Goal: Task Accomplishment & Management: Complete application form

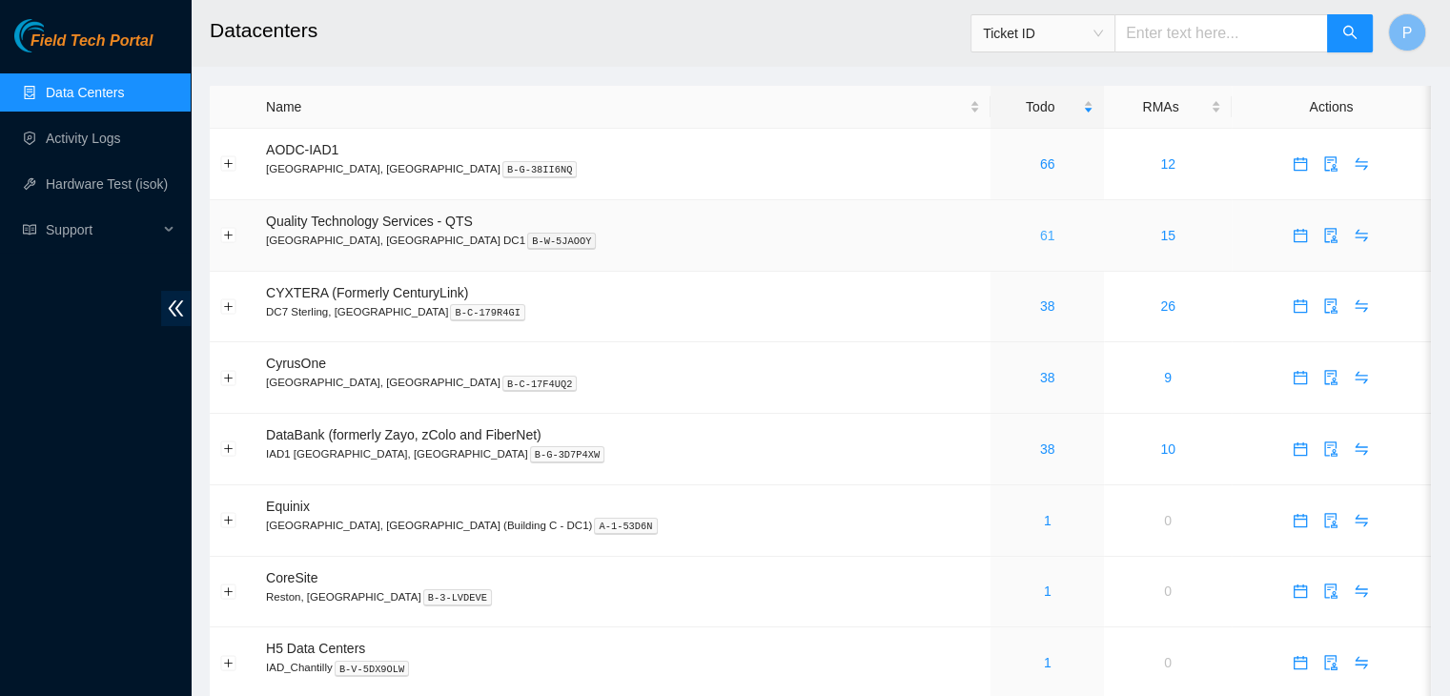
click at [1040, 237] on link "61" at bounding box center [1047, 235] width 15 height 15
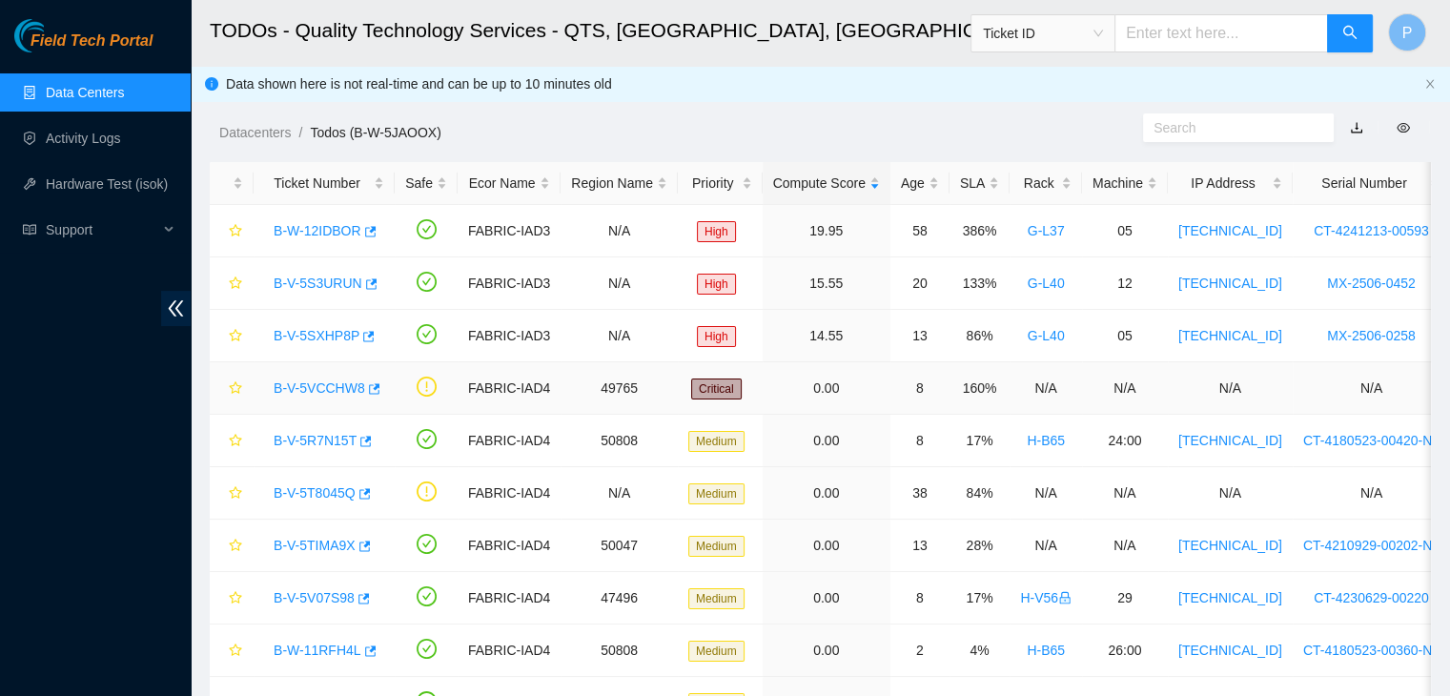
click at [324, 381] on link "B-V-5VCCHW8" at bounding box center [320, 387] width 92 height 15
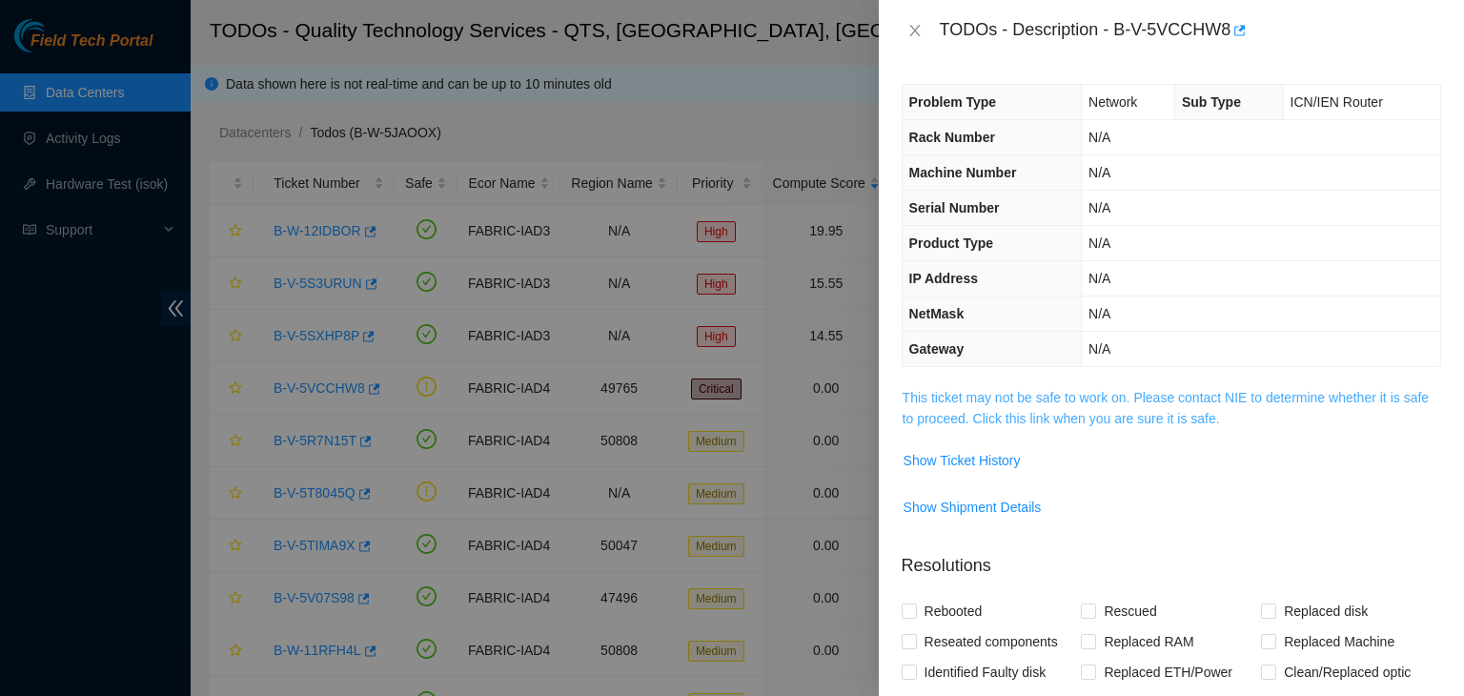
click at [1186, 412] on link "This ticket may not be safe to work on. Please contact NIE to determine whether…" at bounding box center [1166, 408] width 526 height 36
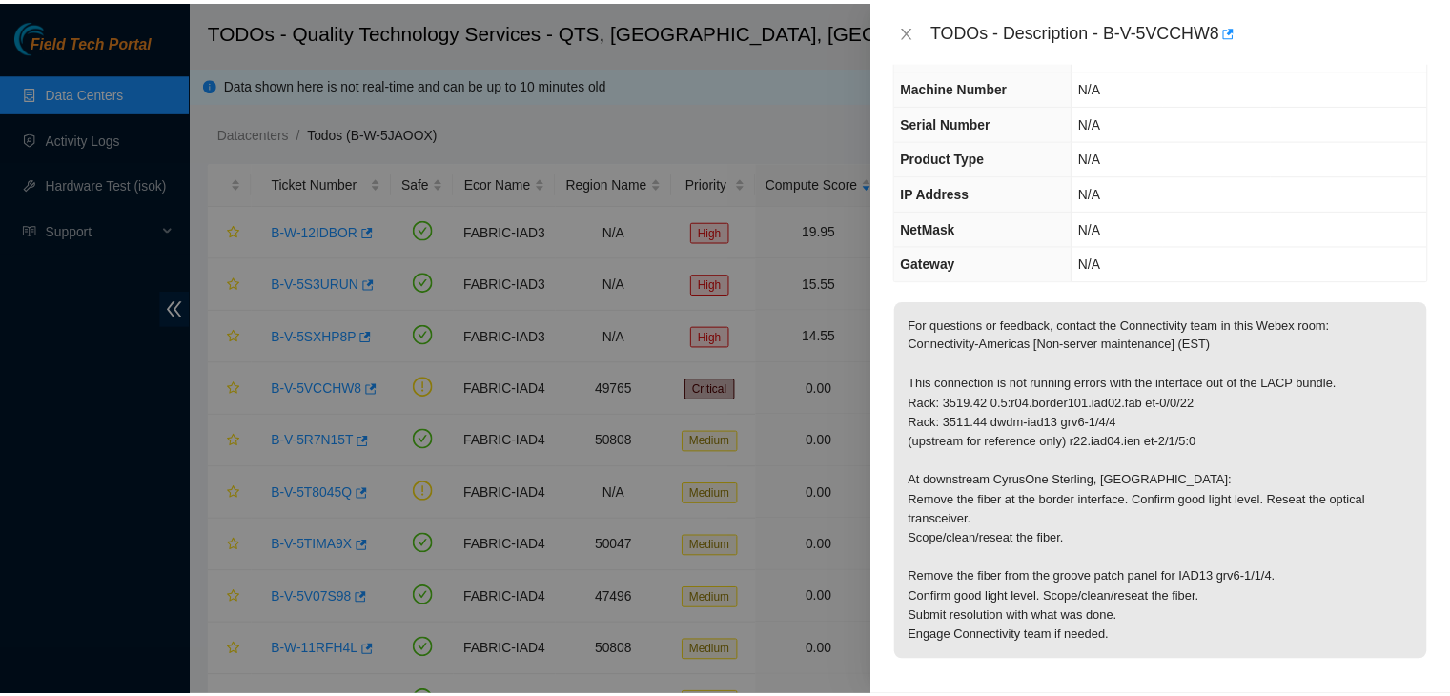
scroll to position [74, 0]
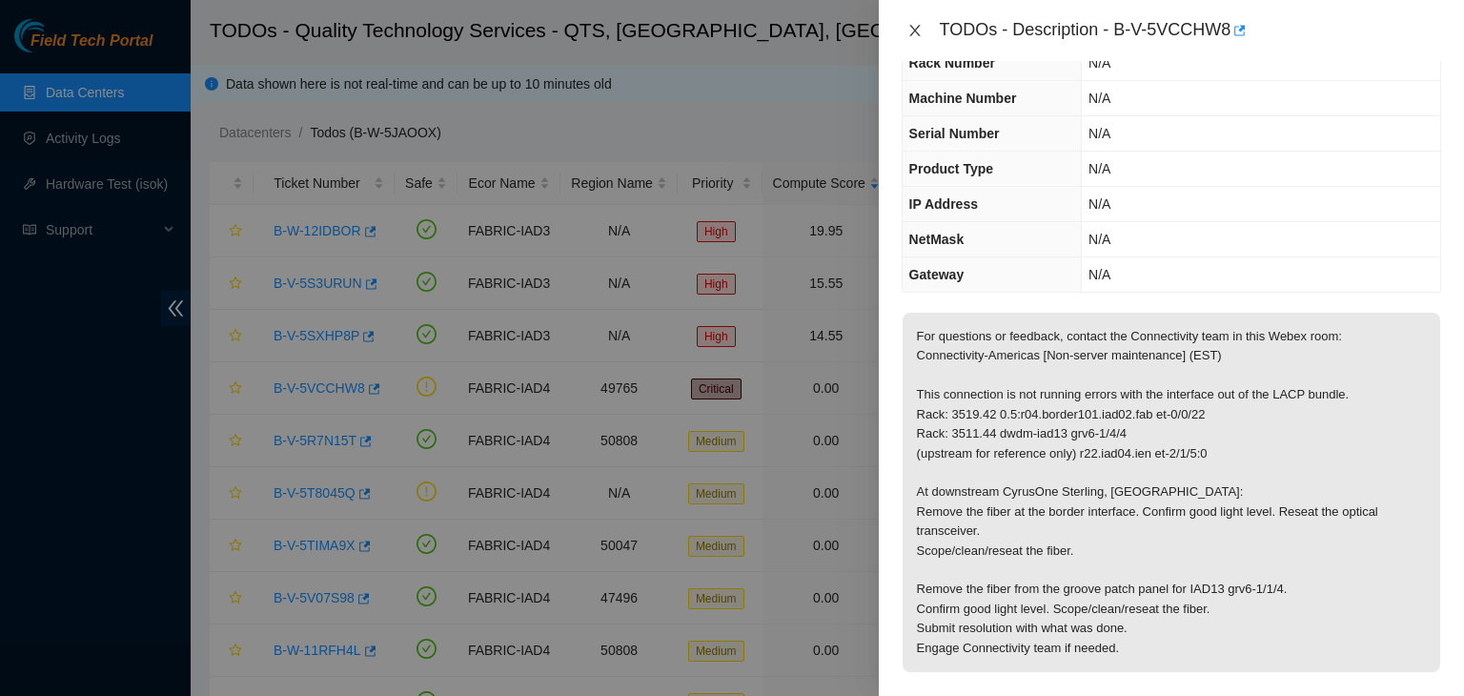
click at [909, 32] on icon "close" at bounding box center [914, 30] width 15 height 15
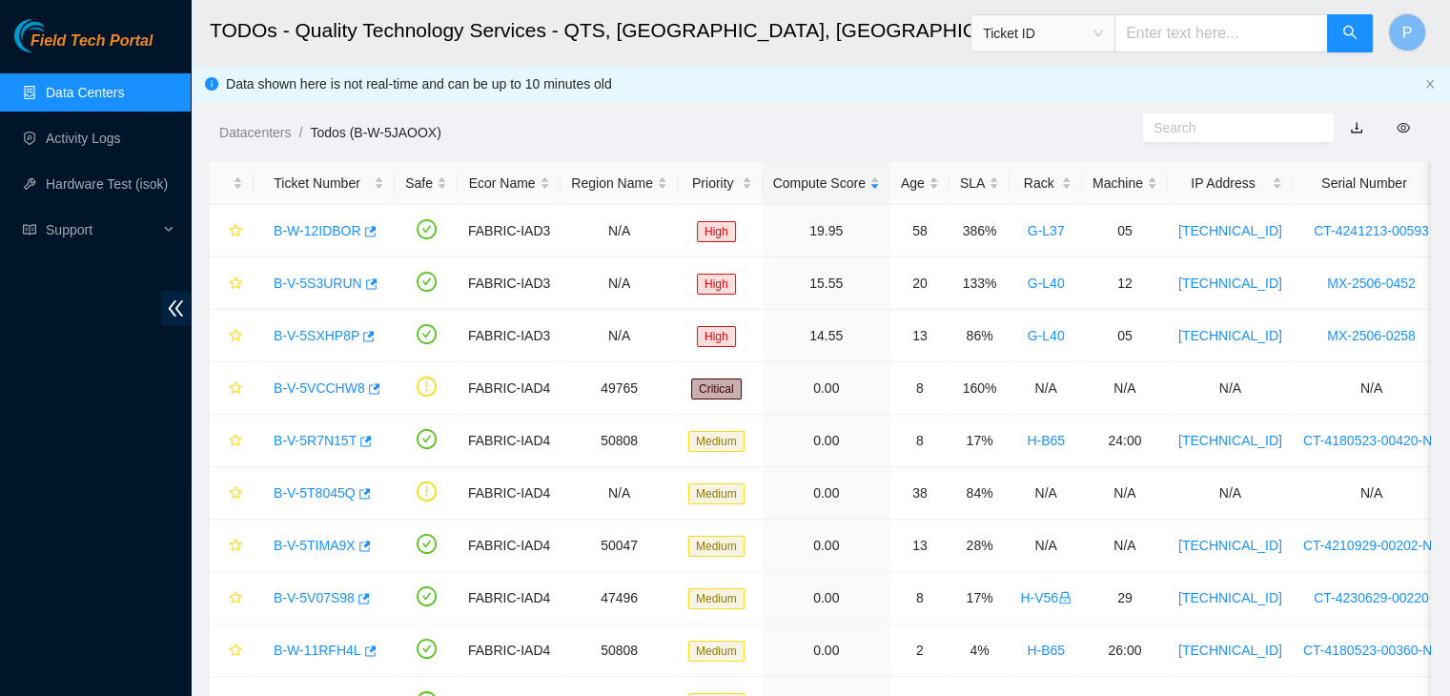
scroll to position [95, 0]
click at [38, 495] on div "Field Tech Portal Data Centers Activity Logs Hardware Test (isok) Support" at bounding box center [95, 357] width 191 height 677
click at [109, 100] on link "Data Centers" at bounding box center [85, 92] width 78 height 15
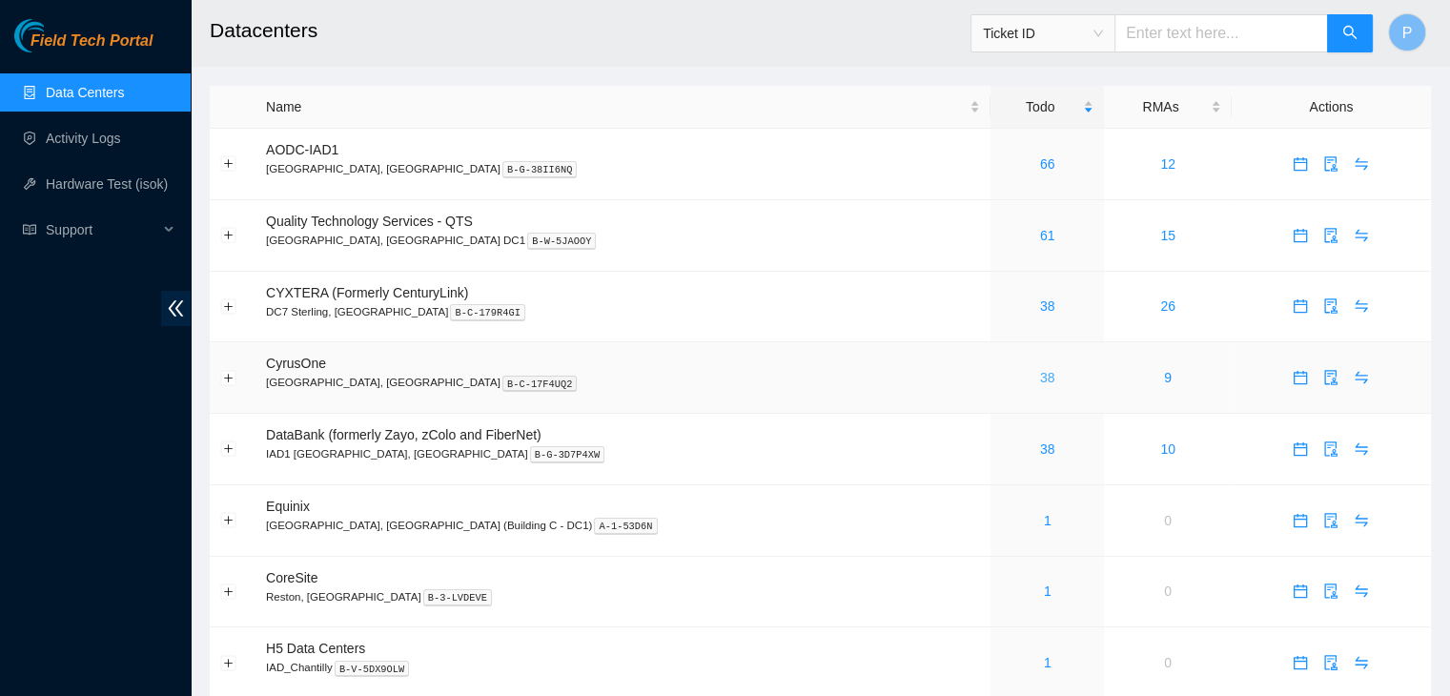
click at [1040, 385] on link "38" at bounding box center [1047, 377] width 15 height 15
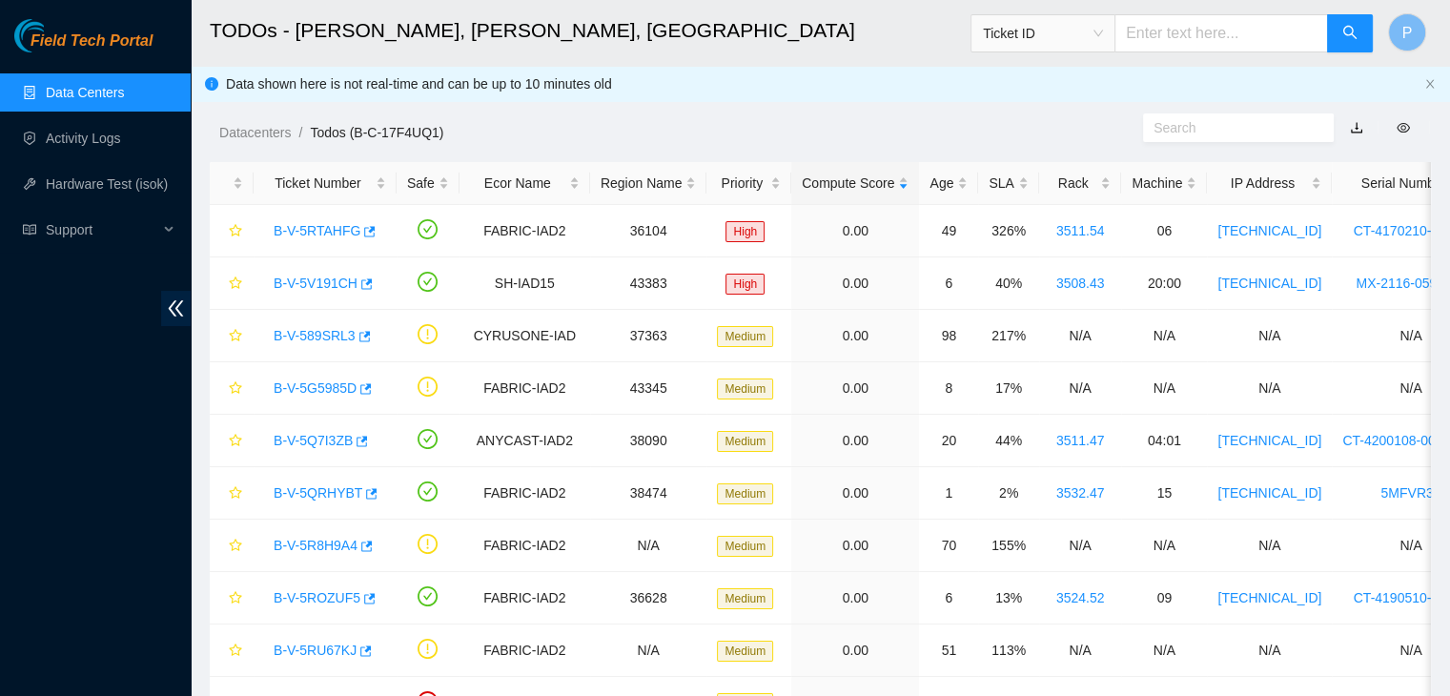
click at [103, 92] on link "Data Centers" at bounding box center [85, 92] width 78 height 15
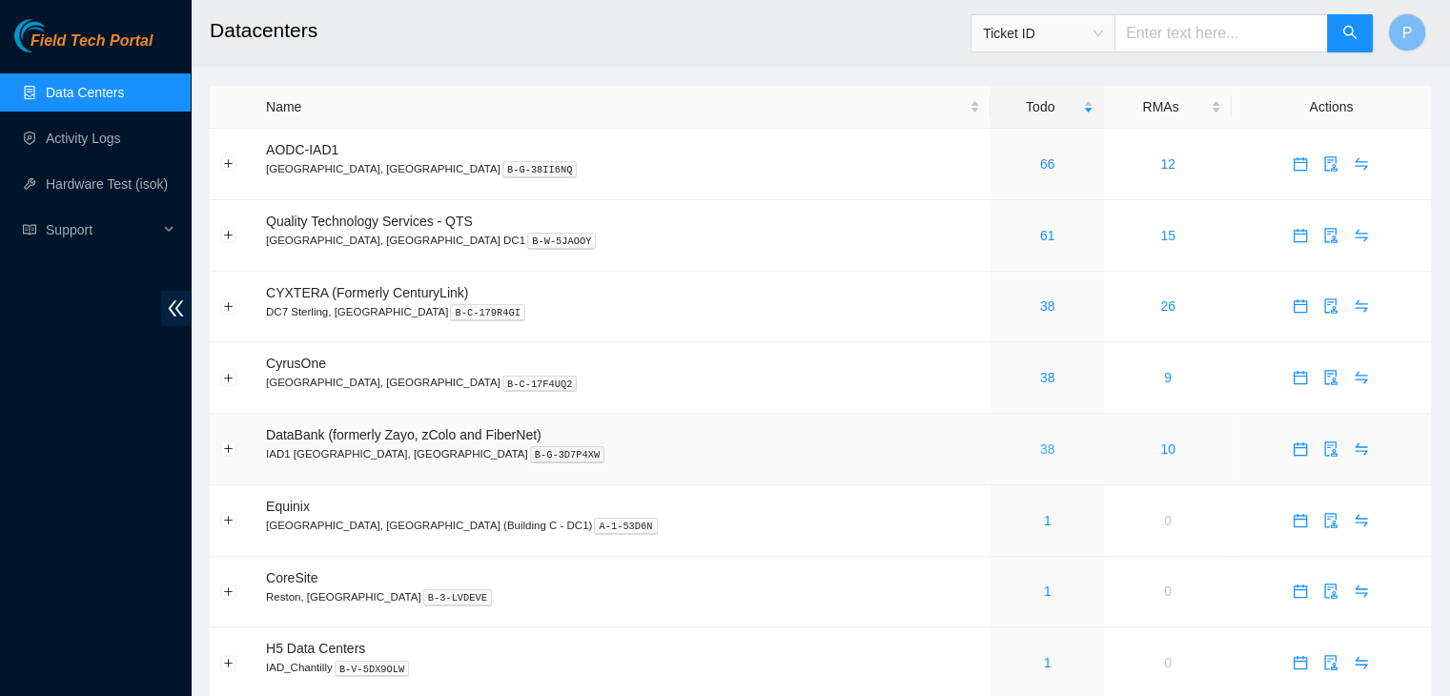
click at [1040, 448] on link "38" at bounding box center [1047, 448] width 15 height 15
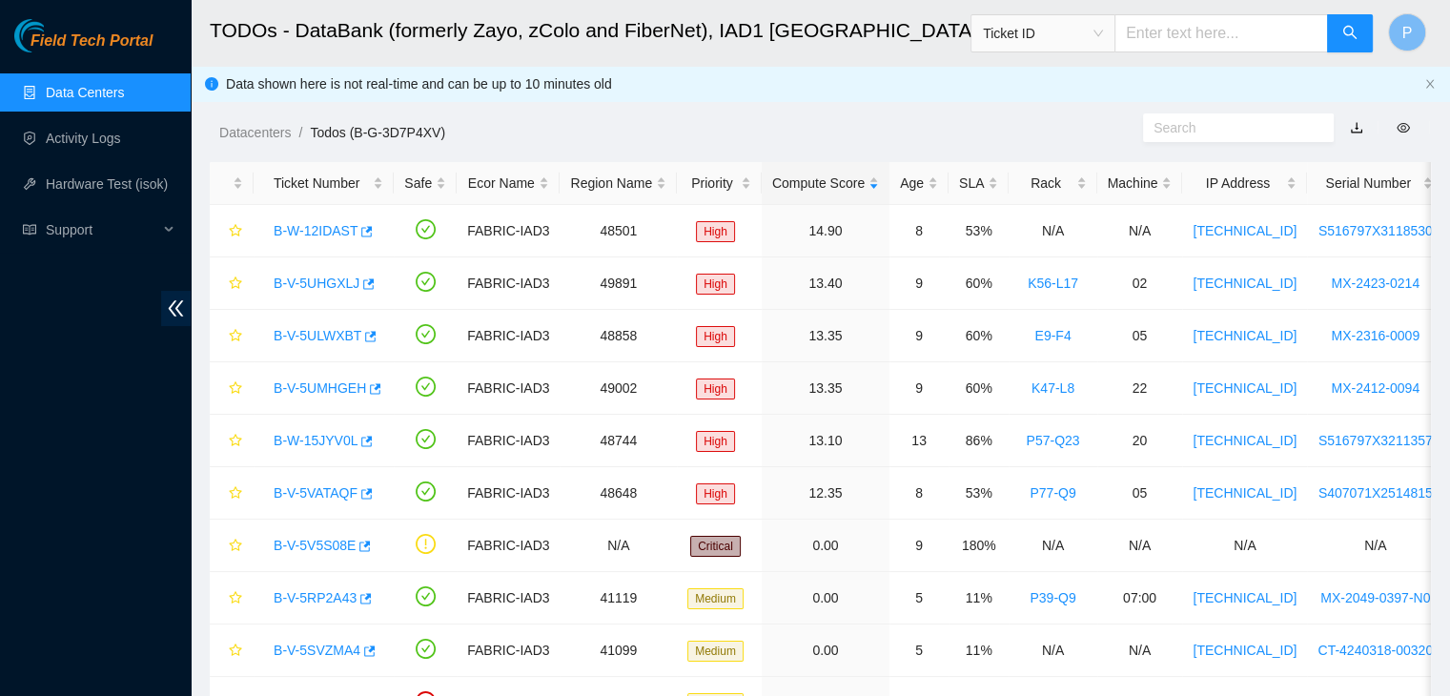
click at [68, 85] on link "Data Centers" at bounding box center [85, 92] width 78 height 15
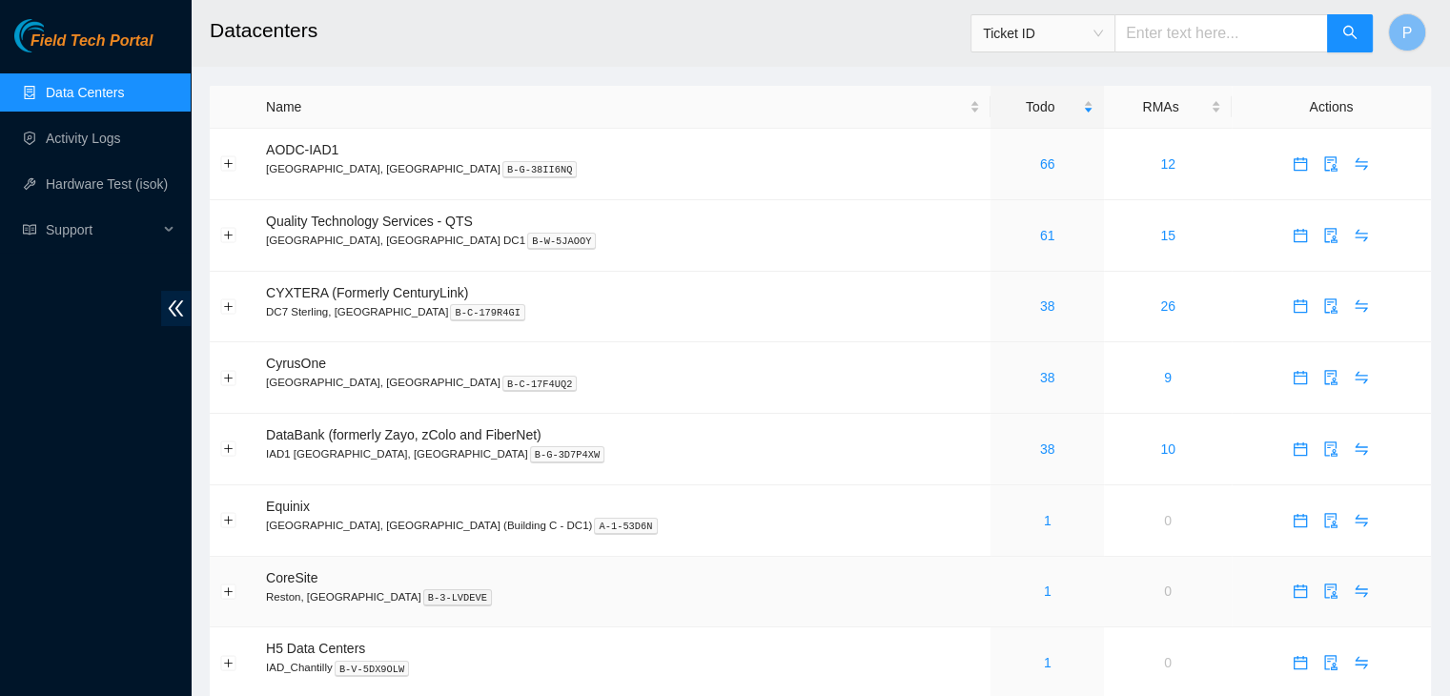
click at [1001, 599] on div "1" at bounding box center [1047, 590] width 92 height 21
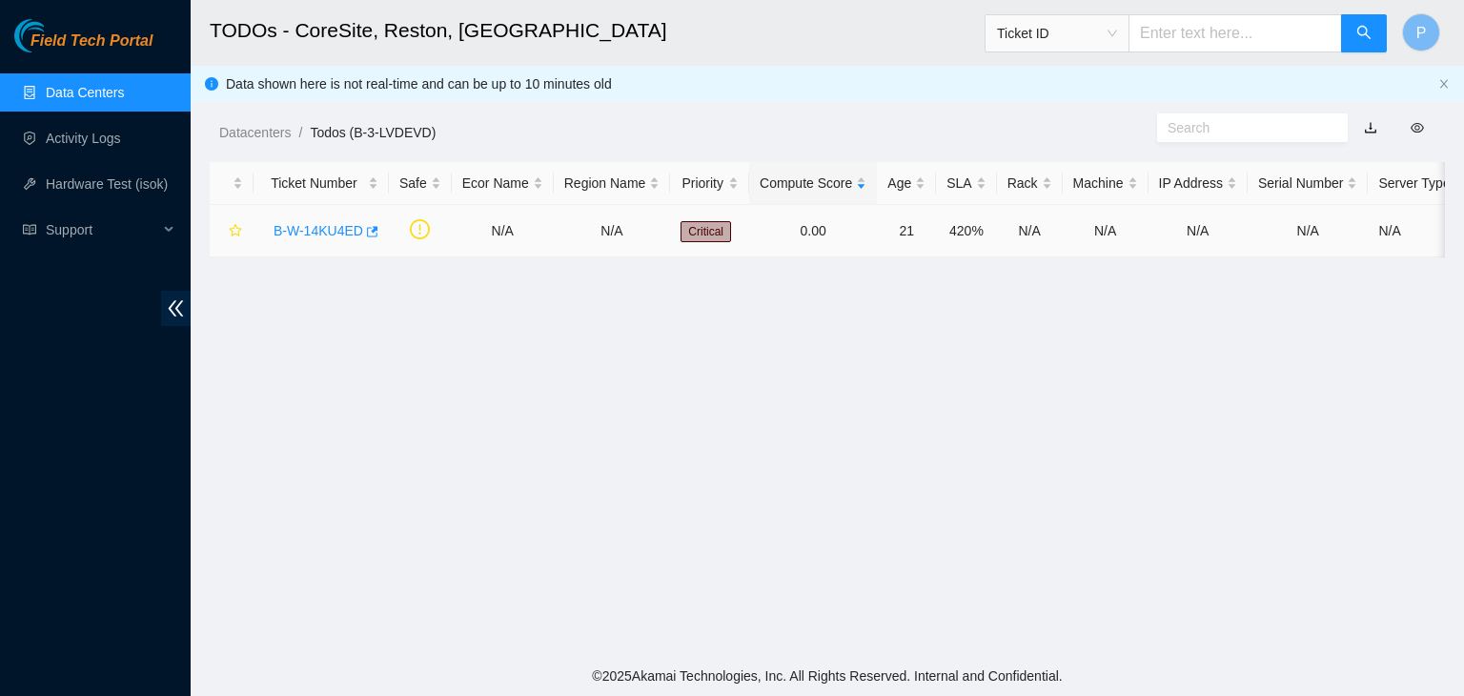
click at [322, 223] on link "B-W-14KU4ED" at bounding box center [319, 230] width 90 height 15
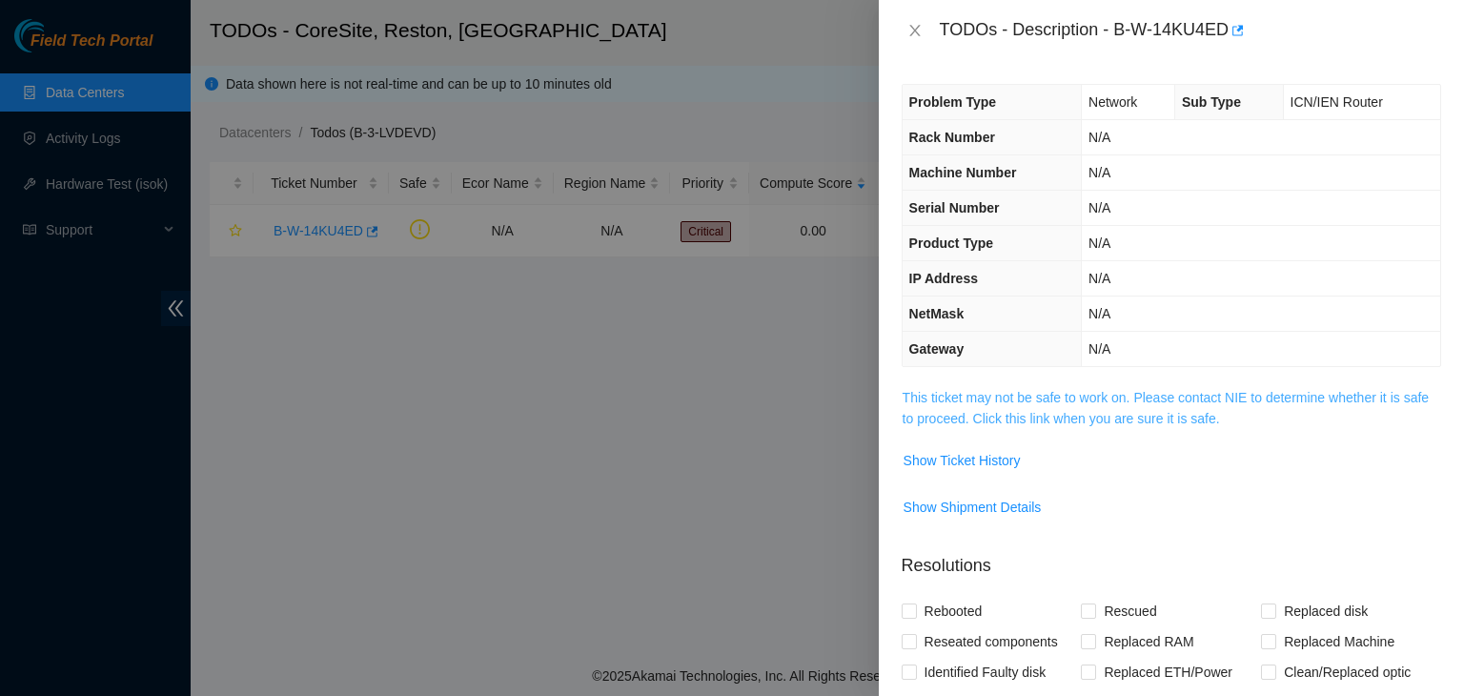
click at [1006, 424] on link "This ticket may not be safe to work on. Please contact NIE to determine whether…" at bounding box center [1166, 408] width 526 height 36
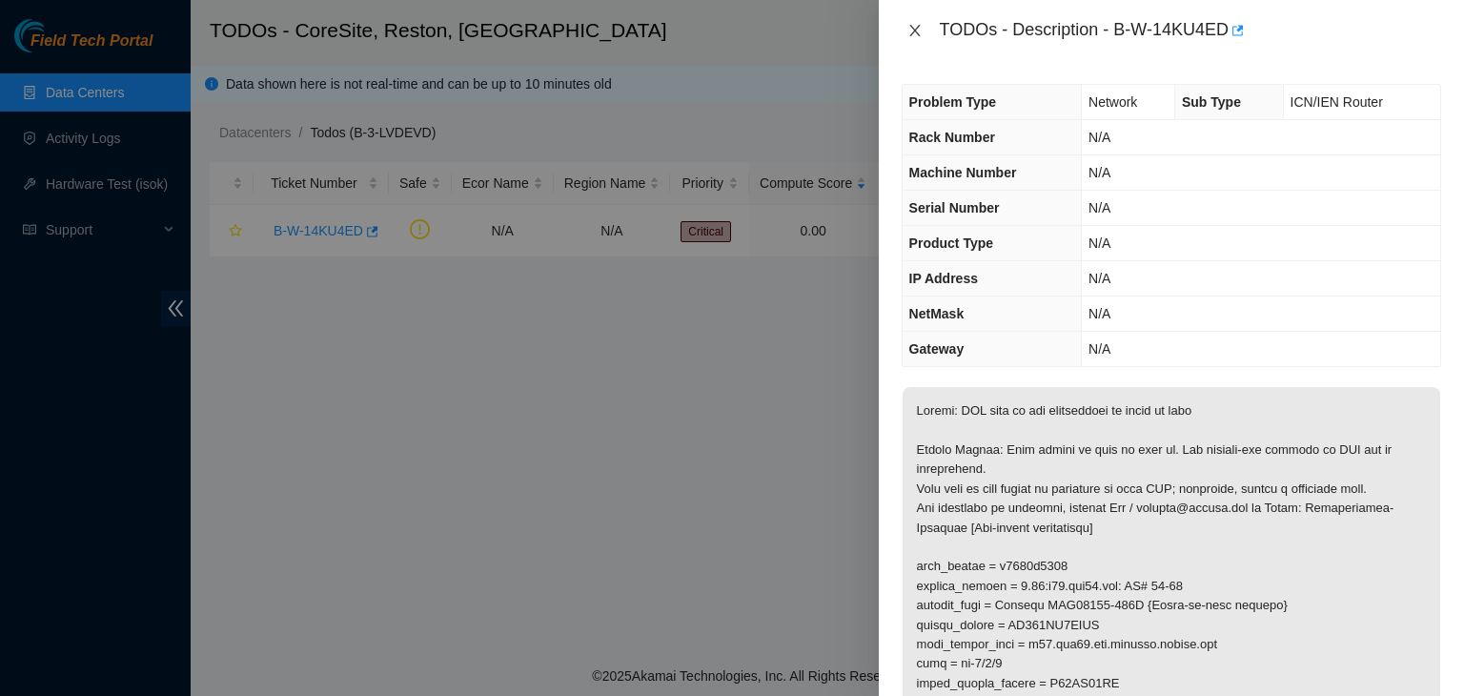
click at [907, 28] on icon "close" at bounding box center [914, 30] width 15 height 15
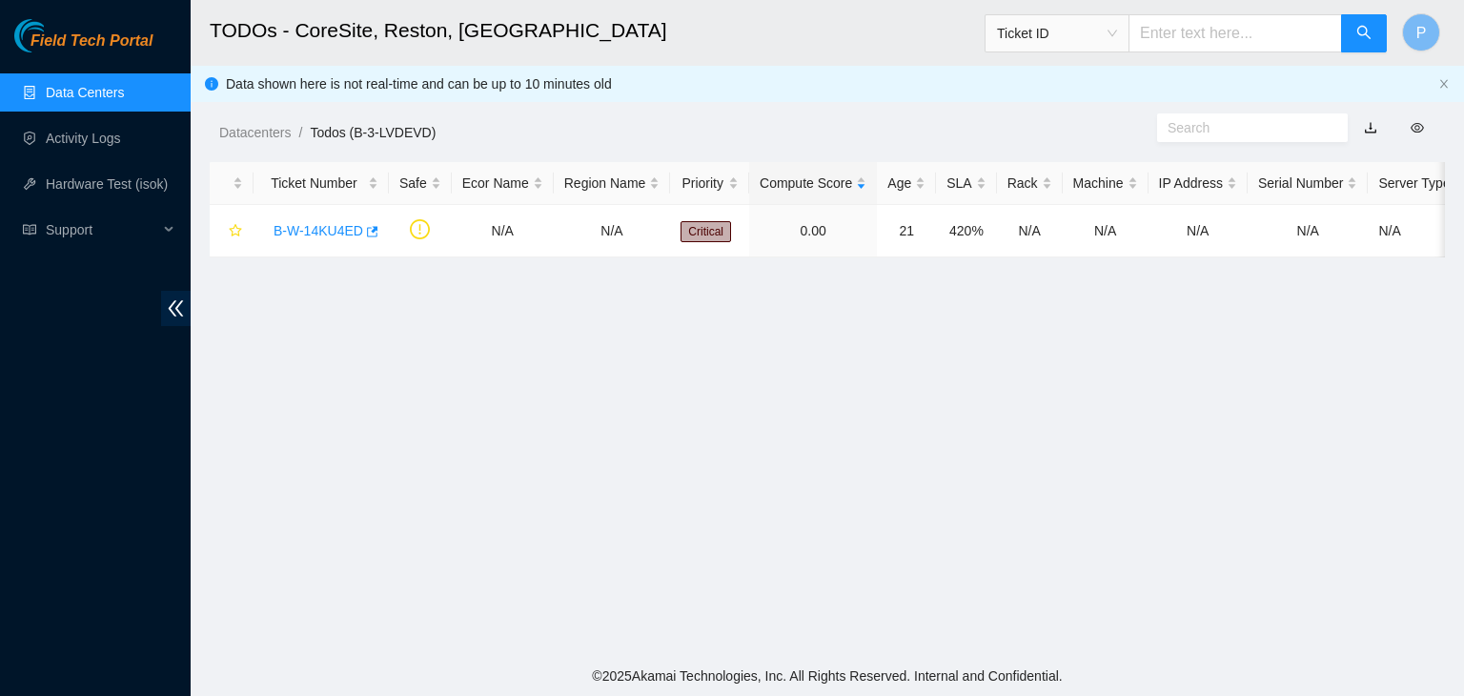
click at [124, 98] on link "Data Centers" at bounding box center [85, 92] width 78 height 15
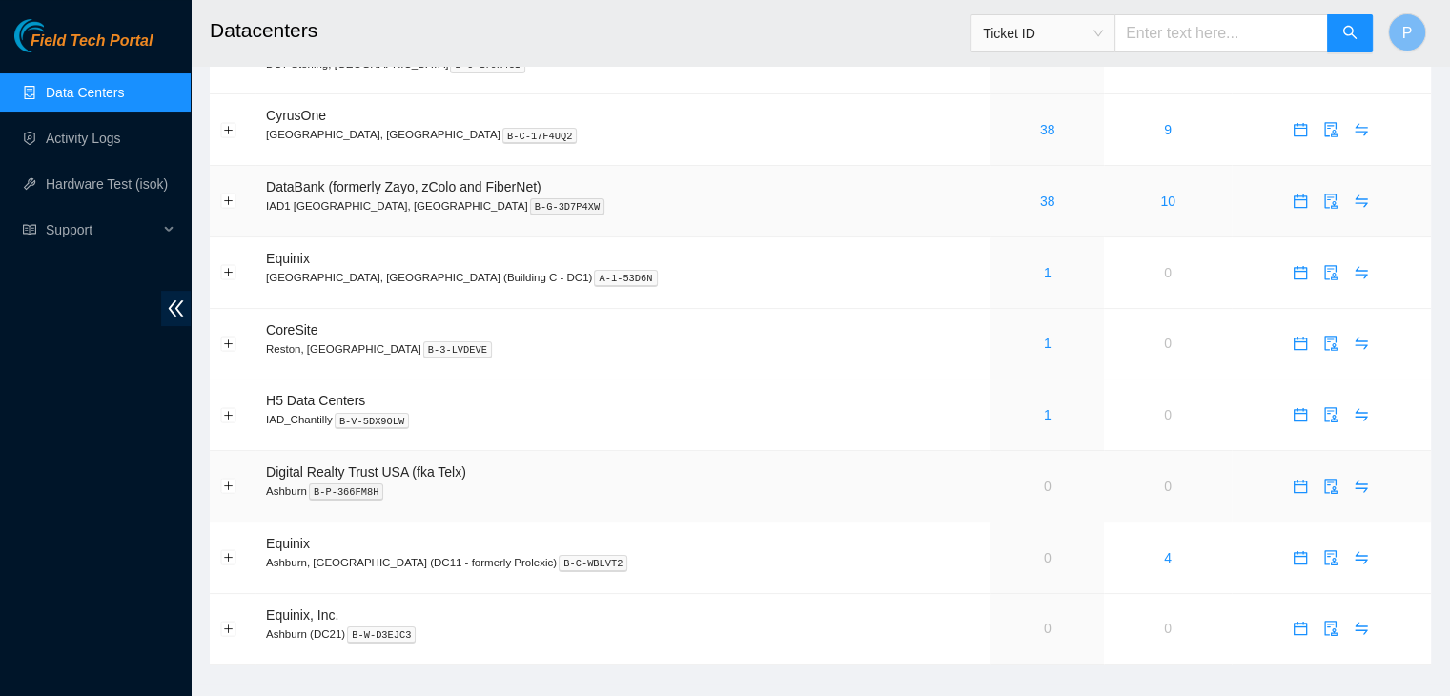
scroll to position [251, 0]
click at [1044, 415] on link "1" at bounding box center [1048, 411] width 8 height 15
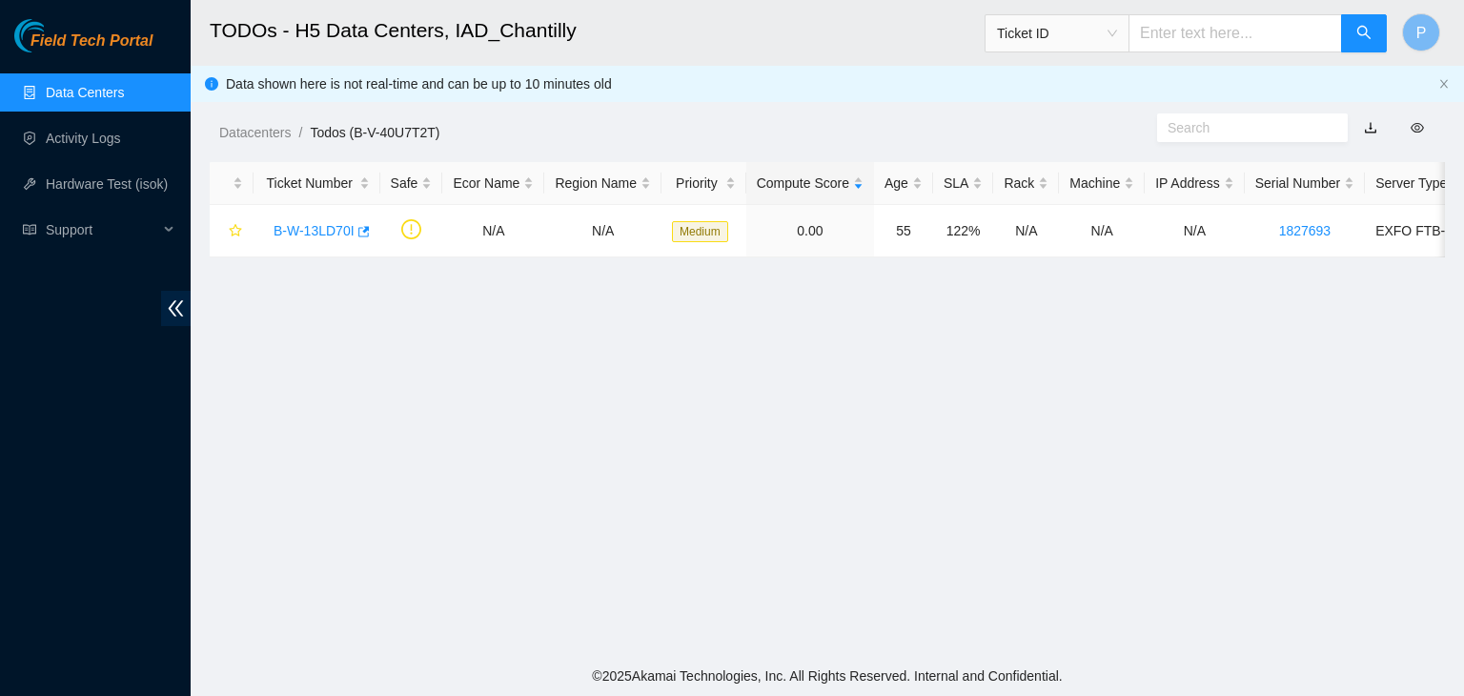
click at [99, 96] on link "Data Centers" at bounding box center [85, 92] width 78 height 15
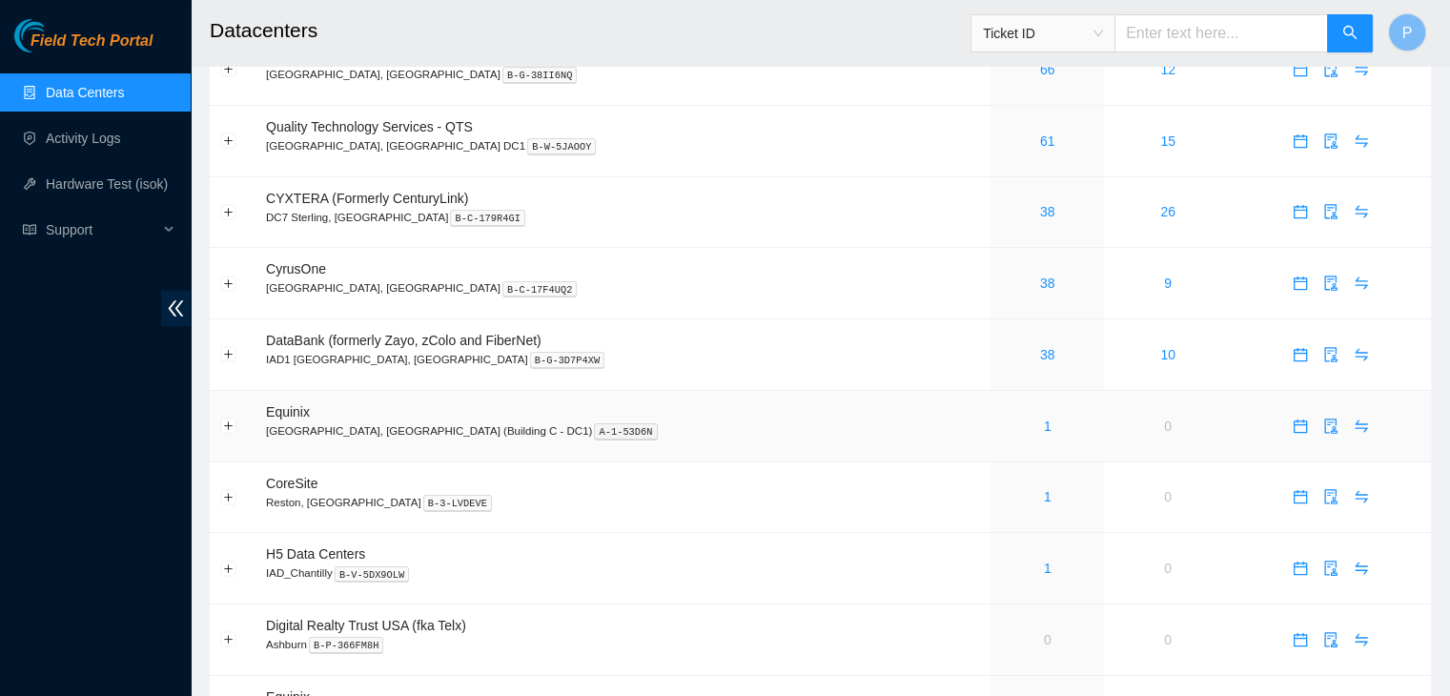
scroll to position [103, 0]
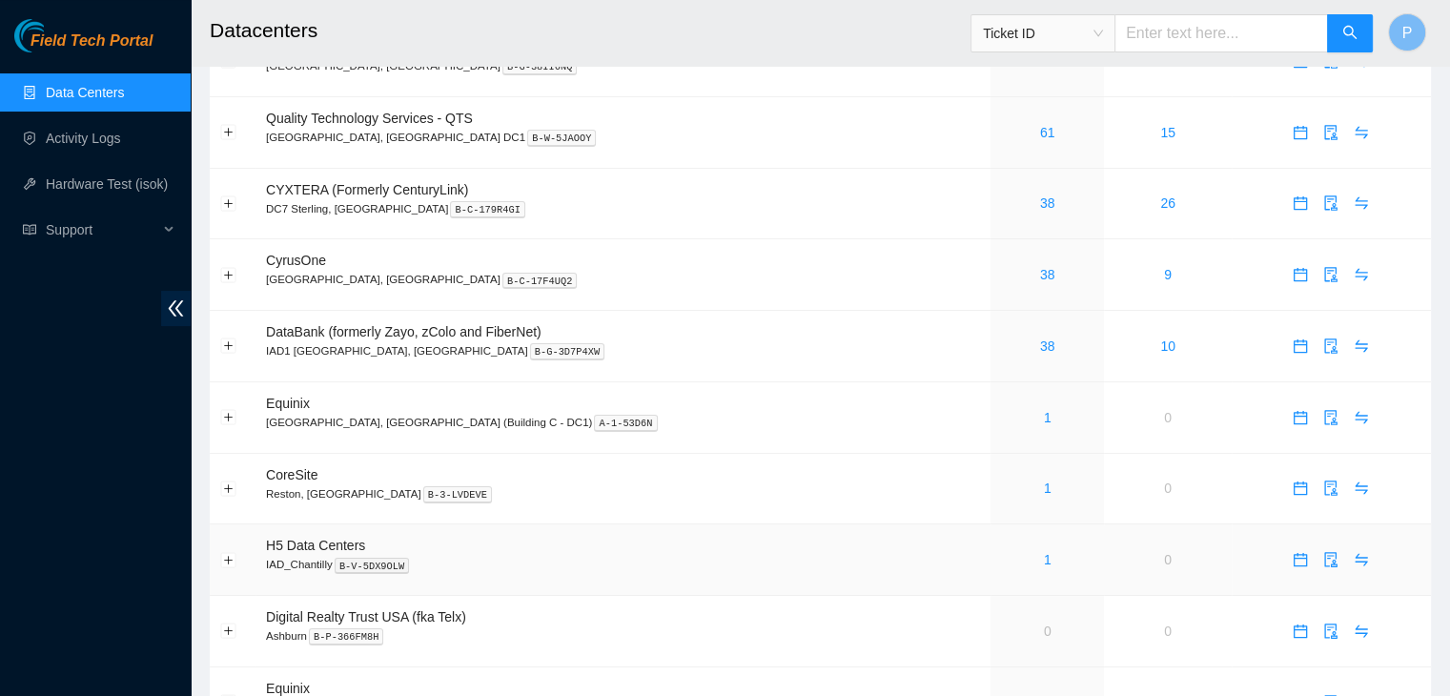
click at [1001, 556] on div "1" at bounding box center [1047, 559] width 92 height 21
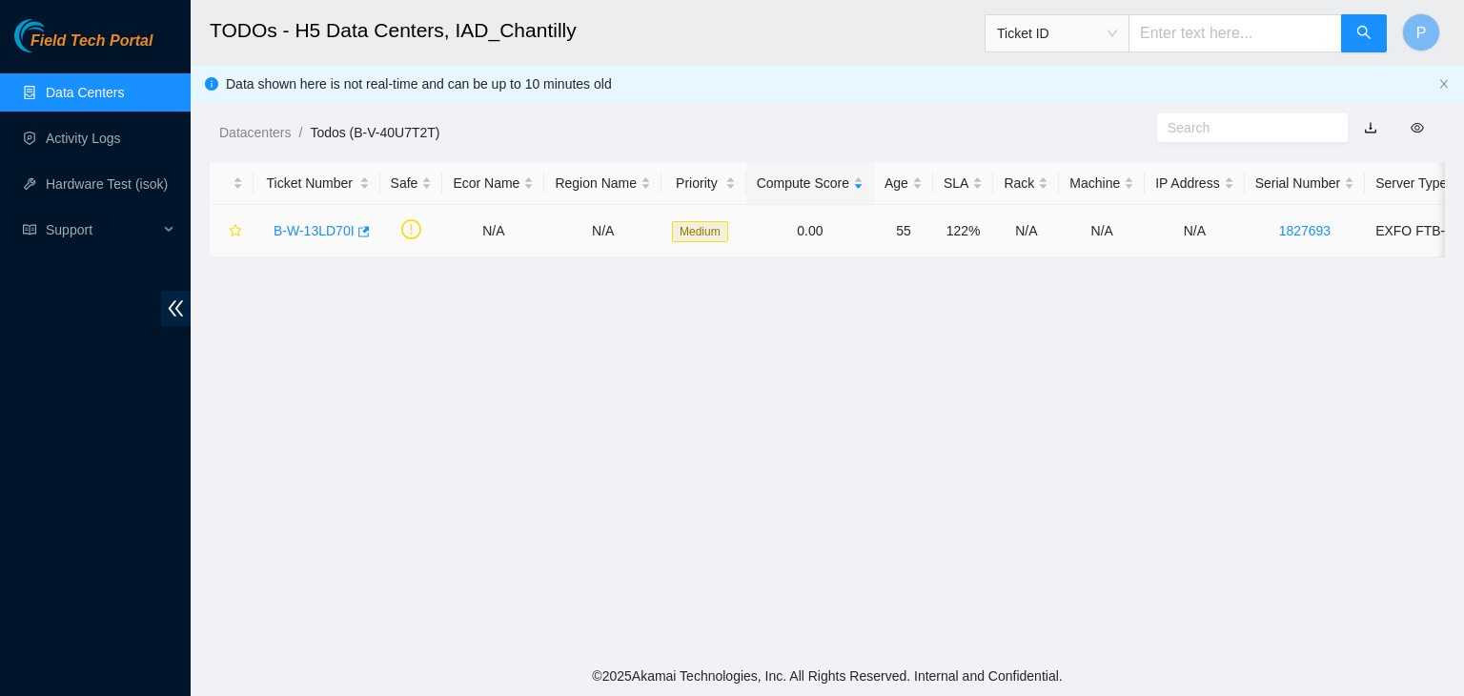
drag, startPoint x: 317, startPoint y: 244, endPoint x: 318, endPoint y: 231, distance: 13.4
click at [318, 231] on div "B-W-13LD70I" at bounding box center [317, 230] width 106 height 31
click at [318, 231] on link "B-W-13LD70I" at bounding box center [314, 230] width 81 height 15
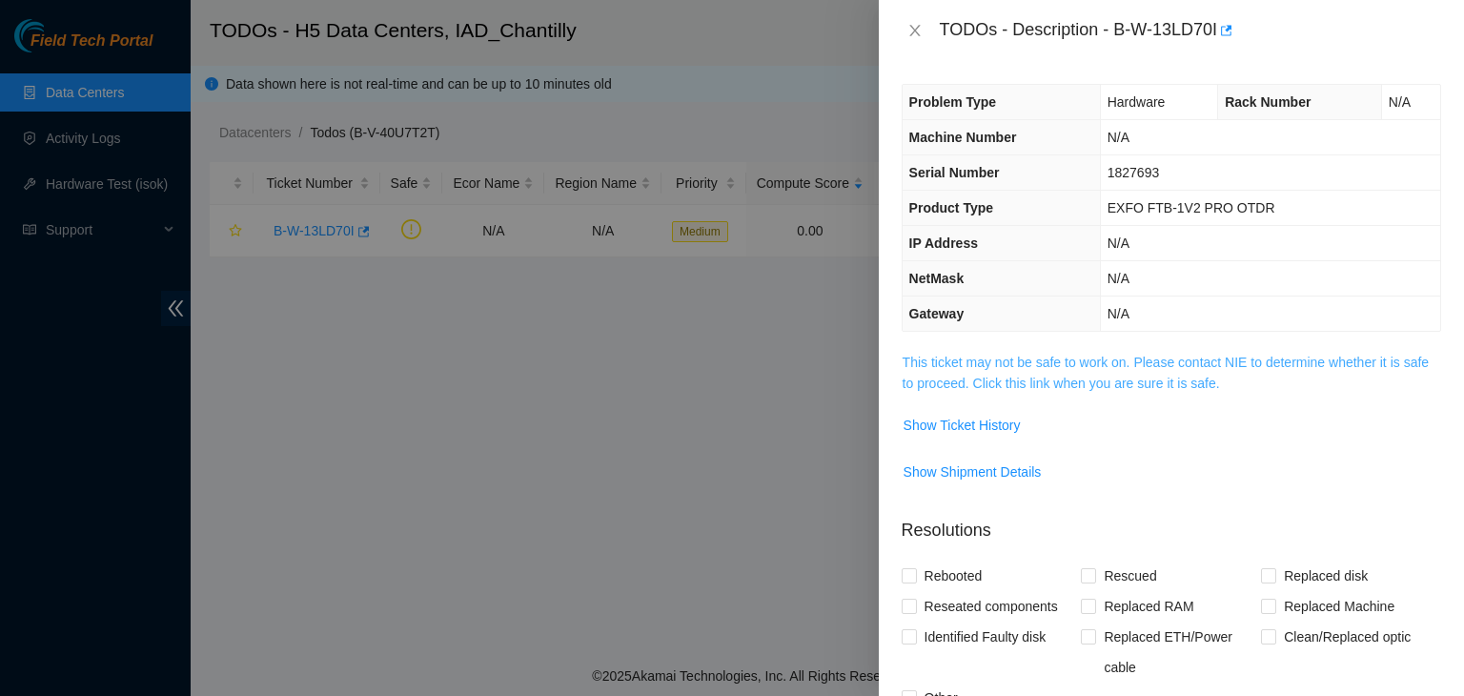
click at [970, 384] on link "This ticket may not be safe to work on. Please contact NIE to determine whether…" at bounding box center [1166, 373] width 526 height 36
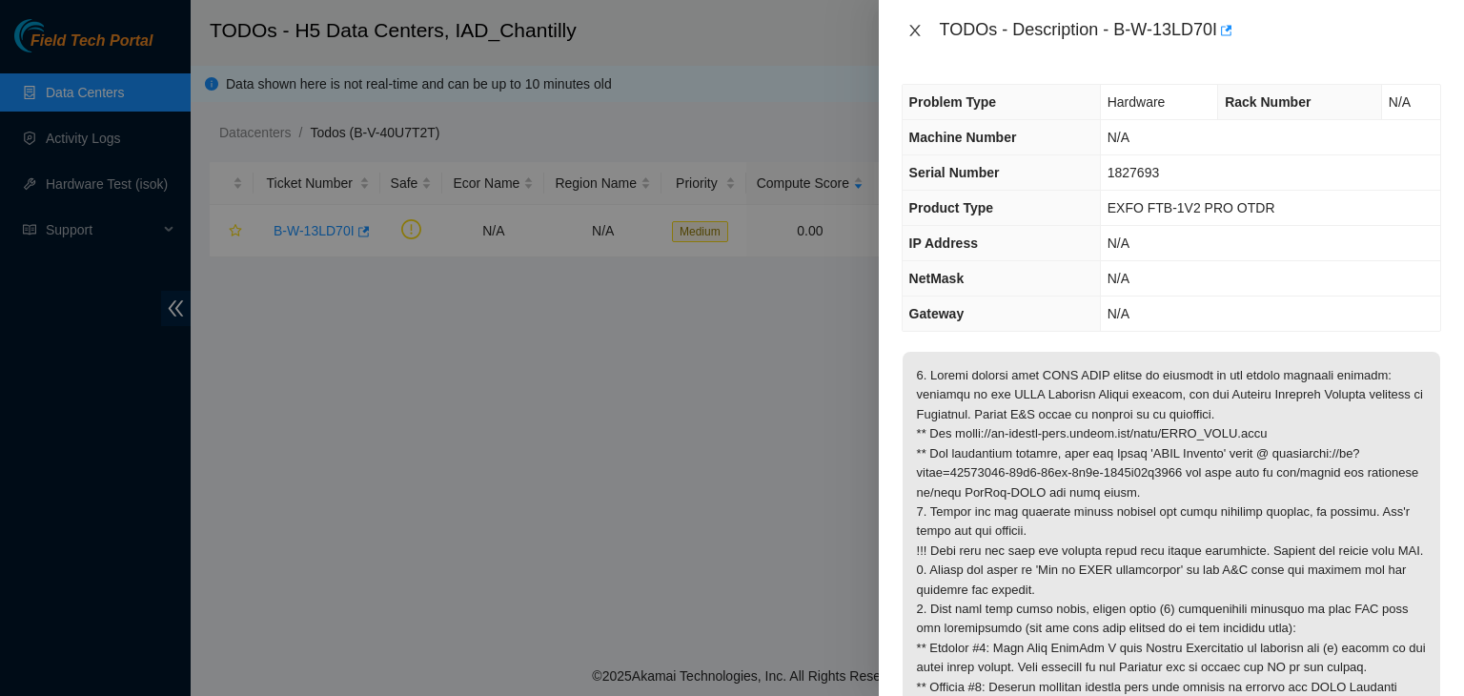
click at [914, 28] on icon "close" at bounding box center [914, 30] width 15 height 15
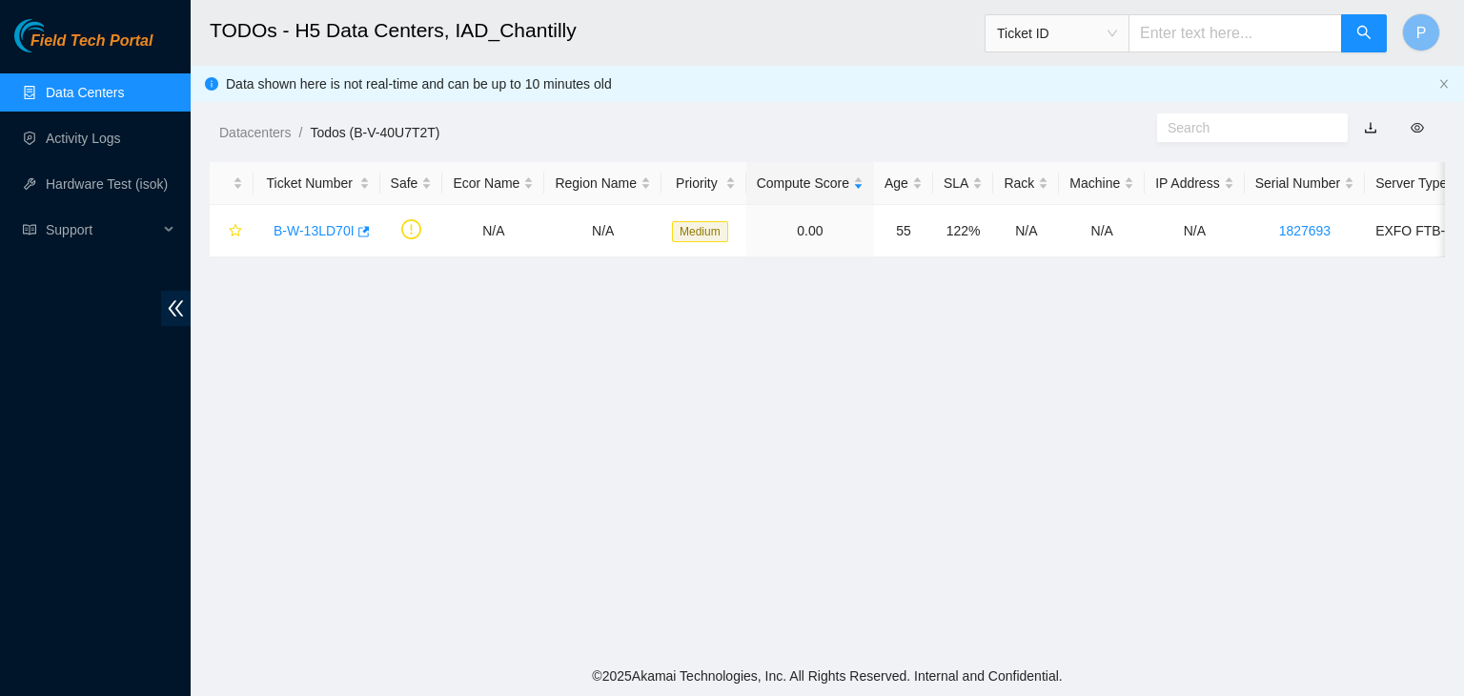
click at [59, 87] on link "Data Centers" at bounding box center [85, 92] width 78 height 15
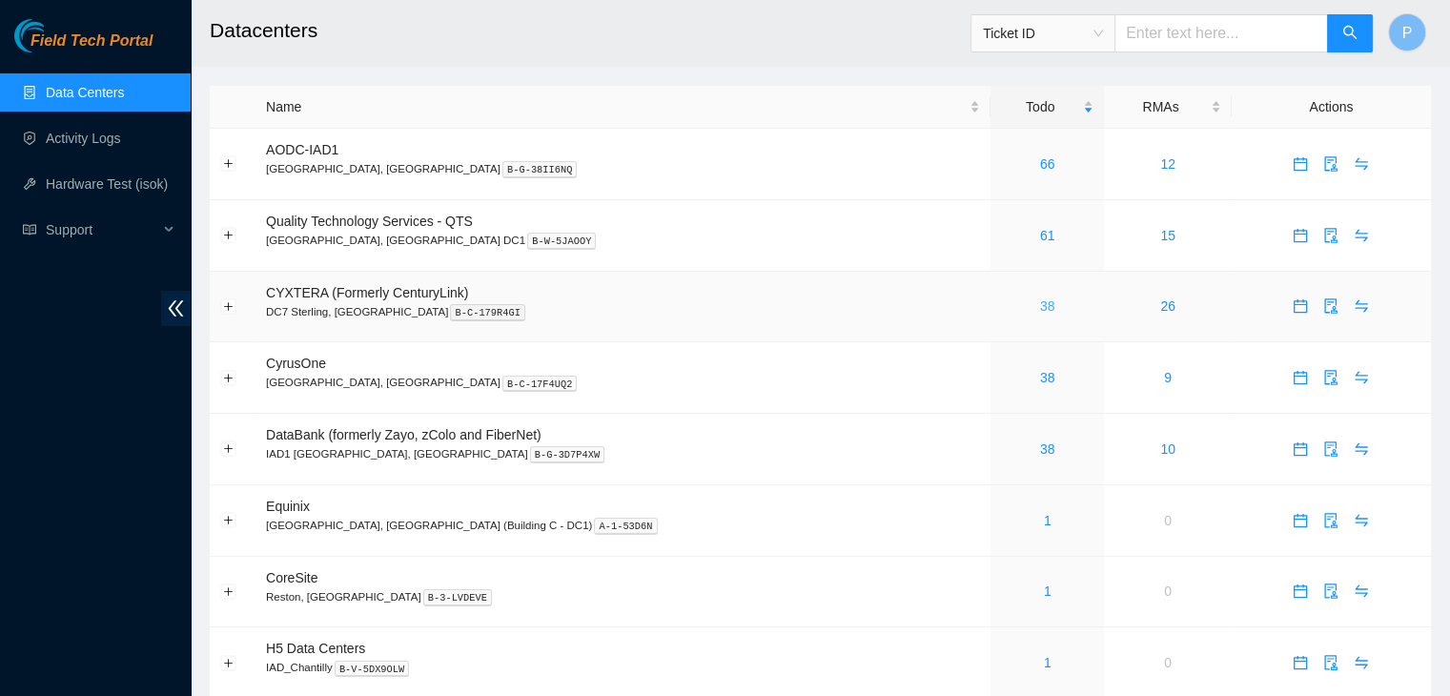
click at [1040, 309] on link "38" at bounding box center [1047, 305] width 15 height 15
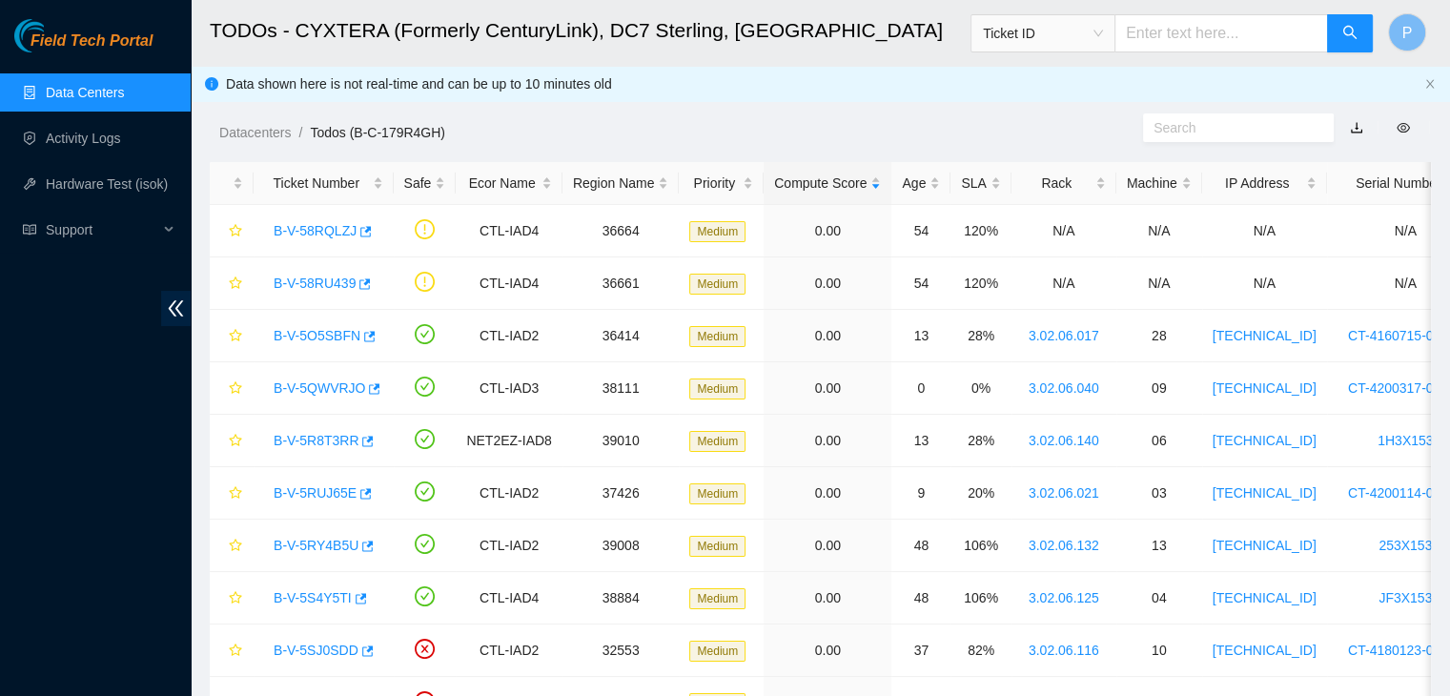
click at [79, 99] on link "Data Centers" at bounding box center [85, 92] width 78 height 15
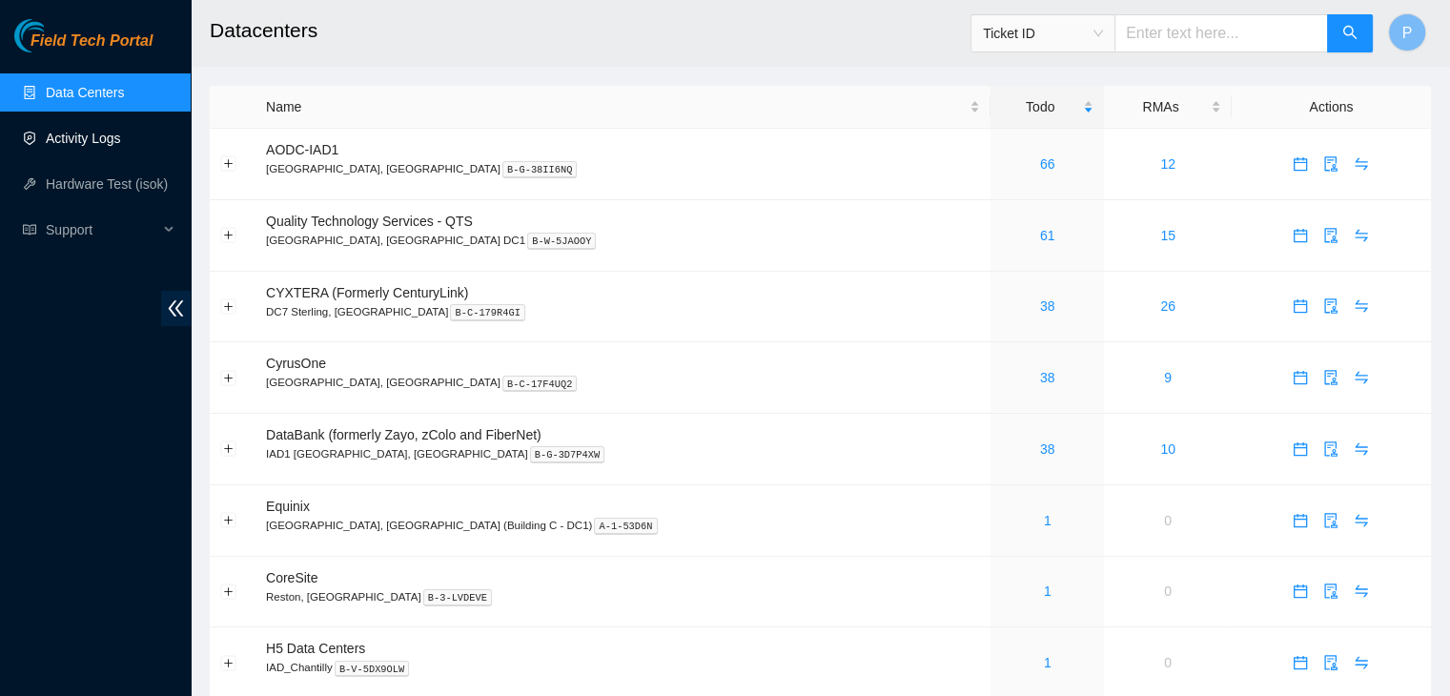
click at [81, 131] on link "Activity Logs" at bounding box center [83, 138] width 75 height 15
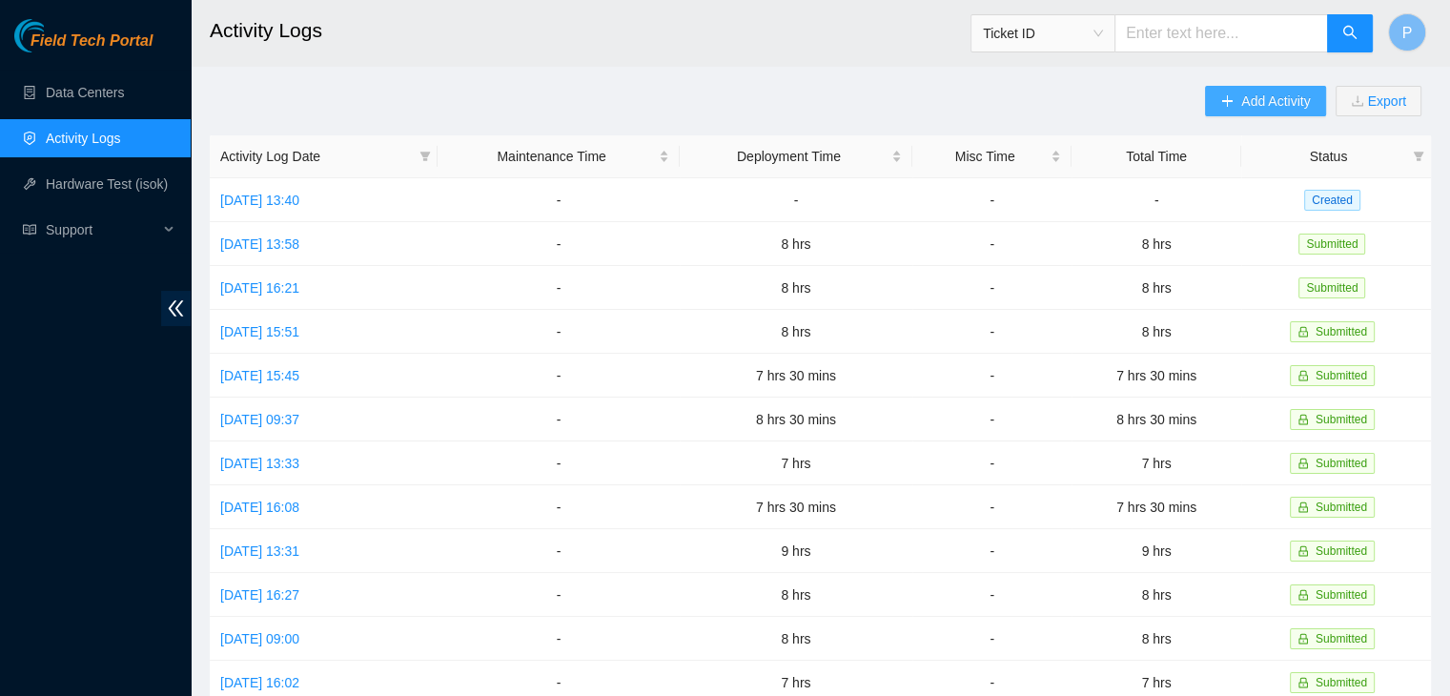
click at [1229, 105] on icon "plus" at bounding box center [1226, 100] width 13 height 13
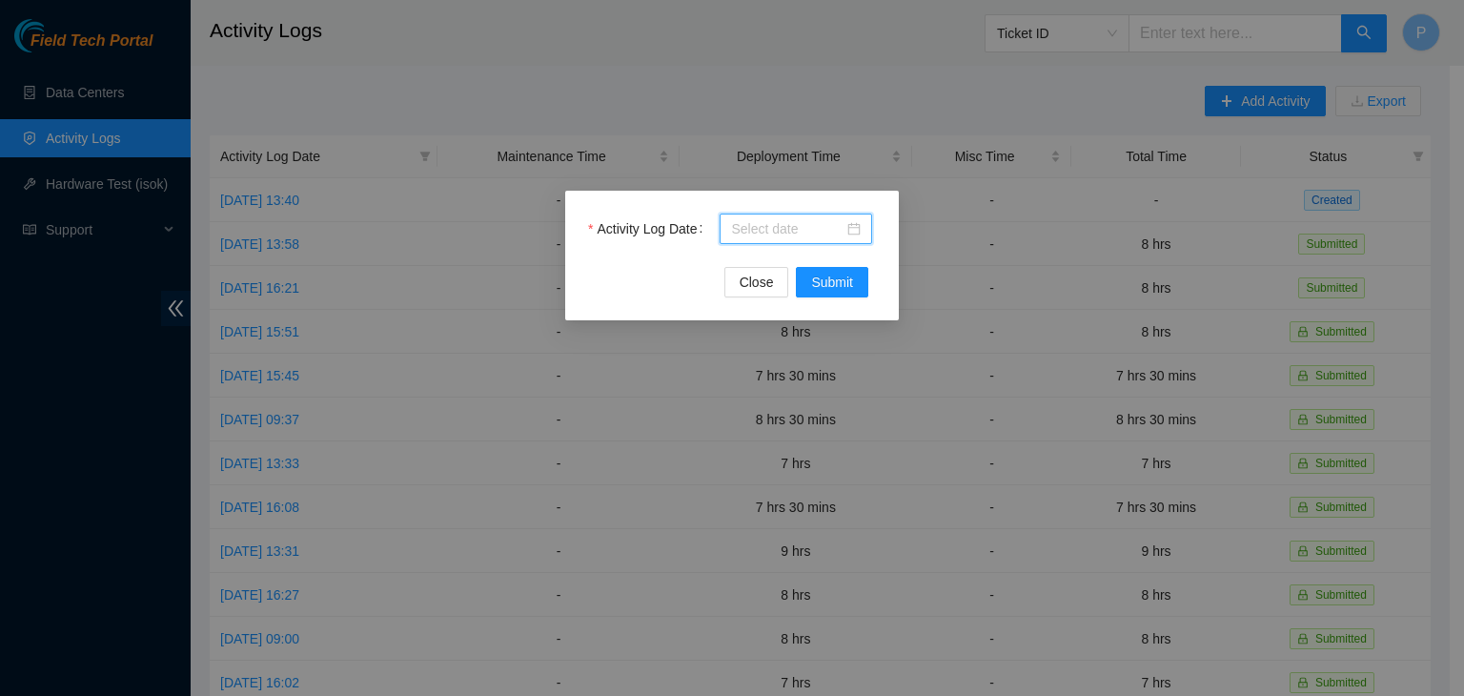
click at [780, 220] on input "Activity Log Date" at bounding box center [787, 228] width 112 height 21
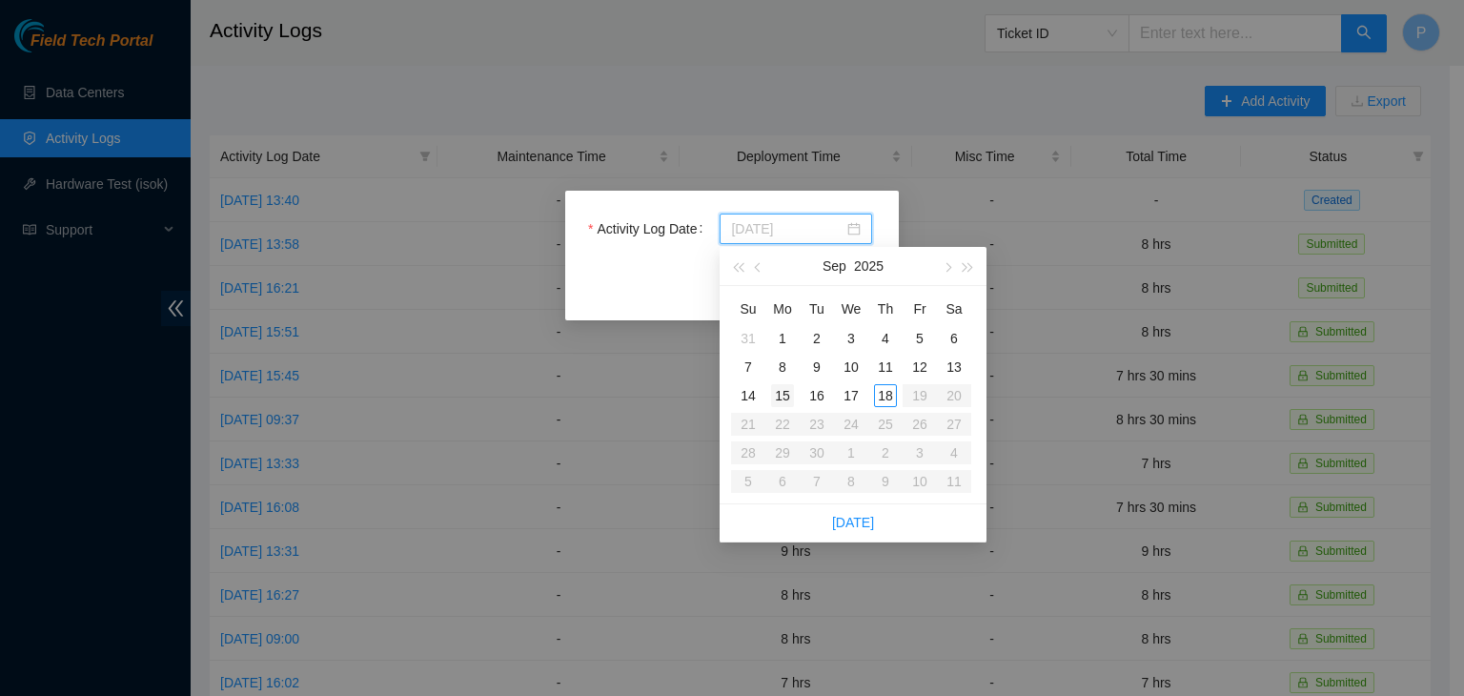
type input "[DATE]"
click at [784, 402] on div "15" at bounding box center [782, 395] width 23 height 23
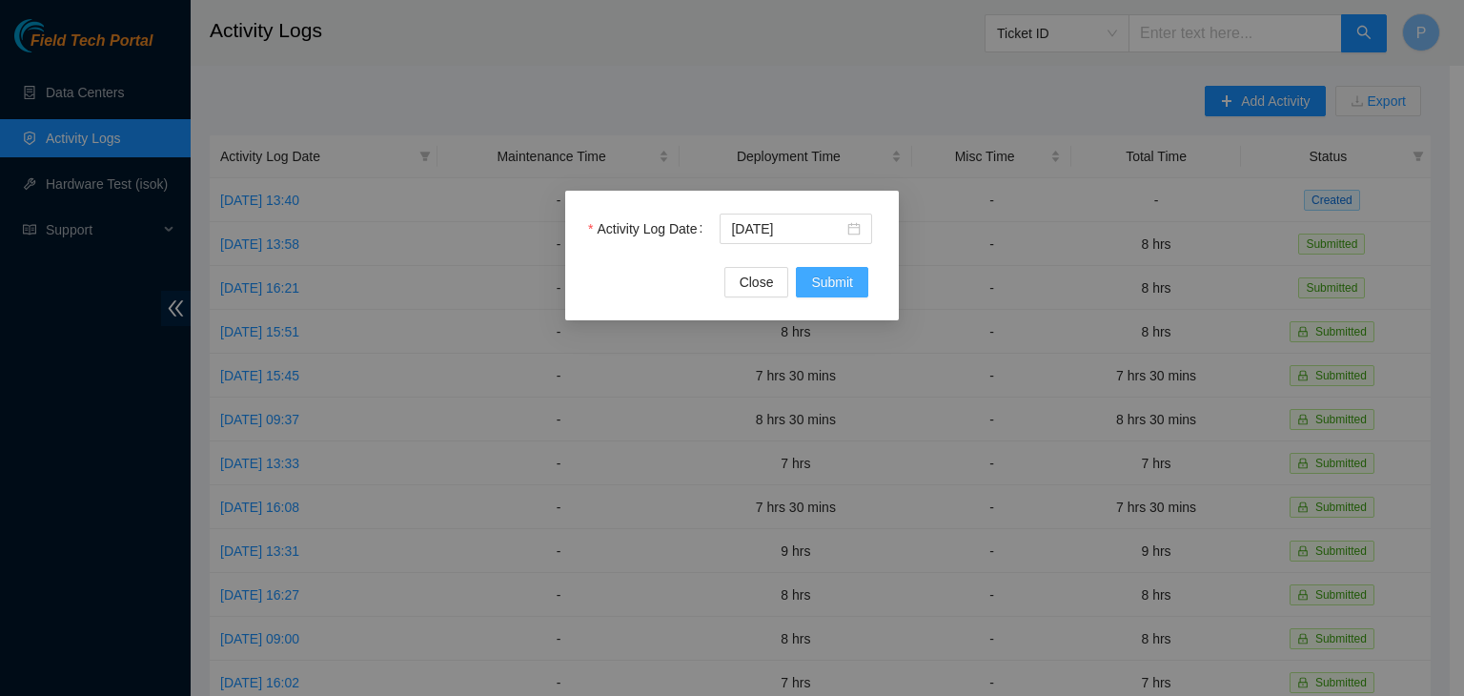
click at [839, 284] on span "Submit" at bounding box center [832, 282] width 42 height 21
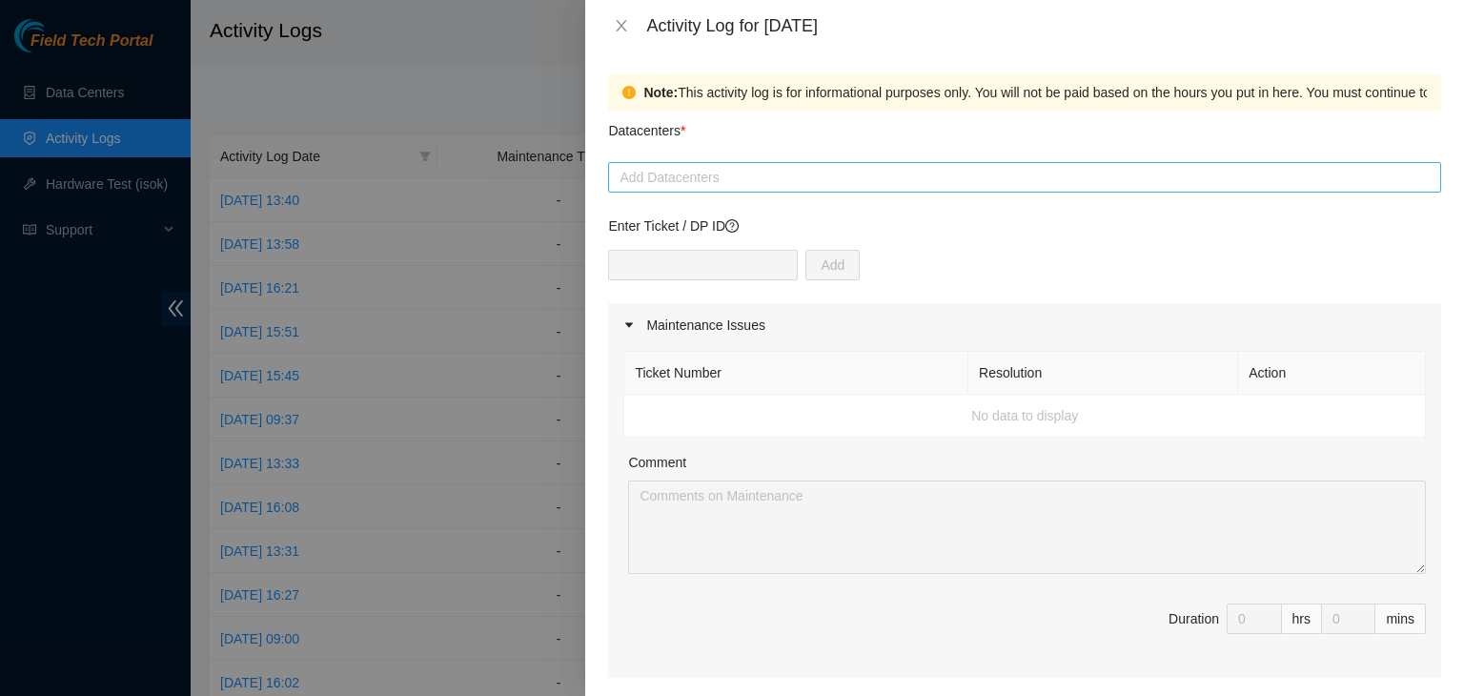
click at [808, 187] on div at bounding box center [1025, 177] width 824 height 23
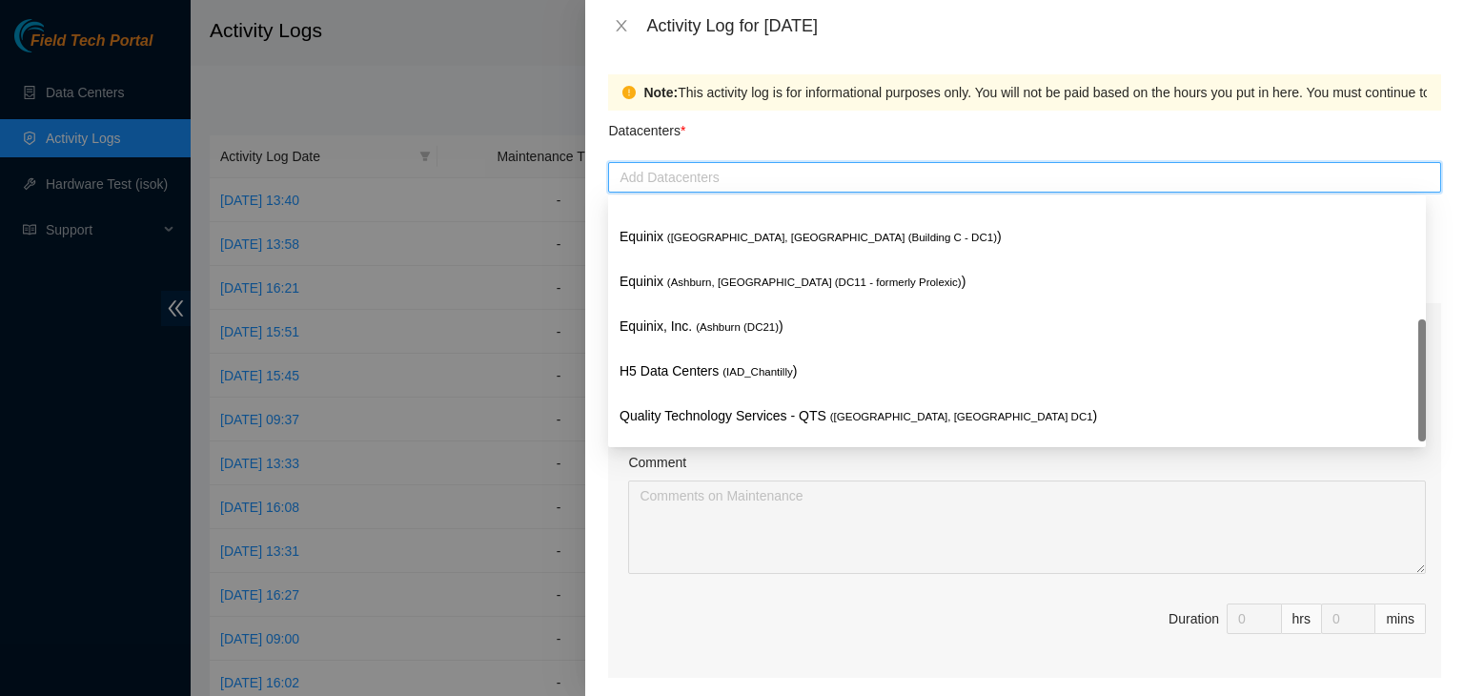
scroll to position [254, 0]
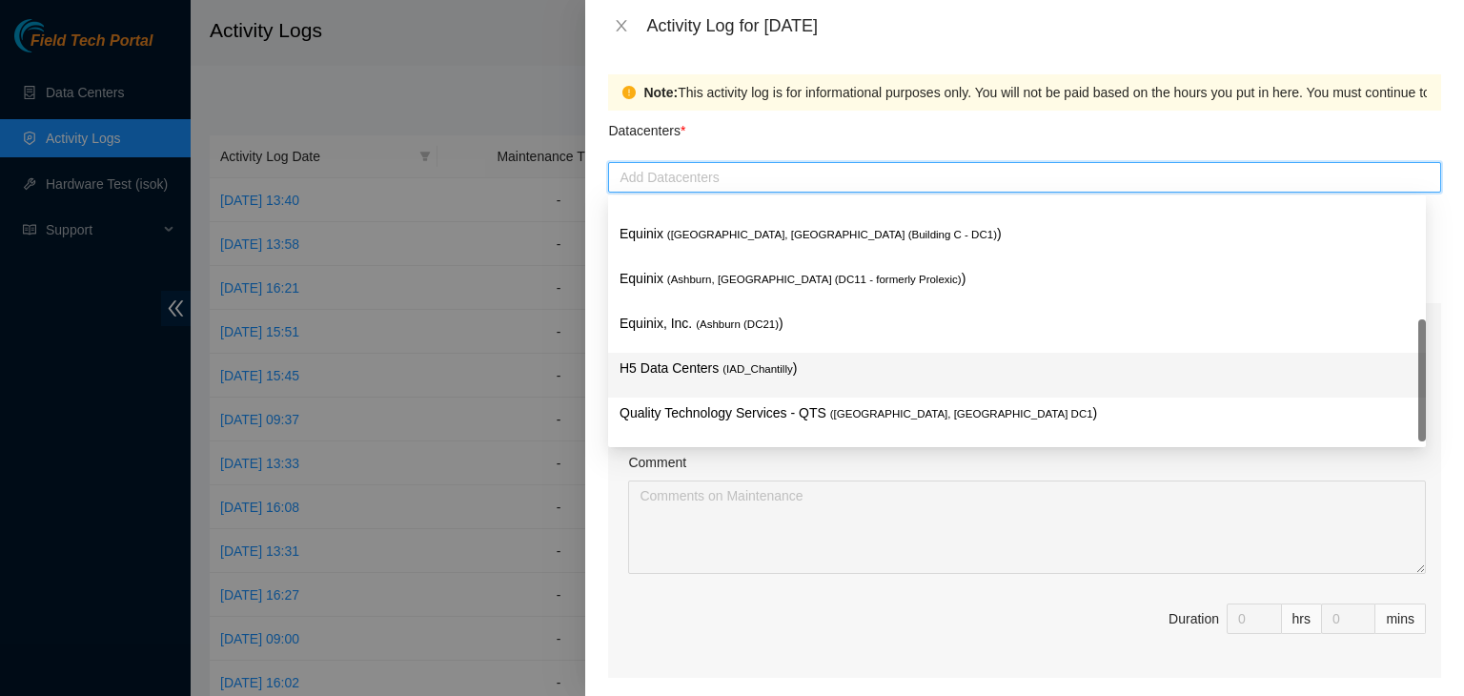
click at [723, 374] on span "( IAD_Chantilly" at bounding box center [758, 368] width 71 height 11
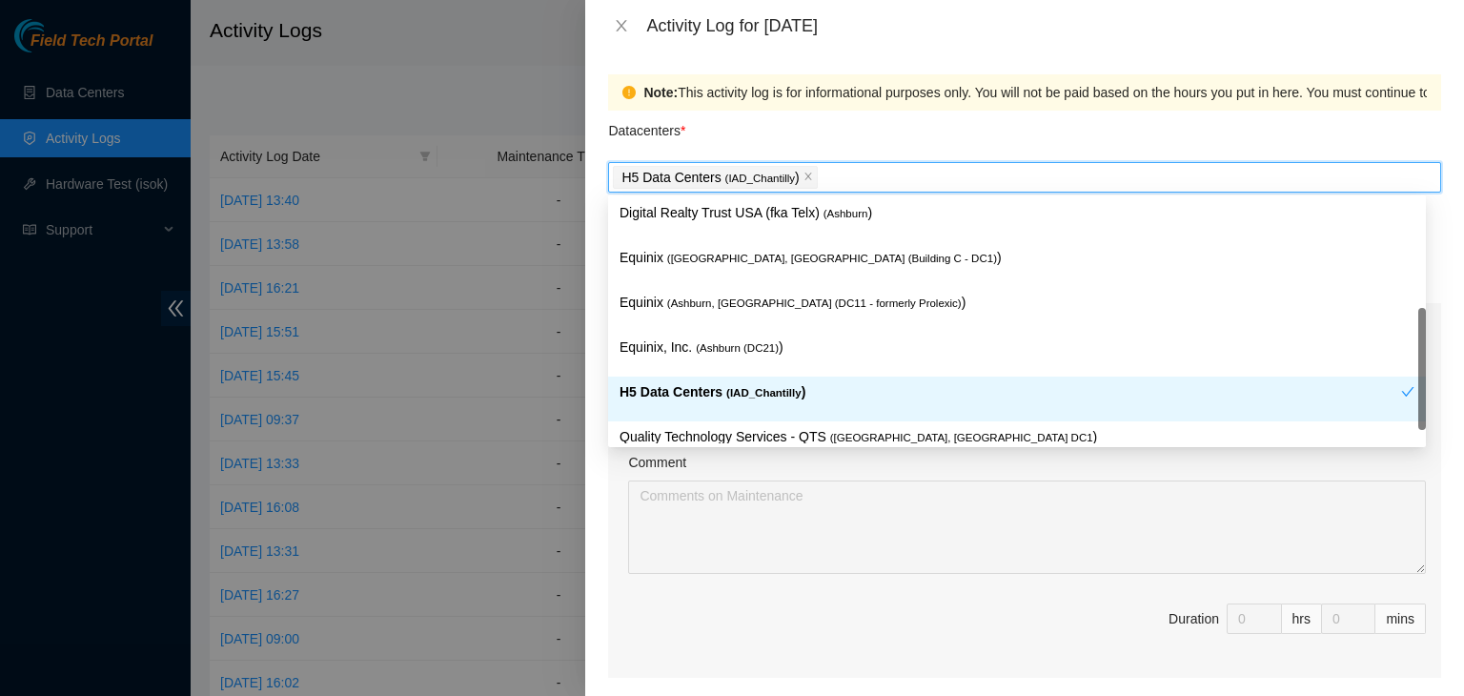
scroll to position [230, 0]
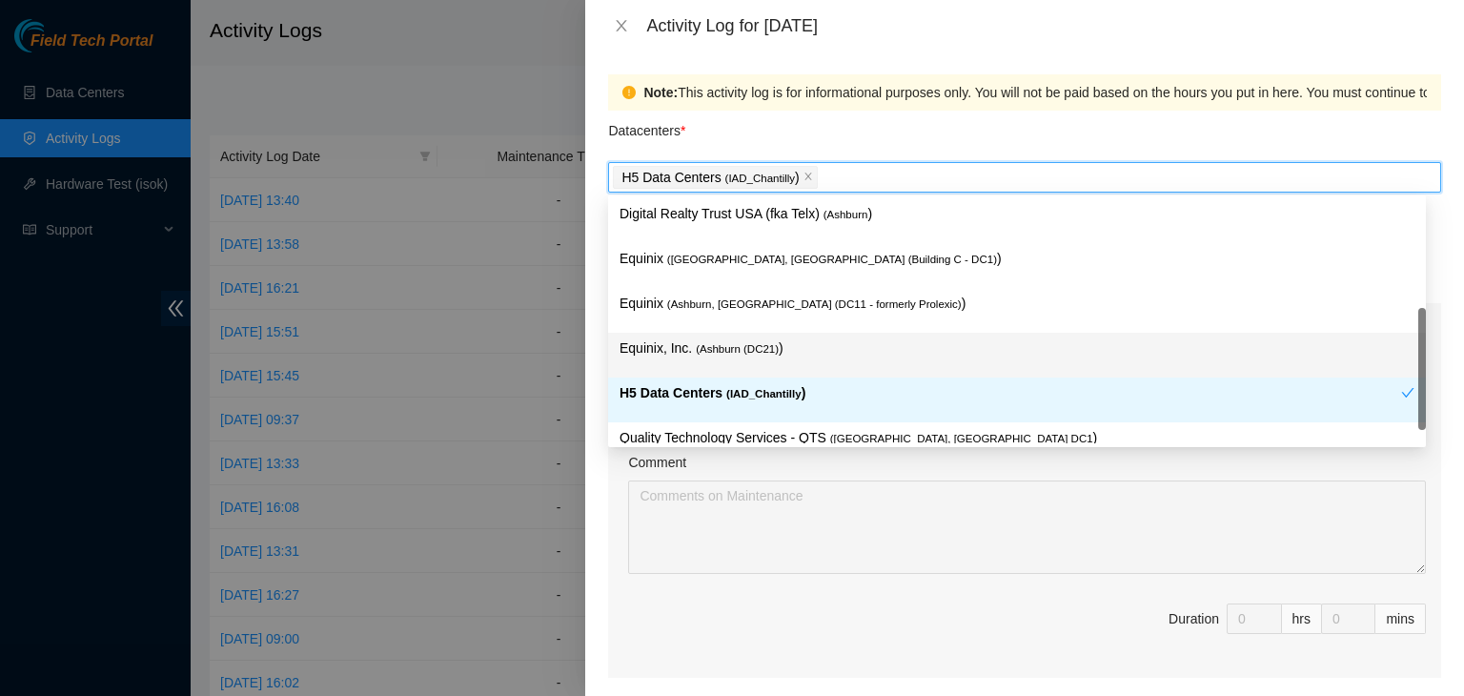
click at [726, 349] on span "( [GEOGRAPHIC_DATA] (DC21)" at bounding box center [737, 348] width 83 height 11
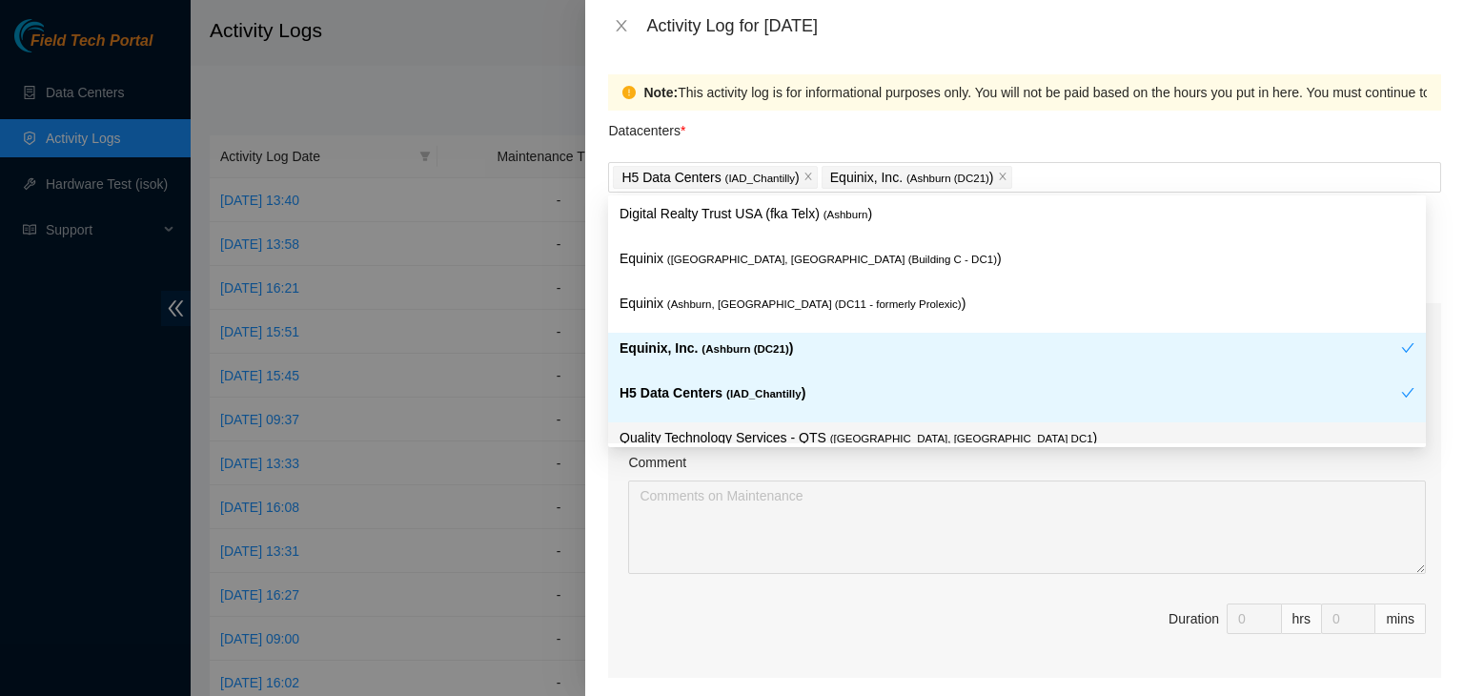
click at [599, 494] on div "Note: This activity log is for informational purposes only. You will not be pai…" at bounding box center [1024, 373] width 879 height 644
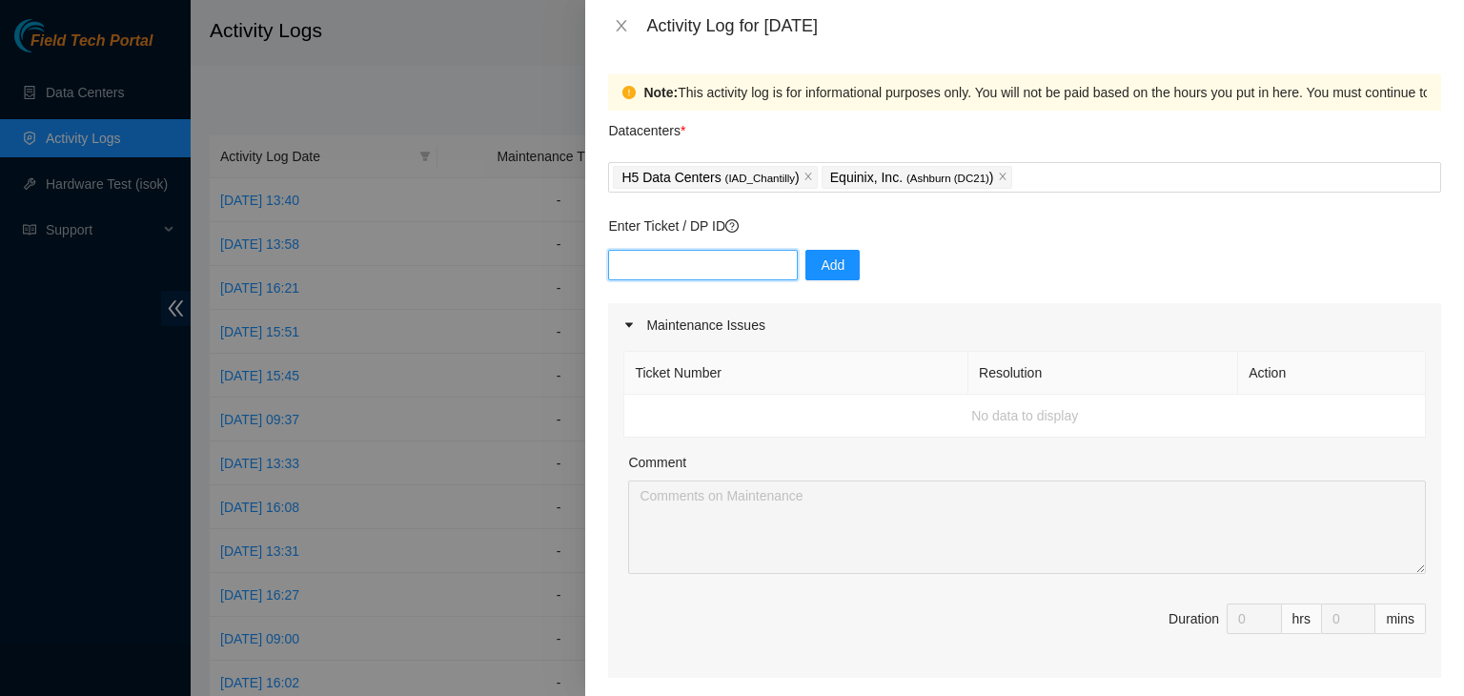
click at [689, 271] on input "text" at bounding box center [703, 265] width 190 height 31
paste input "DP83124"
type input "DP83124"
click at [821, 271] on span "Add" at bounding box center [833, 264] width 24 height 21
click at [660, 259] on input "text" at bounding box center [703, 265] width 190 height 31
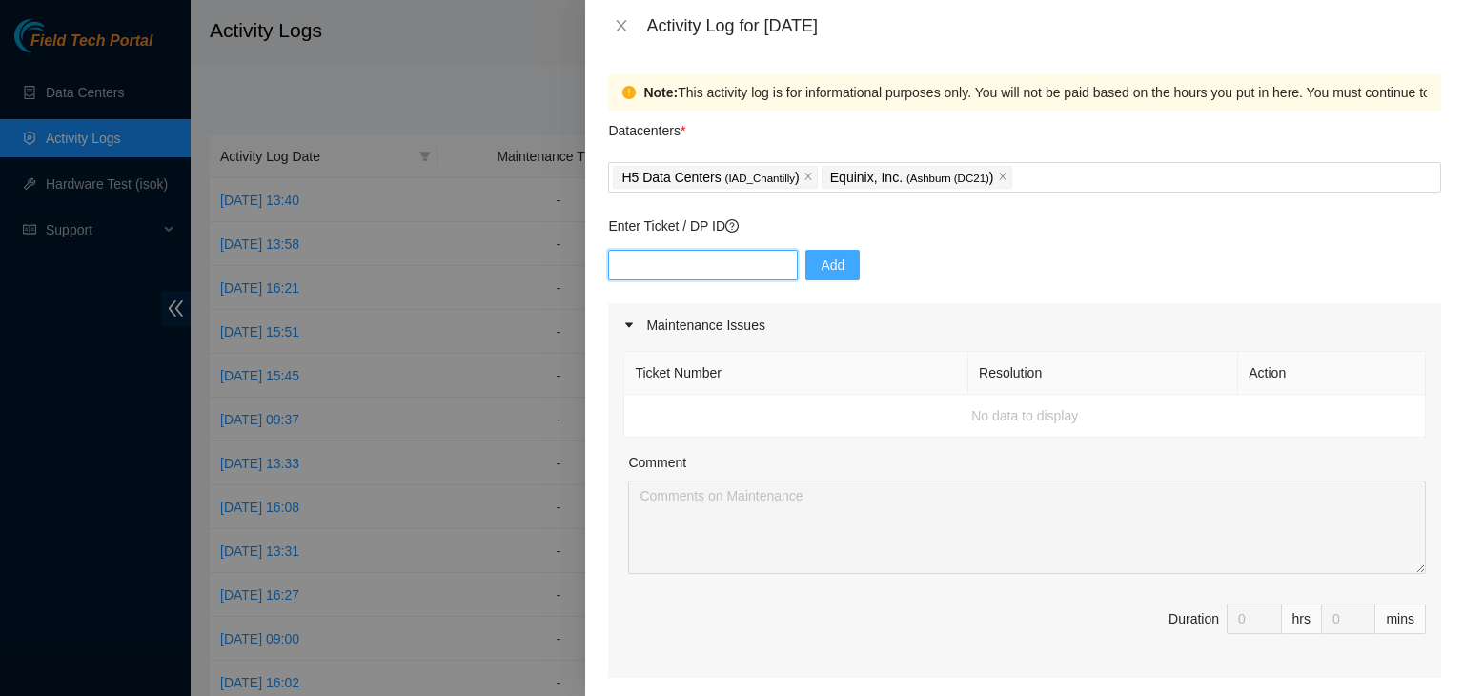
paste input "DP82711"
type input "DP82711"
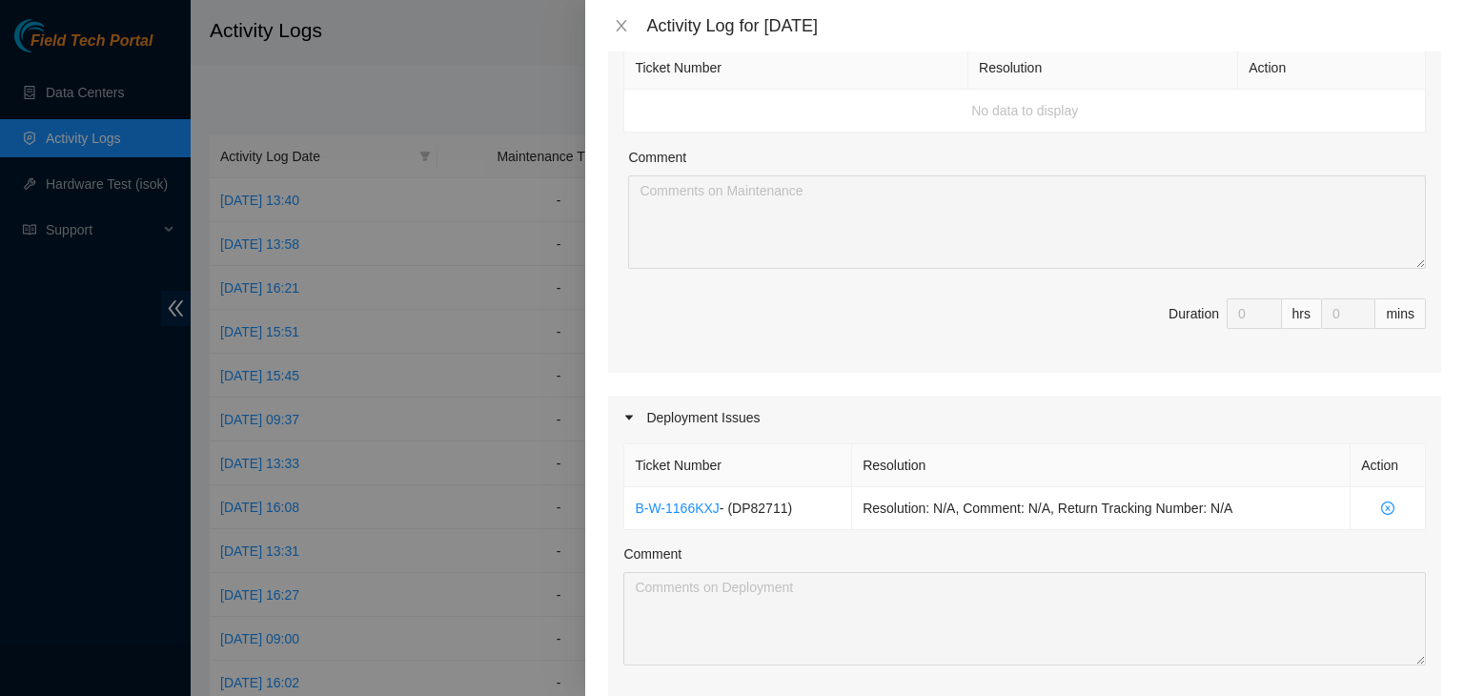
scroll to position [396, 0]
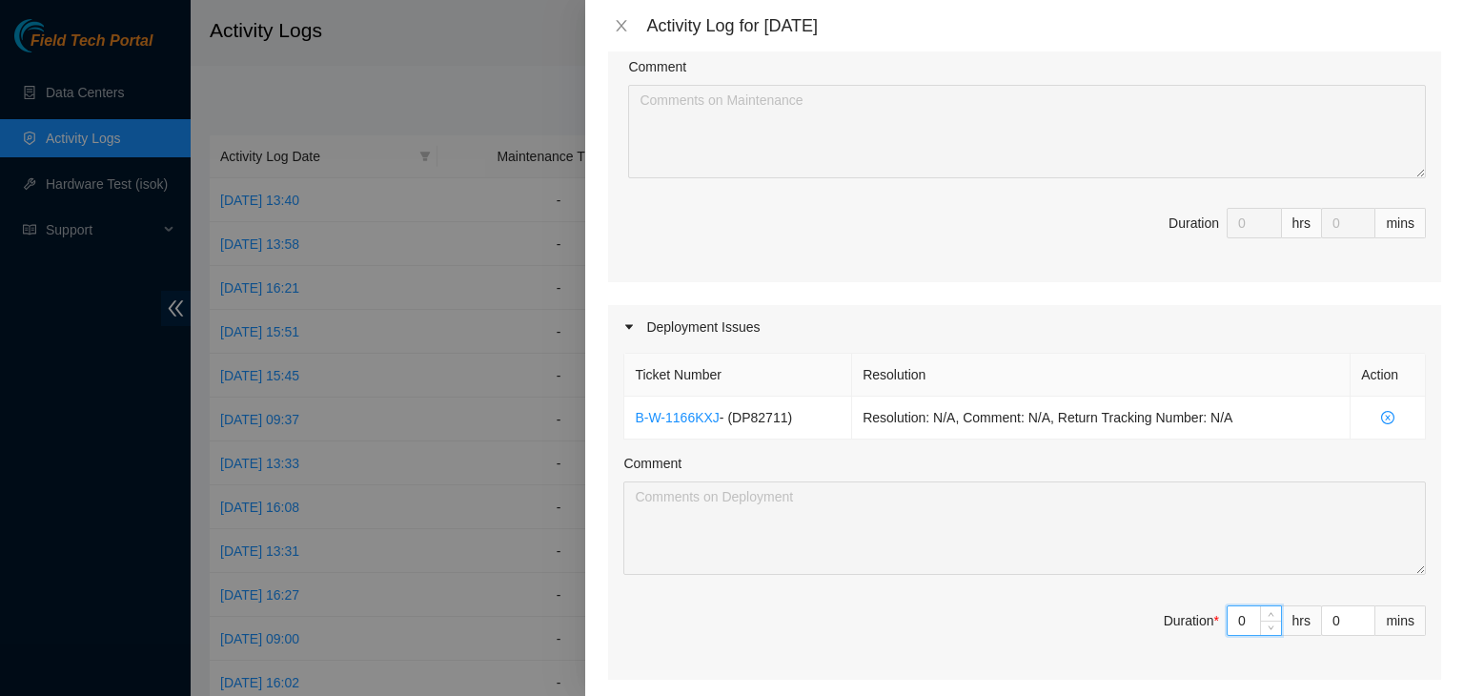
click at [1231, 622] on input "0" at bounding box center [1254, 620] width 53 height 29
type input "08"
type input "8"
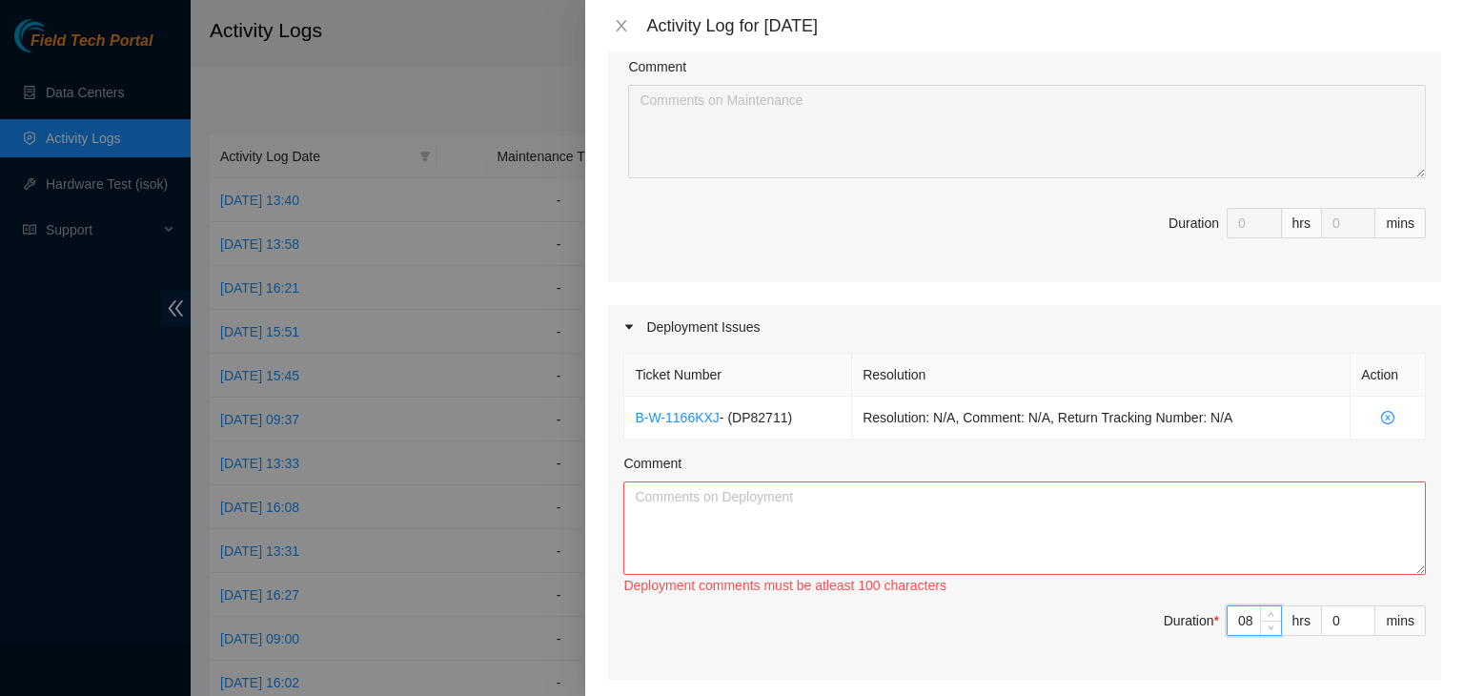
type input "8"
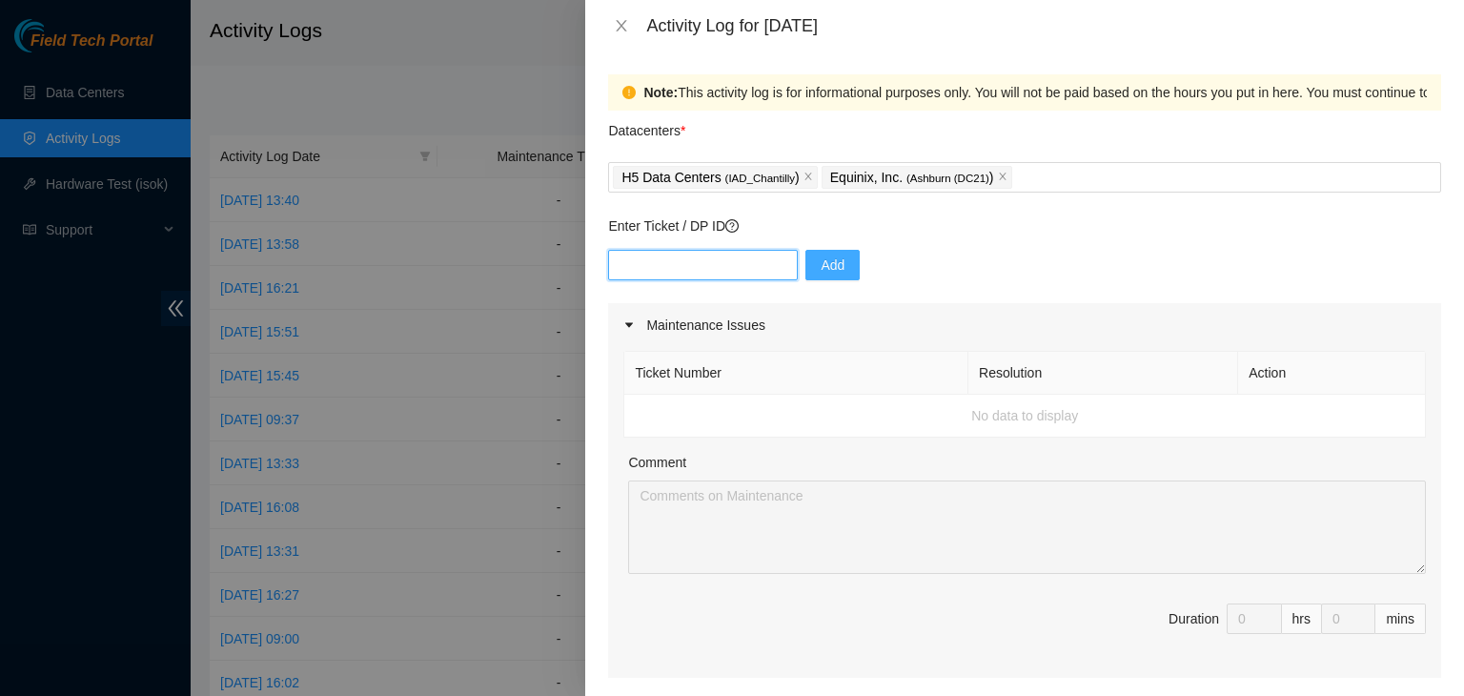
click at [669, 271] on input "text" at bounding box center [703, 265] width 190 height 31
paste input "DP83124"
type input "DP83124"
click at [805, 275] on button "Add" at bounding box center [832, 265] width 54 height 31
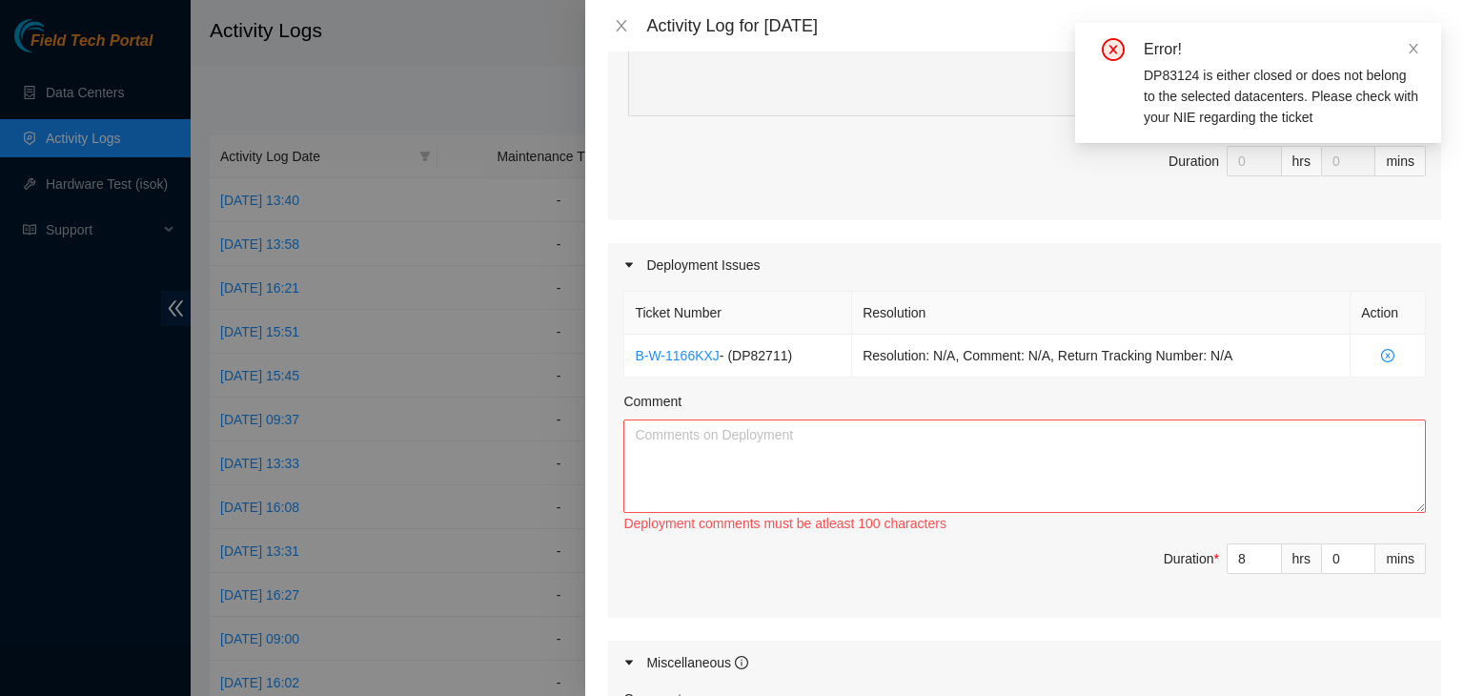
scroll to position [503, 0]
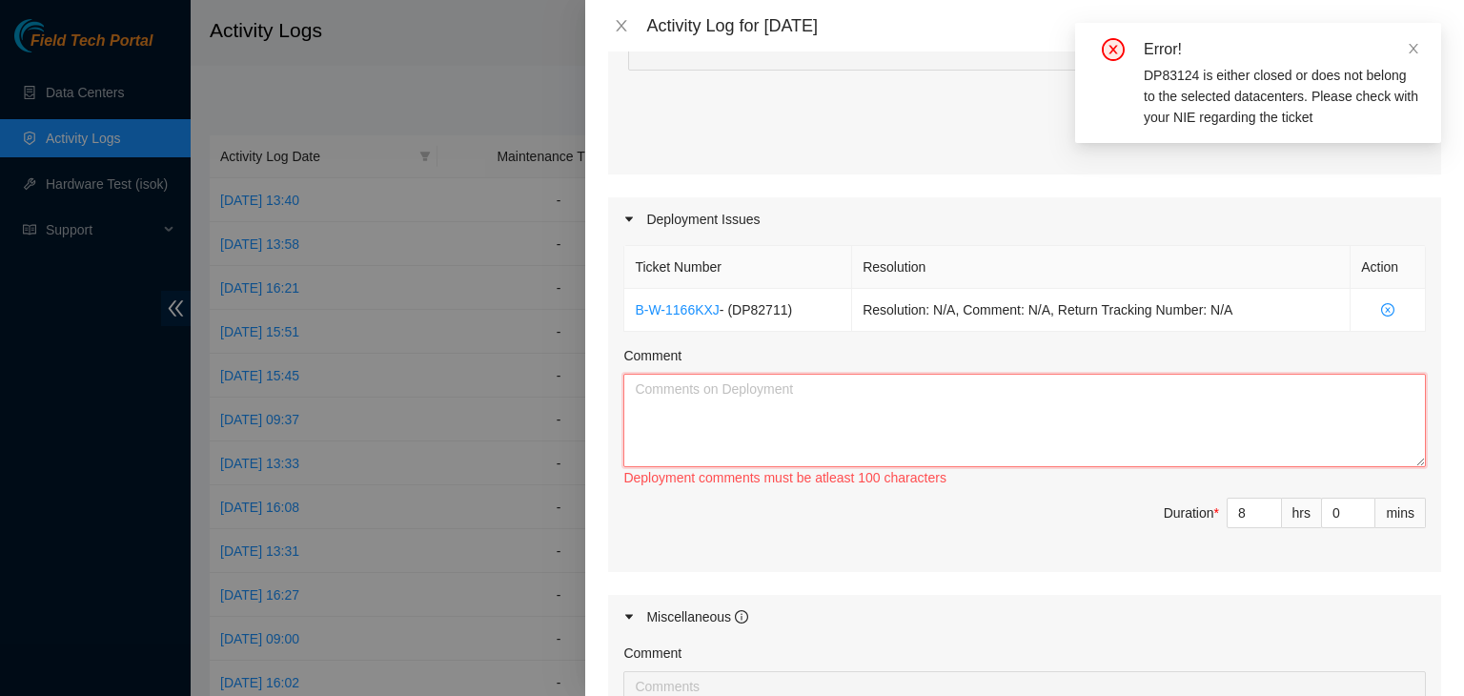
click at [702, 401] on textarea "Comment" at bounding box center [1024, 420] width 803 height 93
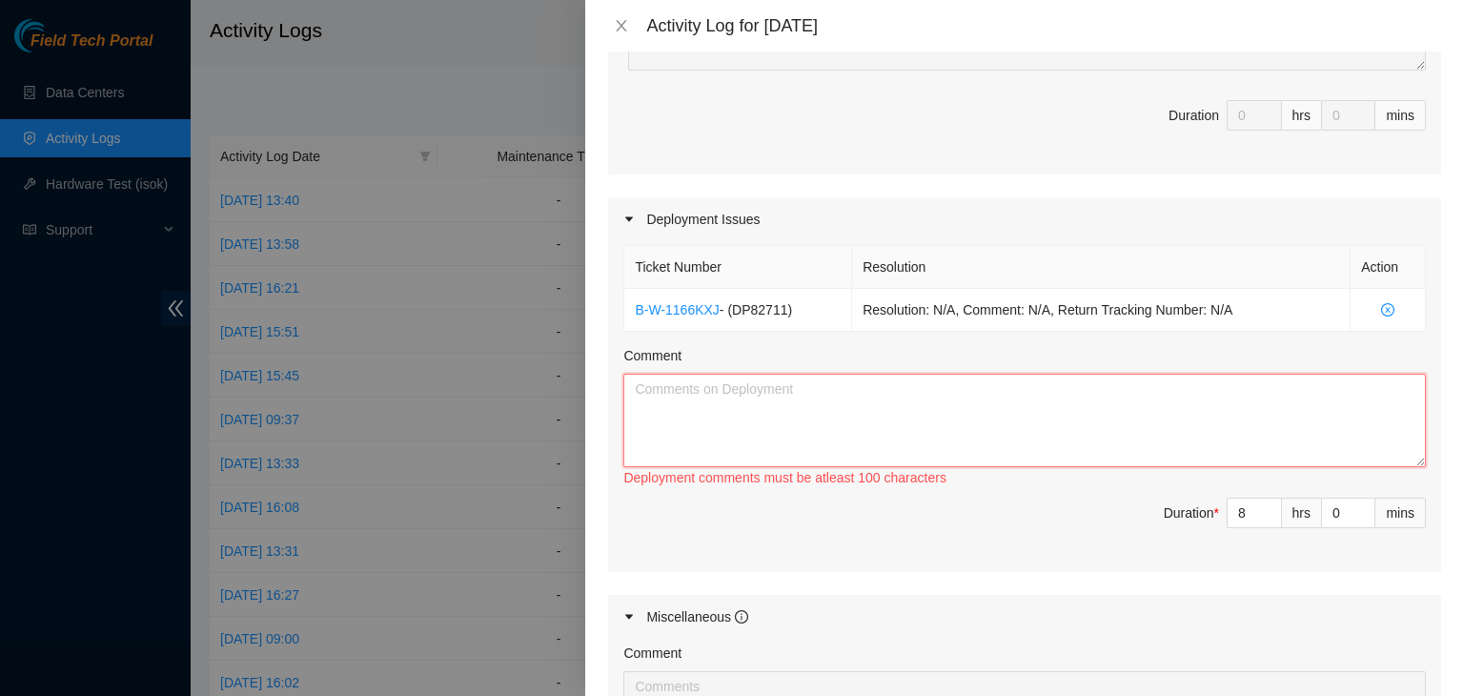
paste textarea "DP83124"
click at [708, 390] on textarea "DP83124" at bounding box center [1024, 420] width 803 height 93
paste textarea "maintenance window [DATE][DATE] 8am"
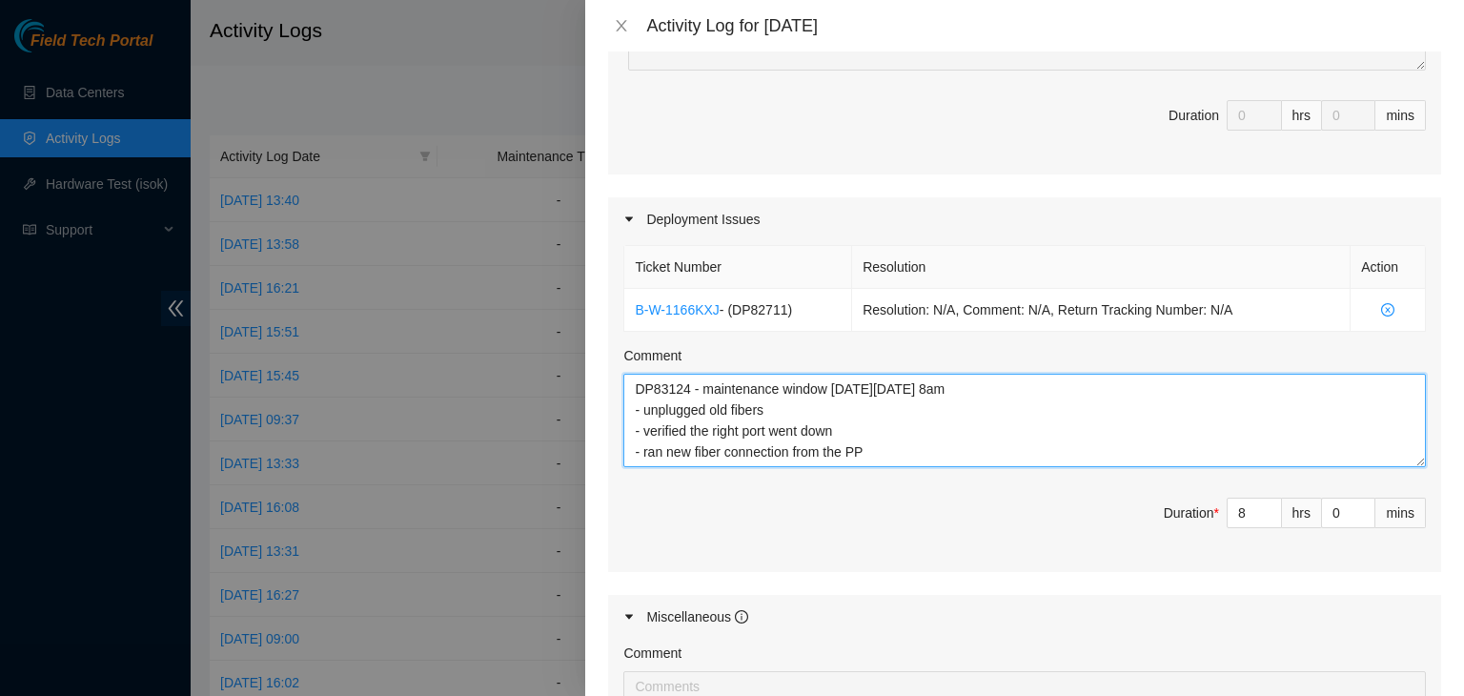
scroll to position [15, 0]
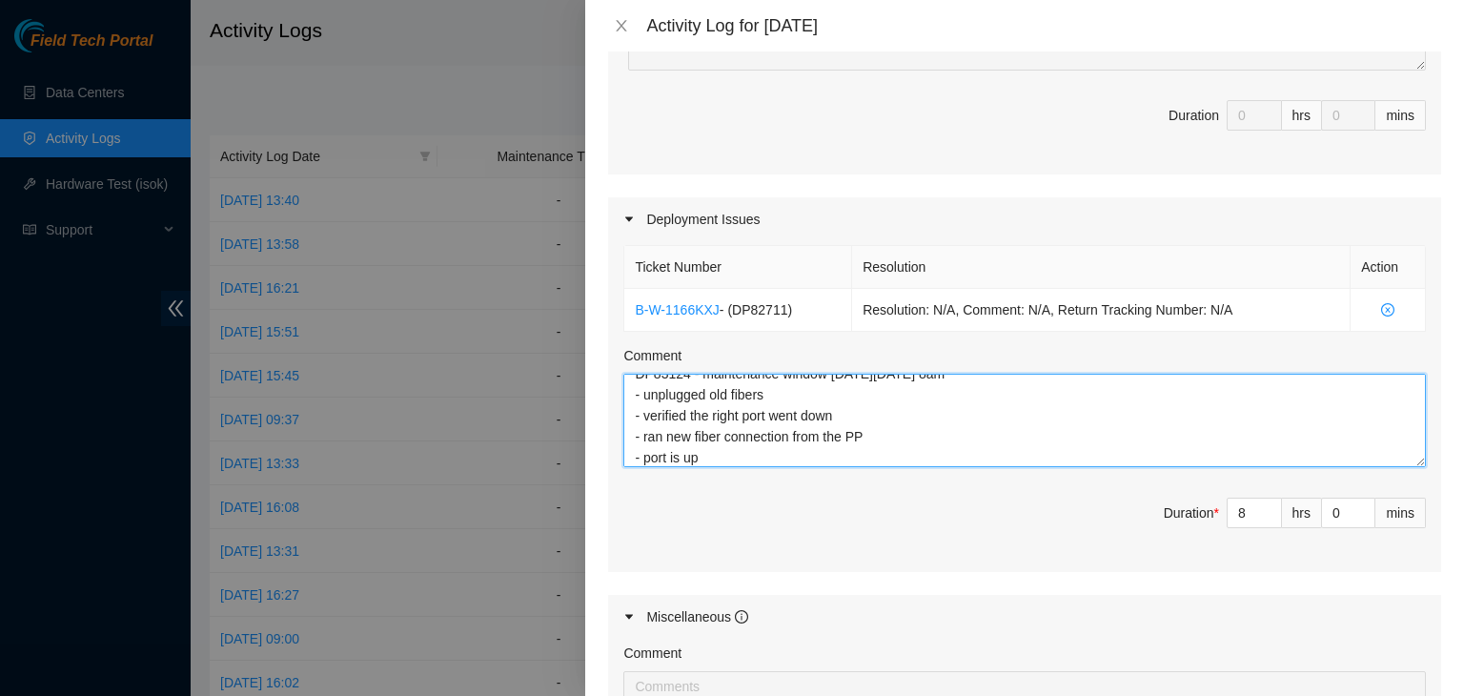
type textarea "DP83124 - maintenance window [DATE][DATE] 8am - unplugged old fibers - verified…"
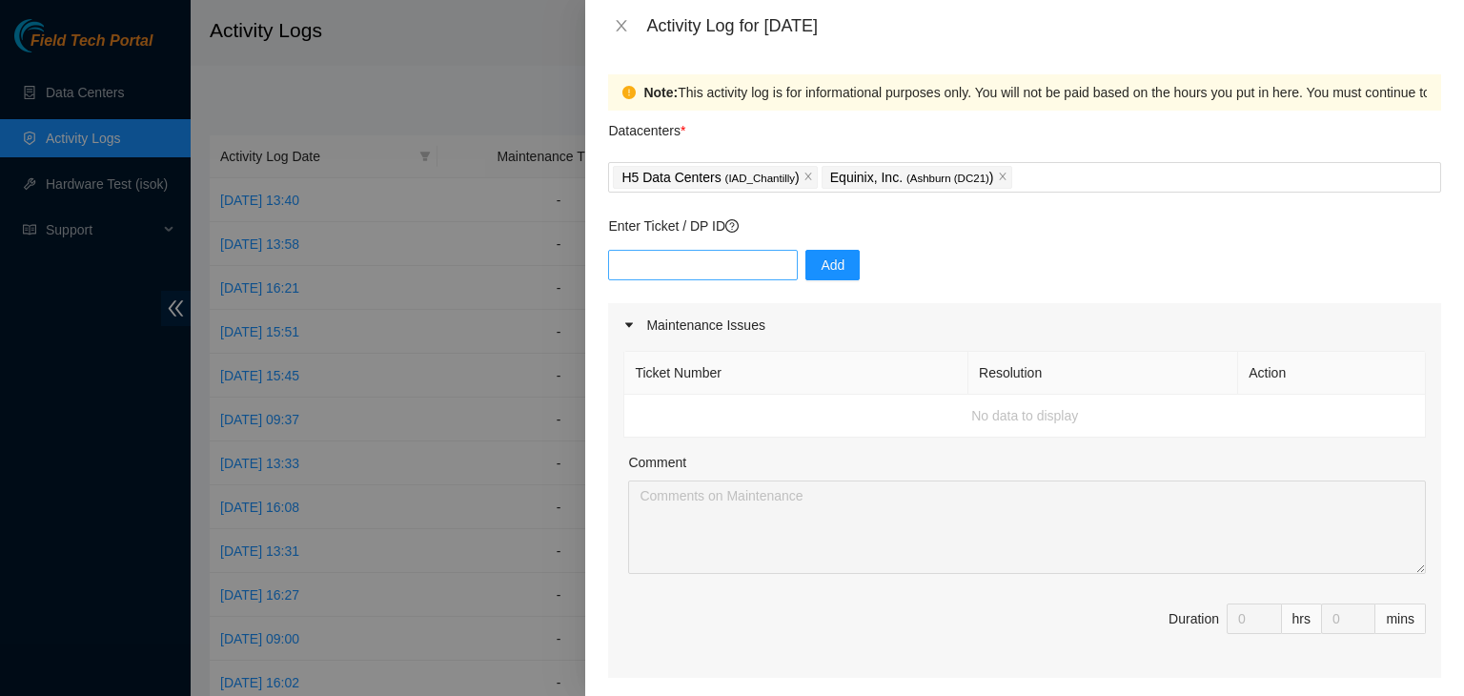
scroll to position [0, 0]
click at [735, 260] on input "text" at bounding box center [703, 265] width 190 height 31
paste input "DP84779"
type input "DP84779"
click at [807, 275] on button "Add" at bounding box center [832, 265] width 54 height 31
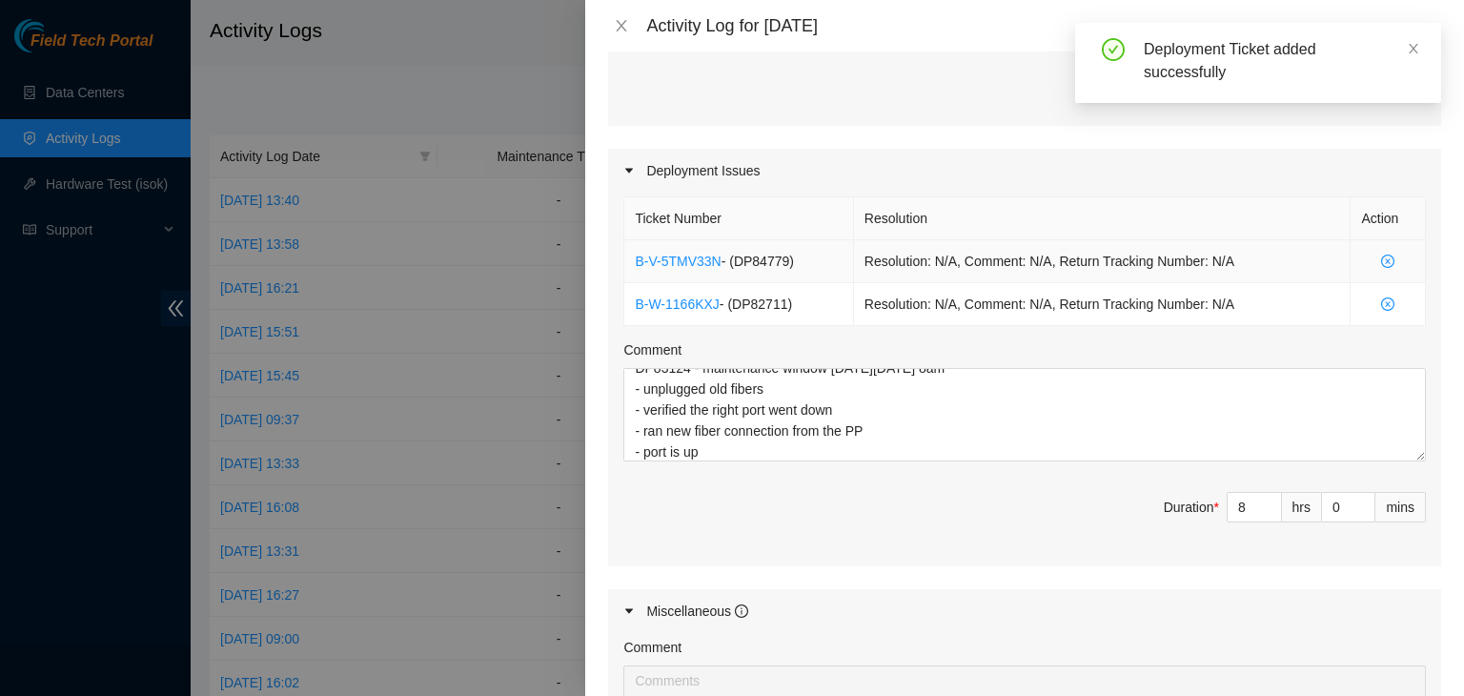
scroll to position [551, 0]
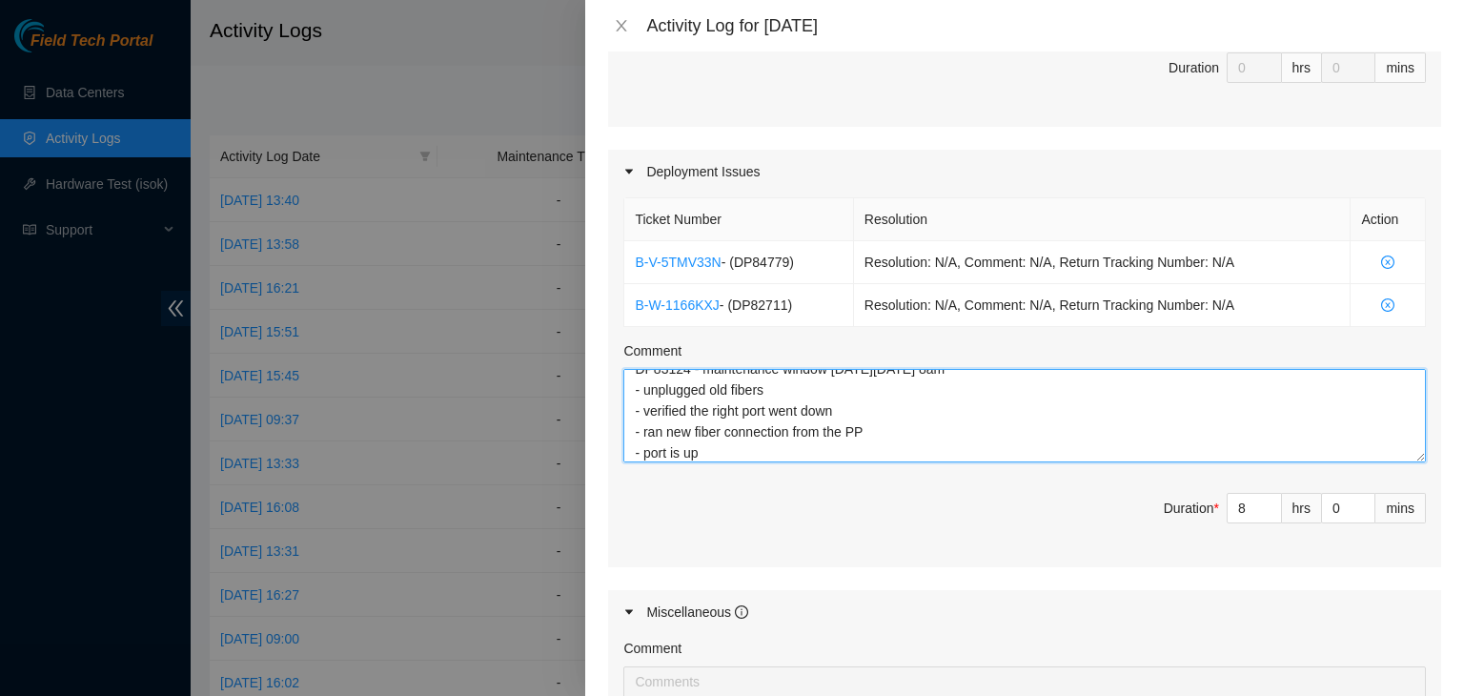
click at [734, 452] on textarea "DP83124 - maintenance window [DATE][DATE] 8am - unplugged old fibers - verified…" at bounding box center [1024, 415] width 803 height 93
paste textarea "DP84779"
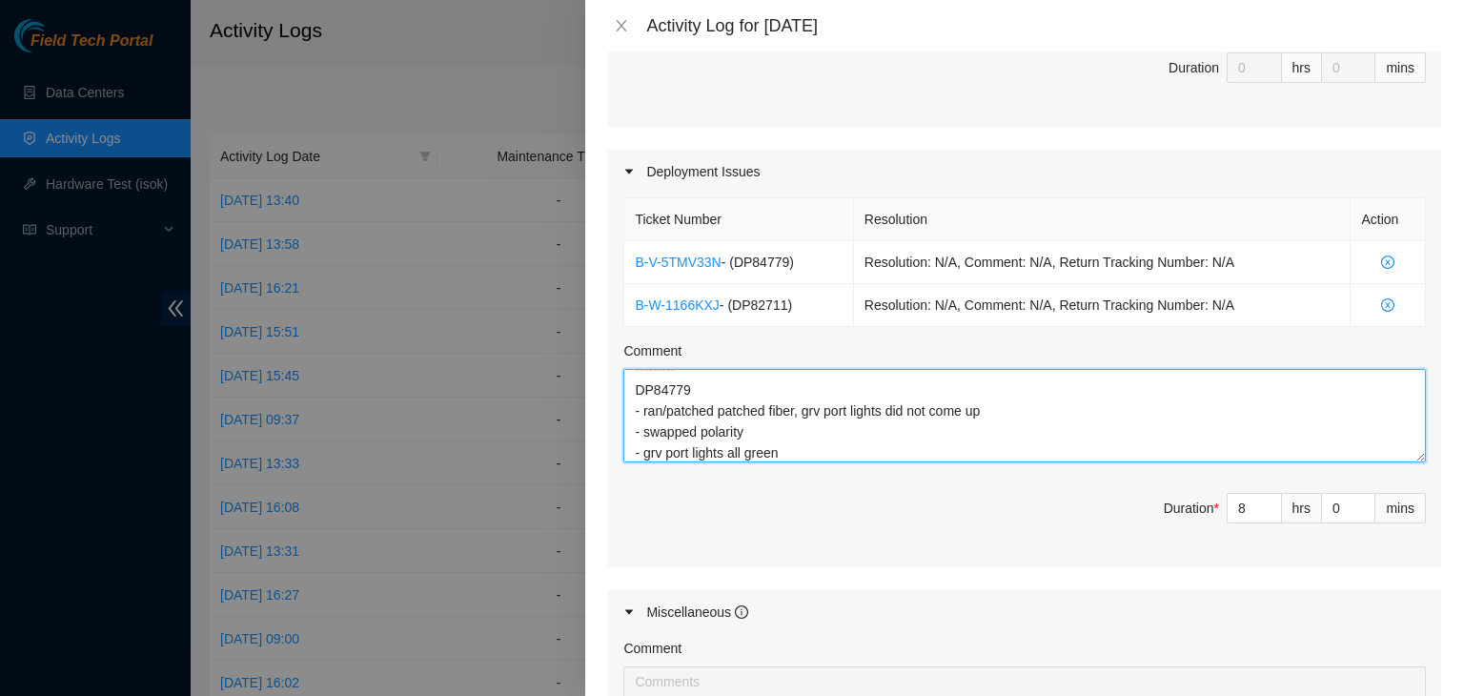
scroll to position [141, 0]
type textarea "DP83124 - maintenance window [DATE][DATE] 8am - unplugged old fibers - verified…"
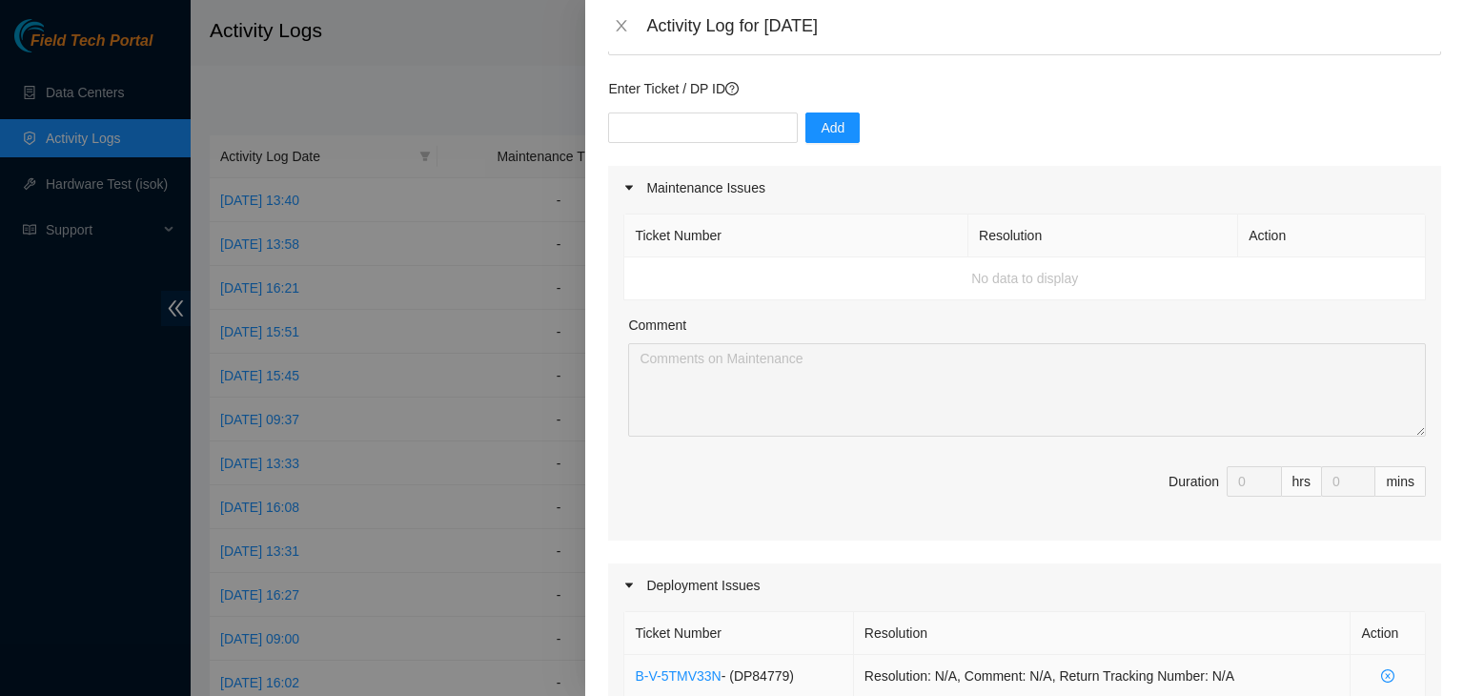
scroll to position [0, 0]
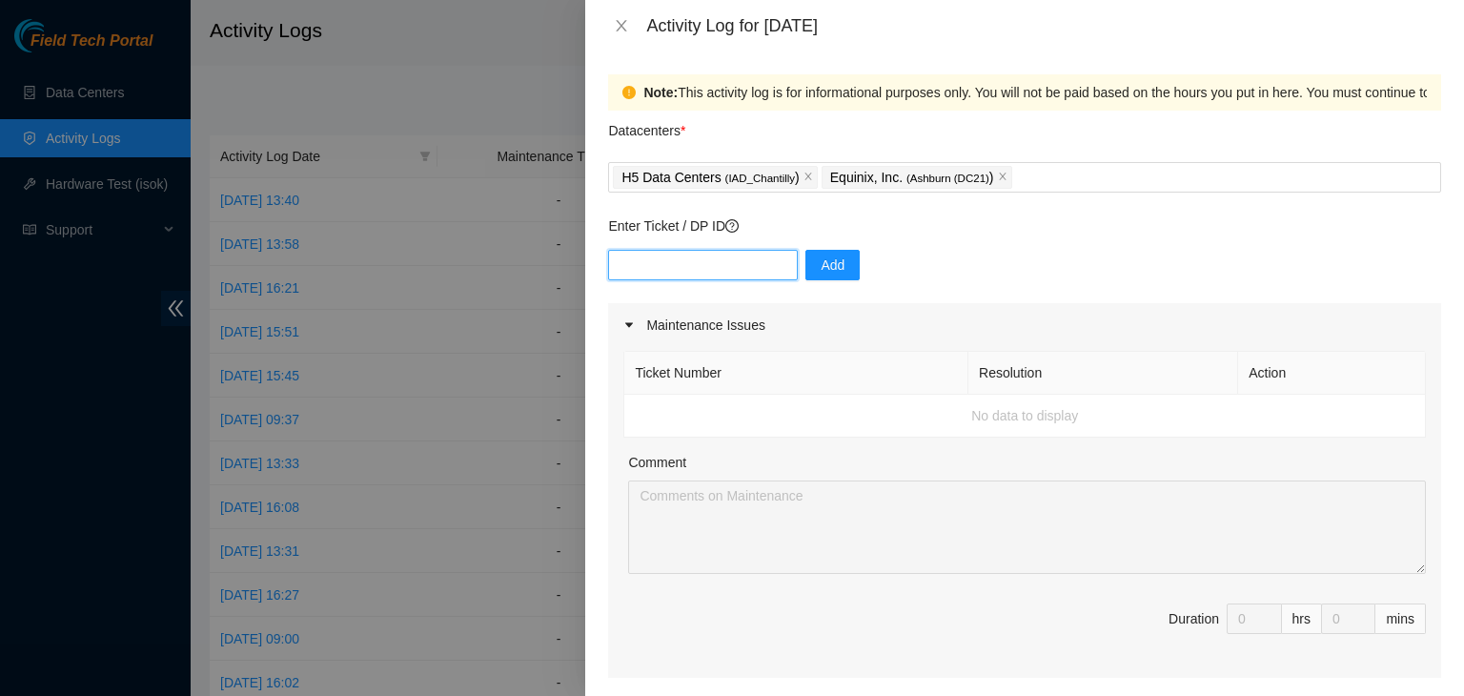
click at [723, 272] on input "text" at bounding box center [703, 265] width 190 height 31
paste input "DP84780"
type input "DP84780"
click at [839, 278] on button "Add" at bounding box center [832, 265] width 54 height 31
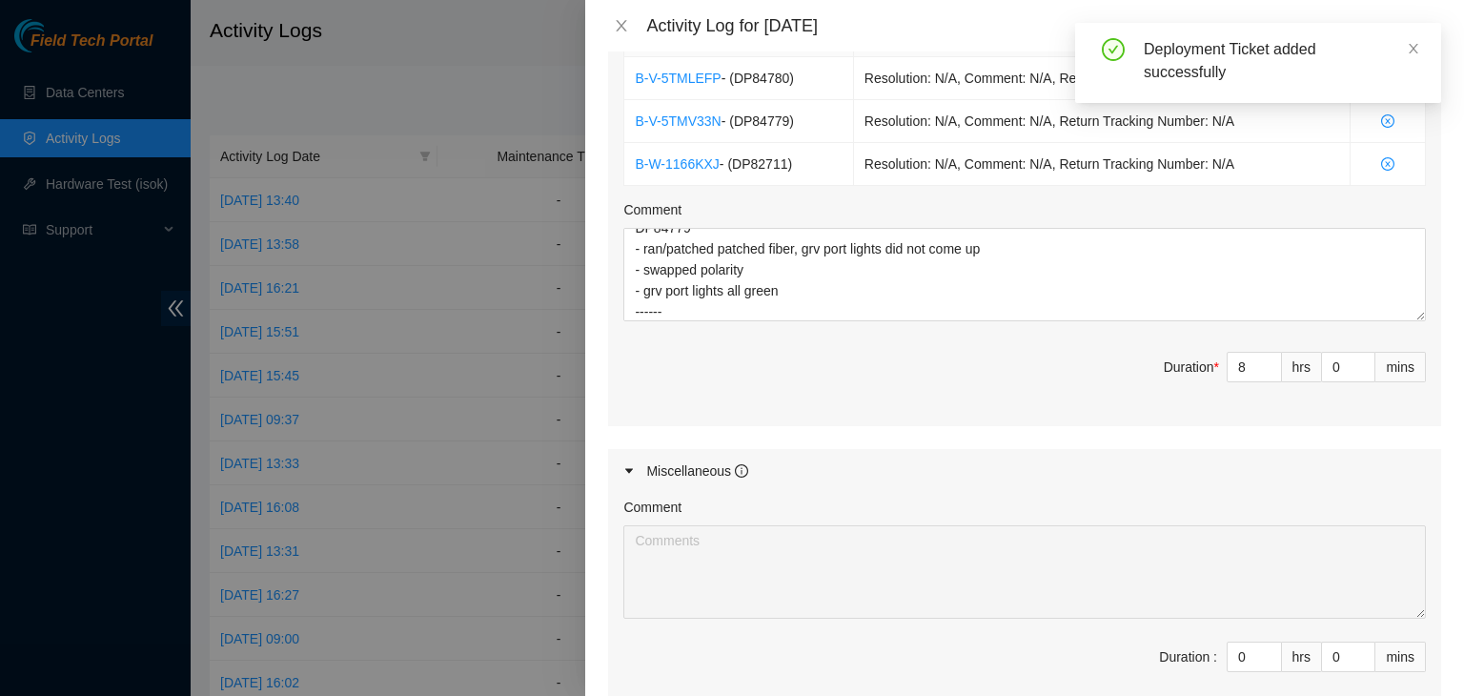
scroll to position [812, 0]
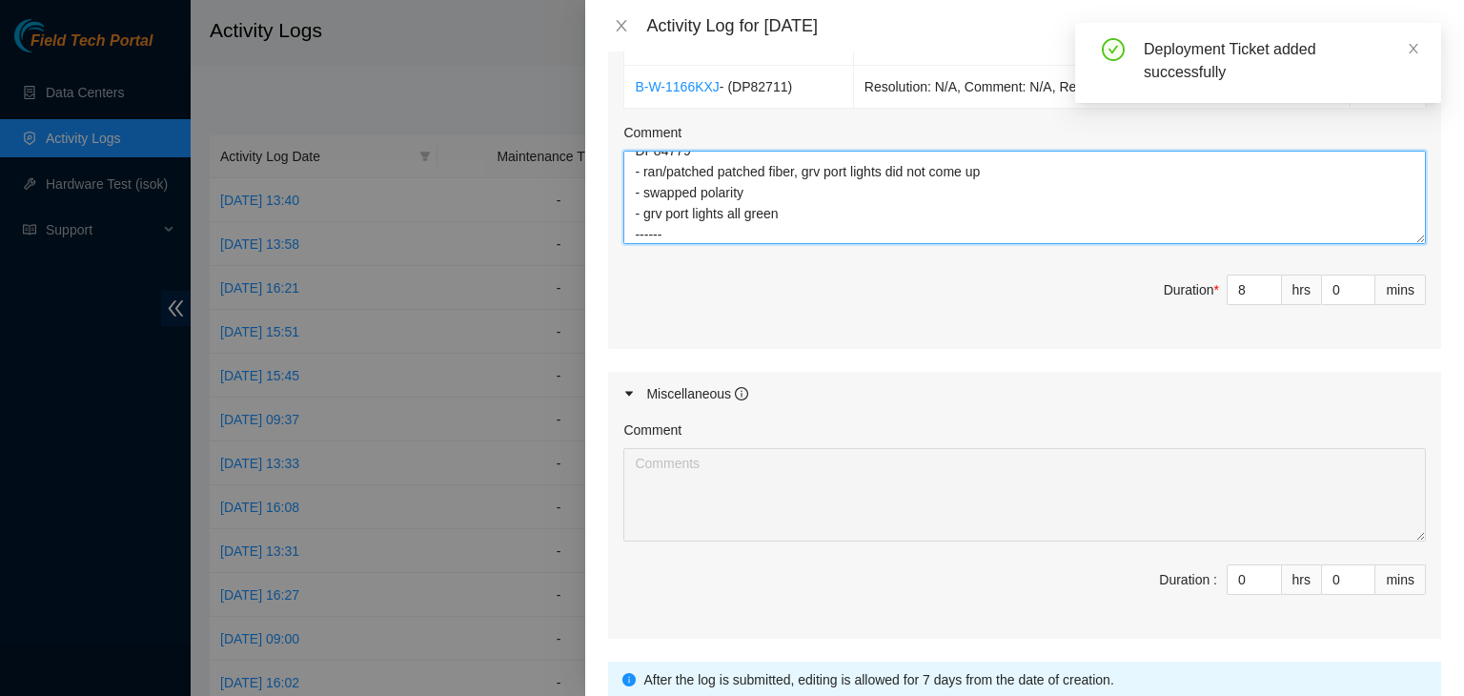
click at [686, 233] on textarea "DP83124 - maintenance window [DATE][DATE] 8am - unplugged old fibers - verified…" at bounding box center [1024, 197] width 803 height 93
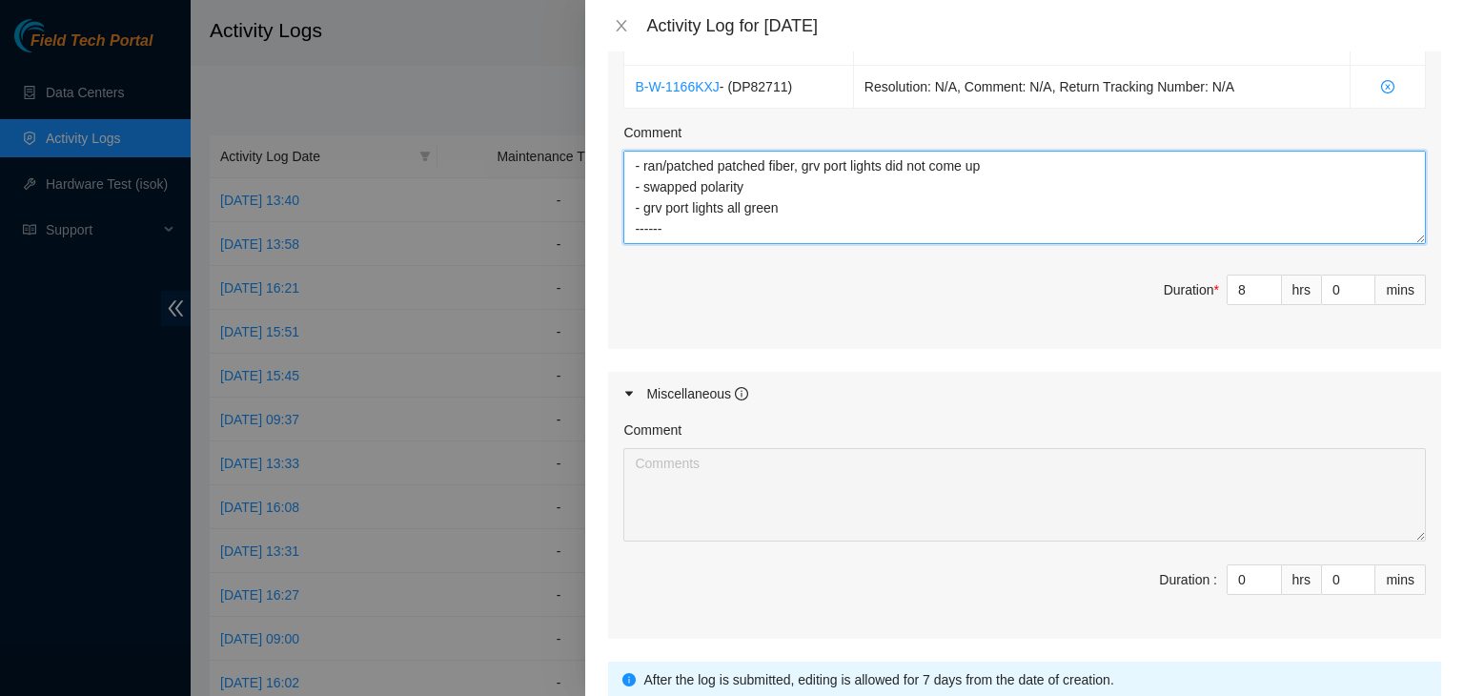
paste textarea "DP84780"
paste textarea "Hi team, I patched grv2 1/3/7 <> PP:0001:1310039, port 8 - 22458168. I patched …"
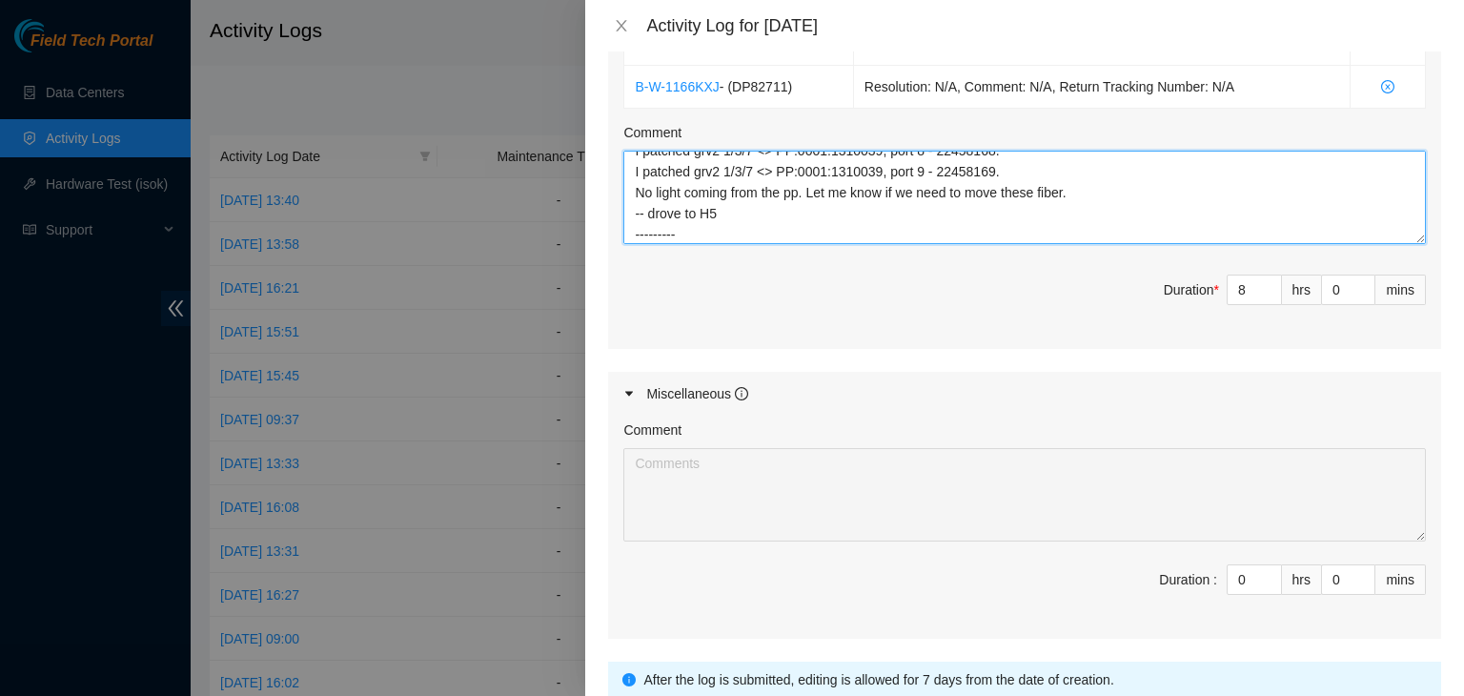
scroll to position [309, 0]
paste textarea "DP82711"
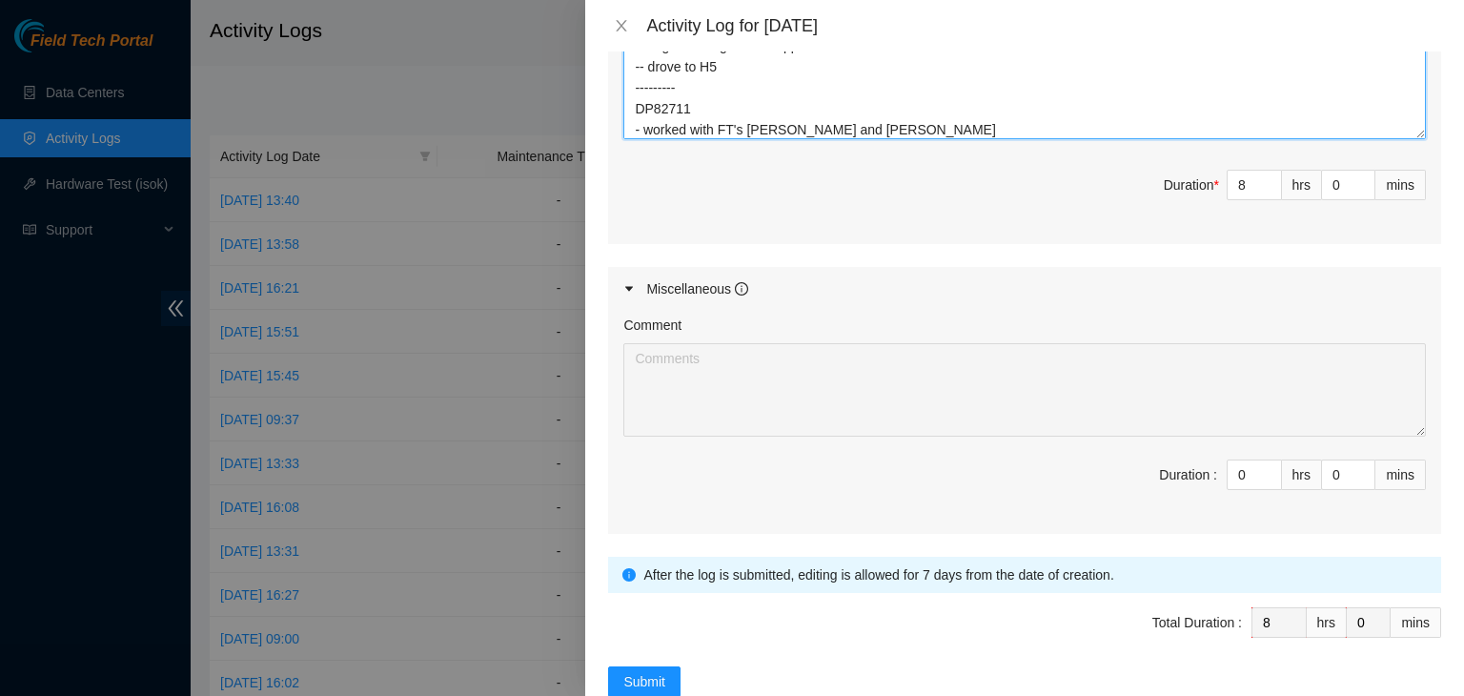
scroll to position [957, 0]
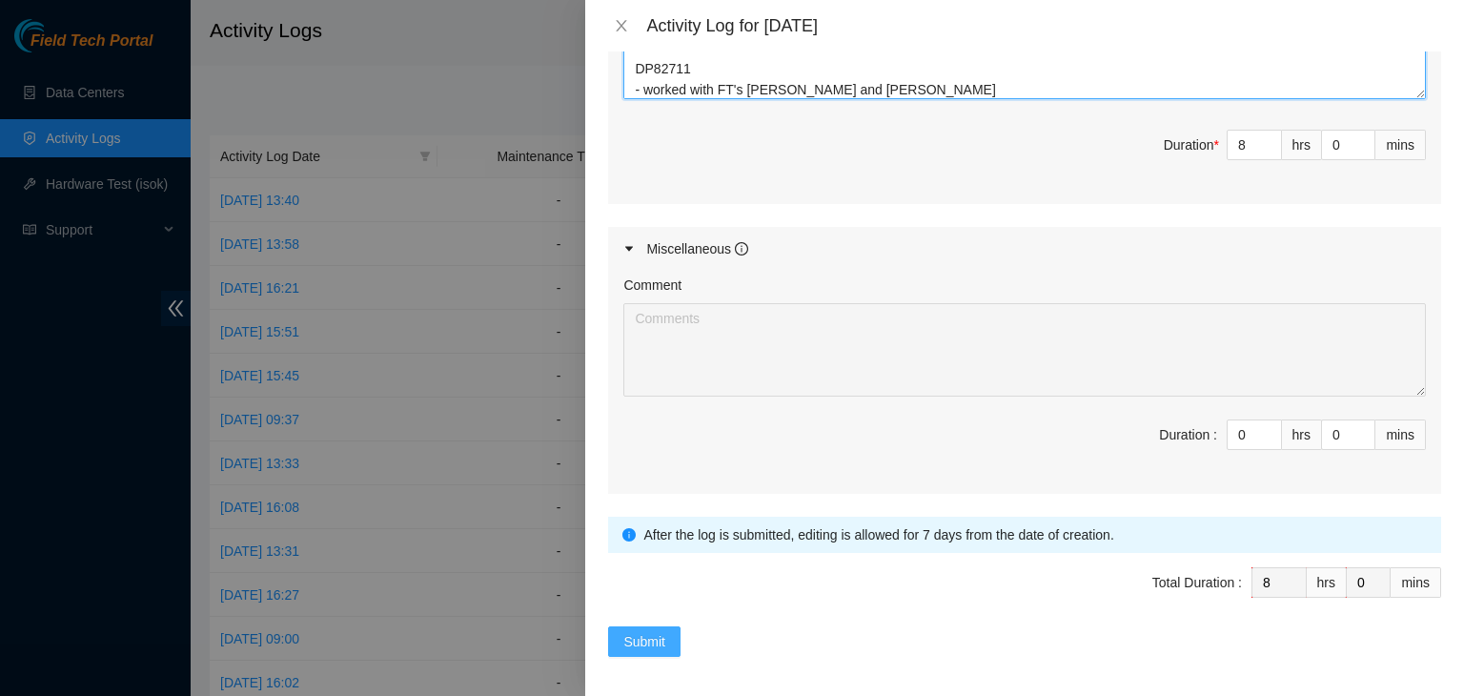
type textarea "DP83124 - maintenance window [DATE][DATE] 8am - unplugged old fibers - verified…"
click at [671, 635] on button "Submit" at bounding box center [644, 641] width 72 height 31
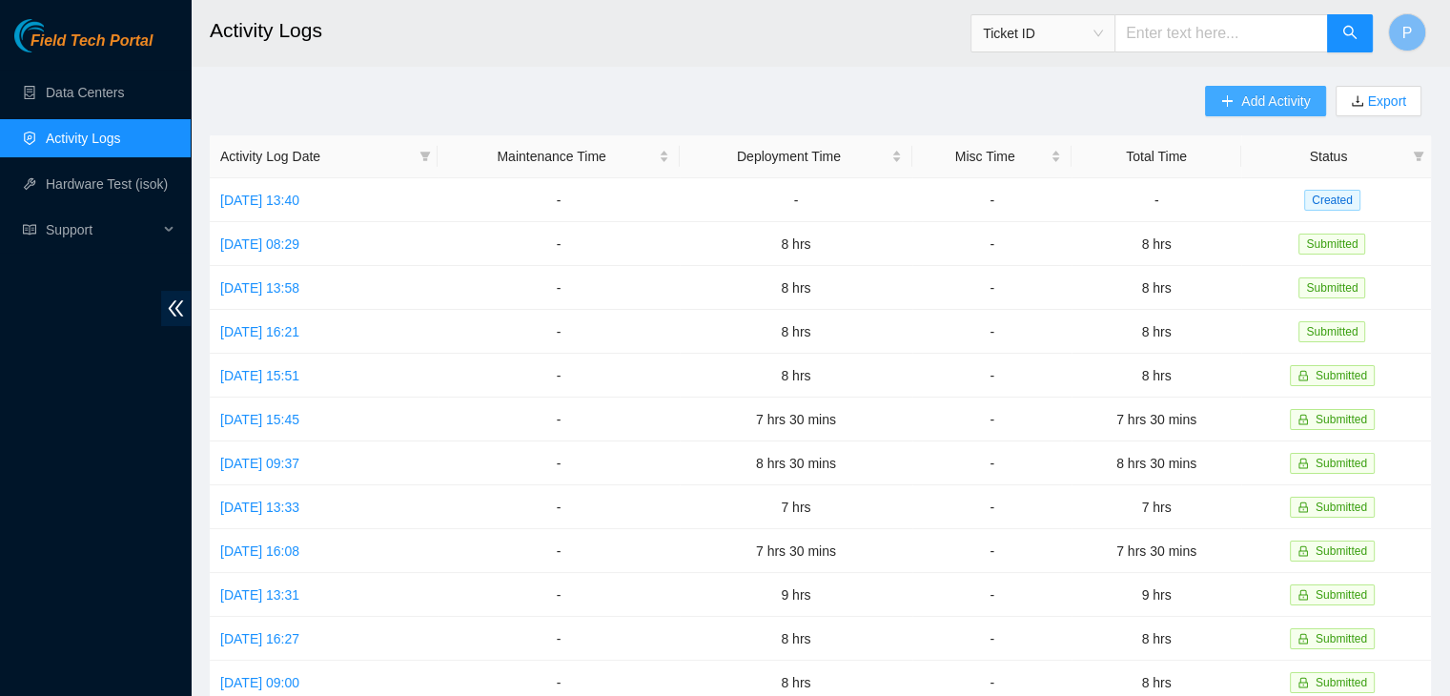
click at [1232, 112] on div "Add Activity Export" at bounding box center [1318, 111] width 226 height 50
click at [1232, 112] on button "Add Activity" at bounding box center [1265, 101] width 120 height 31
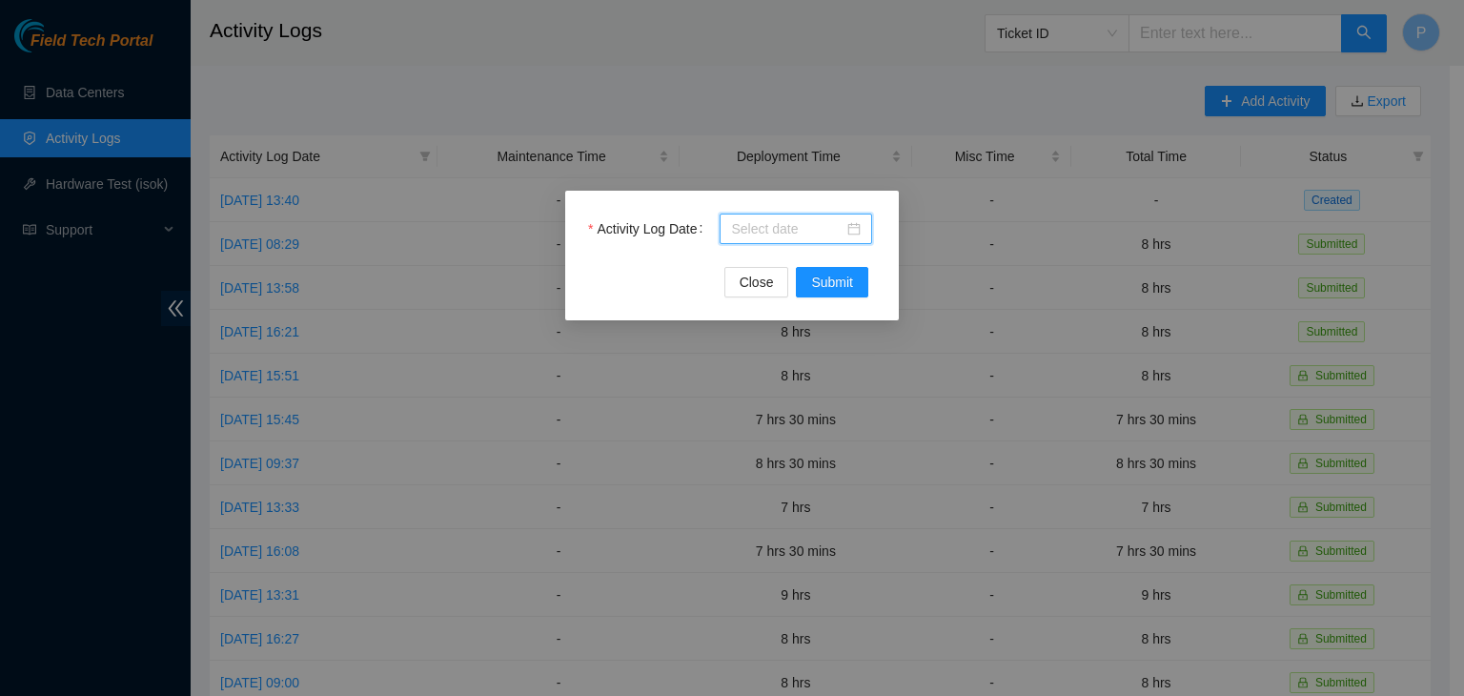
click at [731, 226] on input "Activity Log Date" at bounding box center [787, 228] width 112 height 21
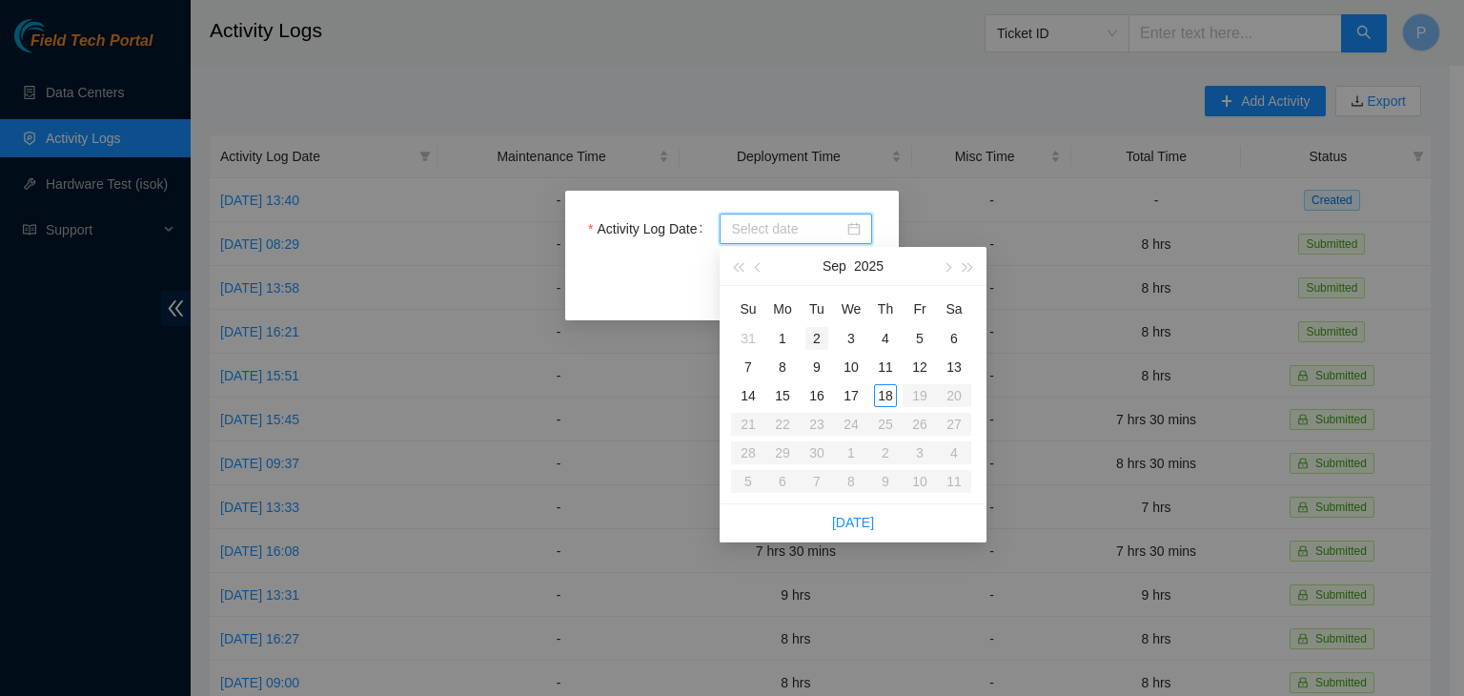
type input "[DATE]"
click at [809, 337] on div "2" at bounding box center [816, 338] width 23 height 23
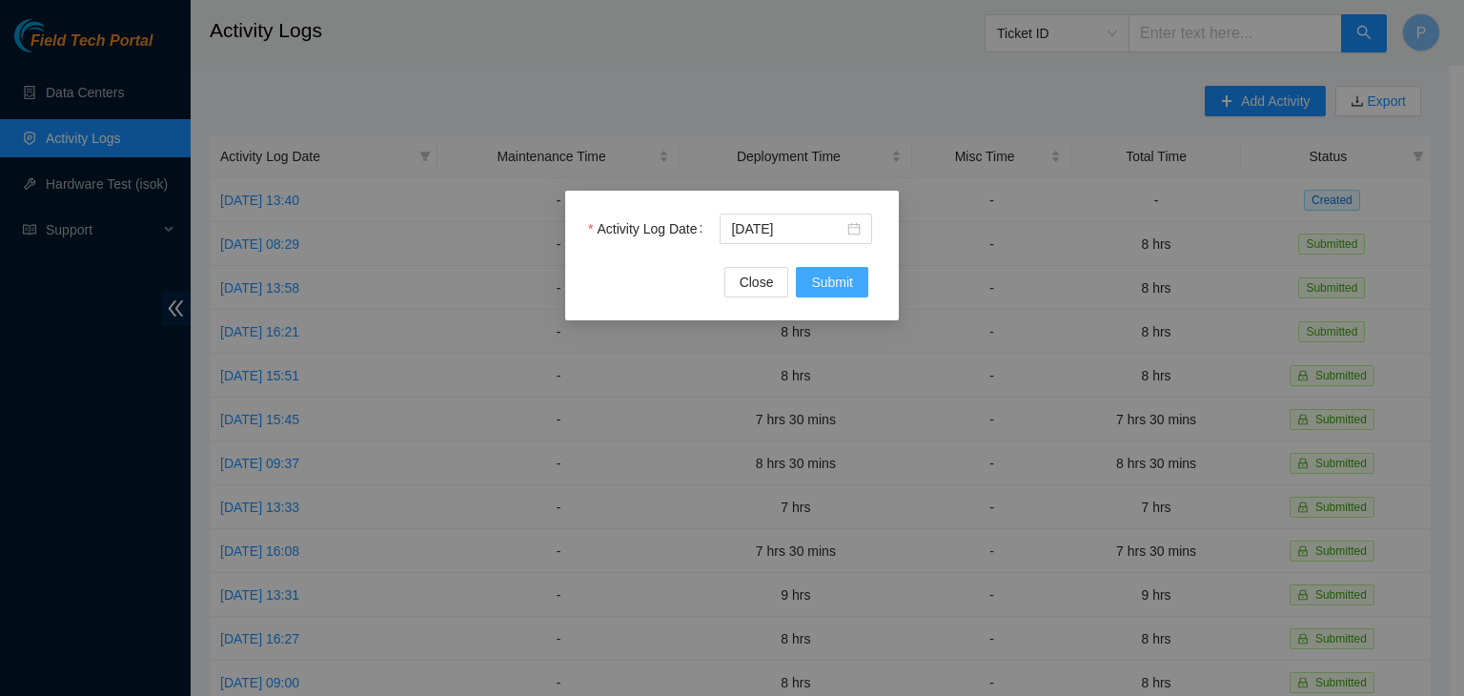
click at [812, 295] on button "Submit" at bounding box center [832, 282] width 72 height 31
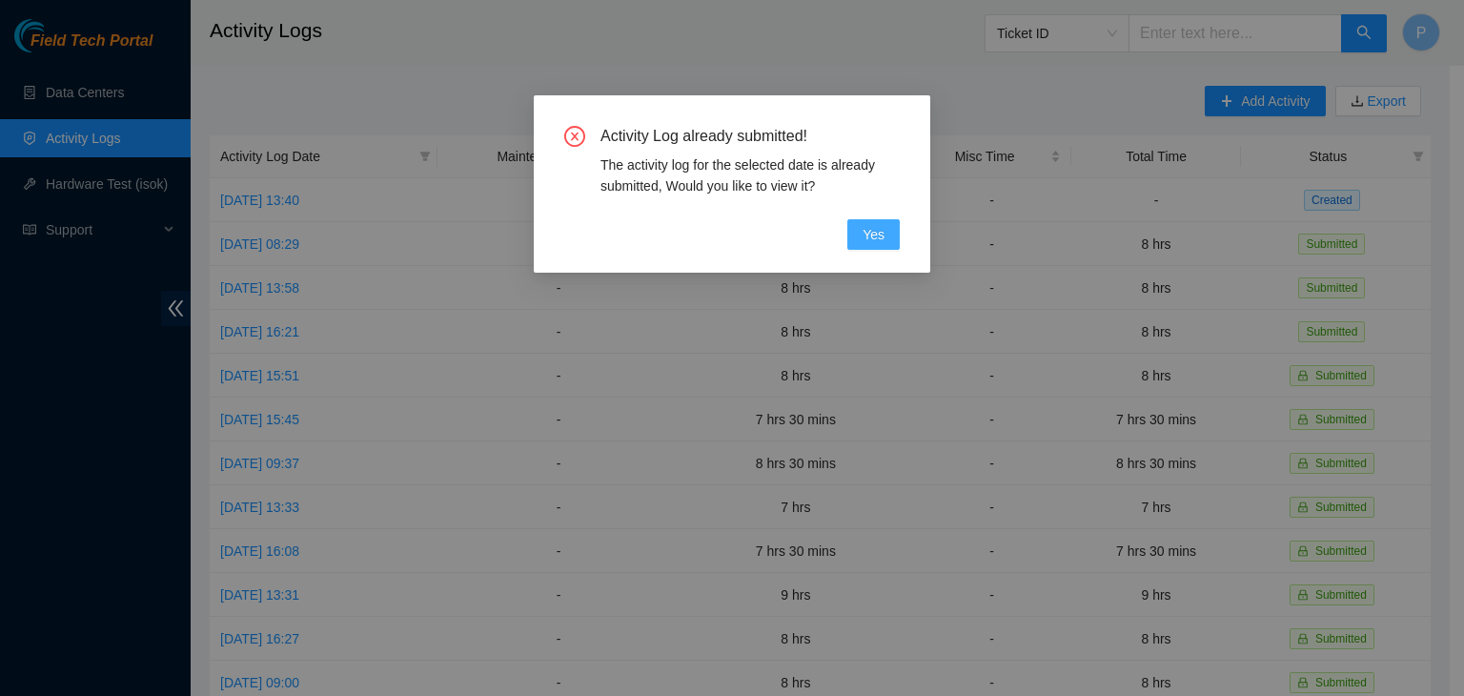
click at [859, 245] on button "Yes" at bounding box center [873, 234] width 52 height 31
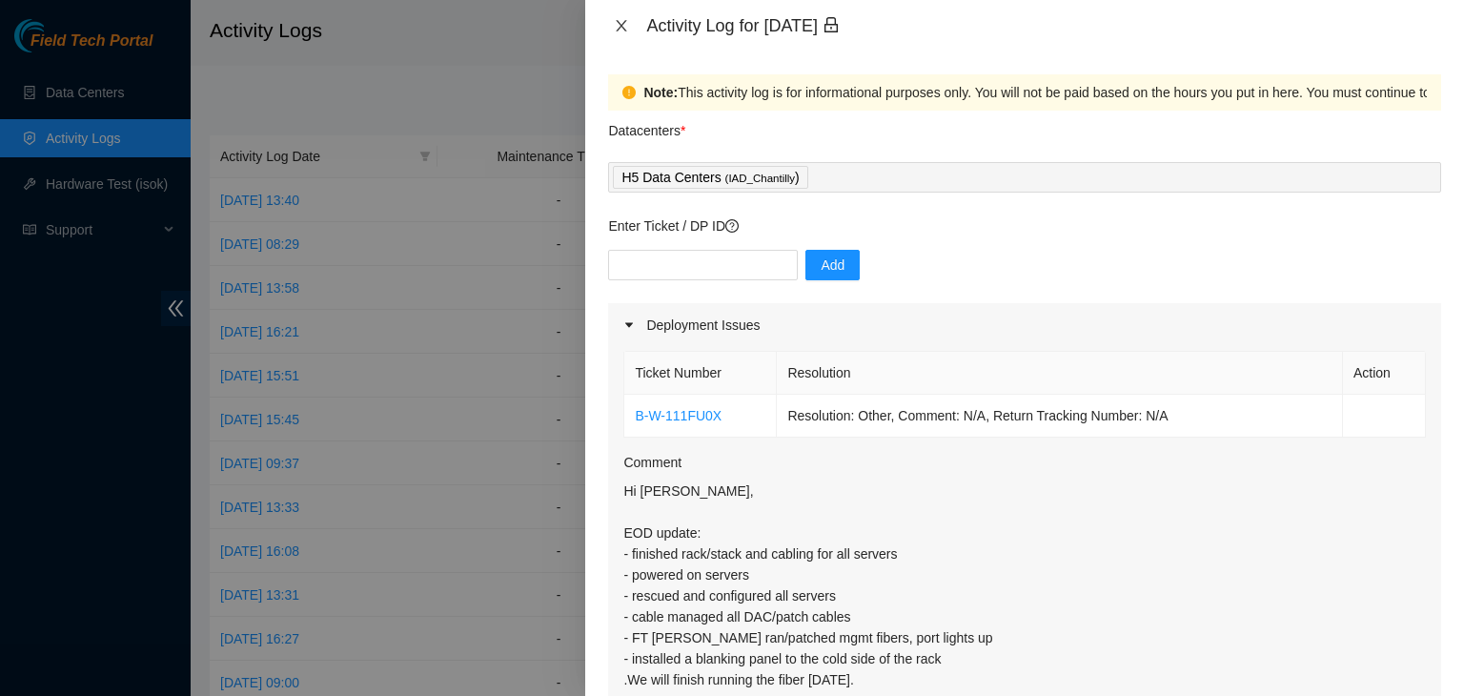
click at [620, 28] on icon "close" at bounding box center [622, 25] width 10 height 11
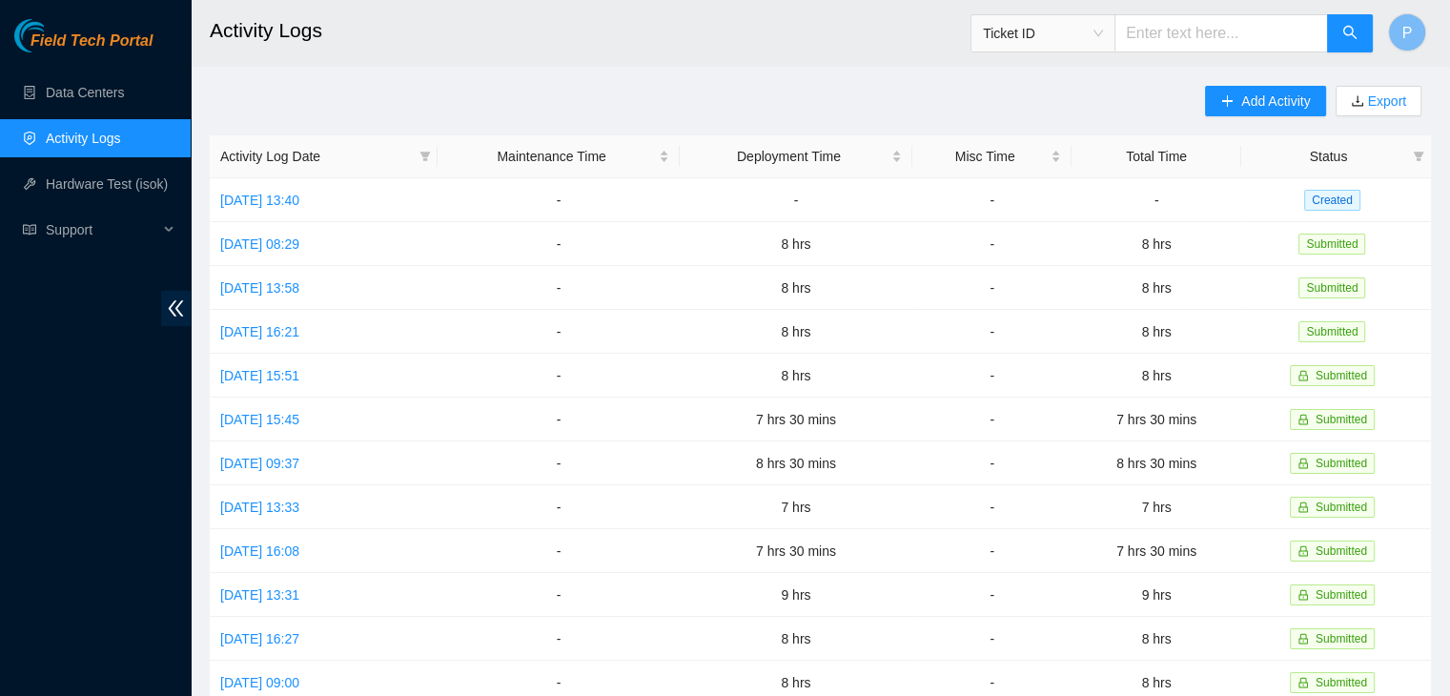
click at [1203, 107] on div "Add Activity Export Activity Log Date Maintenance Time Deployment Time Misc Tim…" at bounding box center [820, 601] width 1221 height 1030
click at [1225, 104] on icon "plus" at bounding box center [1226, 100] width 13 height 13
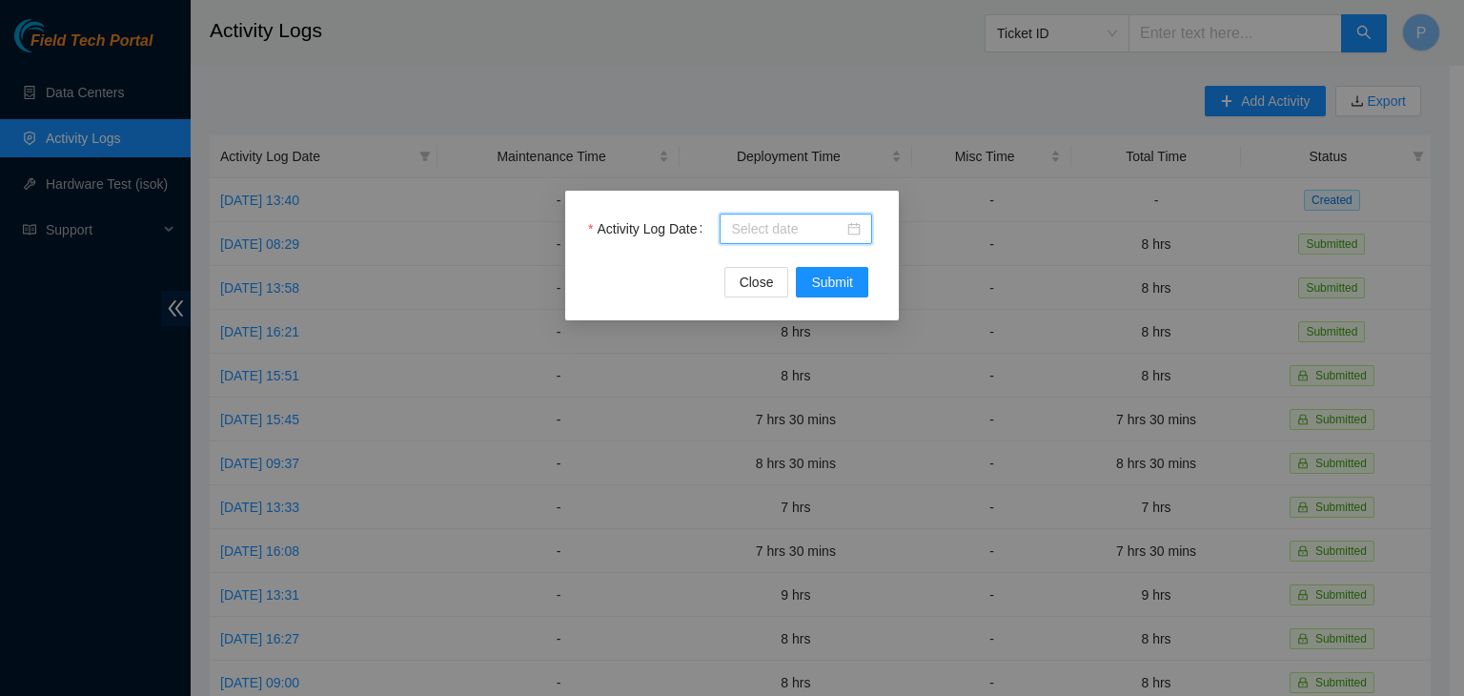
click at [806, 226] on input "Activity Log Date" at bounding box center [787, 228] width 112 height 21
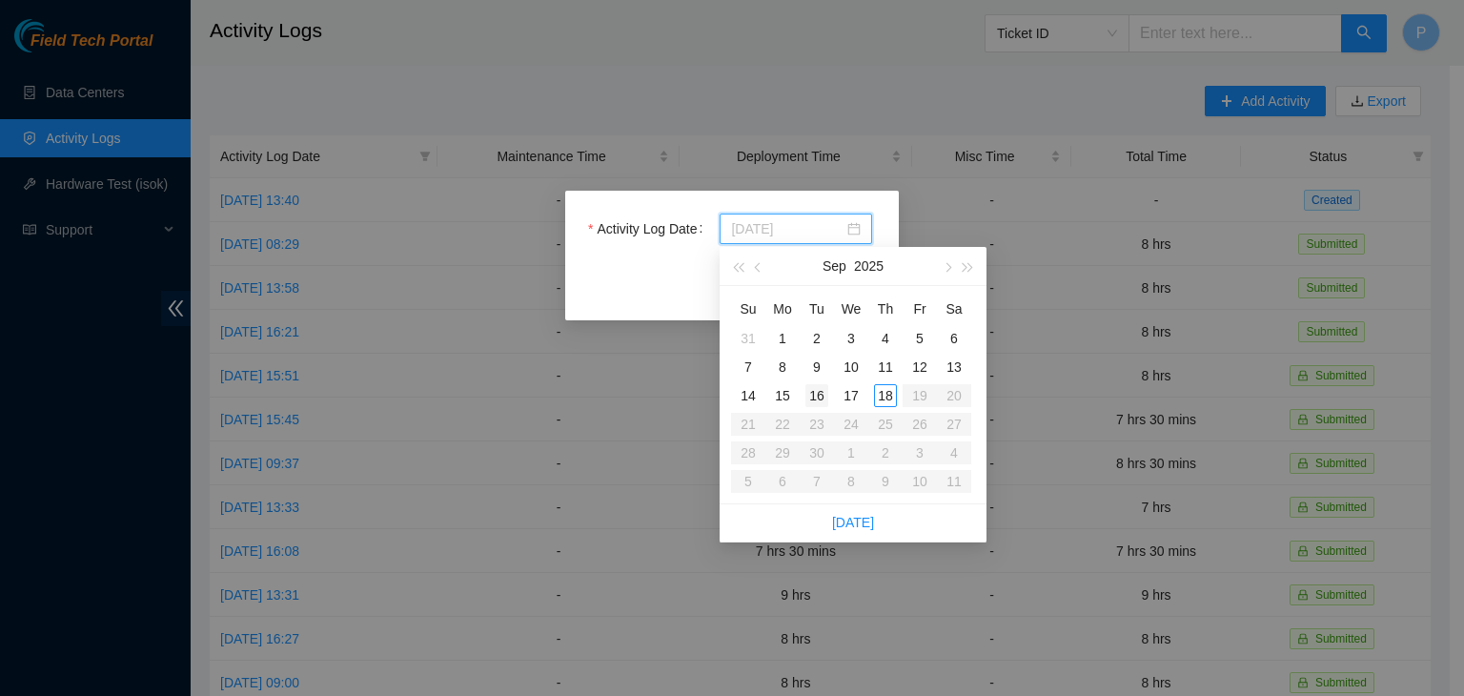
type input "[DATE]"
click at [816, 397] on div "16" at bounding box center [816, 395] width 23 height 23
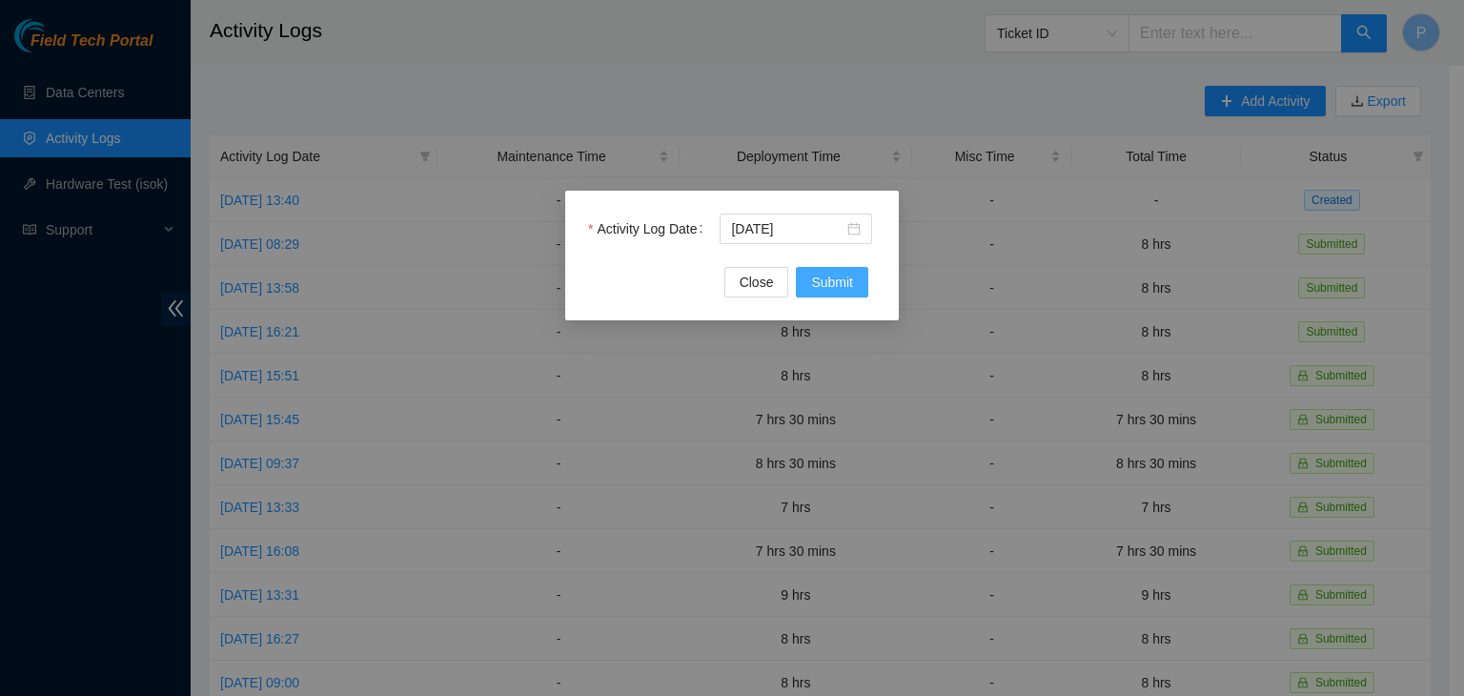
click at [820, 295] on button "Submit" at bounding box center [832, 282] width 72 height 31
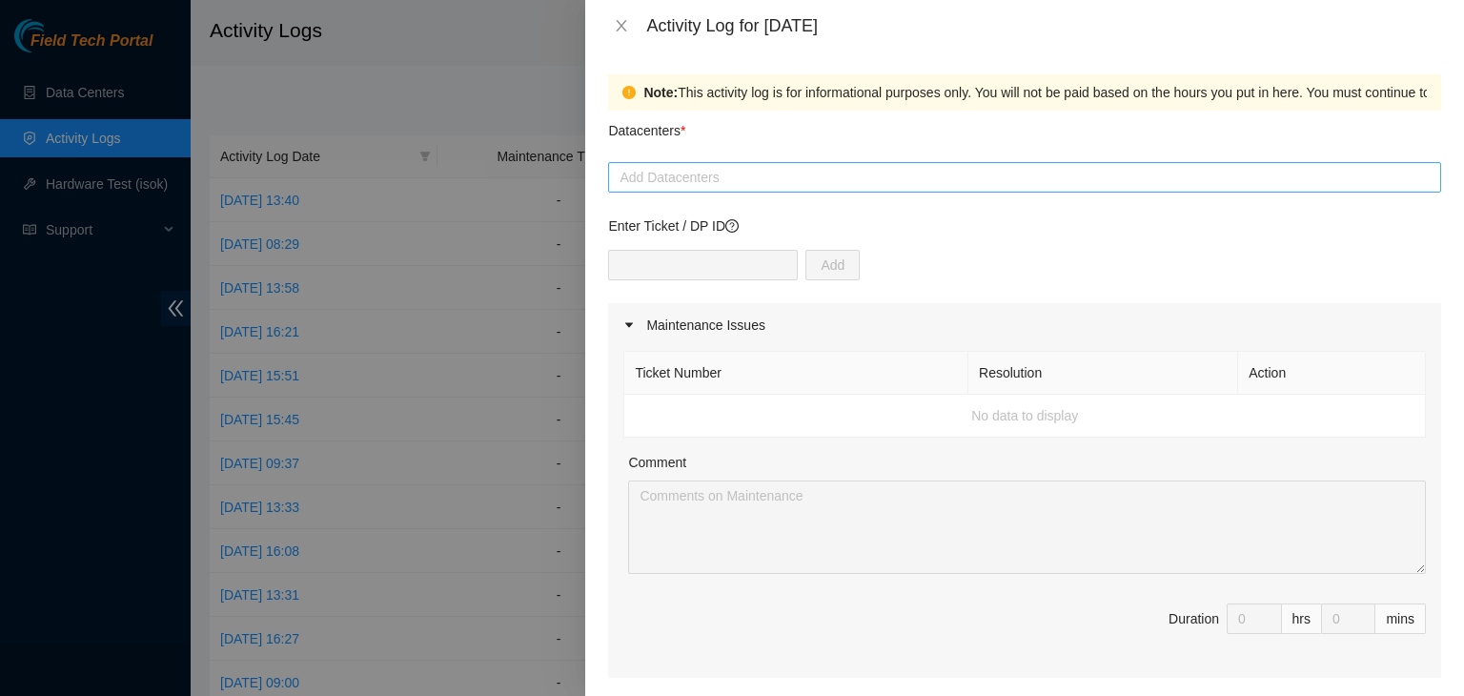
drag, startPoint x: 820, startPoint y: 295, endPoint x: 783, endPoint y: 187, distance: 114.8
click at [783, 187] on div at bounding box center [1025, 177] width 824 height 23
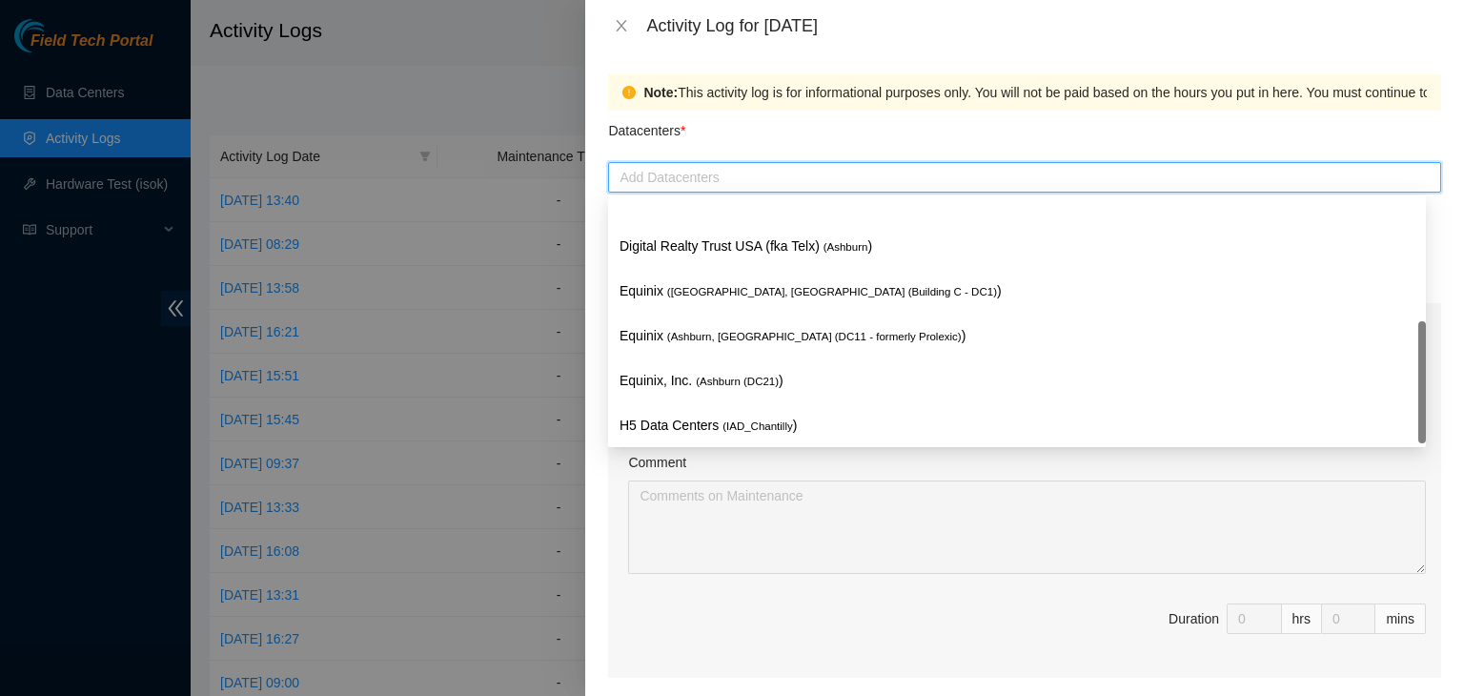
scroll to position [259, 0]
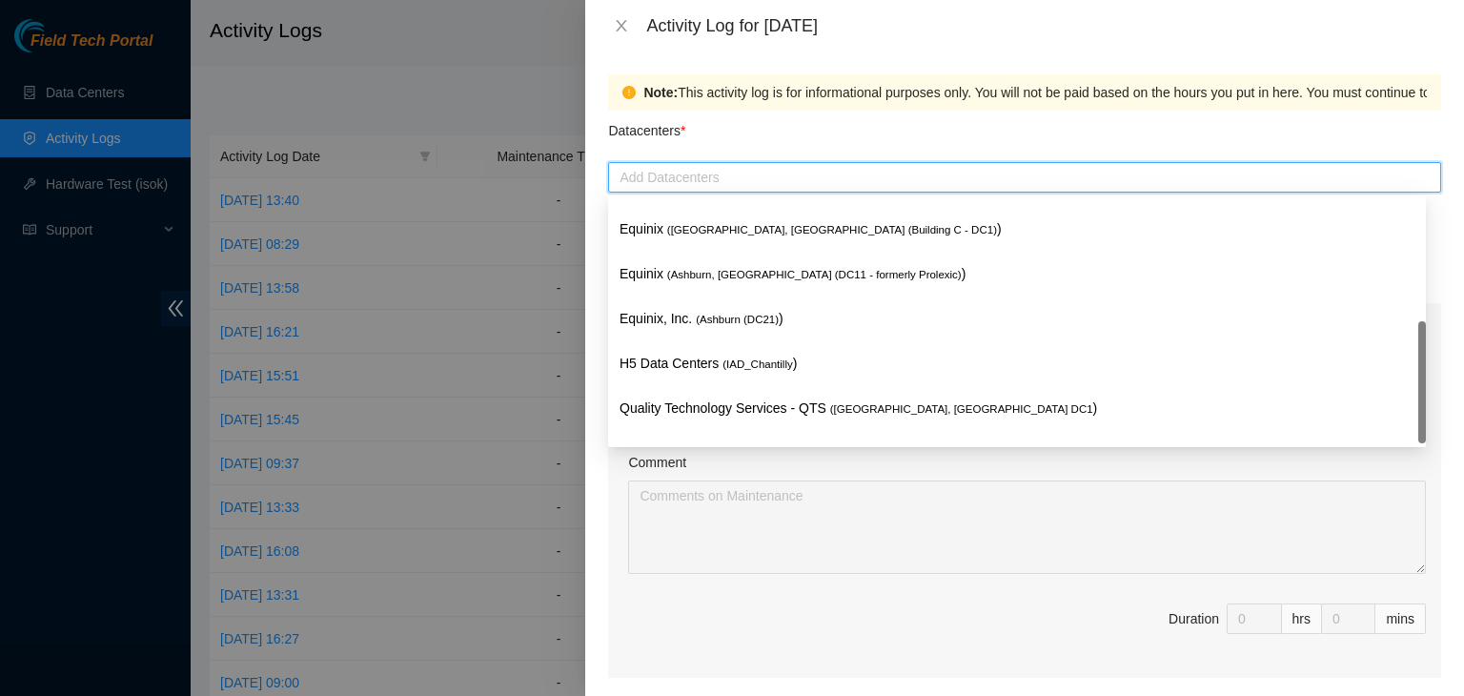
click at [718, 368] on p "H5 Data Centers ( IAD_Chantilly )" at bounding box center [1017, 364] width 795 height 22
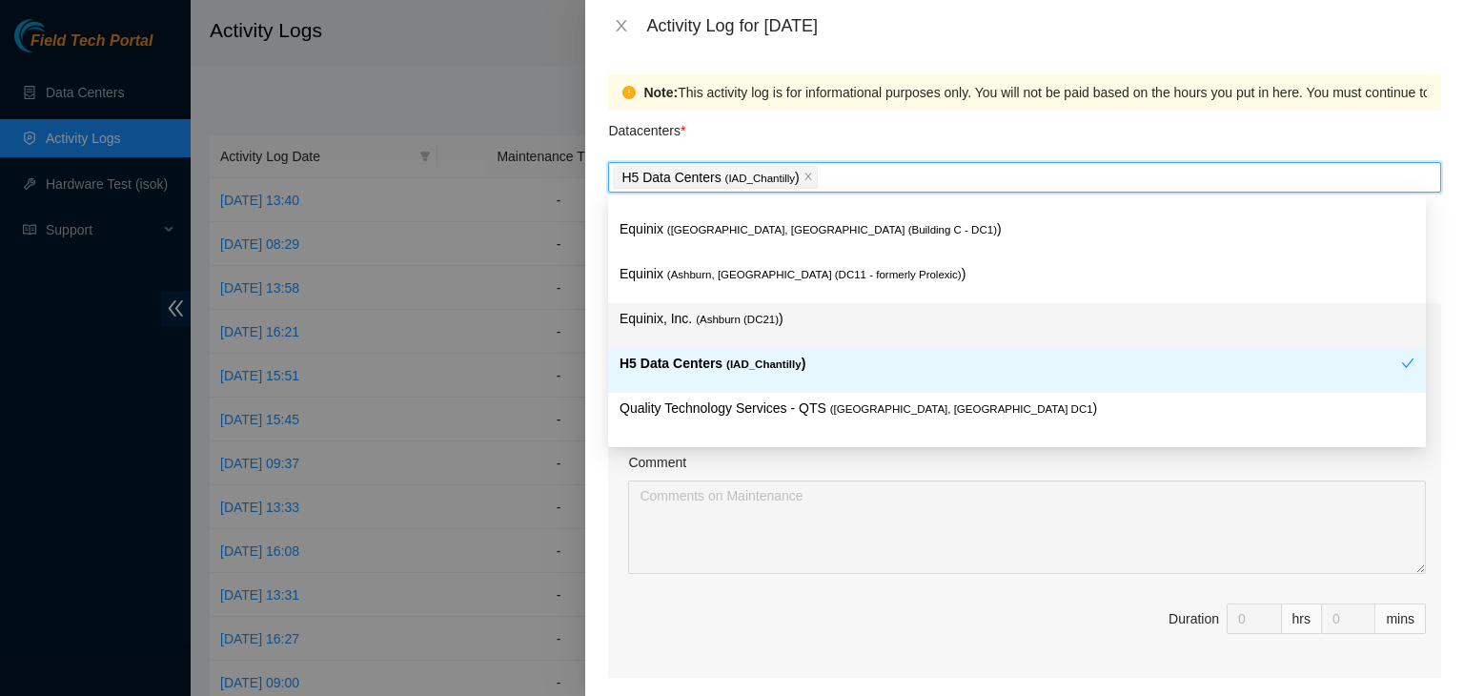
click at [724, 323] on span "( [GEOGRAPHIC_DATA] (DC21)" at bounding box center [737, 319] width 83 height 11
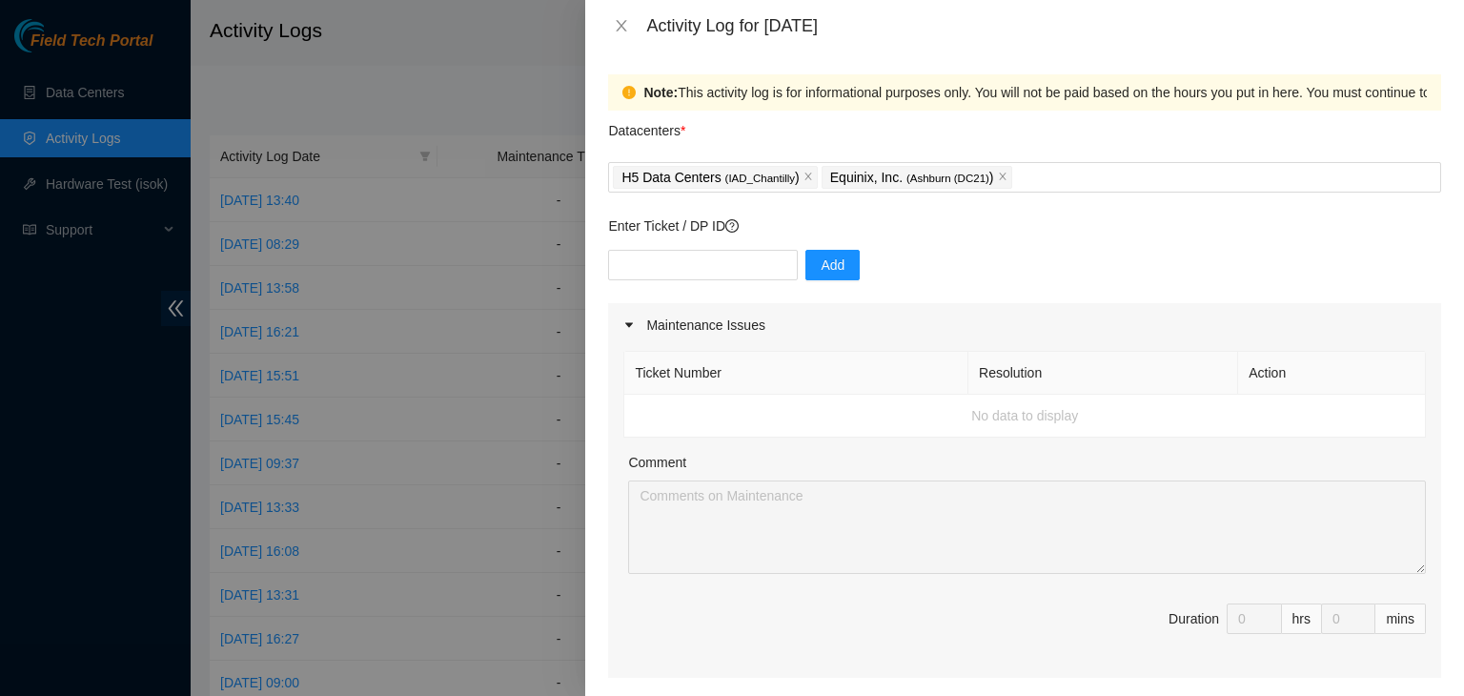
click at [625, 533] on div "Ticket Number Resolution Action No data to display Comment Duration 0 hrs 0 mins" at bounding box center [1024, 512] width 833 height 331
click at [715, 270] on input "text" at bounding box center [703, 265] width 190 height 31
paste input "B-V-5VAV505"
type input "B-V-5VAV505"
click at [805, 269] on button "Add" at bounding box center [832, 265] width 54 height 31
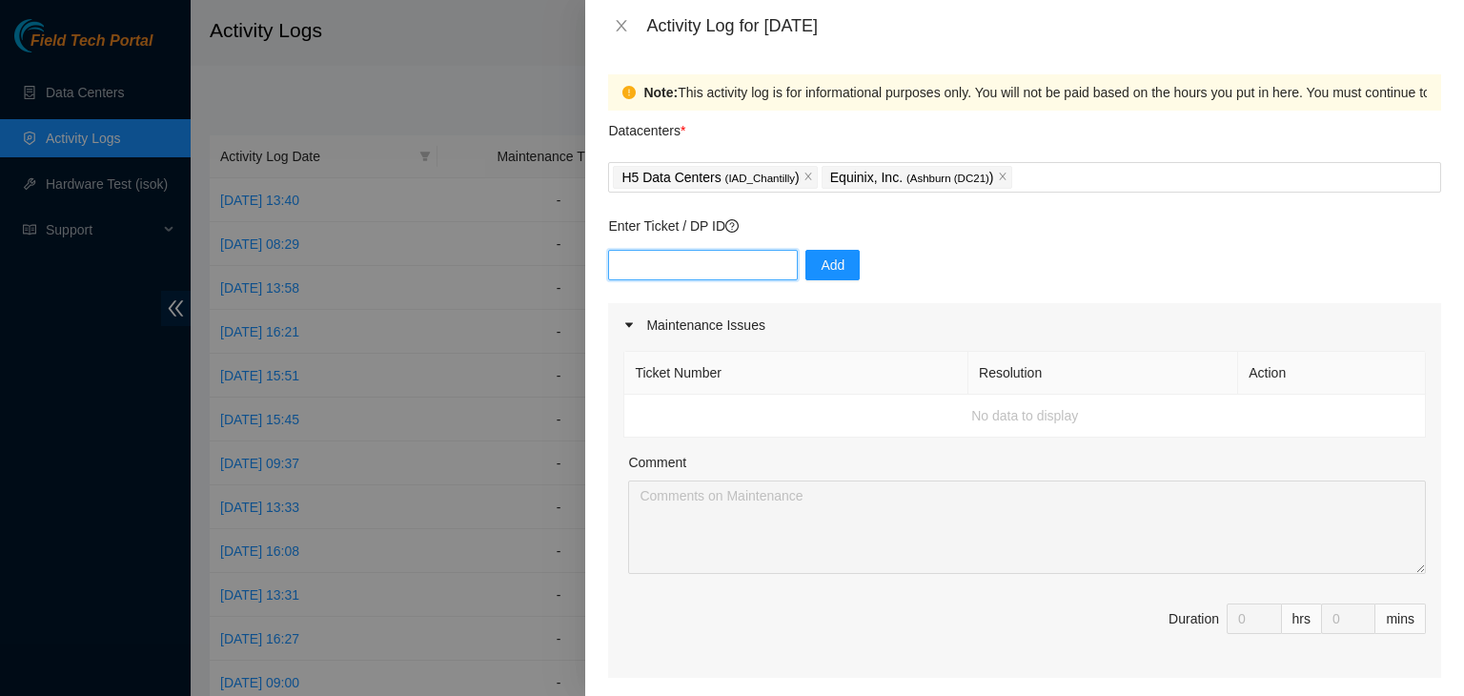
click at [735, 267] on input "text" at bounding box center [703, 265] width 190 height 31
paste input "DP82711"
type input "DP82711"
click at [821, 261] on span "Add" at bounding box center [833, 264] width 24 height 21
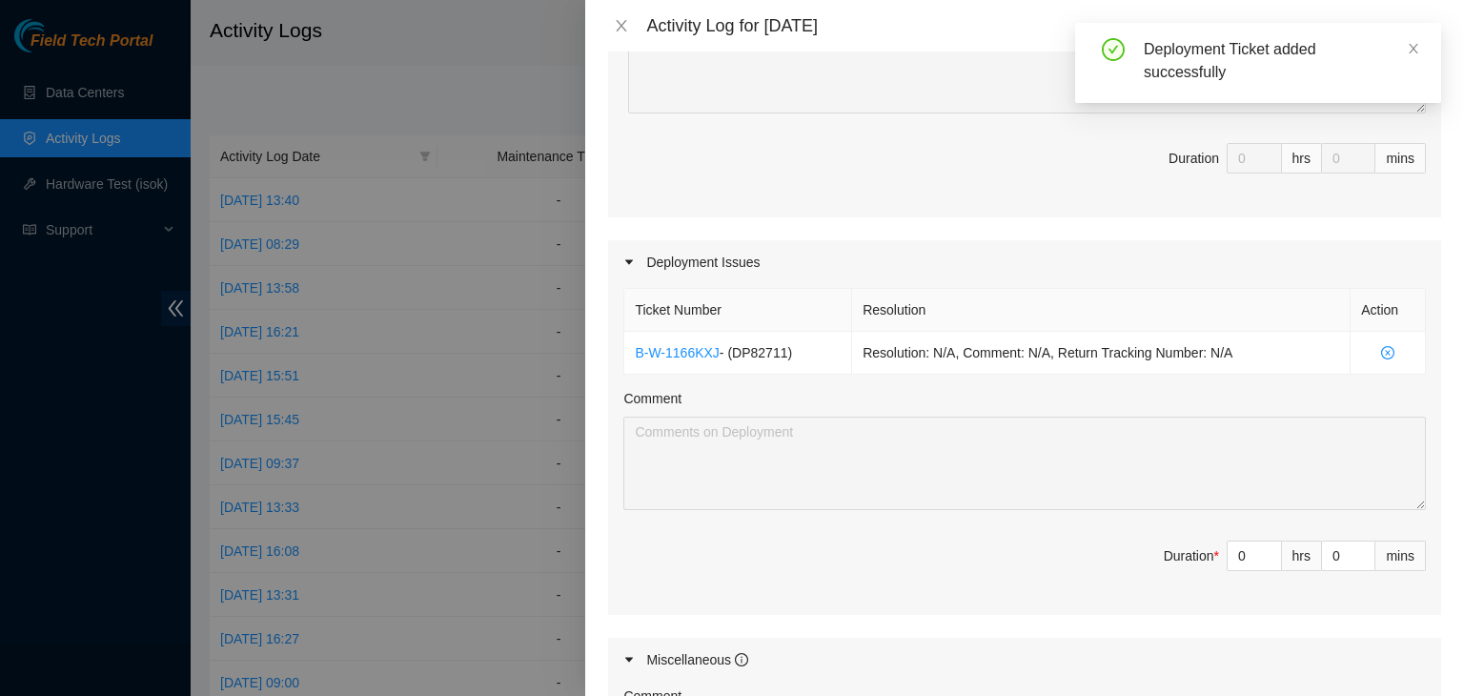
scroll to position [471, 0]
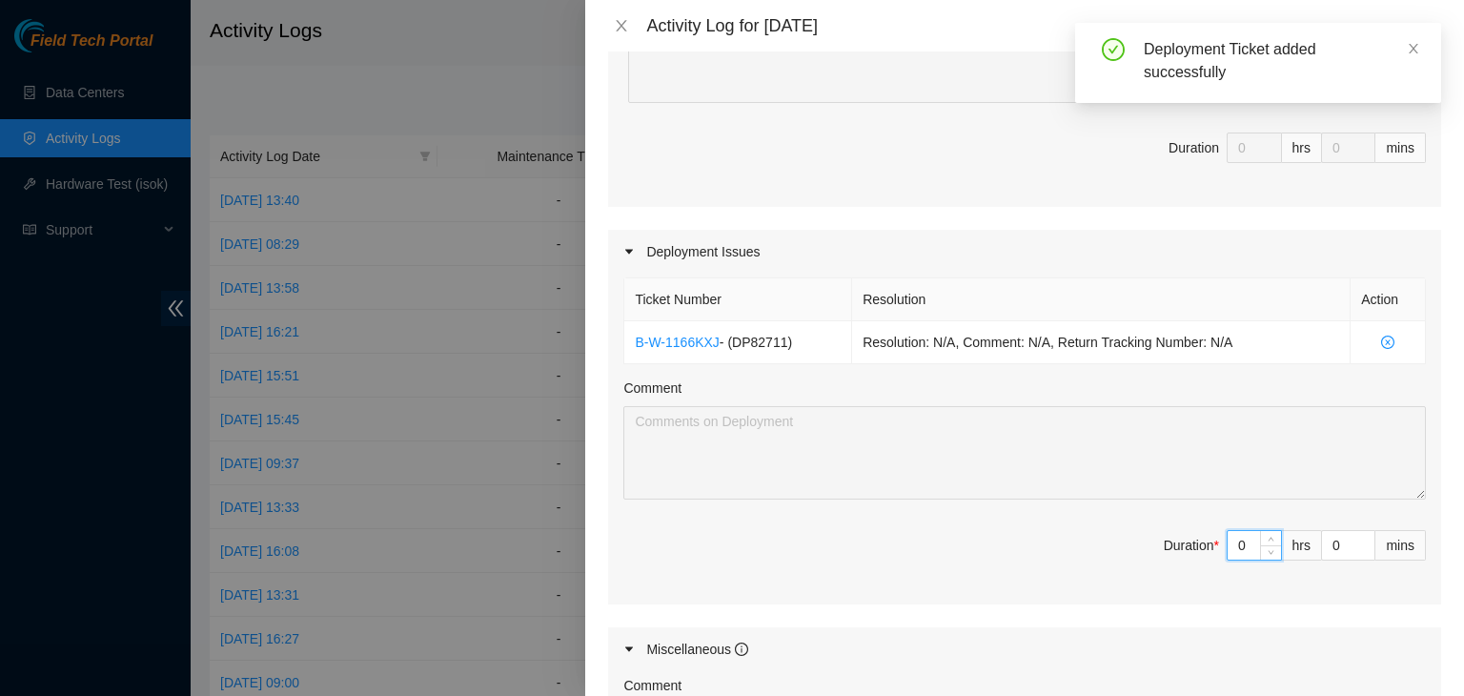
click at [1231, 542] on input "0" at bounding box center [1254, 545] width 53 height 29
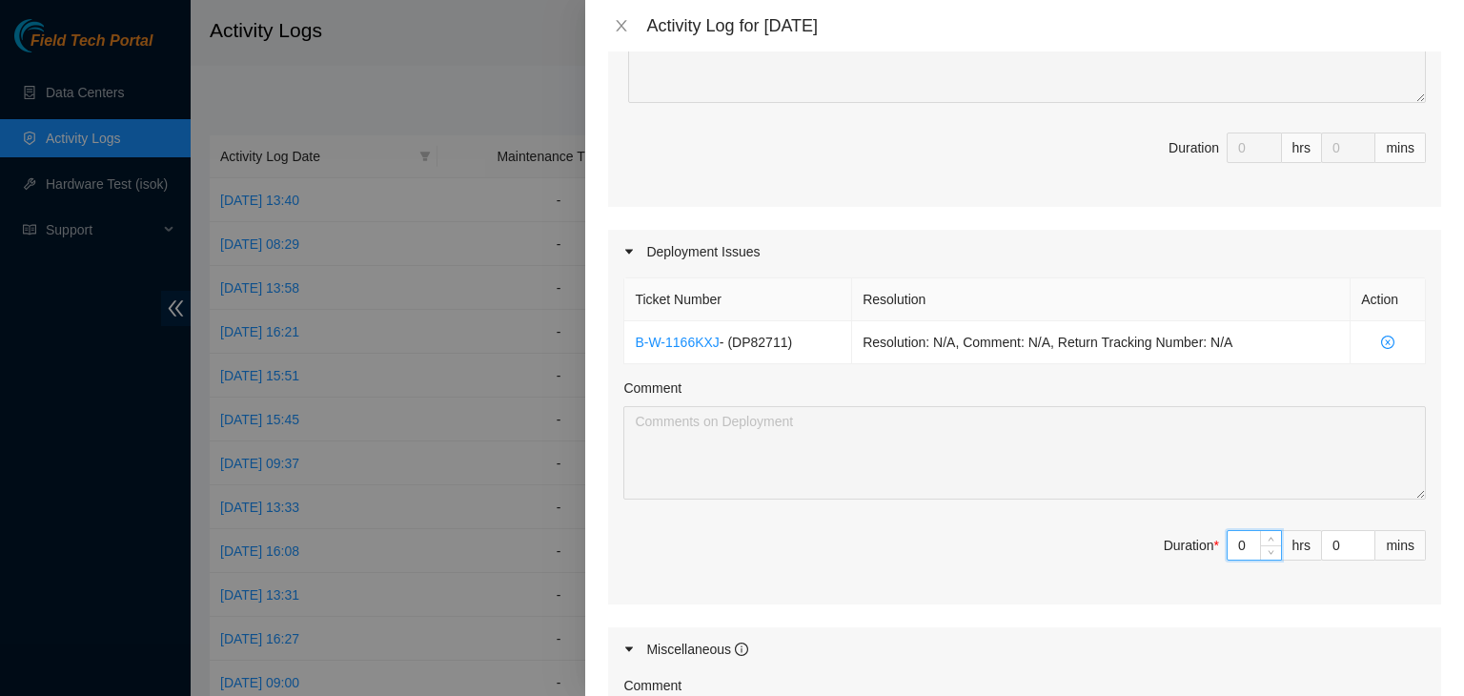
type input "08"
type input "8"
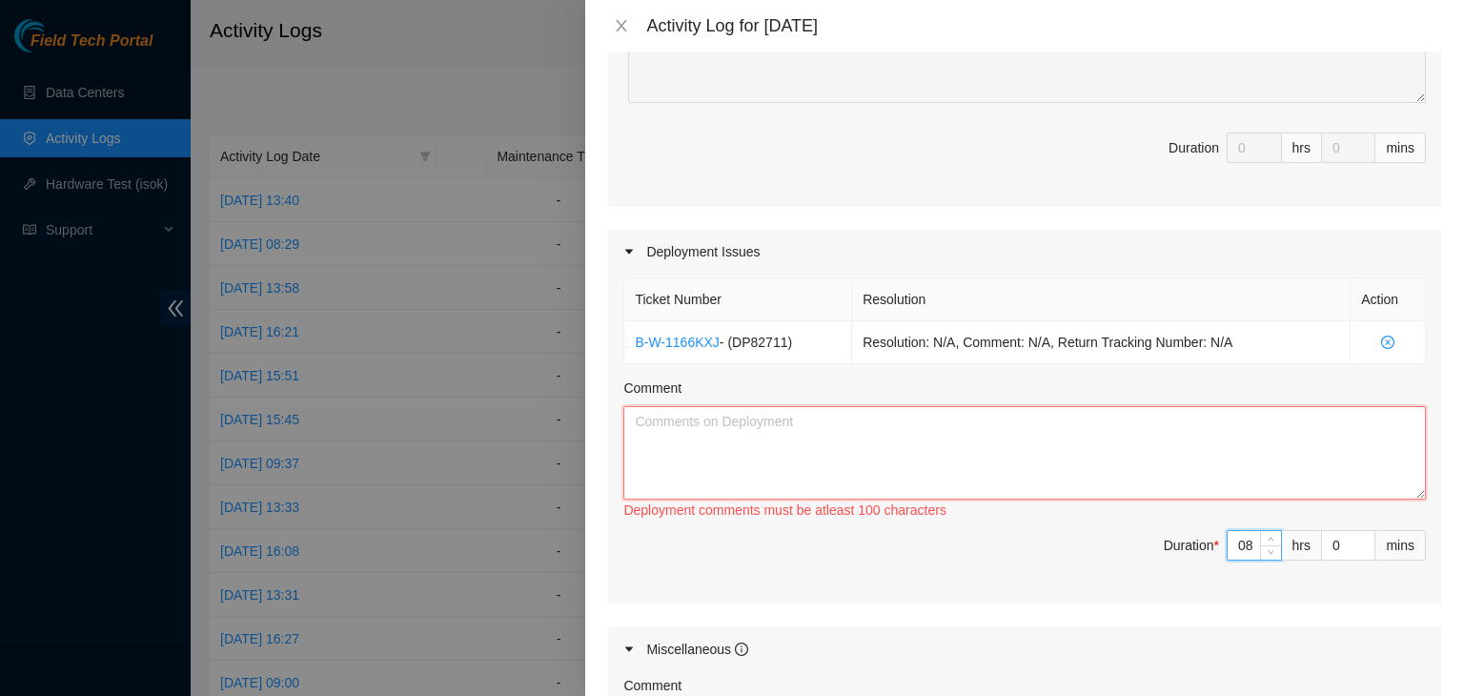
type input "8"
click at [977, 451] on textarea "Comment" at bounding box center [1024, 452] width 803 height 93
click at [842, 440] on textarea "Comment" at bounding box center [1024, 452] width 803 height 93
paste textarea "IAD25 high loss troubelshooting B-V-5VAV505"
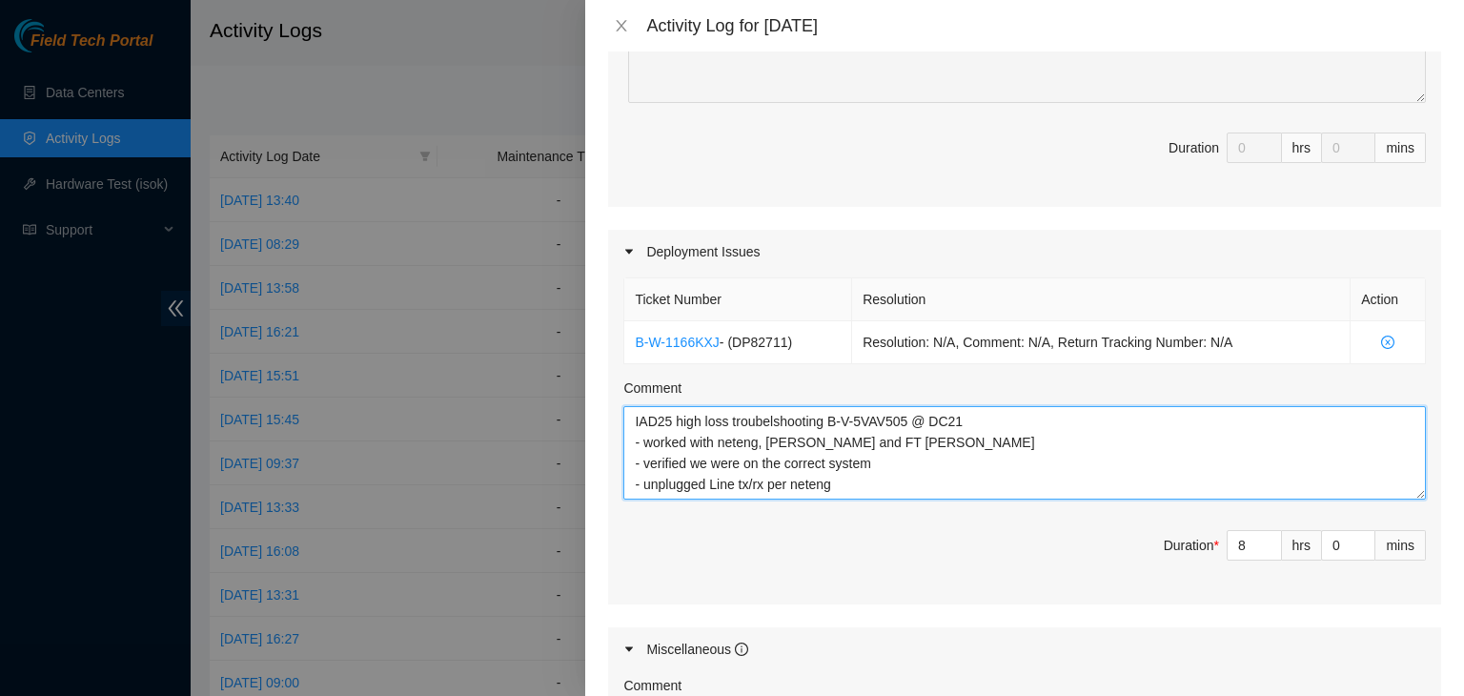
scroll to position [15, 0]
click at [901, 435] on textarea "IAD25 high loss troubelshooting B-V-5VAV505 @ DC21 - worked with neteng, [PERSO…" at bounding box center [1024, 452] width 803 height 93
click at [892, 457] on textarea "IAD25 high loss troubelshooting B-V-5VAV505 @ DC21 - worked with neteng, [PERSO…" at bounding box center [1024, 452] width 803 height 93
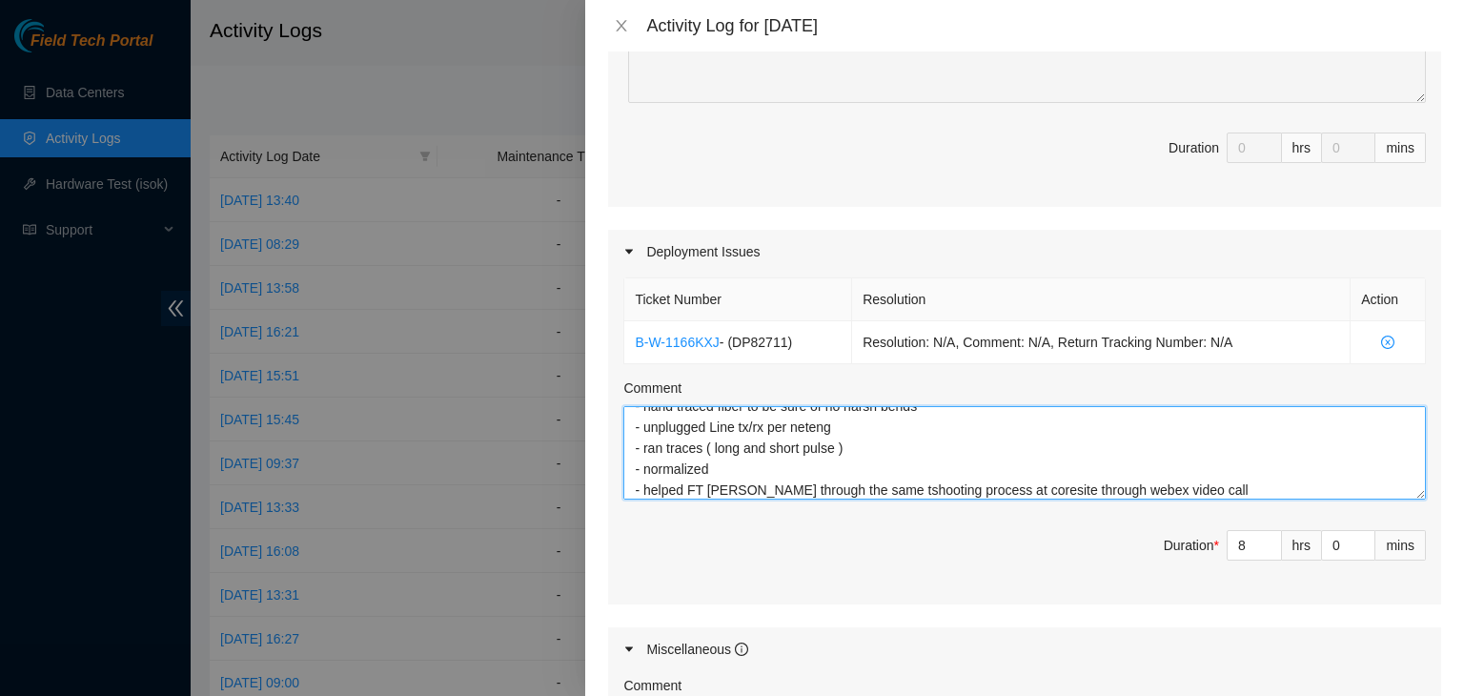
drag, startPoint x: 717, startPoint y: 466, endPoint x: 633, endPoint y: 470, distance: 84.0
click at [633, 470] on textarea "IAD25 high loss troubelshooting B-V-5VAV505 @ DC21 - worked with neteng, [PERSO…" at bounding box center [1024, 452] width 803 height 93
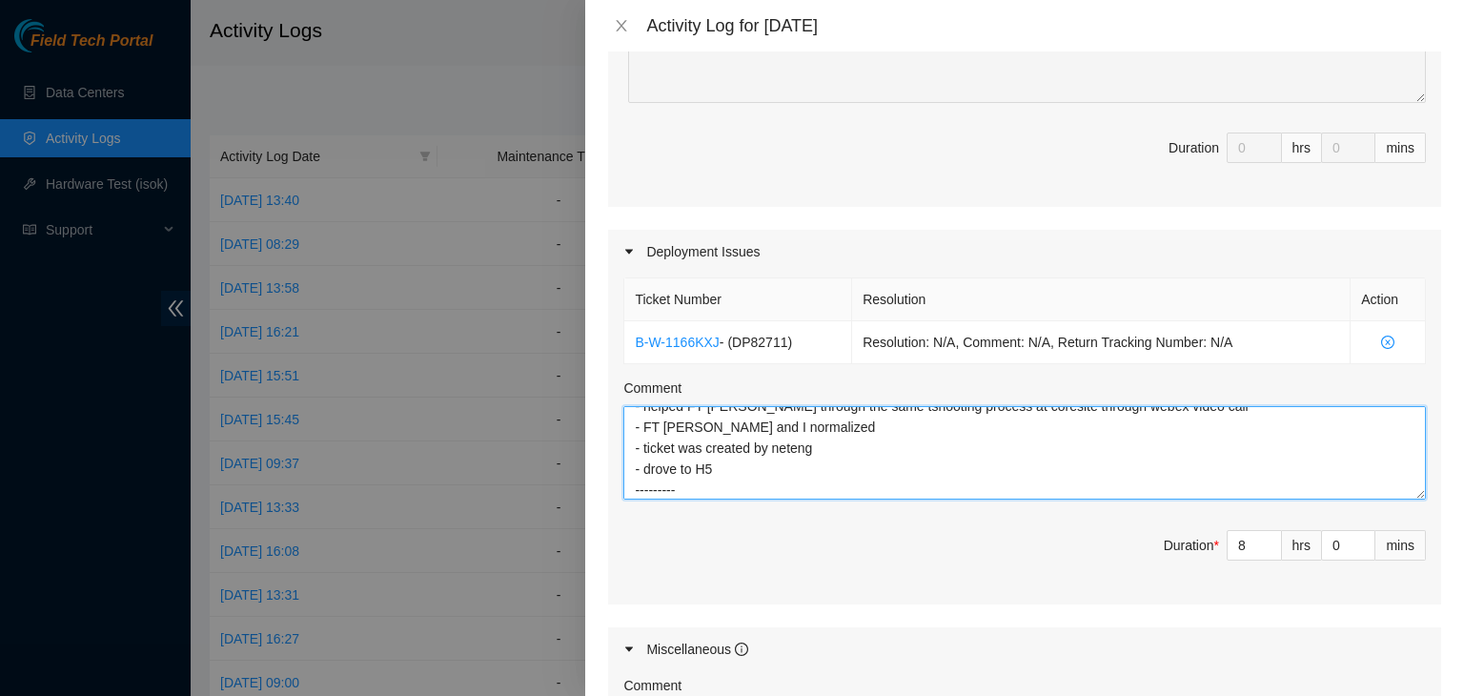
scroll to position [162, 0]
paste textarea "DP82711"
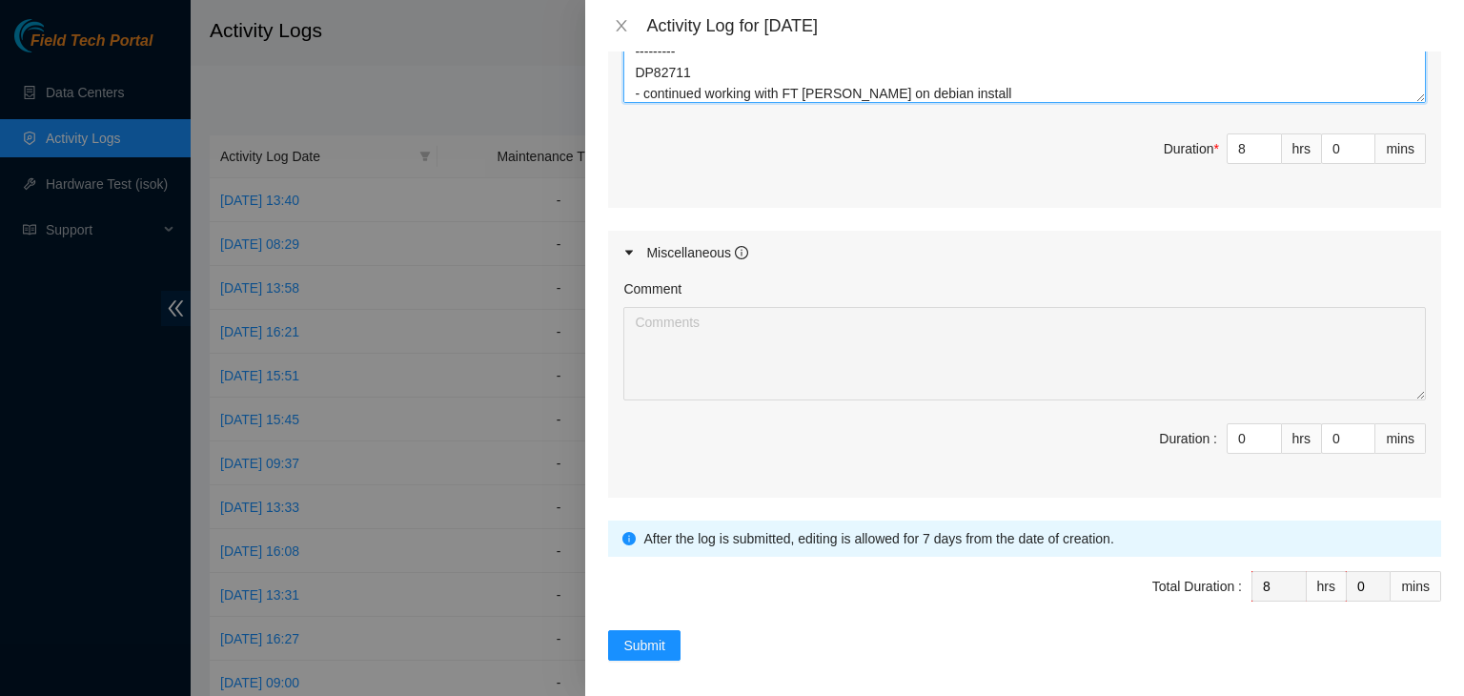
scroll to position [872, 0]
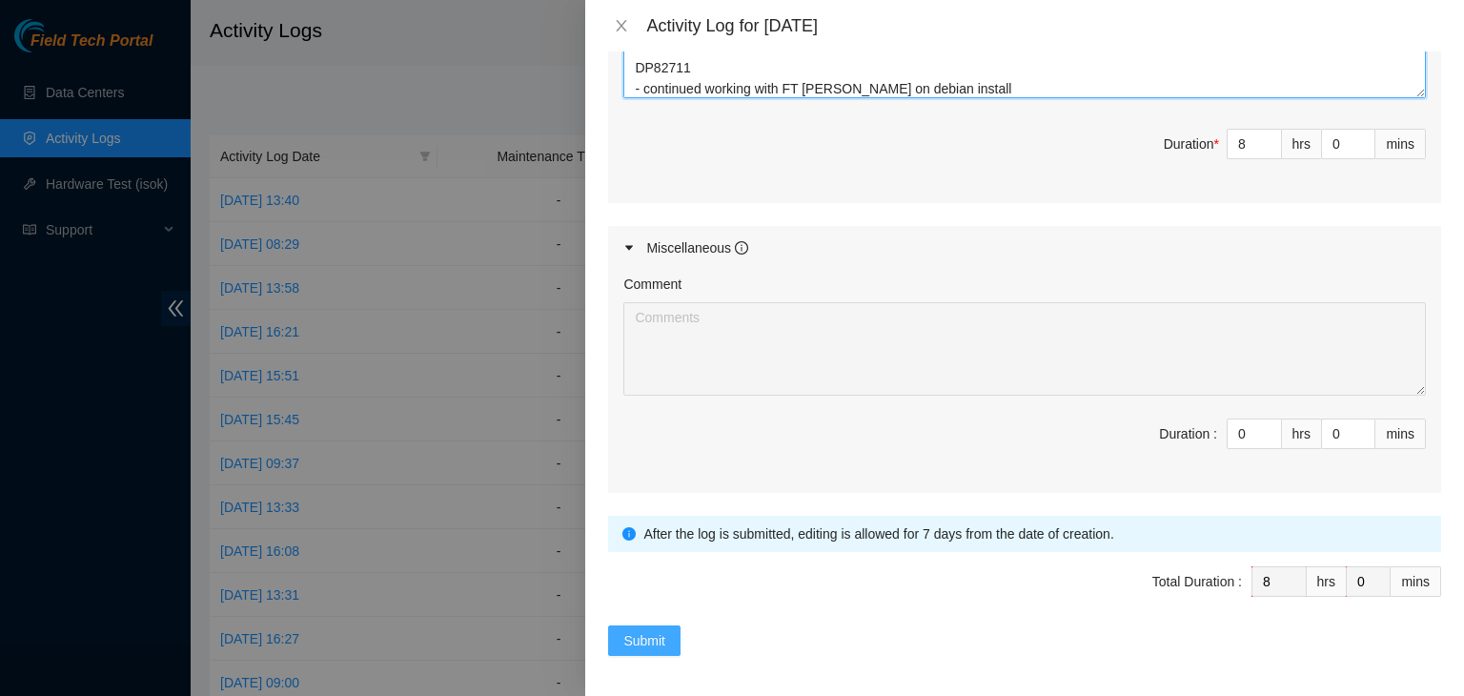
type textarea "IAD25 high loss troubelshooting B-V-5VAV505 @ DC21 - worked with neteng, [PERSO…"
click at [656, 630] on span "Submit" at bounding box center [644, 640] width 42 height 21
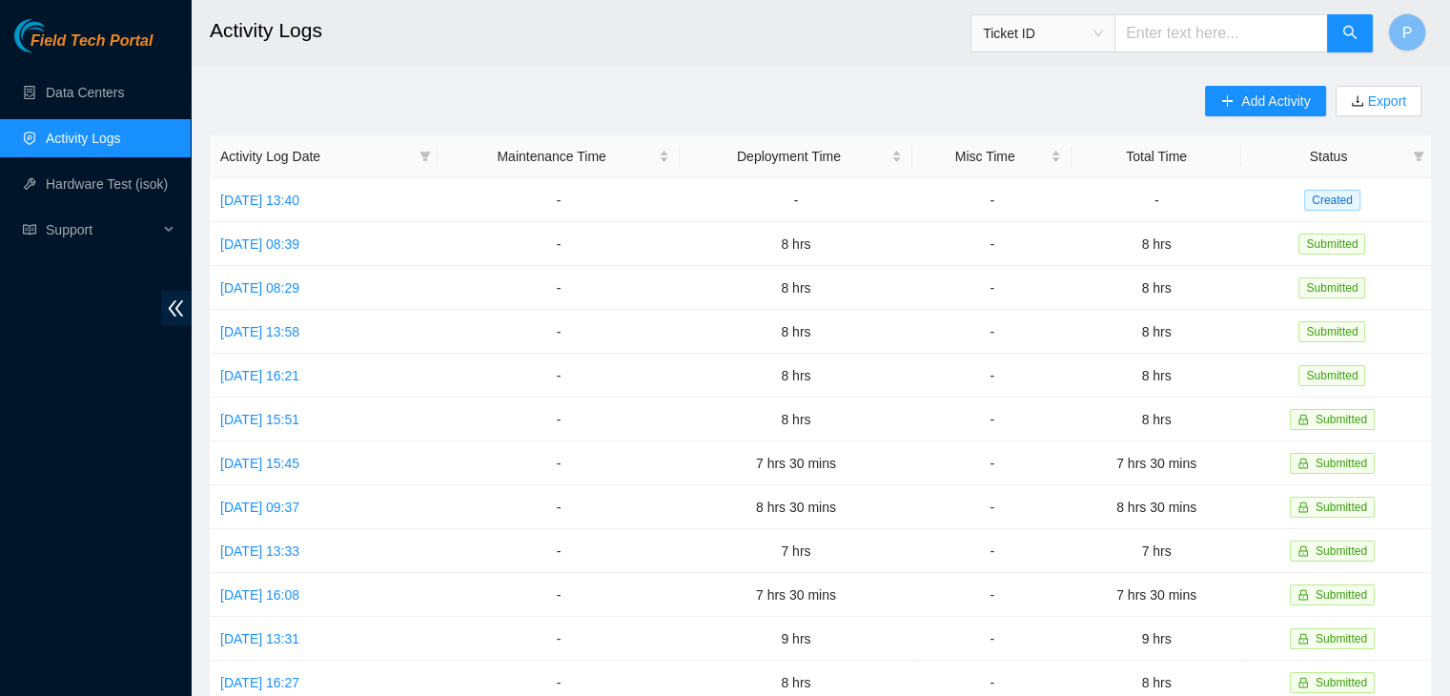
click at [105, 436] on div "Field Tech Portal Data Centers Activity Logs Hardware Test (isok) Support" at bounding box center [95, 357] width 191 height 677
click at [291, 203] on link "[DATE] 13:40" at bounding box center [259, 200] width 79 height 15
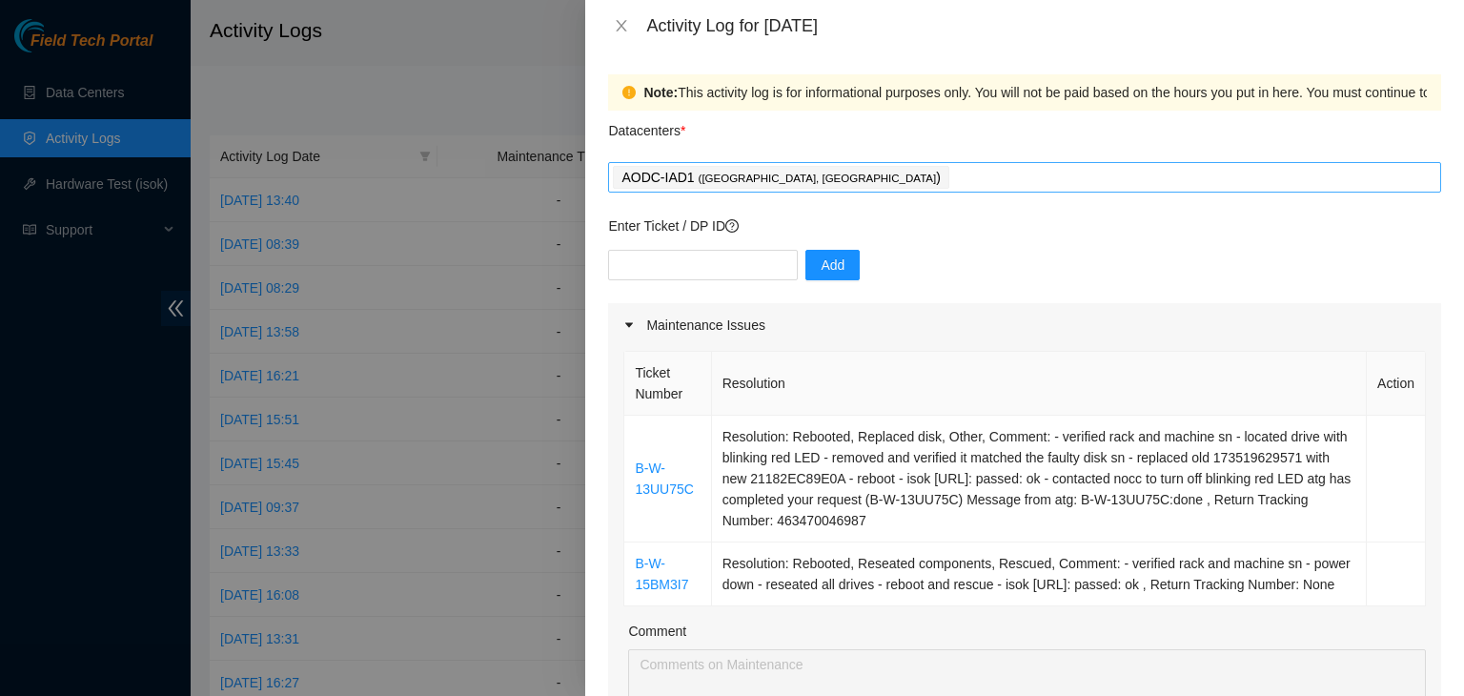
click at [899, 191] on div "AODC-IAD1 ( [GEOGRAPHIC_DATA], [GEOGRAPHIC_DATA] )" at bounding box center [1024, 177] width 833 height 31
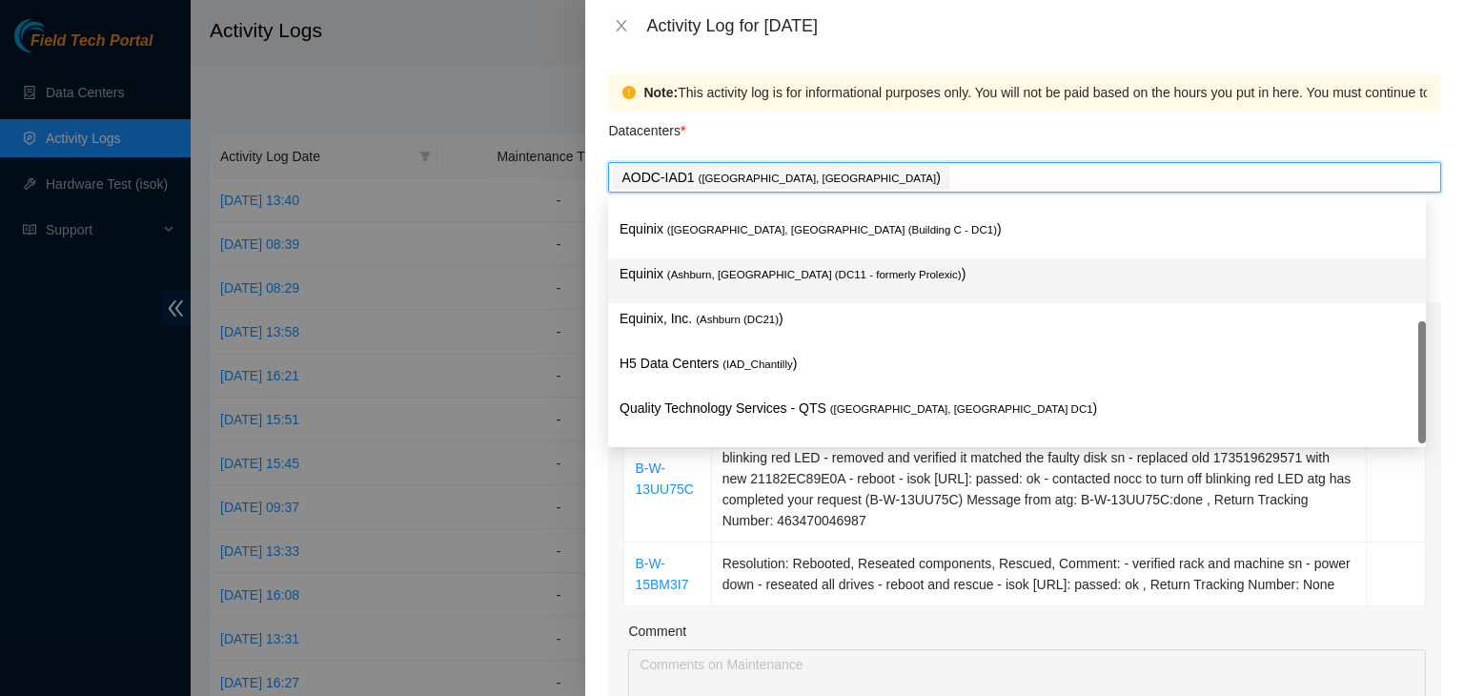
scroll to position [259, 0]
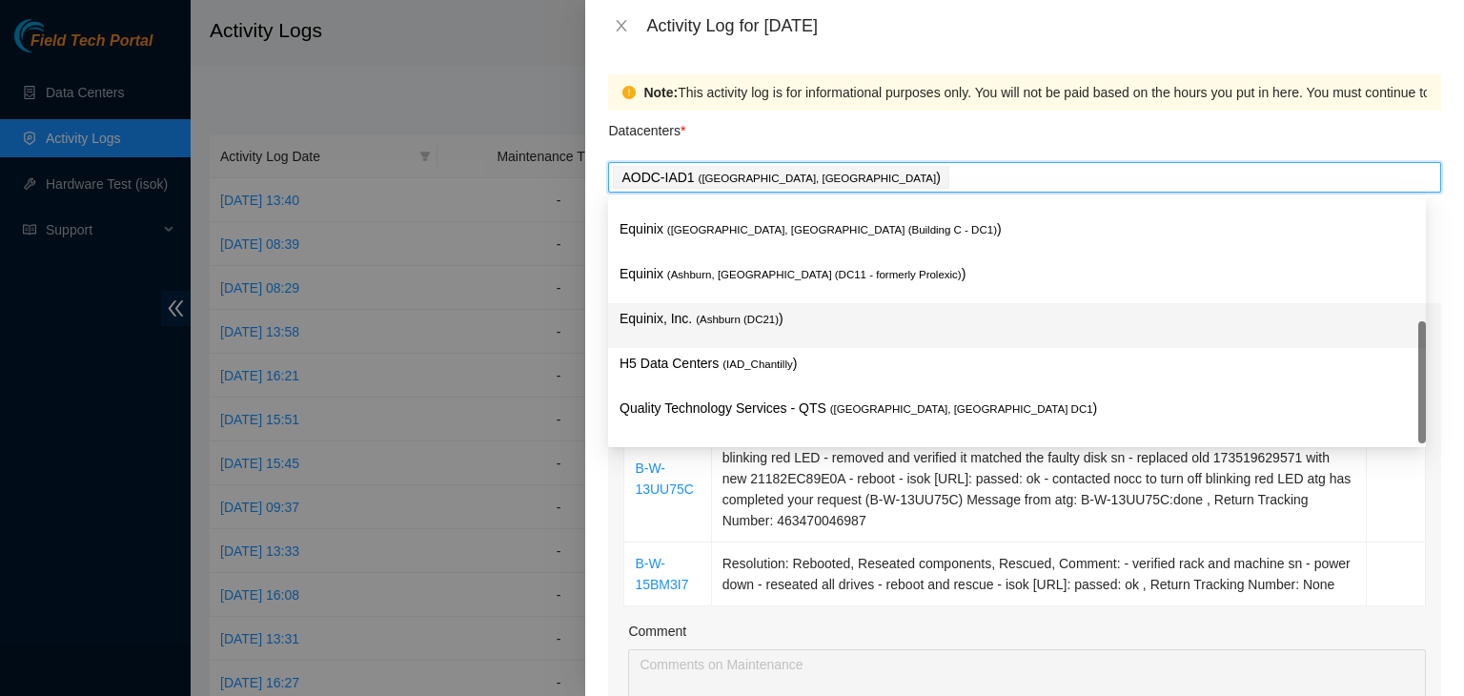
click at [742, 333] on div "Equinix, Inc. ( [GEOGRAPHIC_DATA] (DC21) )" at bounding box center [1017, 325] width 795 height 35
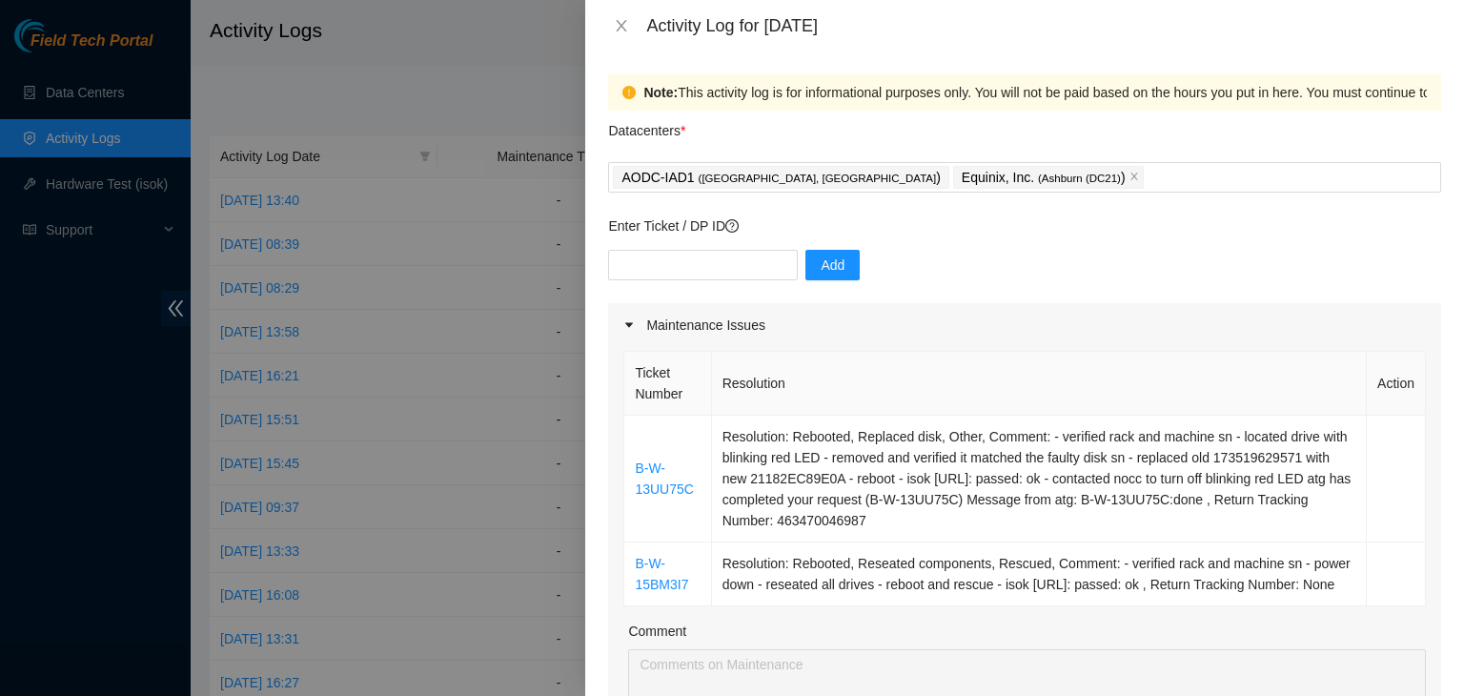
click at [601, 486] on div "Note: This activity log is for informational purposes only. You will not be pai…" at bounding box center [1024, 373] width 879 height 644
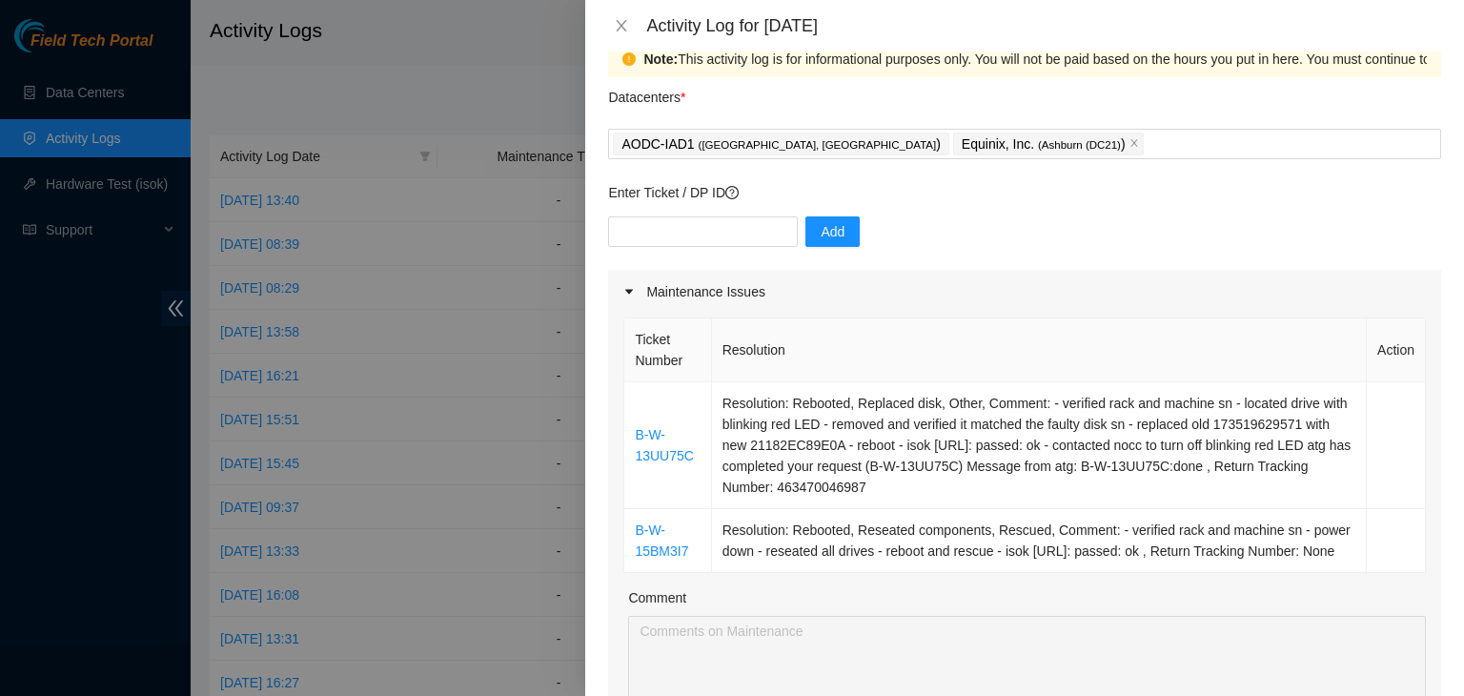
scroll to position [34, 0]
click at [672, 230] on input "text" at bounding box center [703, 230] width 190 height 31
paste input "DP83125"
type input "DP83125"
drag, startPoint x: 816, startPoint y: 204, endPoint x: 812, endPoint y: 224, distance: 20.4
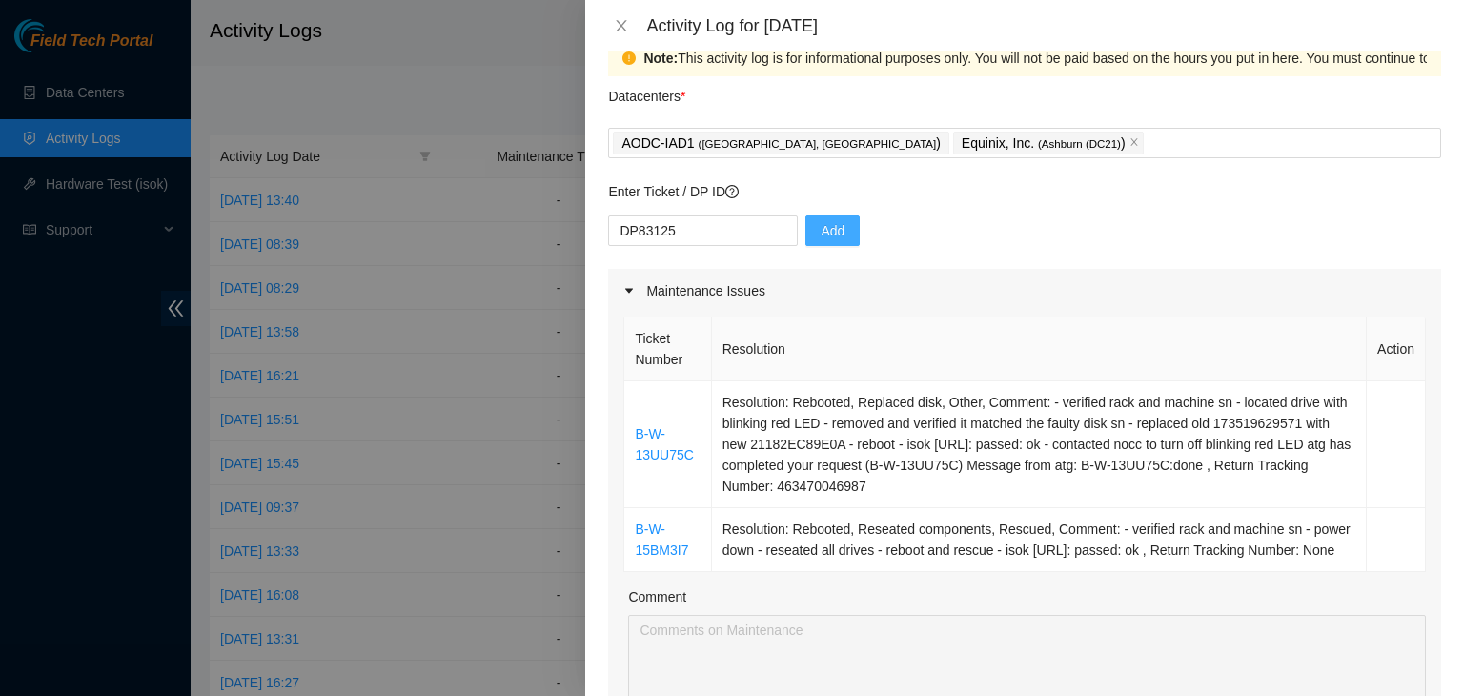
click at [812, 224] on div "Enter Ticket / DP ID DP83125 Add" at bounding box center [1024, 225] width 833 height 88
click at [821, 224] on span "Add" at bounding box center [833, 230] width 24 height 21
click at [663, 225] on input "text" at bounding box center [703, 230] width 190 height 31
paste input "DP84780"
type input "DP84780"
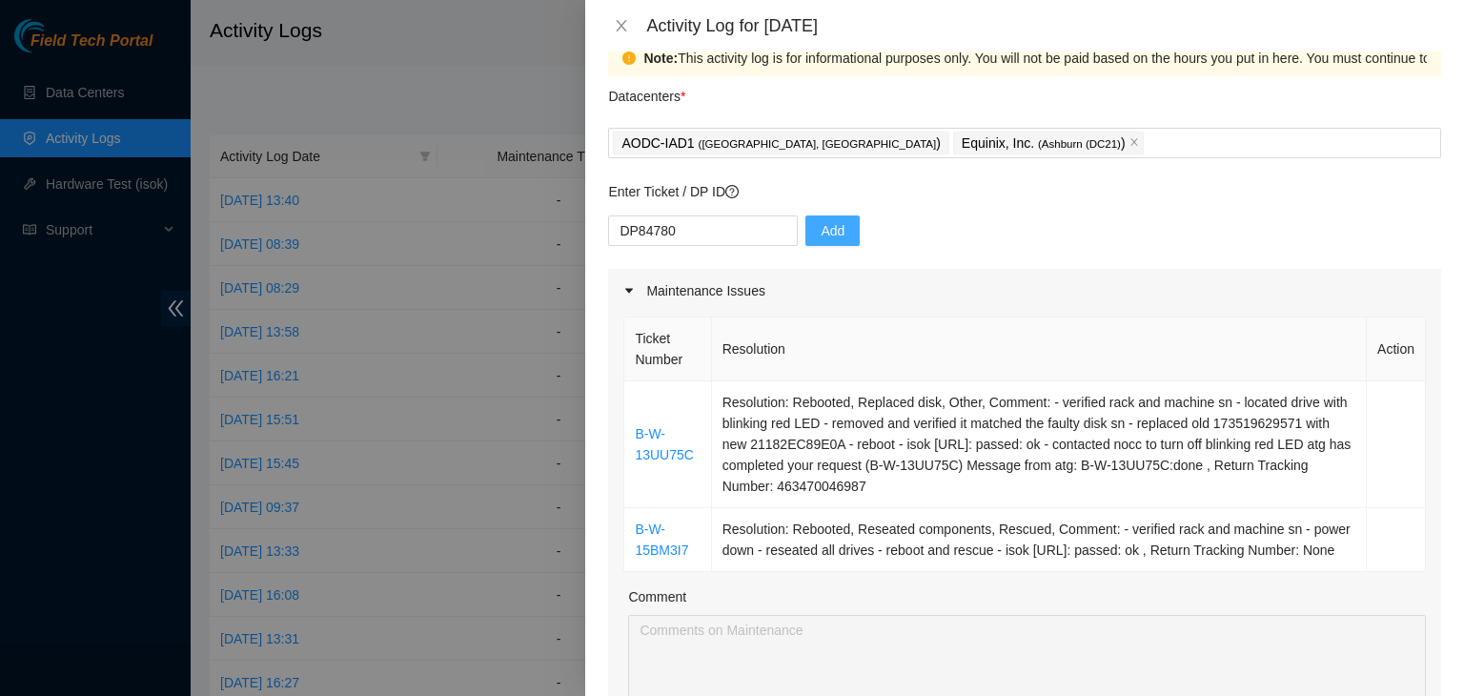
click at [827, 224] on span "Add" at bounding box center [833, 230] width 24 height 21
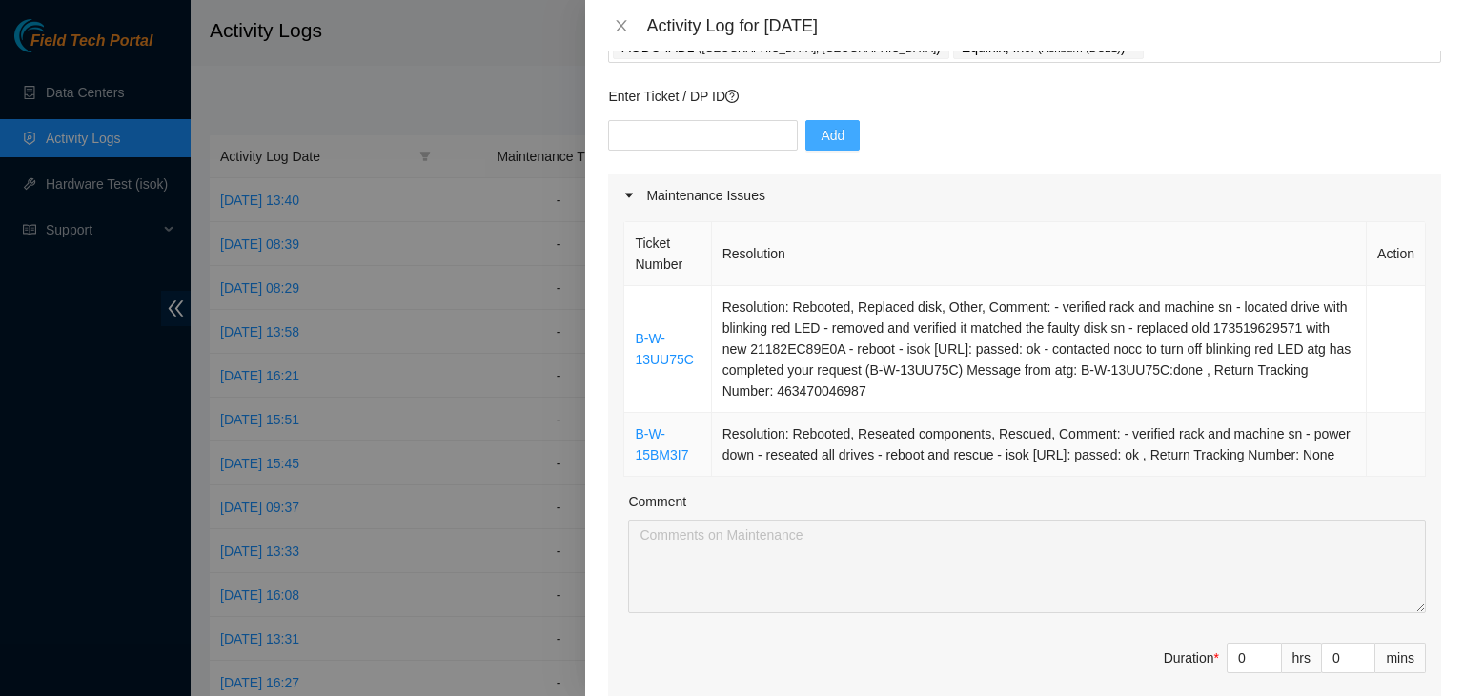
scroll to position [0, 0]
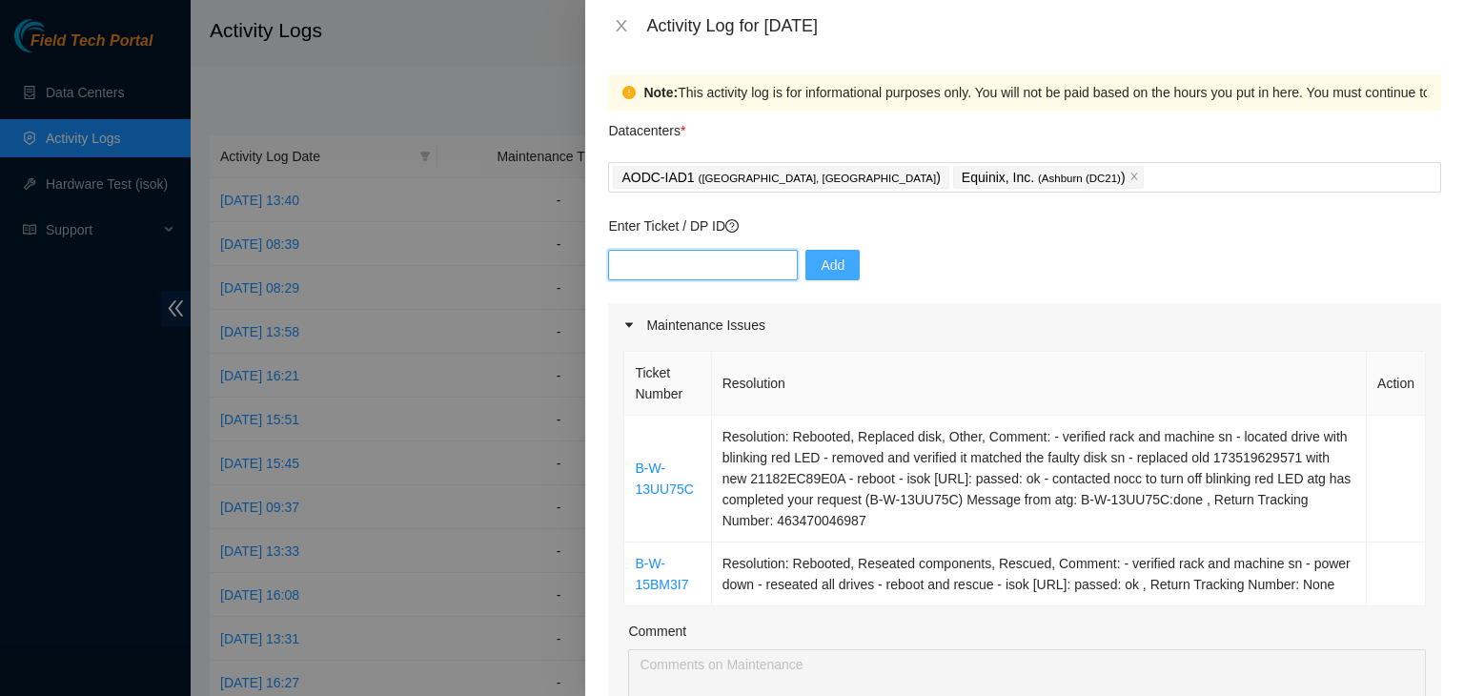
click at [683, 277] on input "text" at bounding box center [703, 265] width 190 height 31
paste input "DP84780"
type input "DP84780"
click at [831, 274] on button "Add" at bounding box center [832, 265] width 54 height 31
click at [742, 260] on input "text" at bounding box center [703, 265] width 190 height 31
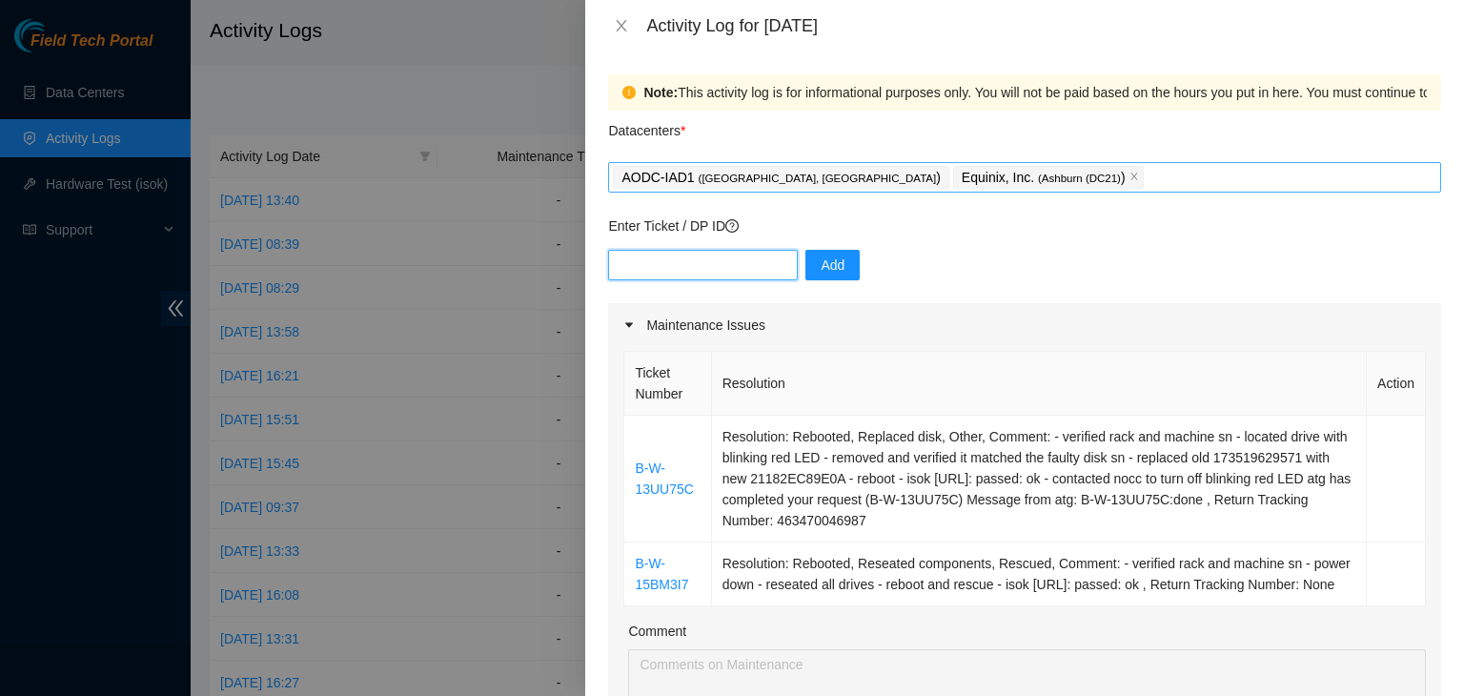
click at [999, 173] on div "AODC-IAD1 ( [GEOGRAPHIC_DATA], [GEOGRAPHIC_DATA] ) Equinix, Inc. ( [GEOGRAPHIC_…" at bounding box center [1025, 177] width 824 height 27
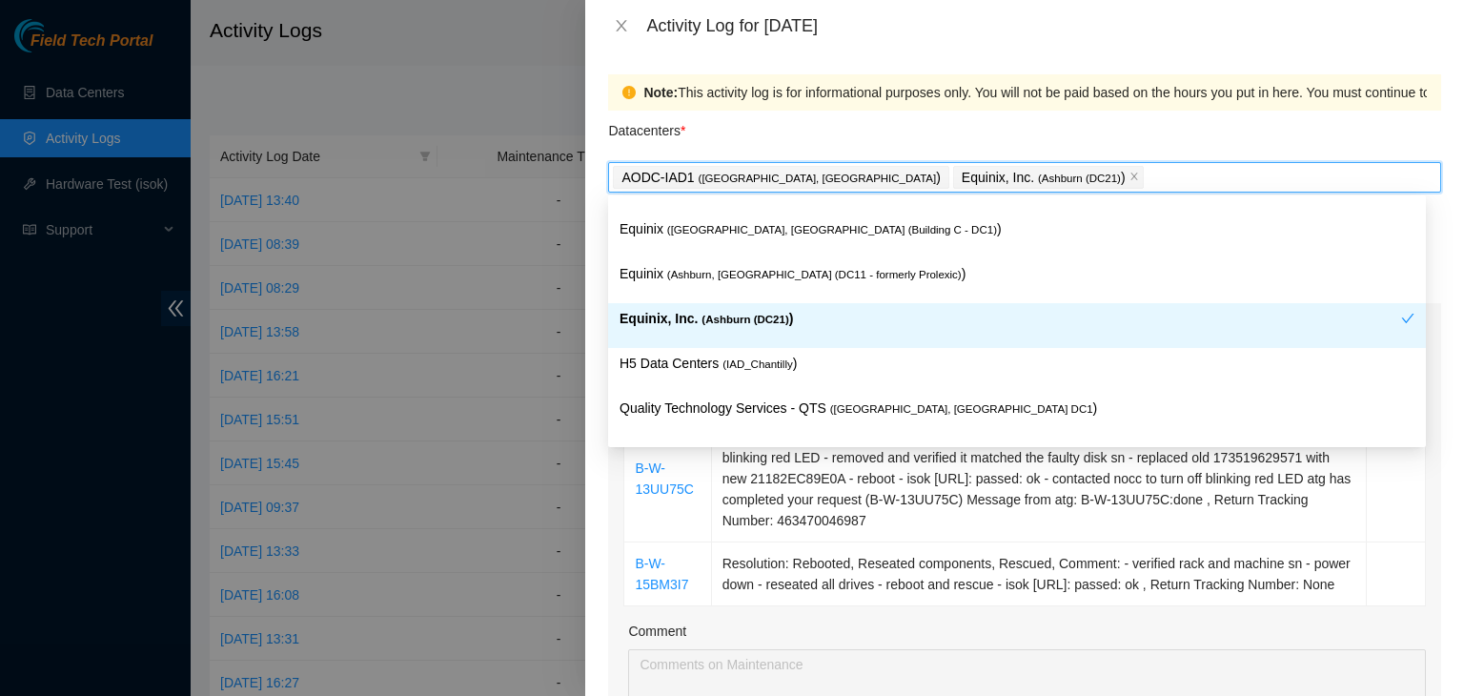
click at [783, 317] on p "Equinix, Inc. ( [GEOGRAPHIC_DATA] (DC21) )" at bounding box center [1011, 319] width 782 height 22
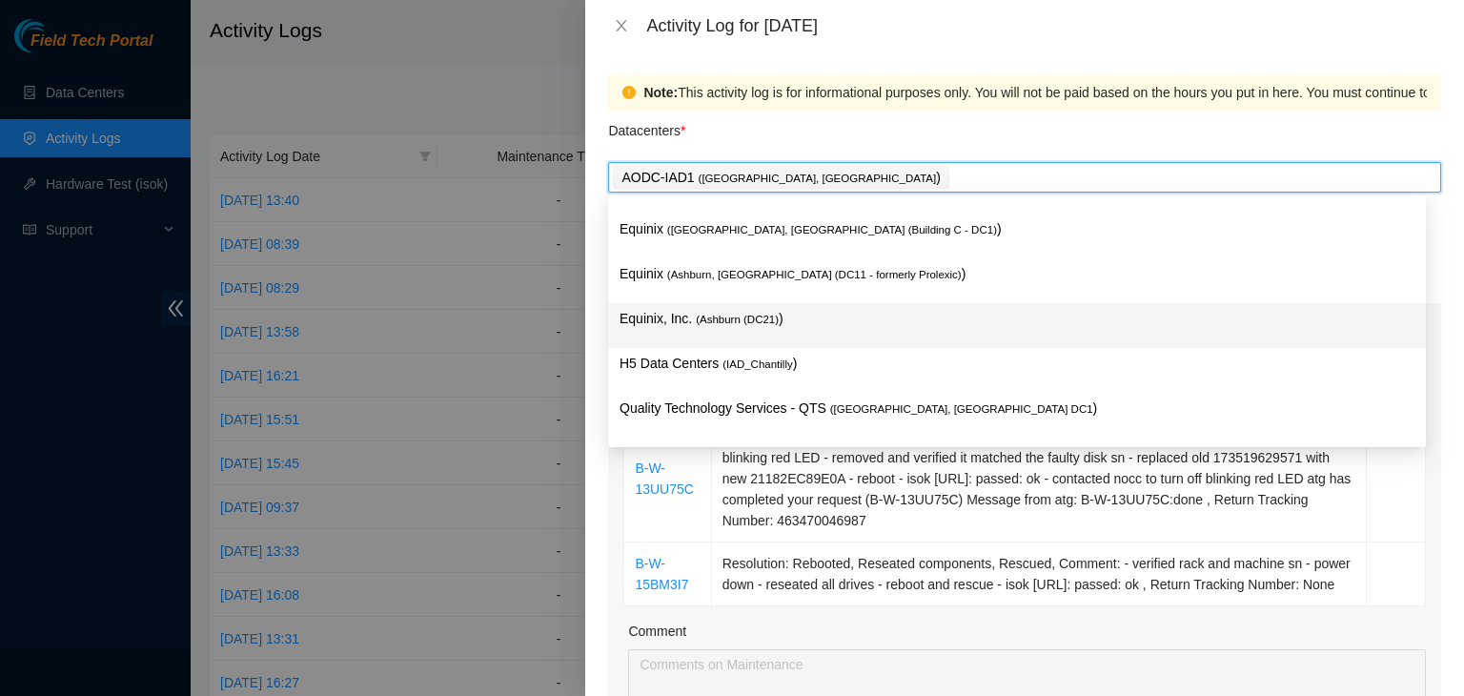
click at [783, 317] on p "Equinix, Inc. ( [GEOGRAPHIC_DATA] (DC21) )" at bounding box center [1017, 319] width 795 height 22
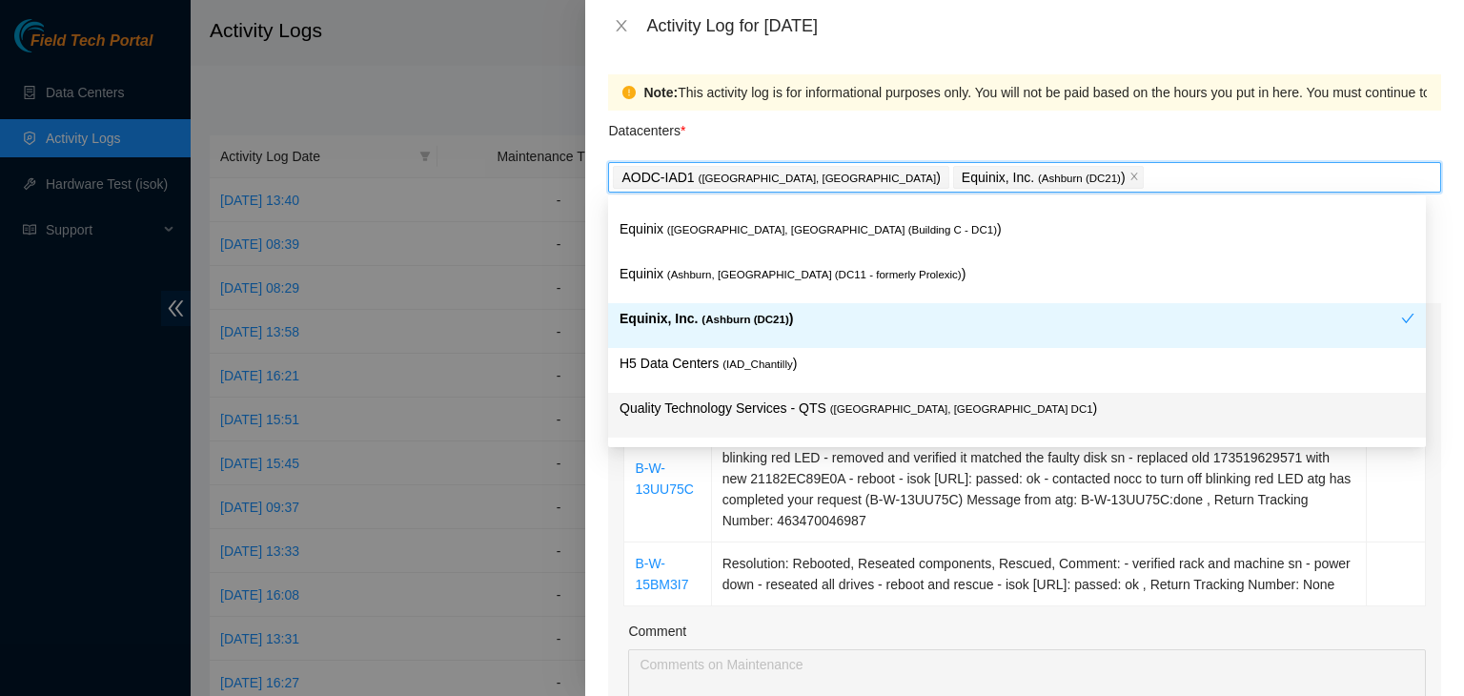
click at [602, 467] on div "Note: This activity log is for informational purposes only. You will not be pai…" at bounding box center [1024, 373] width 879 height 644
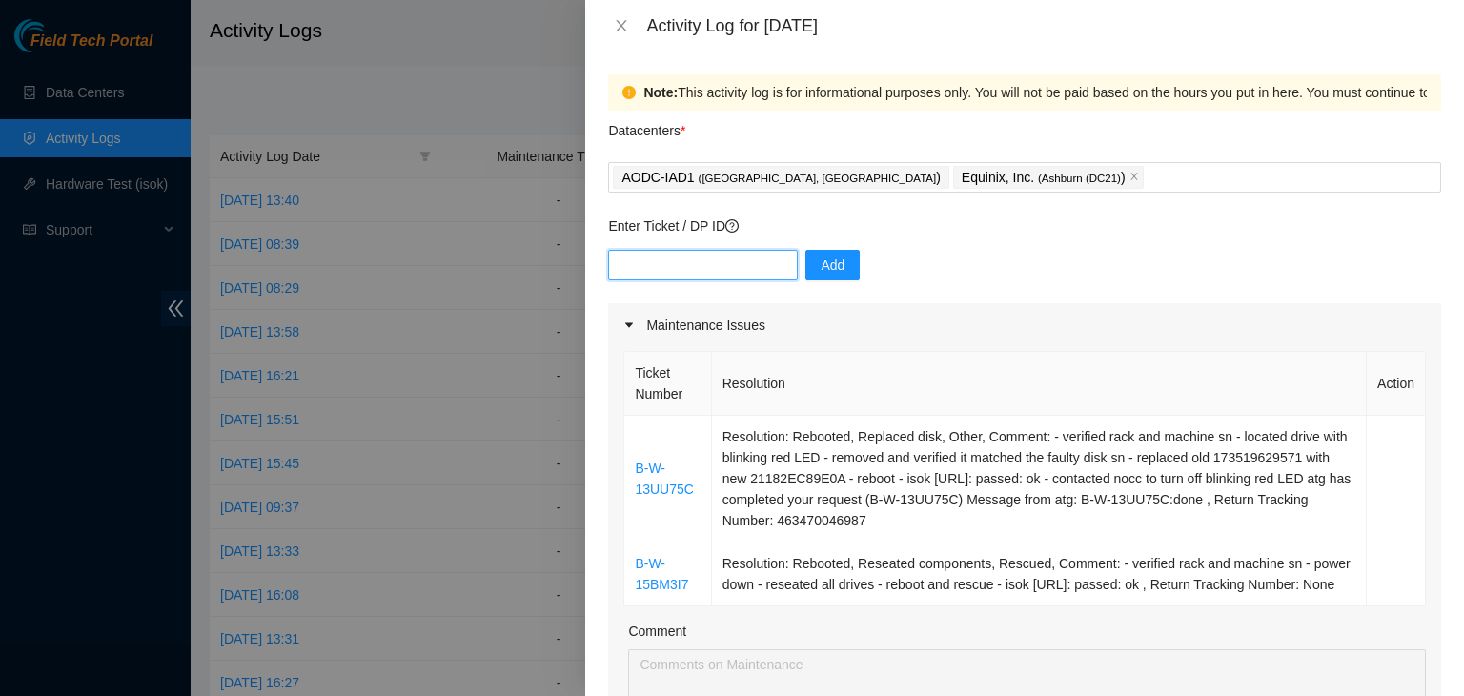
click at [673, 260] on input "text" at bounding box center [703, 265] width 190 height 31
paste input "DP84780"
type input "DP84780"
click at [808, 279] on button "Add" at bounding box center [832, 265] width 54 height 31
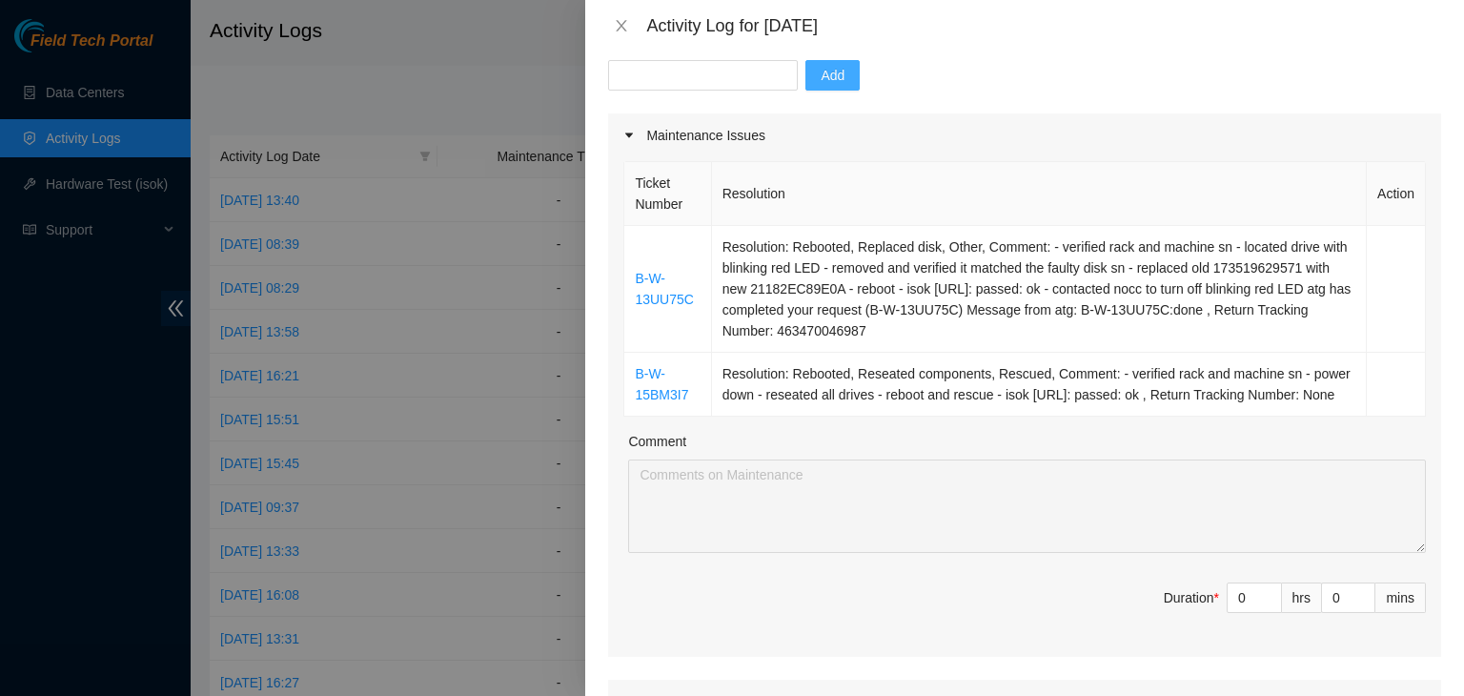
scroll to position [191, 0]
click at [676, 75] on input "text" at bounding box center [703, 74] width 190 height 31
paste input "DP84779"
type input "DP84779"
click at [811, 86] on button "Add" at bounding box center [832, 74] width 54 height 31
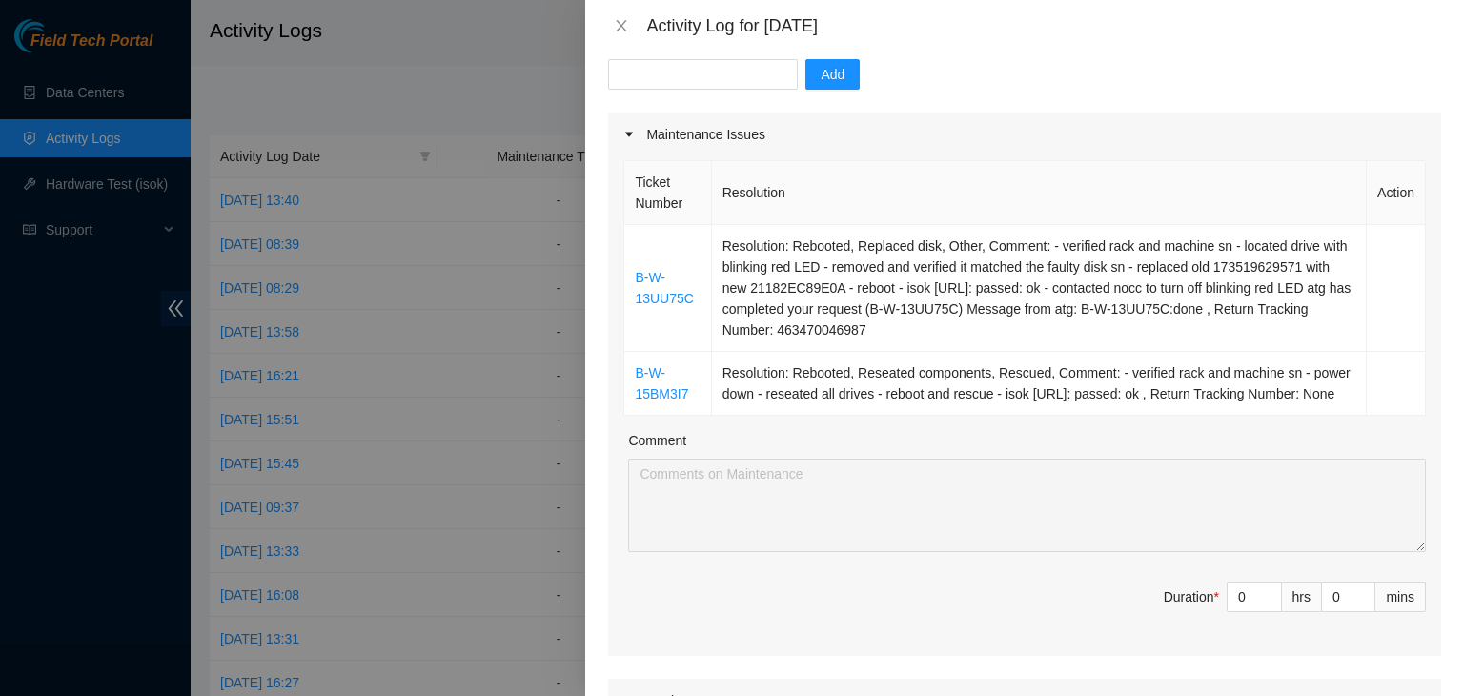
click at [827, 165] on th "Resolution" at bounding box center [1039, 193] width 655 height 64
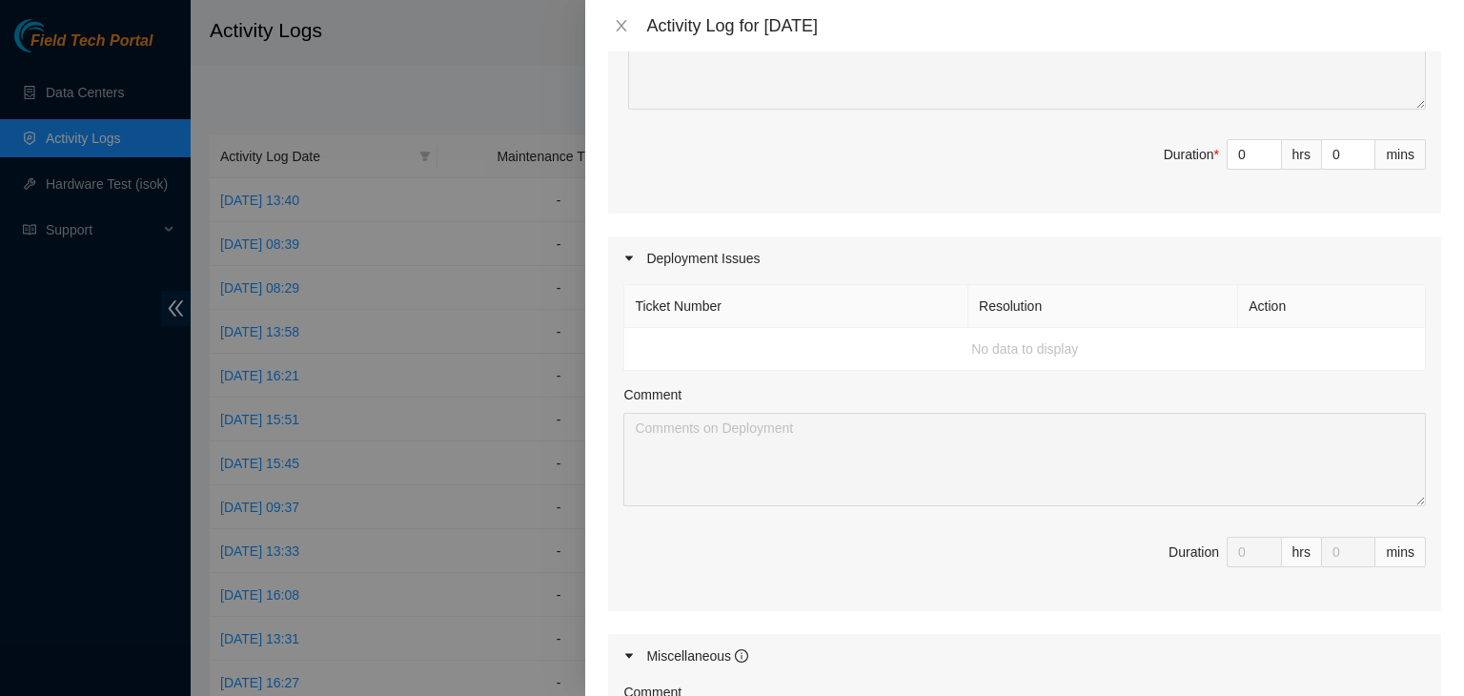
scroll to position [635, 0]
click at [641, 267] on div at bounding box center [634, 256] width 23 height 21
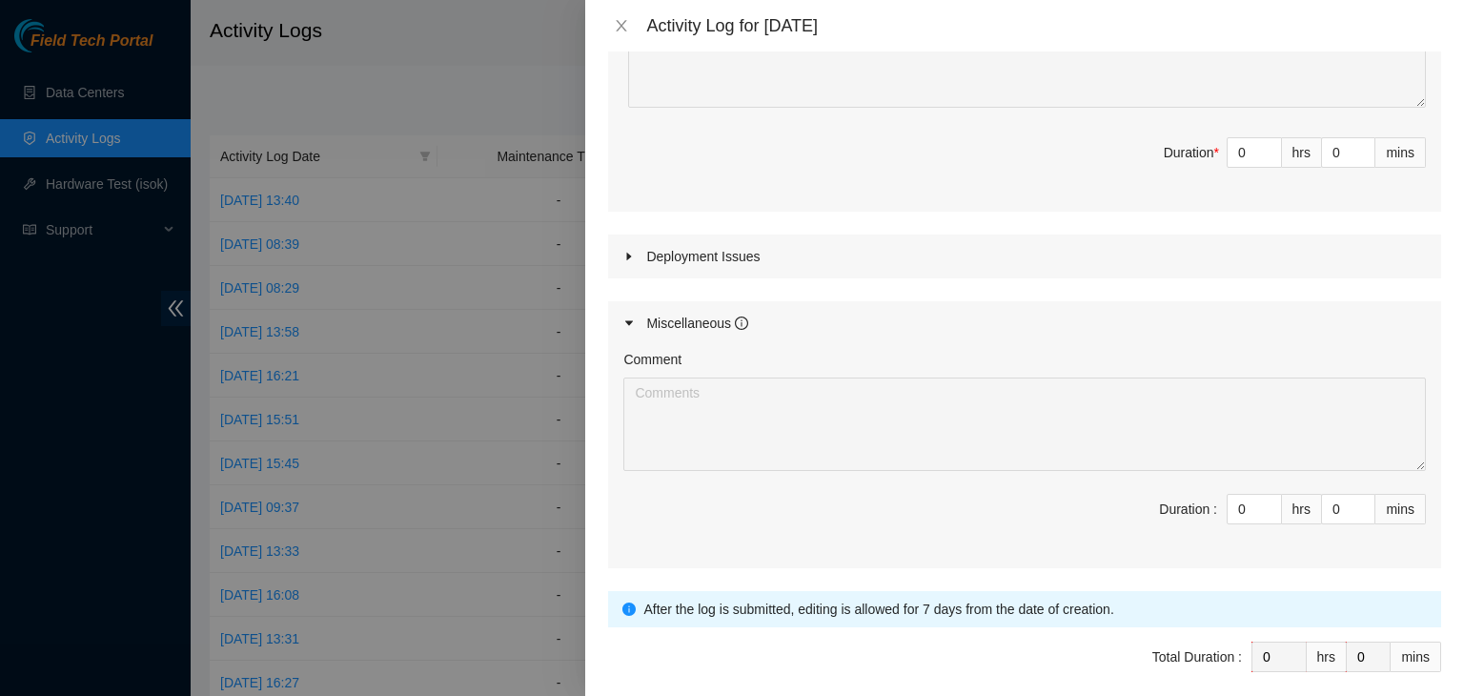
click at [641, 267] on div at bounding box center [634, 256] width 23 height 21
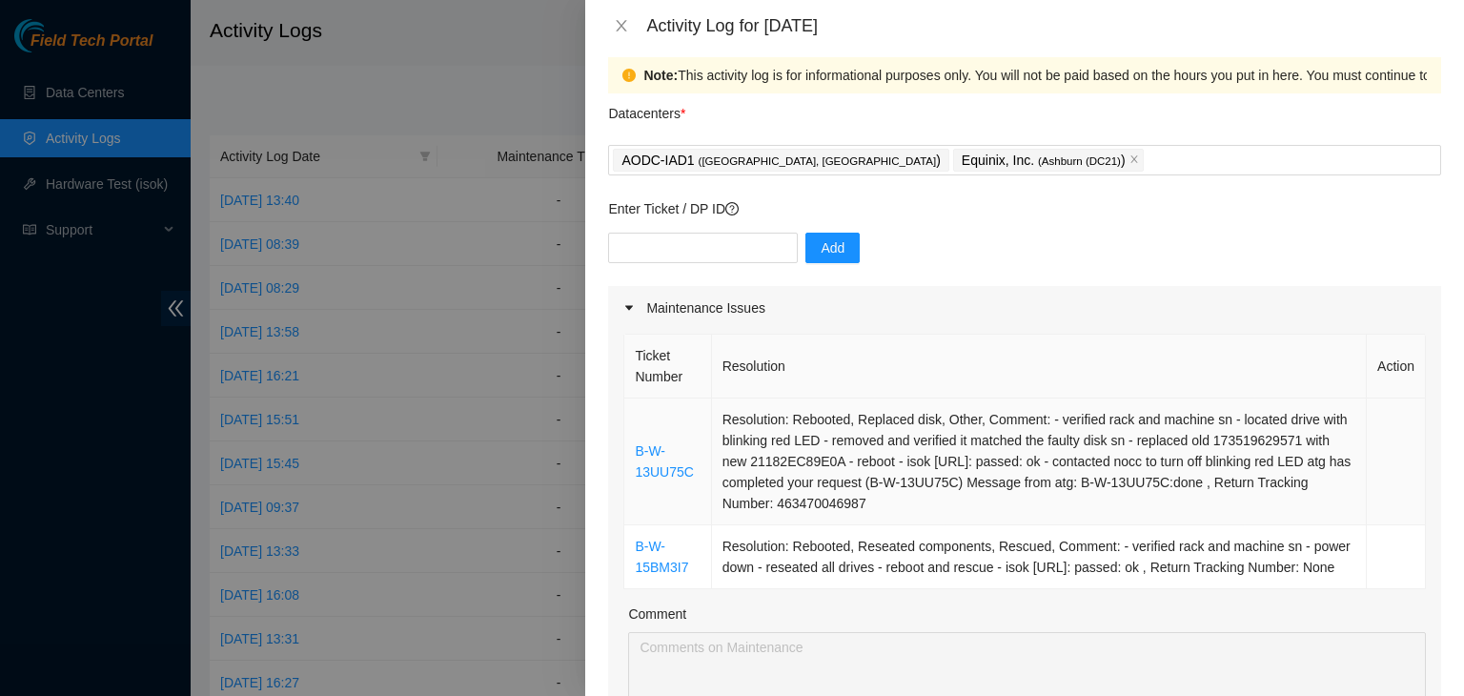
scroll to position [0, 0]
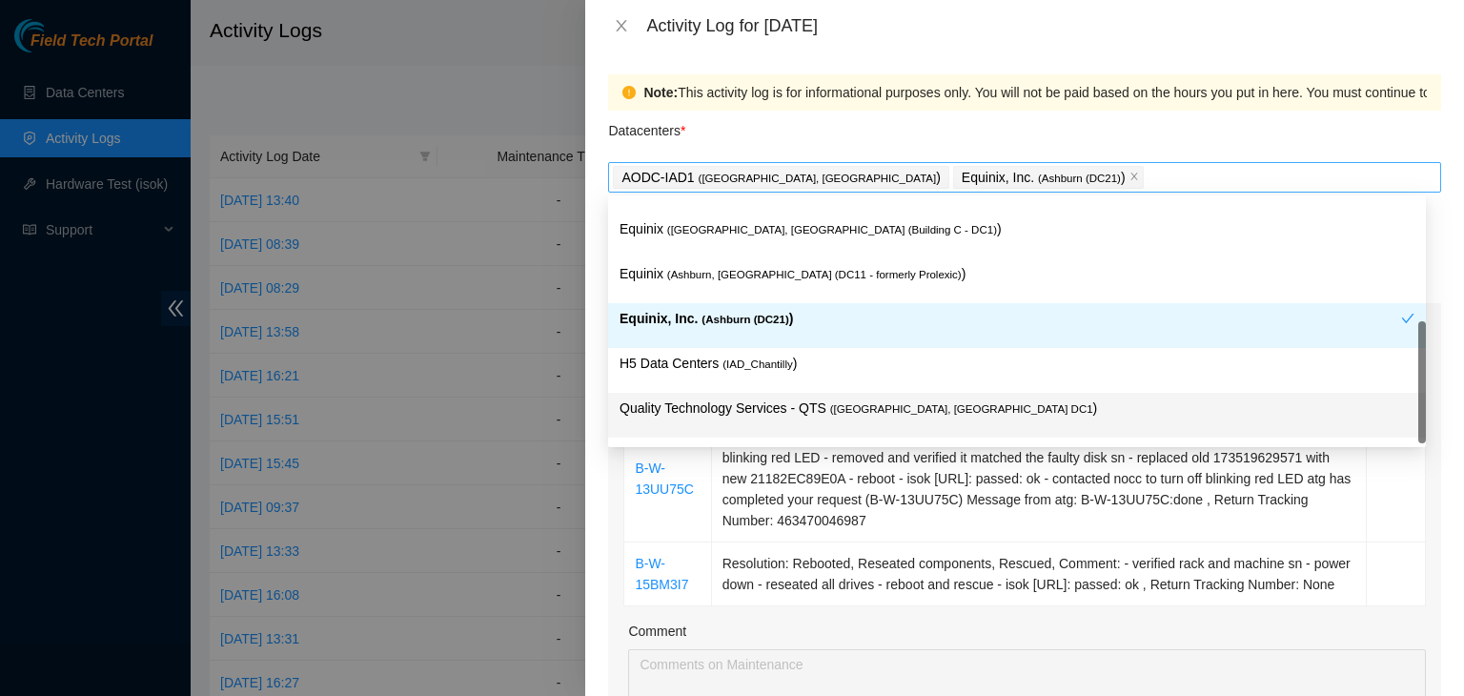
click at [753, 184] on span "( [GEOGRAPHIC_DATA], [GEOGRAPHIC_DATA]" at bounding box center [818, 178] width 238 height 11
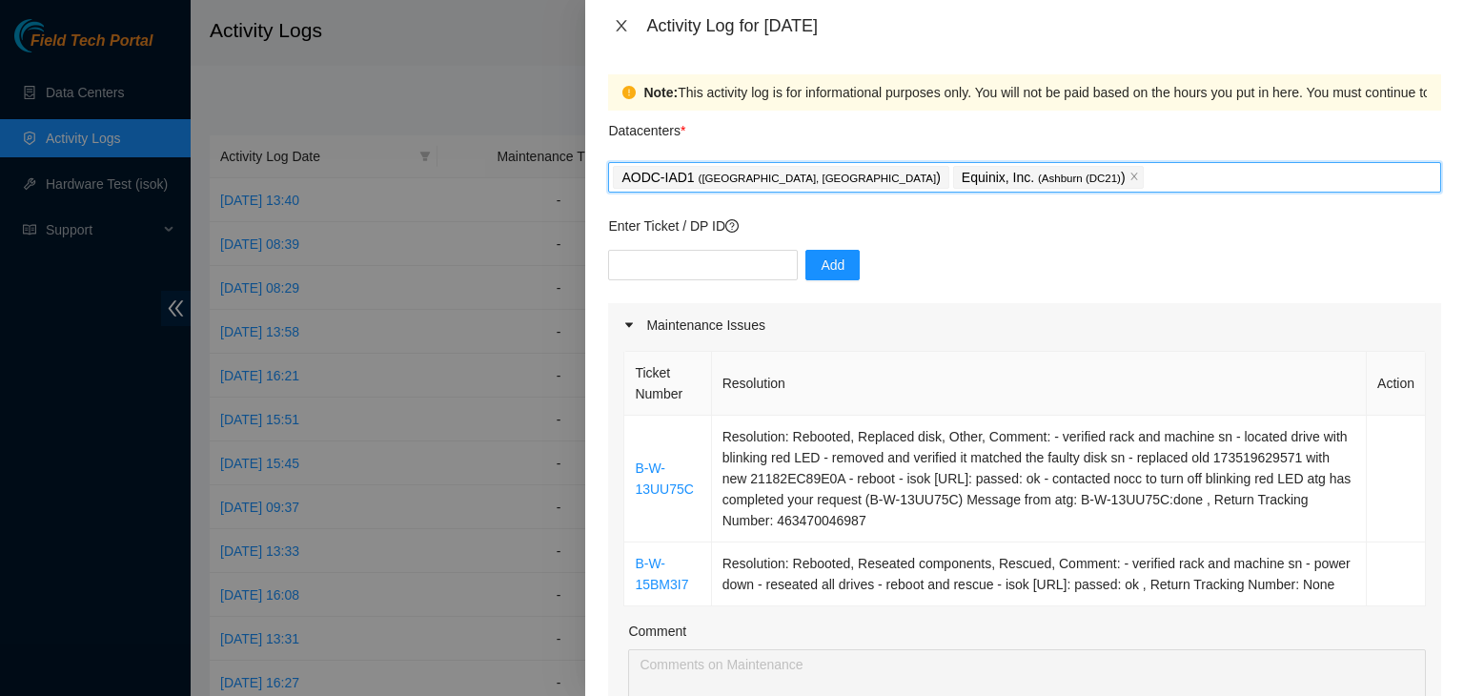
click at [625, 28] on icon "close" at bounding box center [621, 25] width 15 height 15
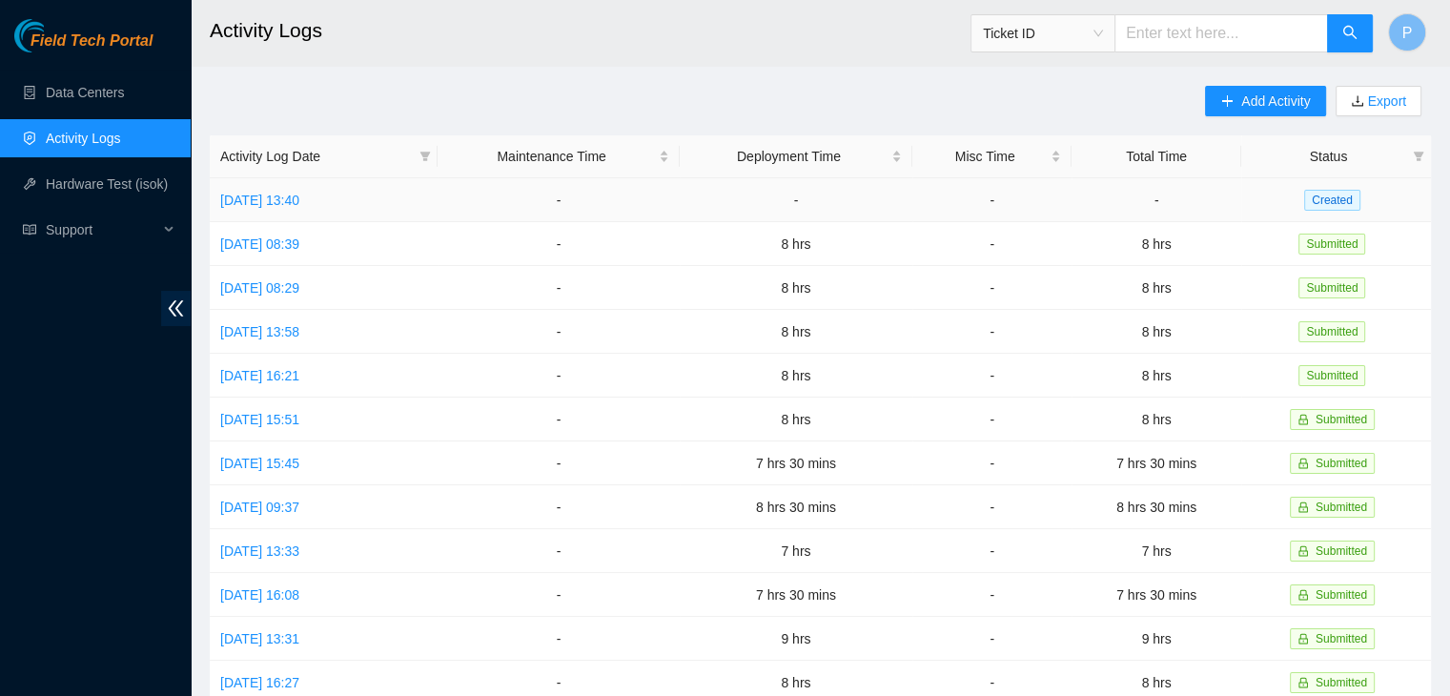
click at [306, 211] on td "[DATE] 13:40" at bounding box center [324, 200] width 228 height 44
click at [299, 199] on link "[DATE] 13:40" at bounding box center [259, 200] width 79 height 15
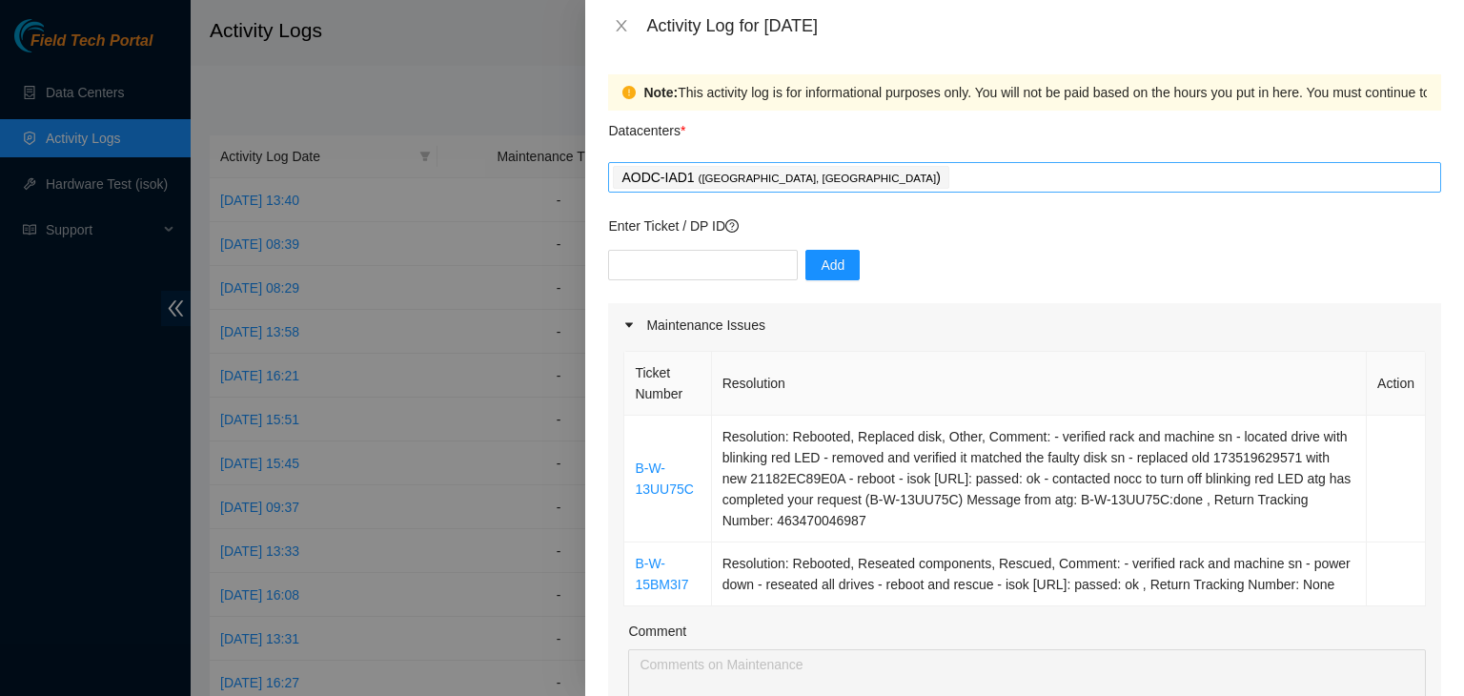
click at [846, 189] on div "AODC-IAD1 ( [GEOGRAPHIC_DATA], [GEOGRAPHIC_DATA] )" at bounding box center [1025, 177] width 824 height 27
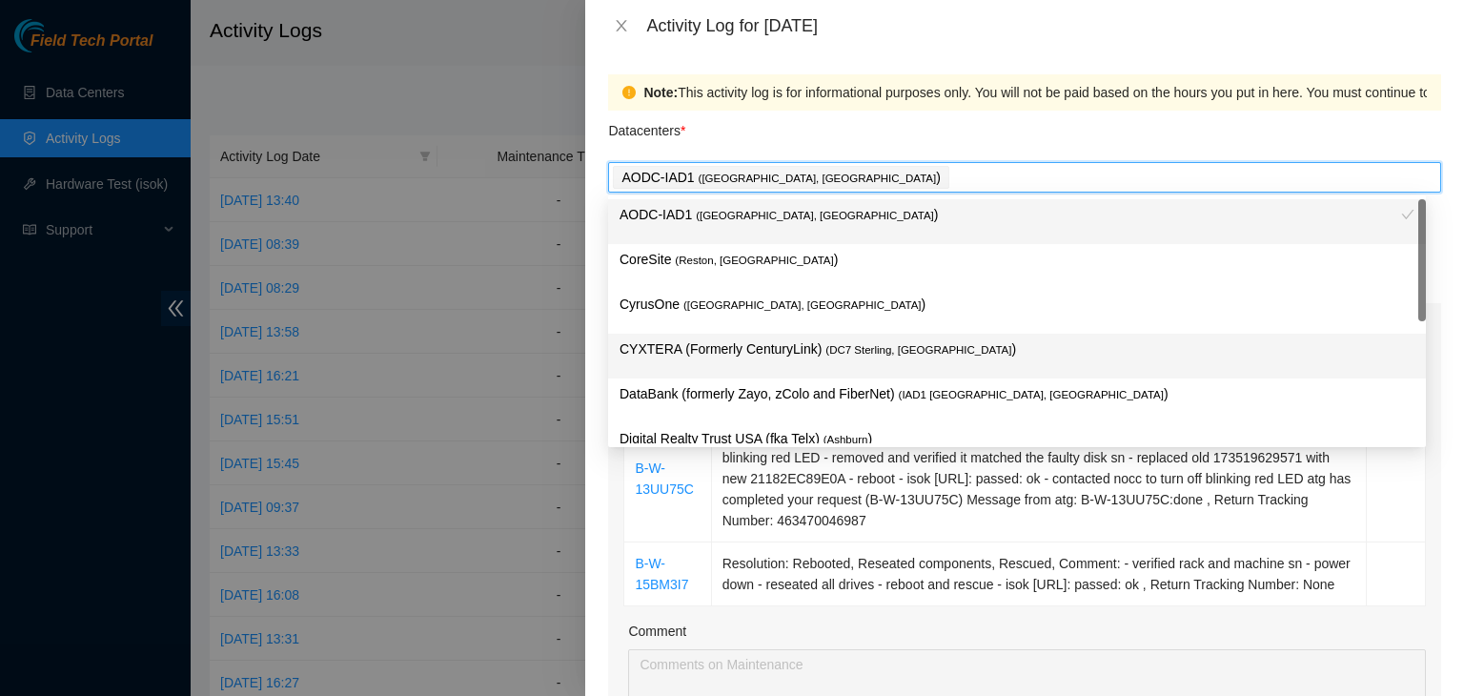
scroll to position [259, 0]
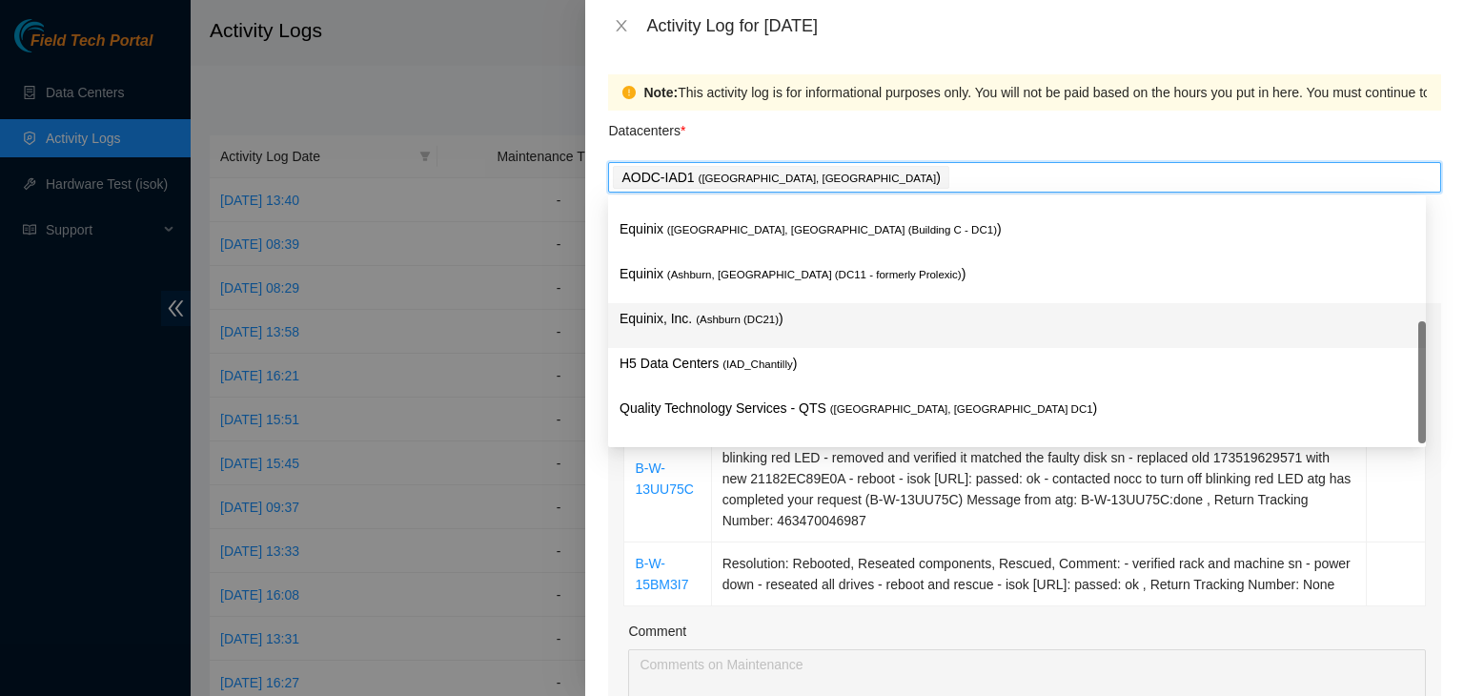
click at [756, 320] on span "( [GEOGRAPHIC_DATA] (DC21)" at bounding box center [737, 319] width 83 height 11
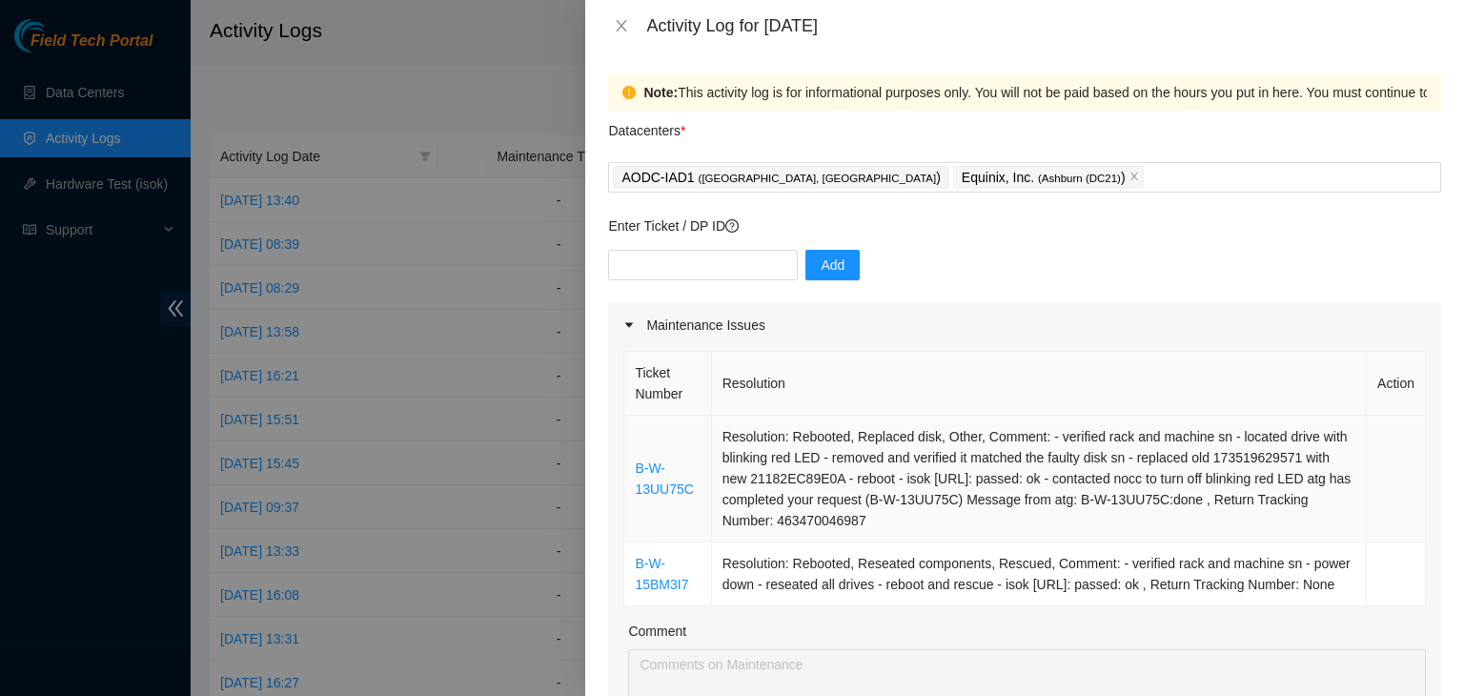
click at [763, 486] on td "Resolution: Rebooted, Replaced disk, Other, Comment: - verified rack and machin…" at bounding box center [1039, 479] width 655 height 127
click at [670, 262] on input "text" at bounding box center [703, 265] width 190 height 31
paste input "DP84780"
type input "DP84780"
click at [821, 273] on span "Add" at bounding box center [833, 264] width 24 height 21
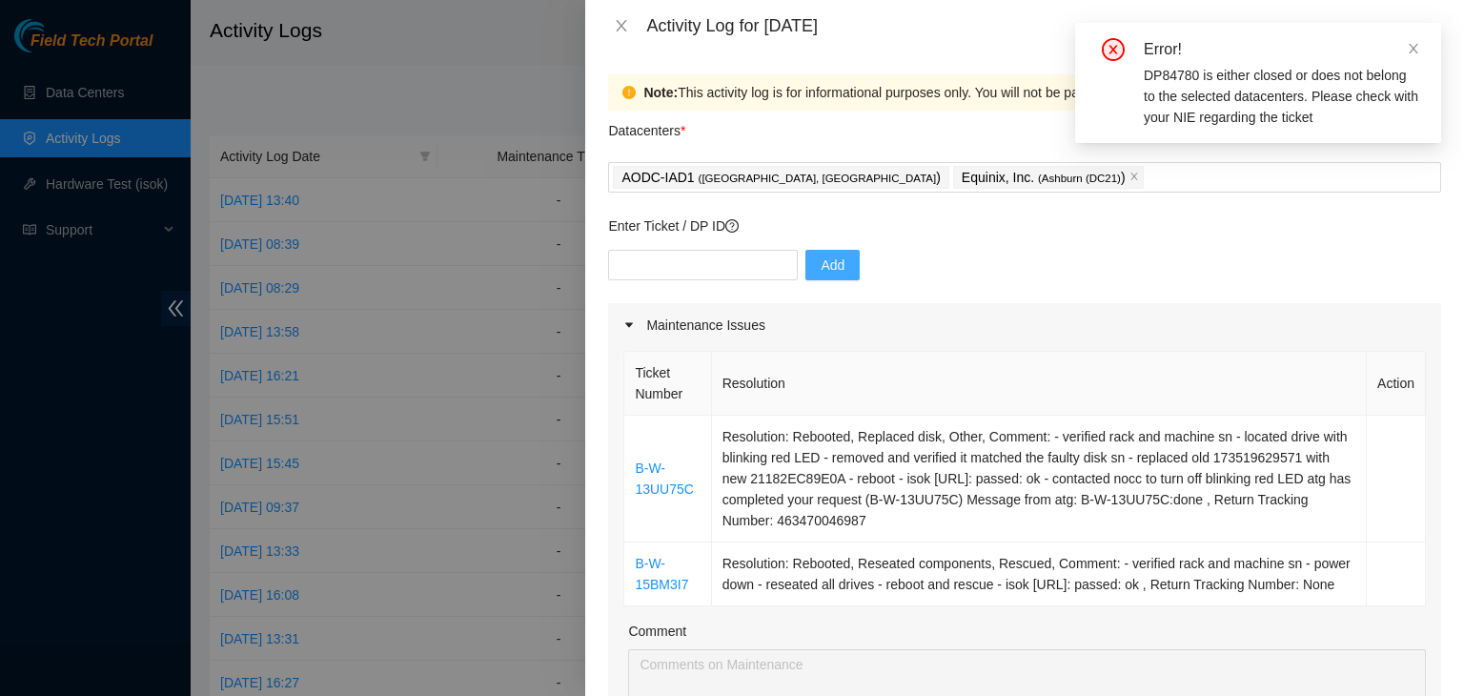
click at [821, 273] on span "Add" at bounding box center [833, 264] width 24 height 21
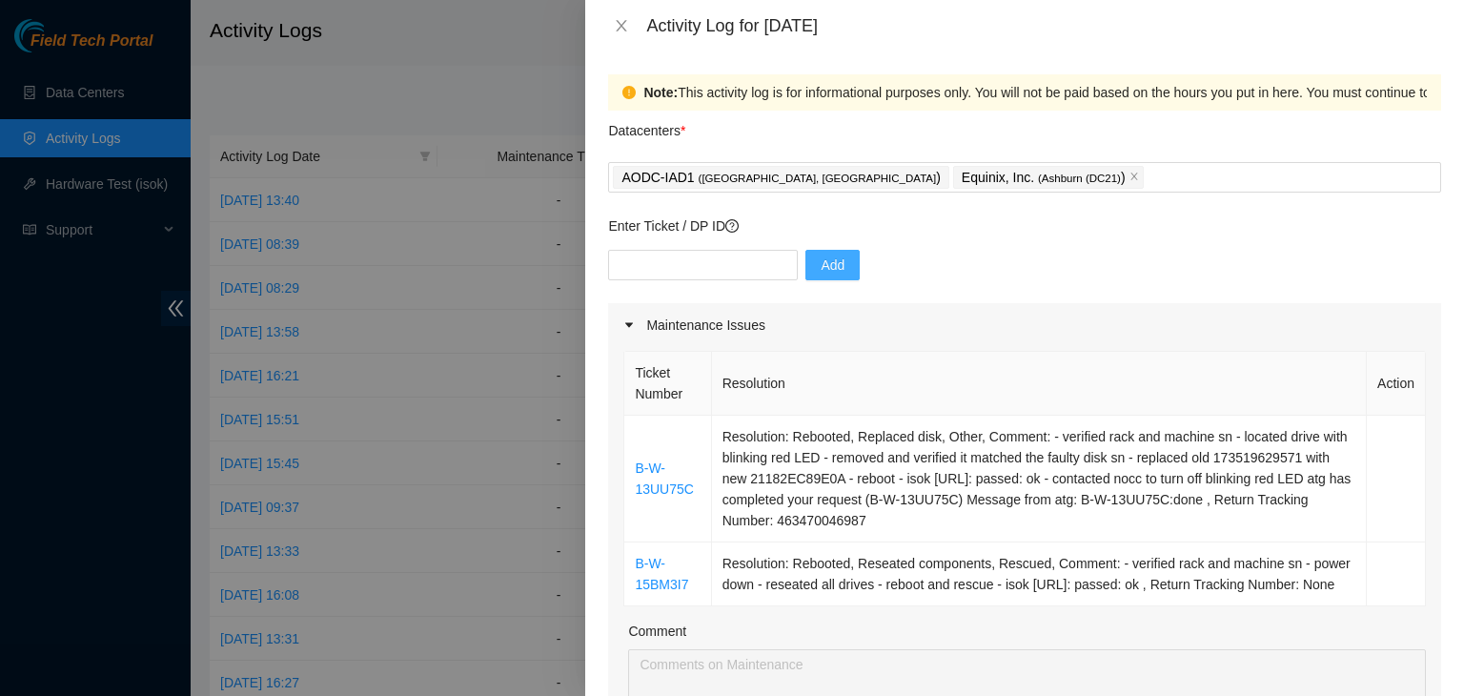
click at [1005, 157] on div "Datacenters *" at bounding box center [1024, 136] width 833 height 51
click at [1005, 180] on div "AODC-IAD1 ( [GEOGRAPHIC_DATA], [GEOGRAPHIC_DATA] ) Equinix, Inc. ( [GEOGRAPHIC_…" at bounding box center [1025, 177] width 824 height 27
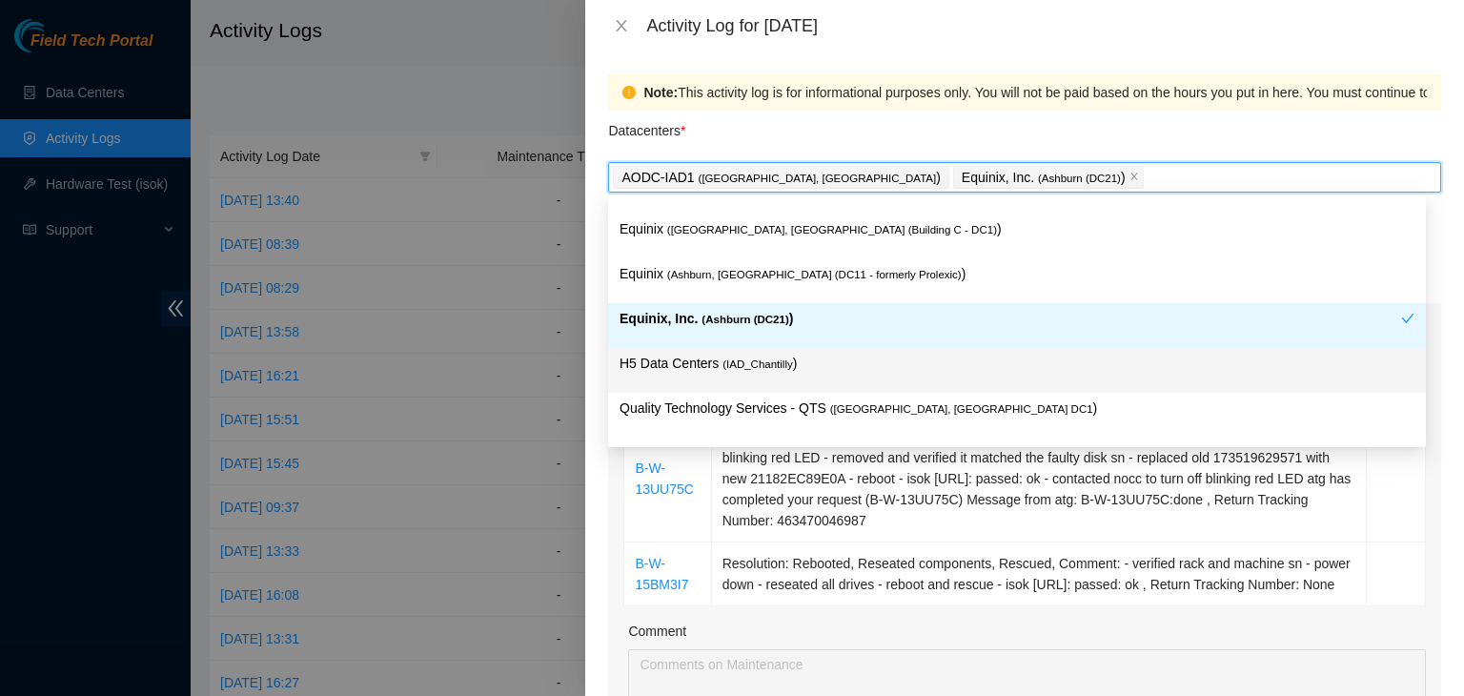
click at [812, 365] on p "H5 Data Centers ( IAD_Chantilly )" at bounding box center [1017, 364] width 795 height 22
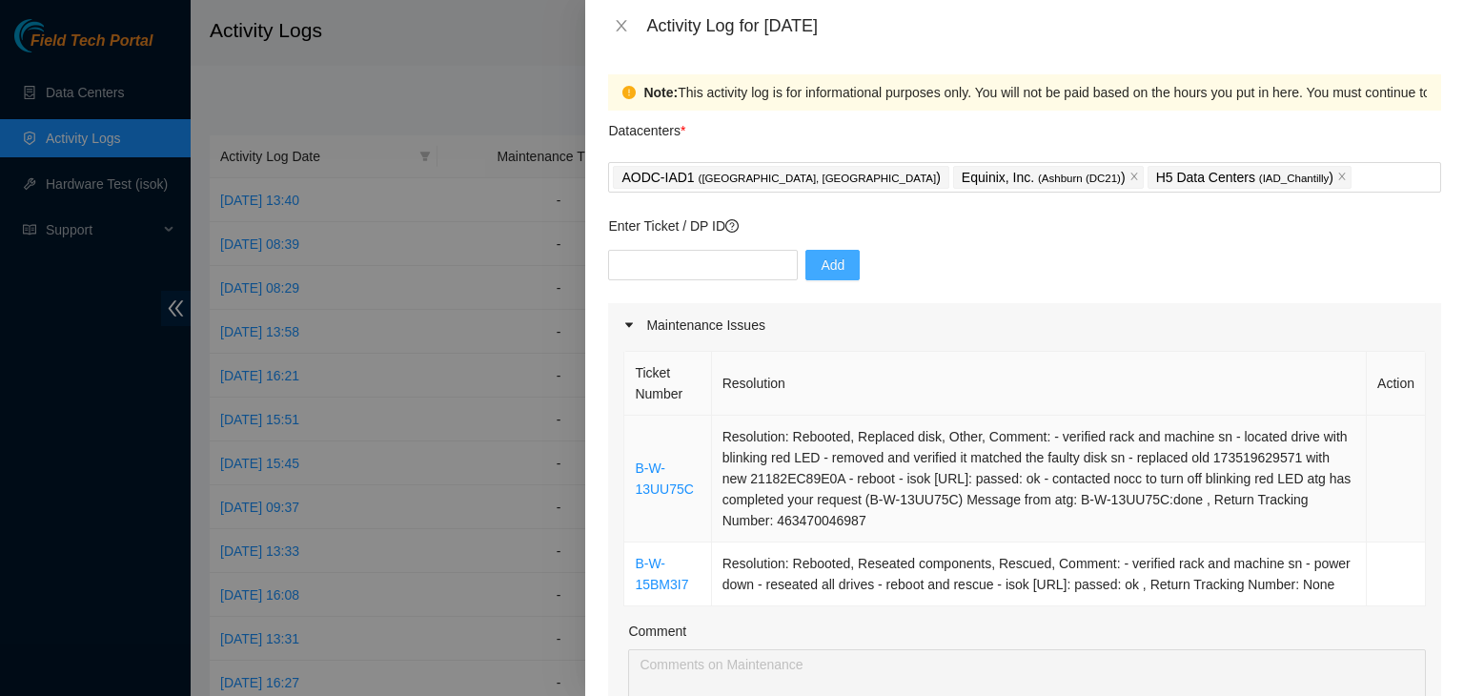
click at [686, 476] on td "B-W-13UU75C" at bounding box center [667, 479] width 87 height 127
click at [690, 261] on input "text" at bounding box center [703, 265] width 190 height 31
paste input "DP82711"
type input "DP82711"
click at [821, 263] on span "Add" at bounding box center [833, 264] width 24 height 21
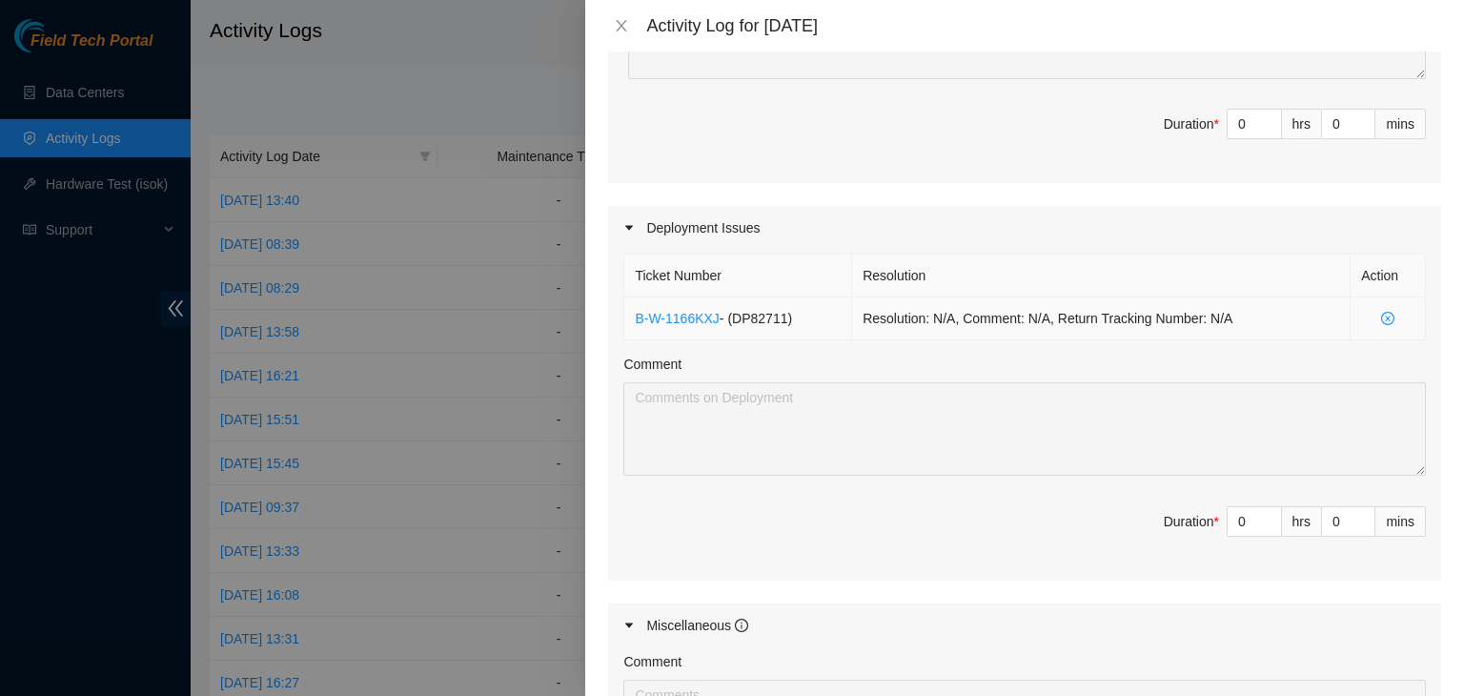
scroll to position [671, 0]
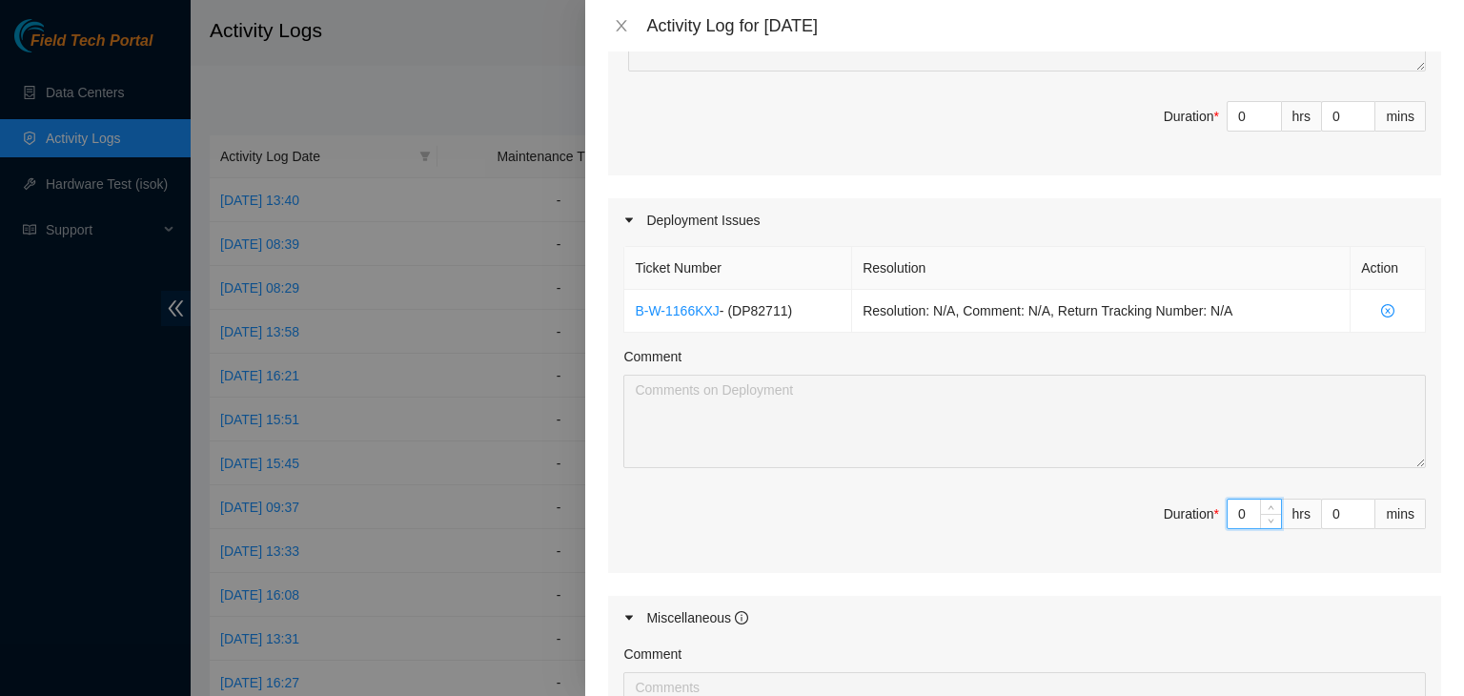
click at [1231, 528] on input "0" at bounding box center [1254, 513] width 53 height 29
type input "08"
type input "8"
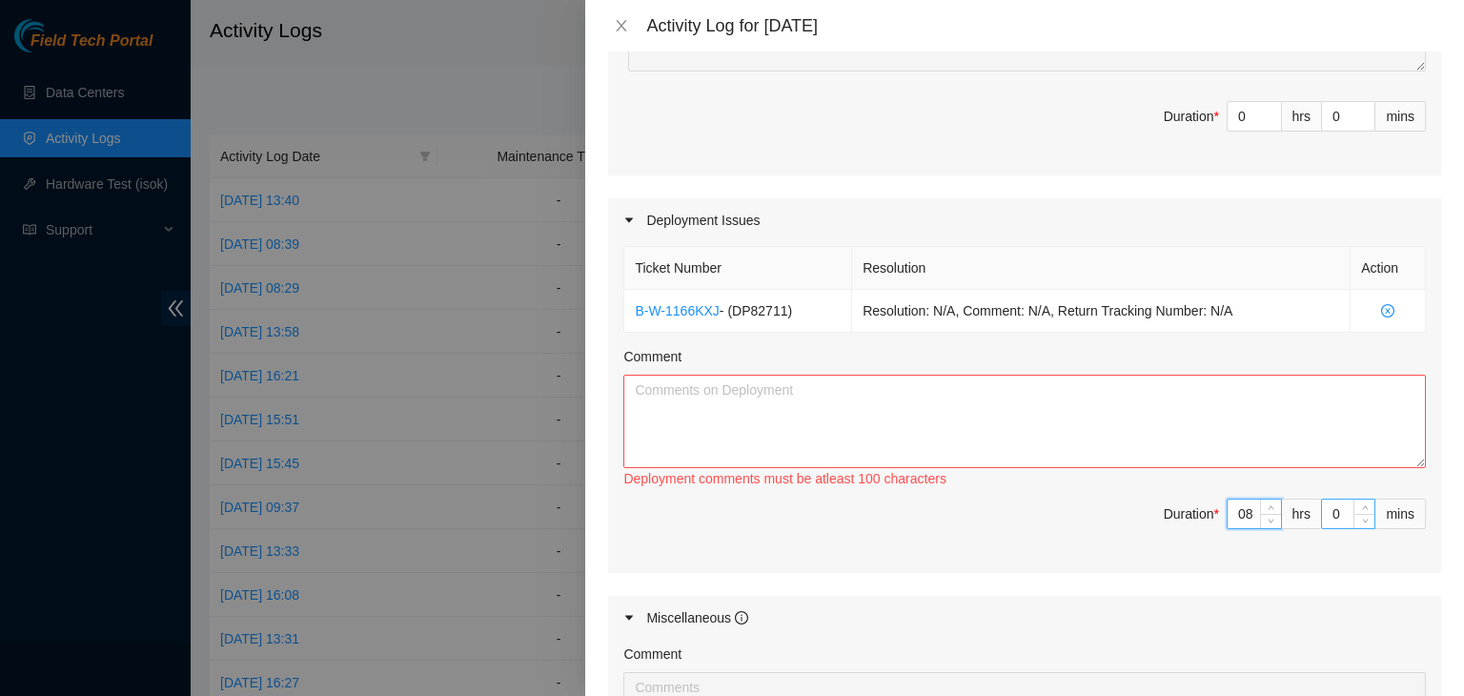
type input "0"
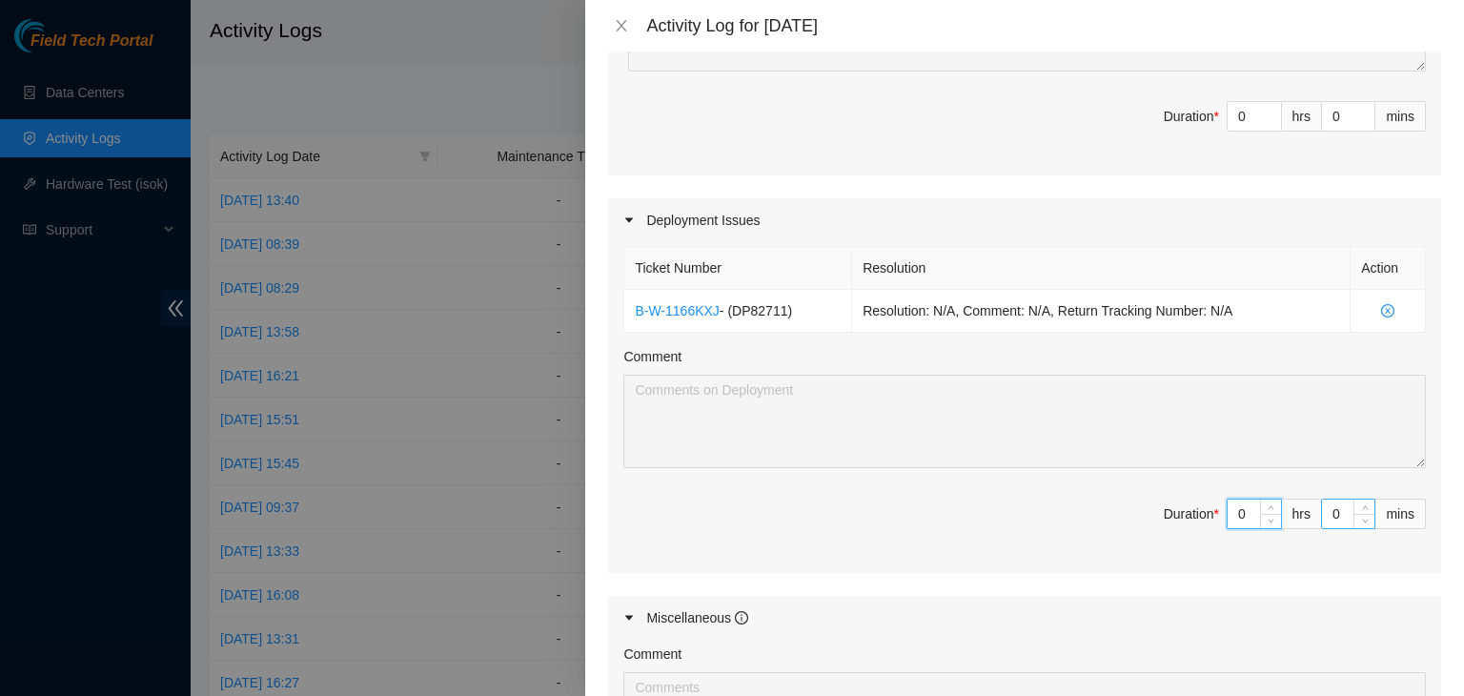
type input "04"
type input "4"
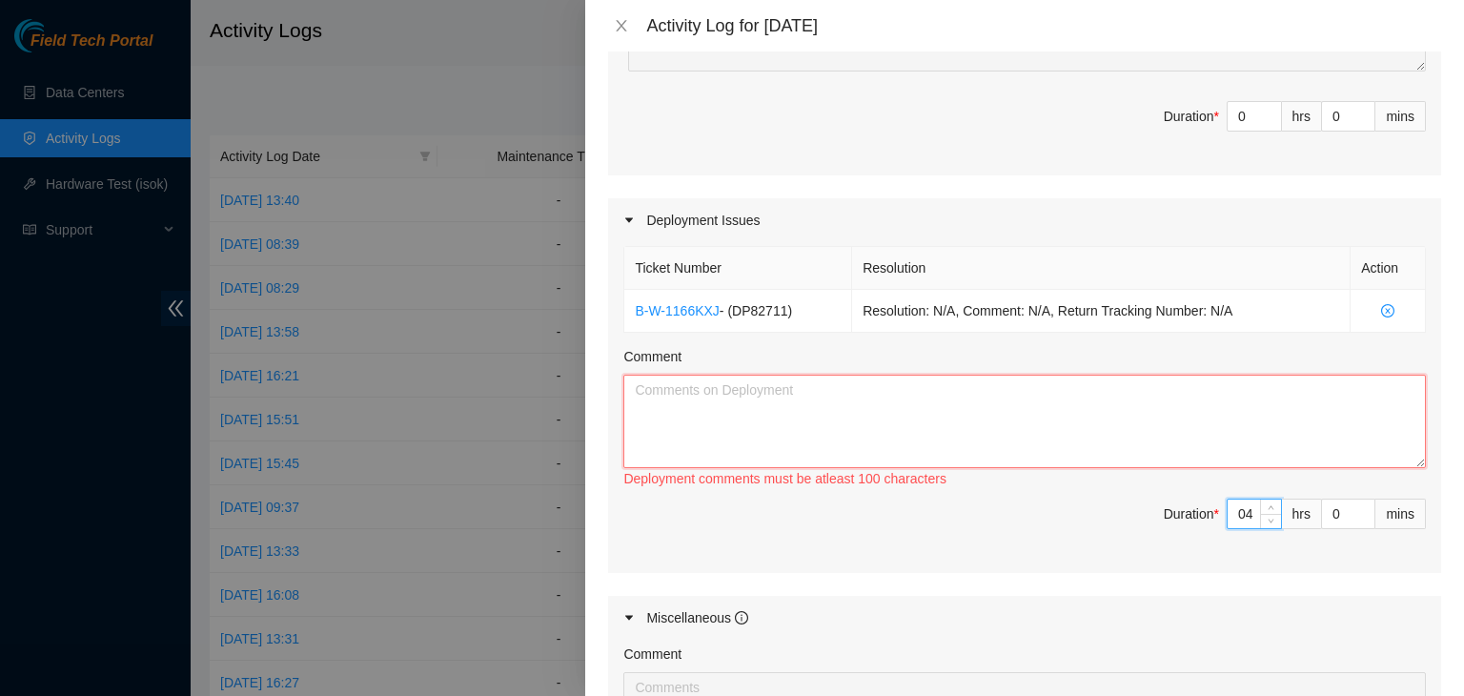
type input "4"
click at [960, 425] on textarea "Comment" at bounding box center [1024, 421] width 803 height 93
paste textarea "DP84780"
paste textarea "maintenance window [DATE][DATE] 8am"
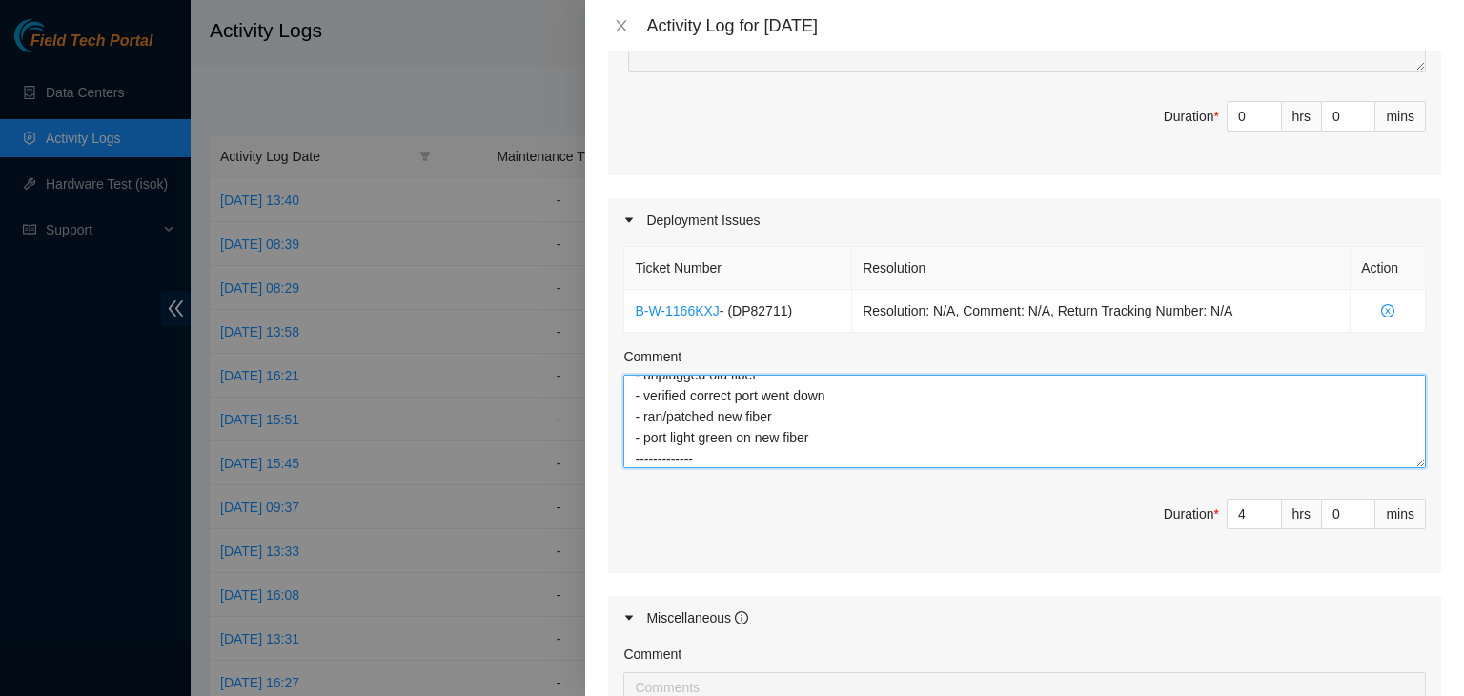
scroll to position [57, 0]
paste textarea "I patched grv2 1/3/7 <> PP:0001:1310039, port 8 - 22458168. I patched grv2 1/3/…"
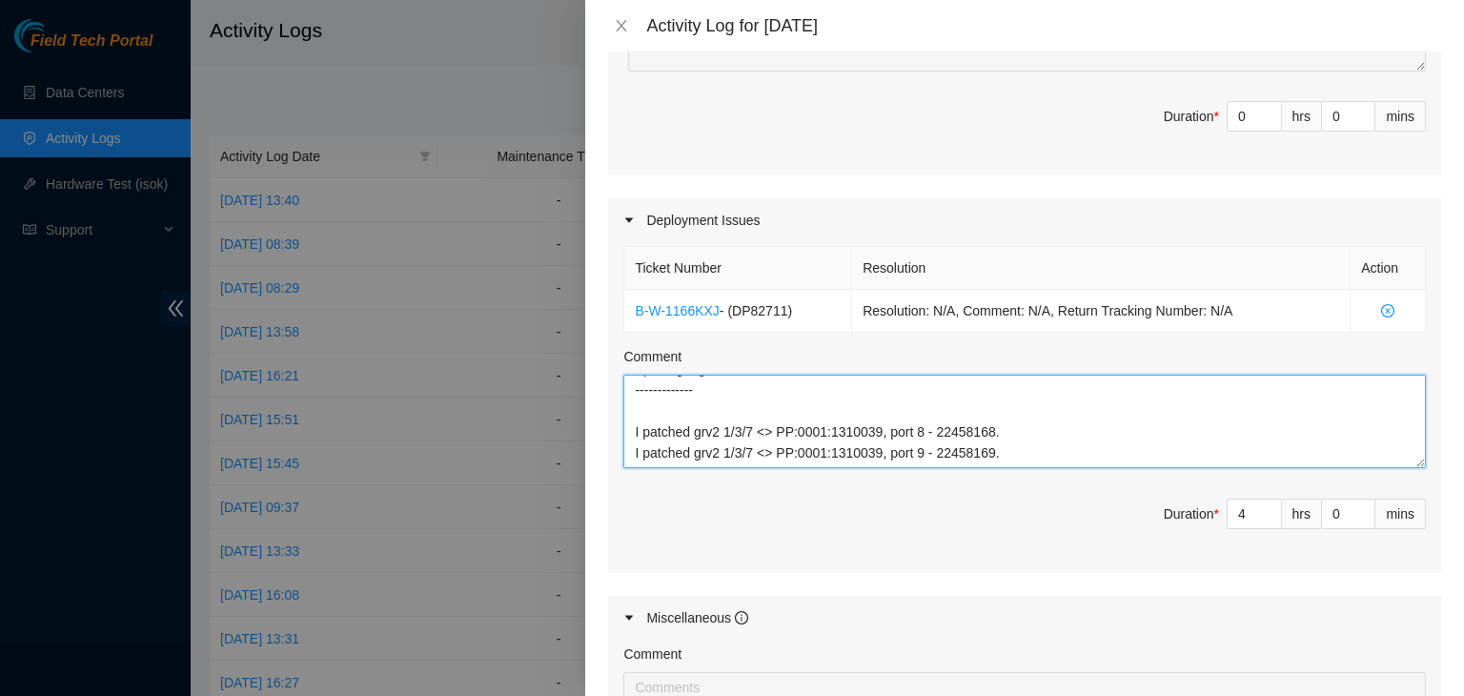
scroll to position [126, 0]
paste textarea "DP84780"
click at [632, 453] on textarea "DP84780 - maintenance window [DATE][DATE] 8am @ DC21 - unplugged old fiber - ve…" at bounding box center [1024, 421] width 803 height 93
click at [1097, 468] on textarea "DP84780 - maintenance window [DATE][DATE] 8am @ DC21 - unplugged old fiber - ve…" at bounding box center [1024, 421] width 803 height 93
click at [763, 453] on textarea "DP84780 - maintenance window [DATE][DATE] 8am @ DC21 - unplugged old fiber - ve…" at bounding box center [1024, 421] width 803 height 93
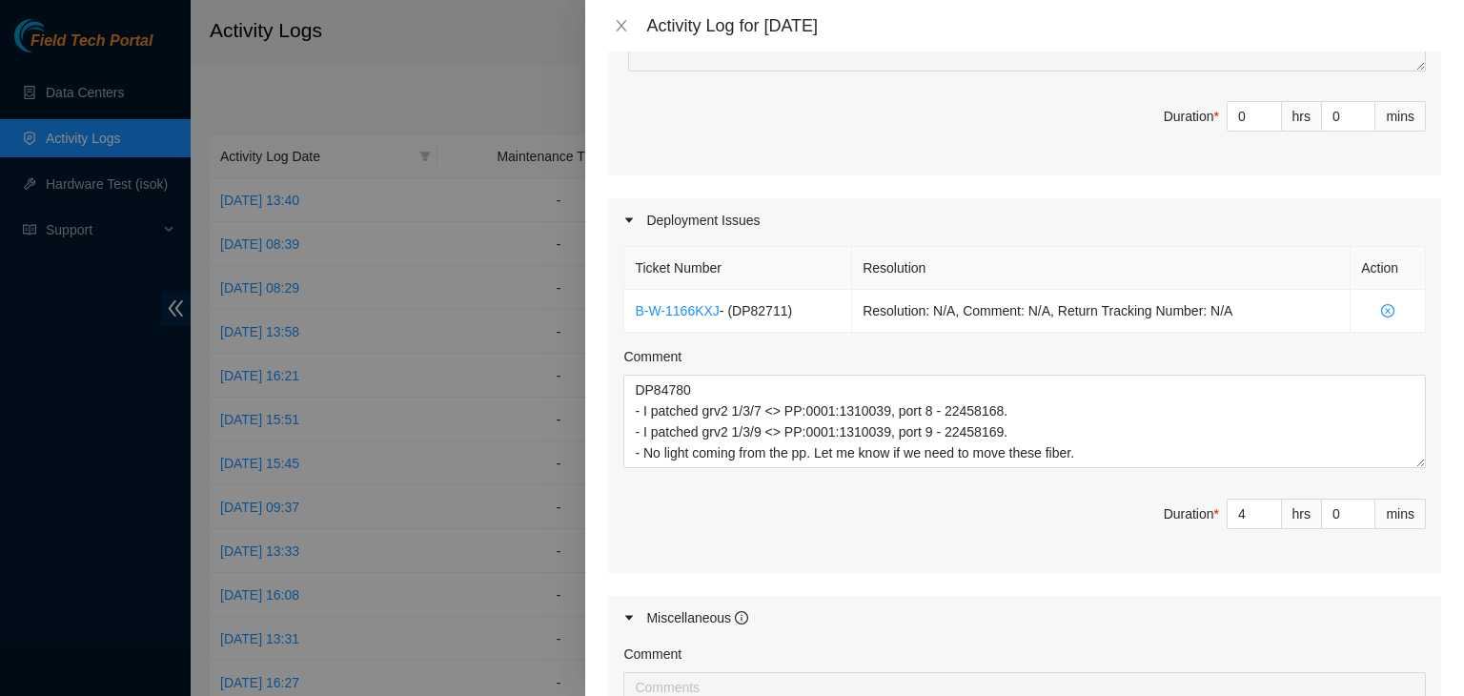
click at [770, 512] on div "Ticket Number Resolution Action B-W-1166KXJ - ( DP82711 ) Resolution: N/A, Comm…" at bounding box center [1024, 407] width 833 height 331
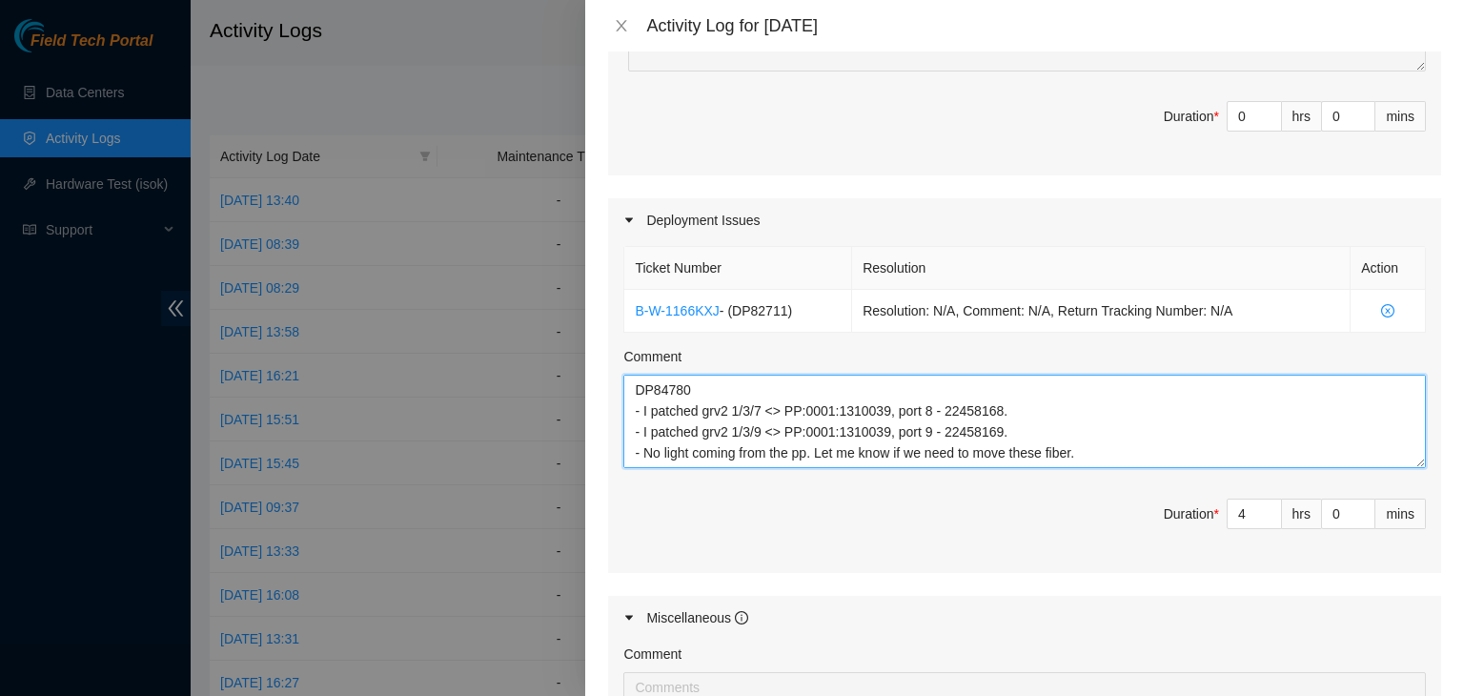
click at [1098, 468] on textarea "DP84780 - maintenance window [DATE][DATE] 8am @ DC21 - unplugged old fiber - ve…" at bounding box center [1024, 421] width 803 height 93
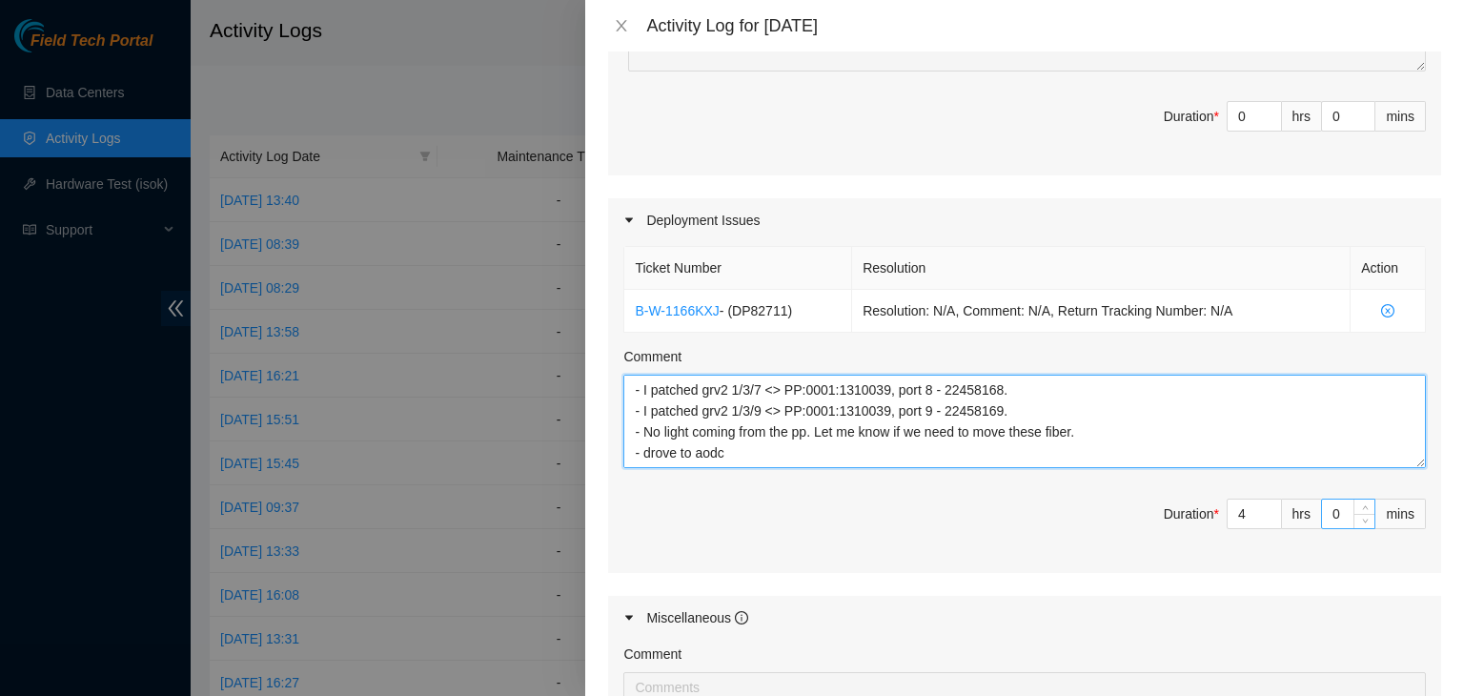
type textarea "DP84780 - maintenance window [DATE][DATE] 8am @ DC21 - unplugged old fiber - ve…"
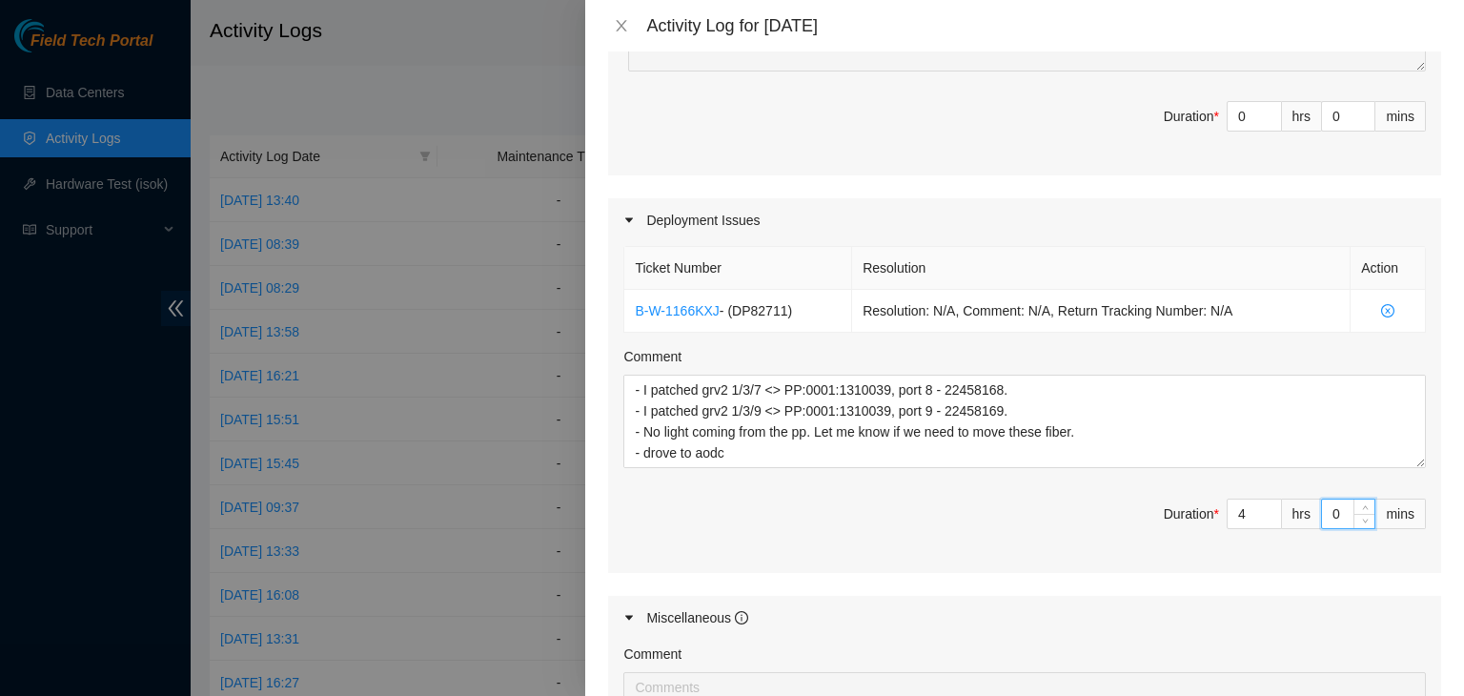
click at [1324, 528] on input "0" at bounding box center [1348, 513] width 52 height 29
type input "03"
type input "3"
type input "030"
type input "30"
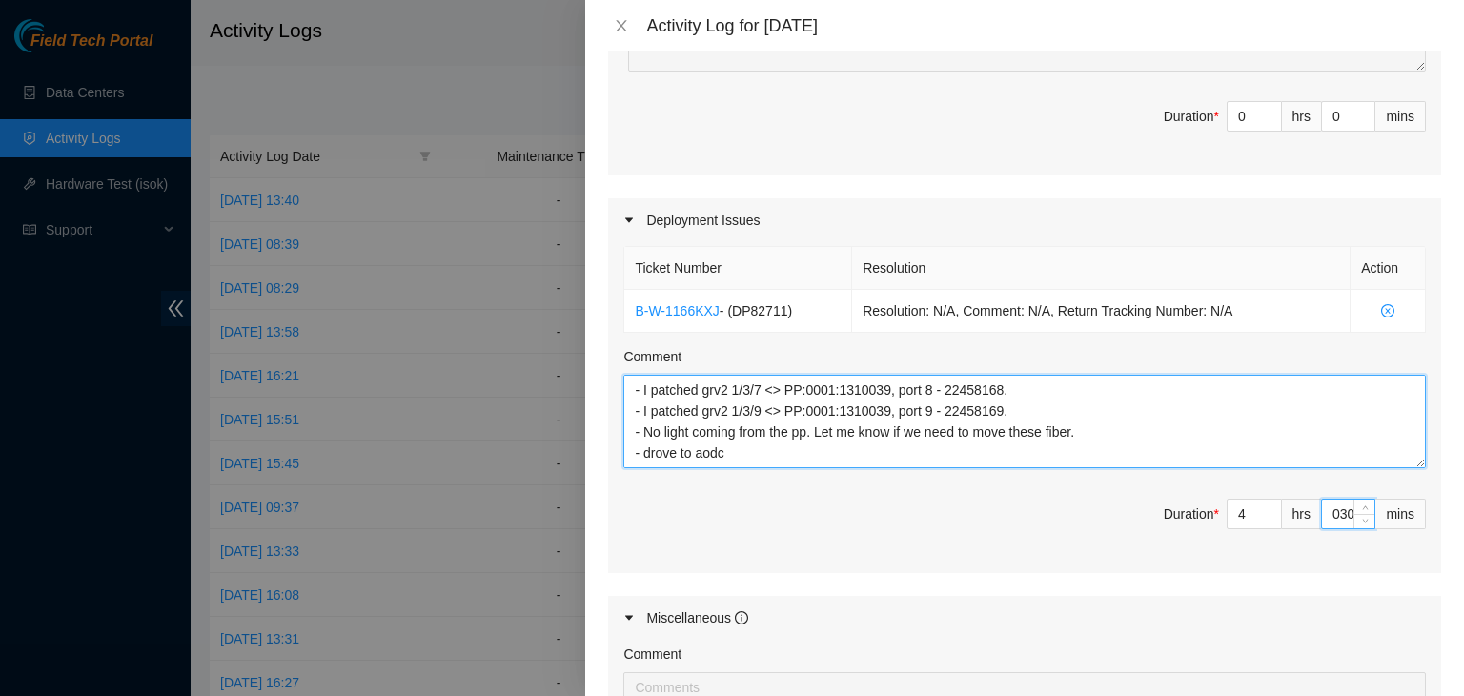
type input "30"
click at [878, 462] on textarea "DP84780 - maintenance window [DATE][DATE] 8am @ DC21 - unplugged old fiber - ve…" at bounding box center [1024, 421] width 803 height 93
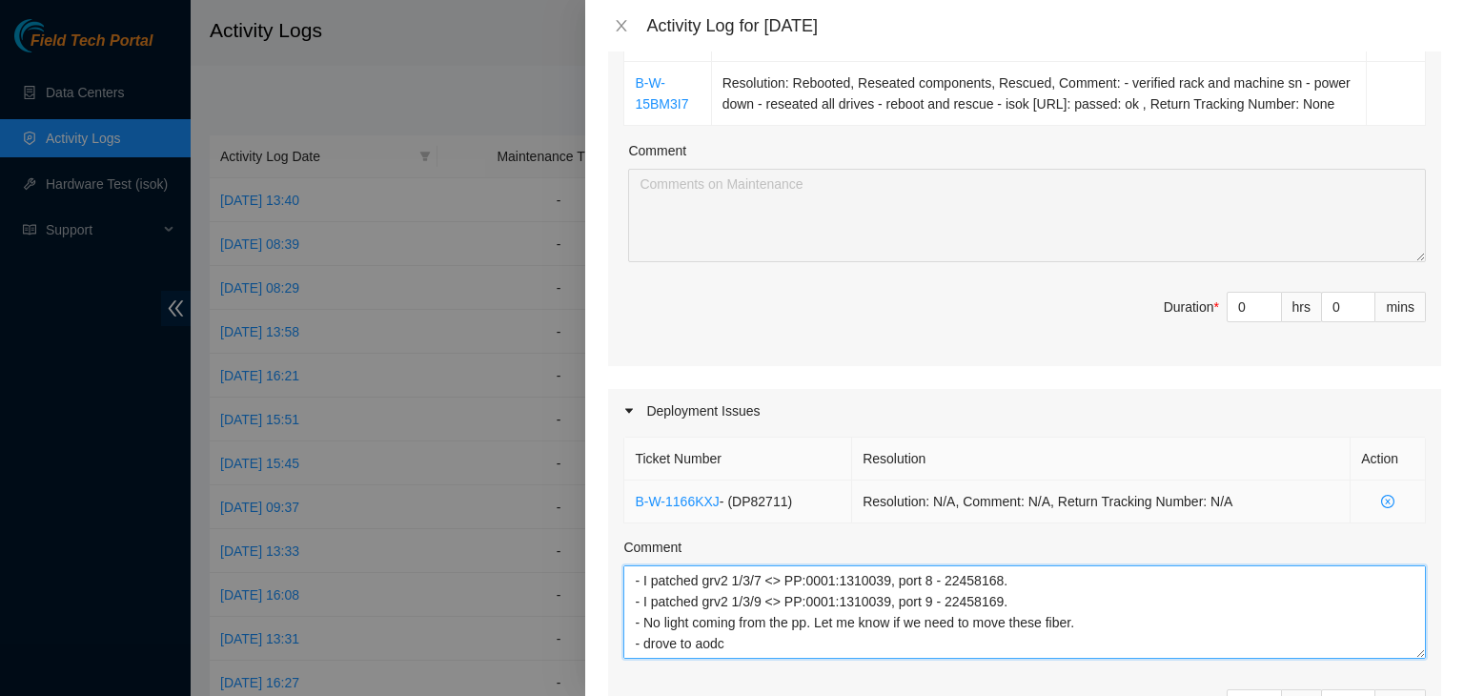
scroll to position [453, 0]
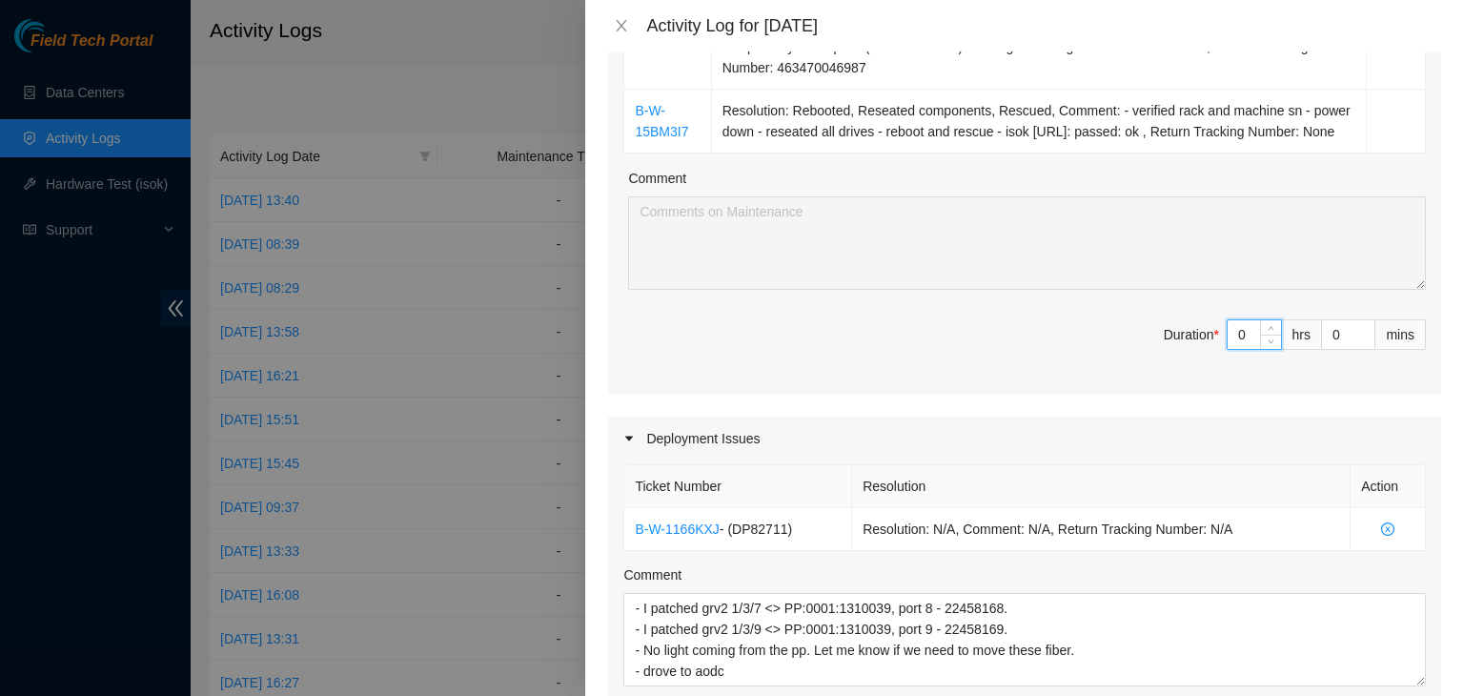
click at [1231, 349] on input "0" at bounding box center [1254, 334] width 53 height 29
type input "04"
type input "8"
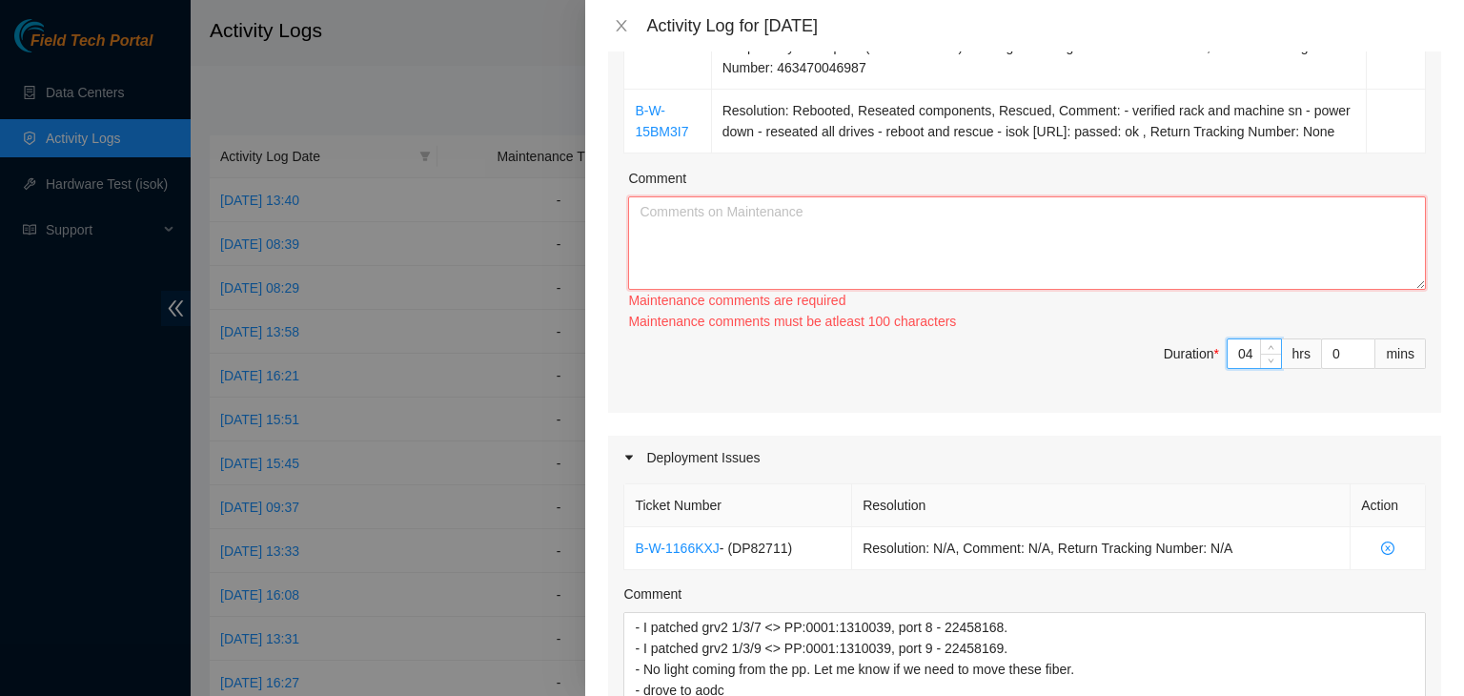
type input "4"
click at [818, 245] on textarea "Comment" at bounding box center [1027, 242] width 798 height 93
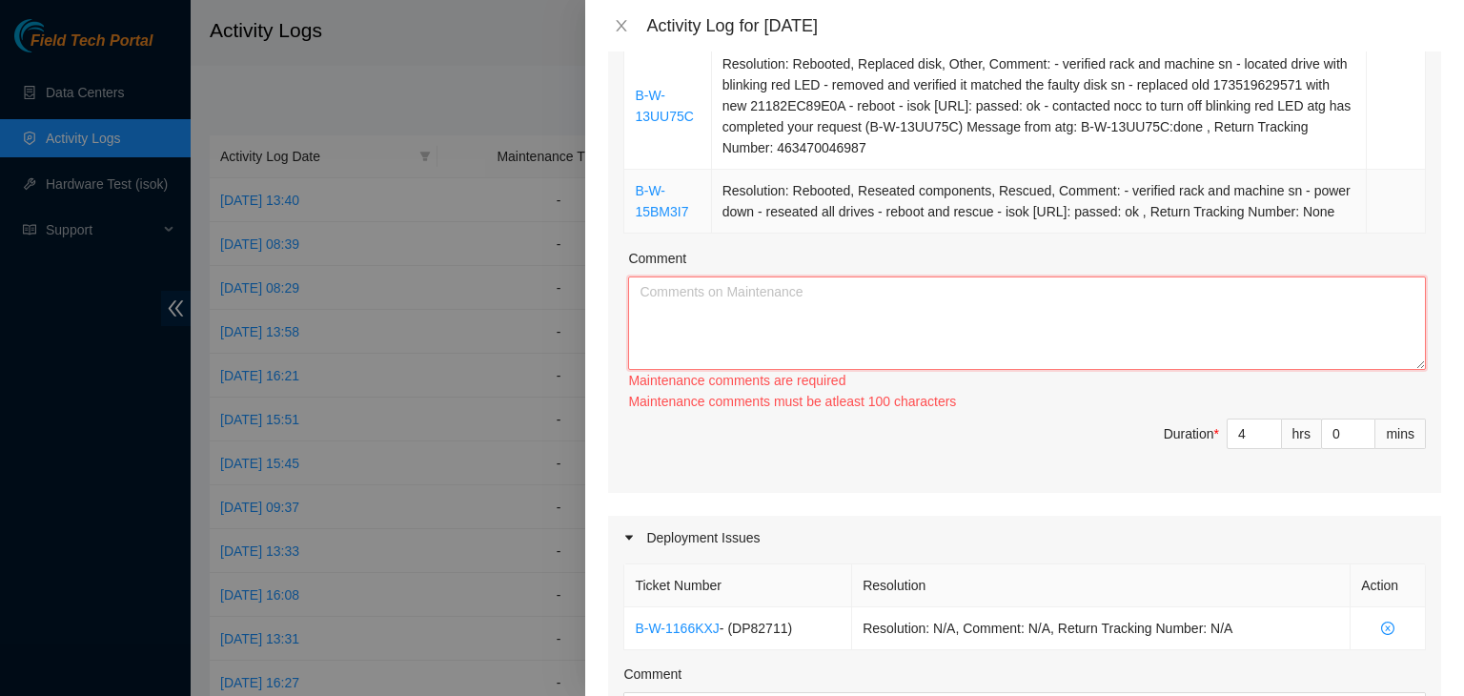
scroll to position [335, 0]
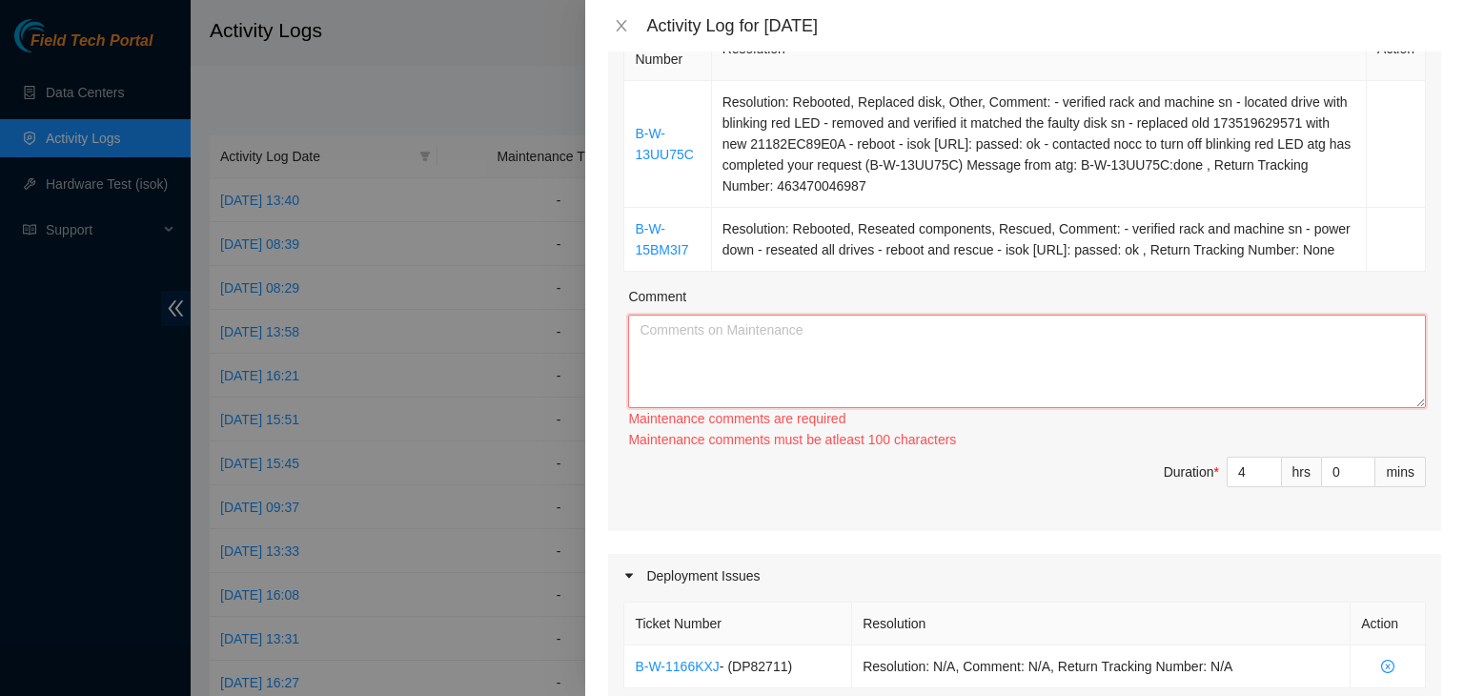
click at [705, 345] on textarea "Comment" at bounding box center [1027, 361] width 798 height 93
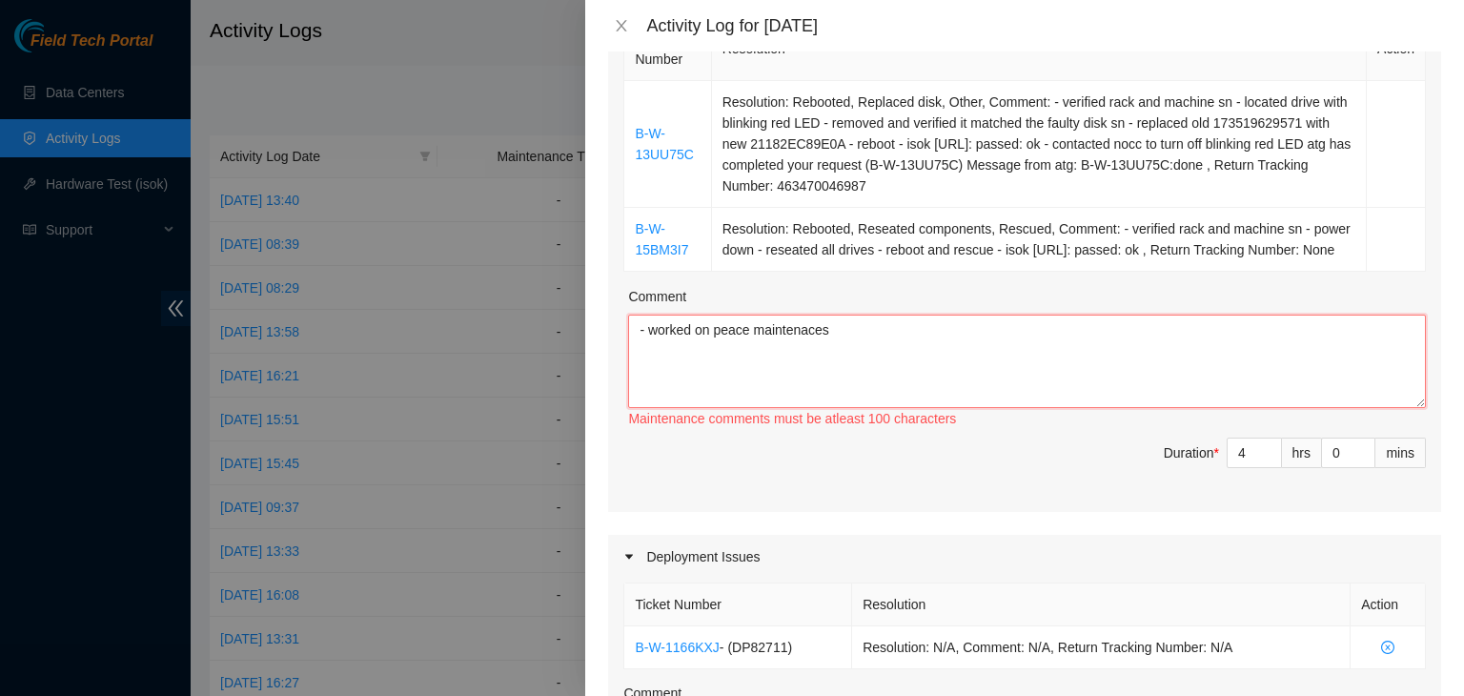
drag, startPoint x: 787, startPoint y: 354, endPoint x: 750, endPoint y: 404, distance: 62.7
click at [750, 404] on textarea "- worked on peace maintenaces" at bounding box center [1027, 361] width 798 height 93
click at [780, 364] on textarea "- worked on peace maintenaces" at bounding box center [1027, 361] width 798 height 93
drag, startPoint x: 785, startPoint y: 350, endPoint x: 755, endPoint y: 429, distance: 84.8
click at [755, 429] on div "Maintenance comments must be atleast 100 characters" at bounding box center [1027, 418] width 798 height 21
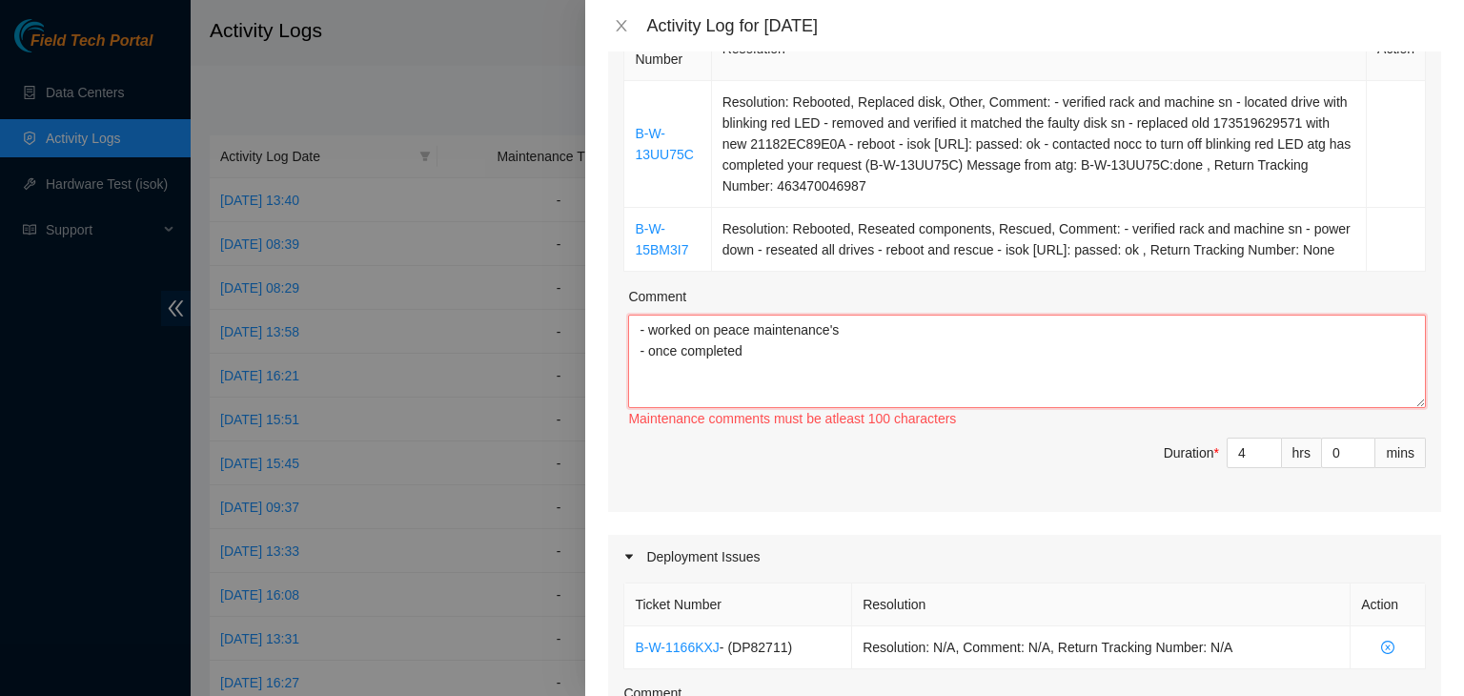
type textarea "- worked on peace maintenance's - once completed"
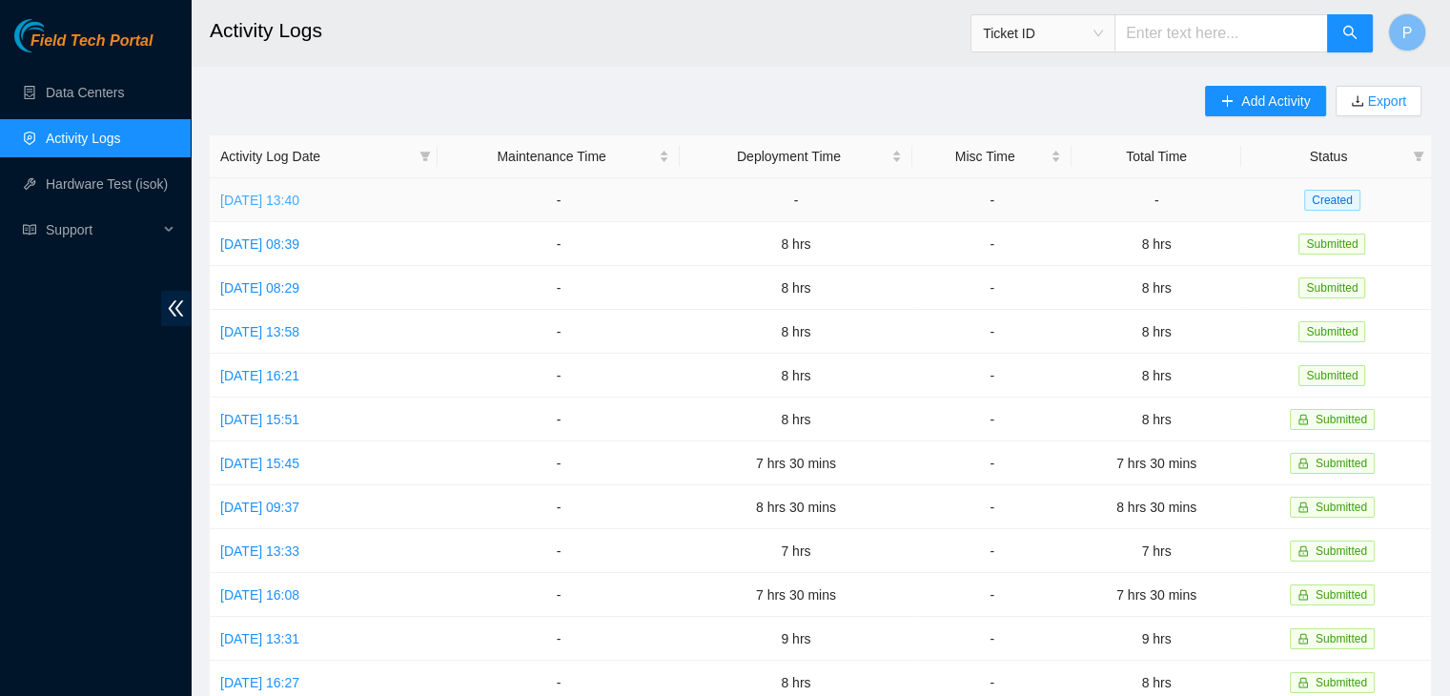
click at [234, 206] on link "[DATE] 13:40" at bounding box center [259, 200] width 79 height 15
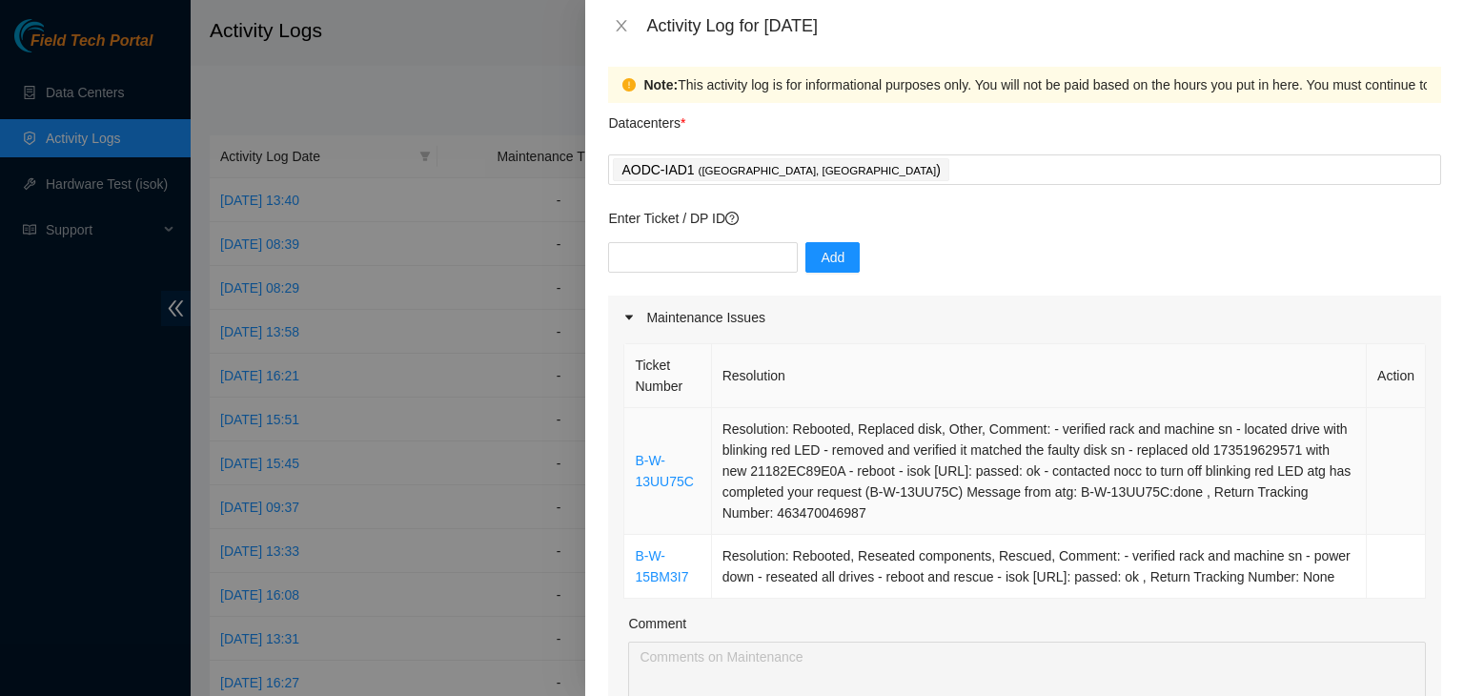
scroll to position [0, 0]
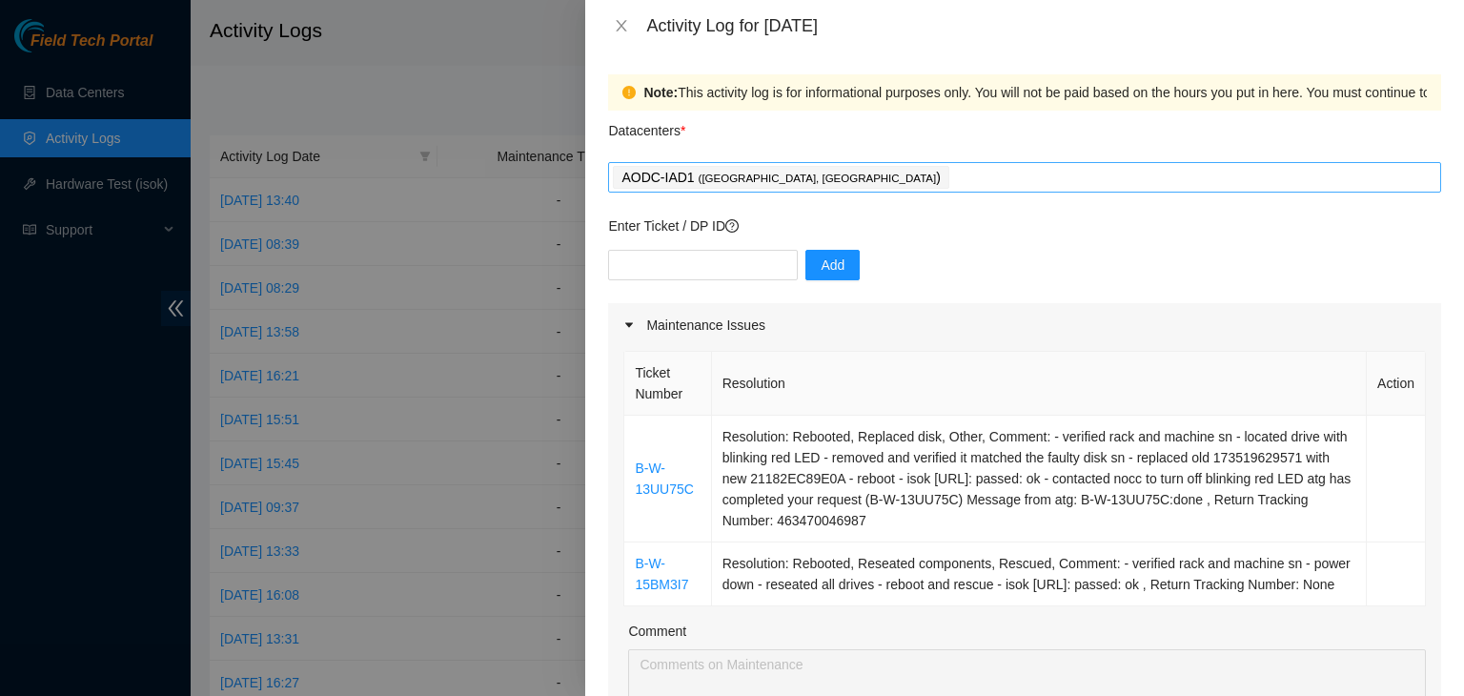
click at [824, 169] on div "AODC-IAD1 ( [GEOGRAPHIC_DATA], [GEOGRAPHIC_DATA] )" at bounding box center [1025, 177] width 824 height 27
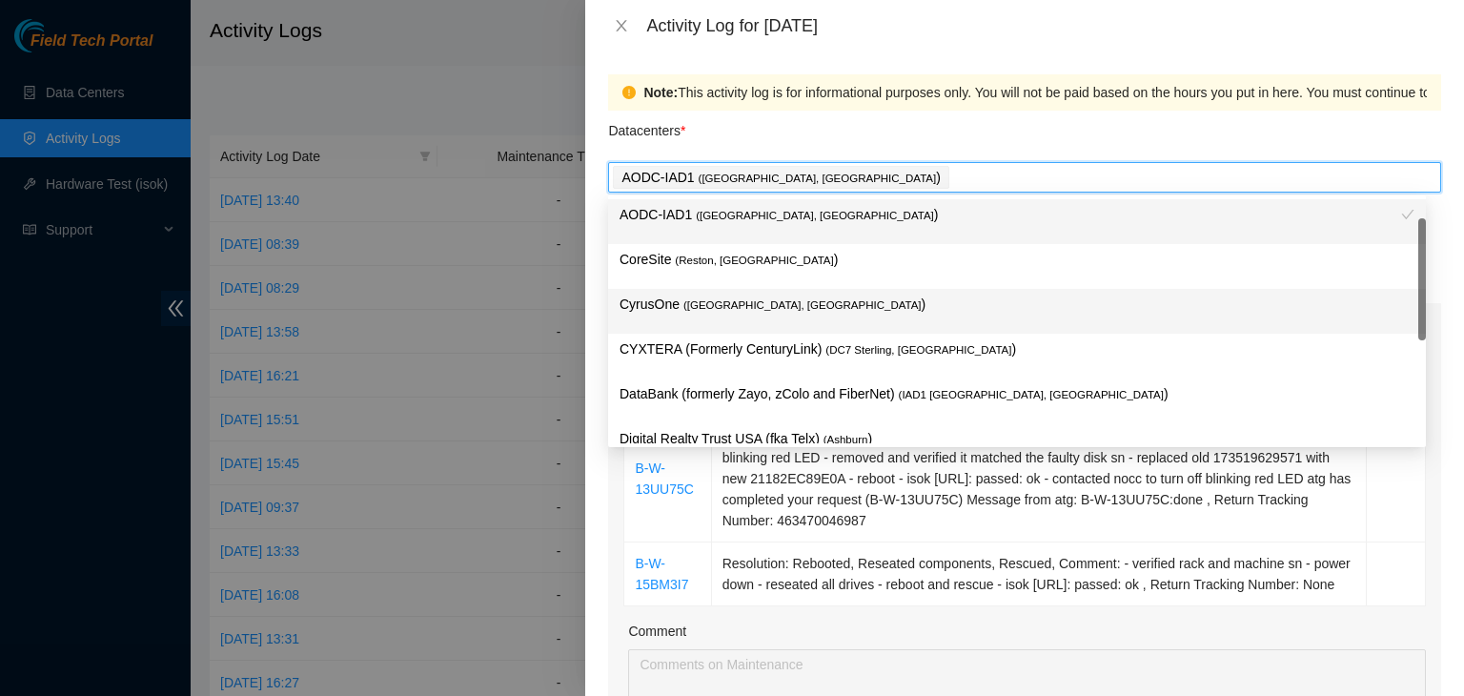
scroll to position [259, 0]
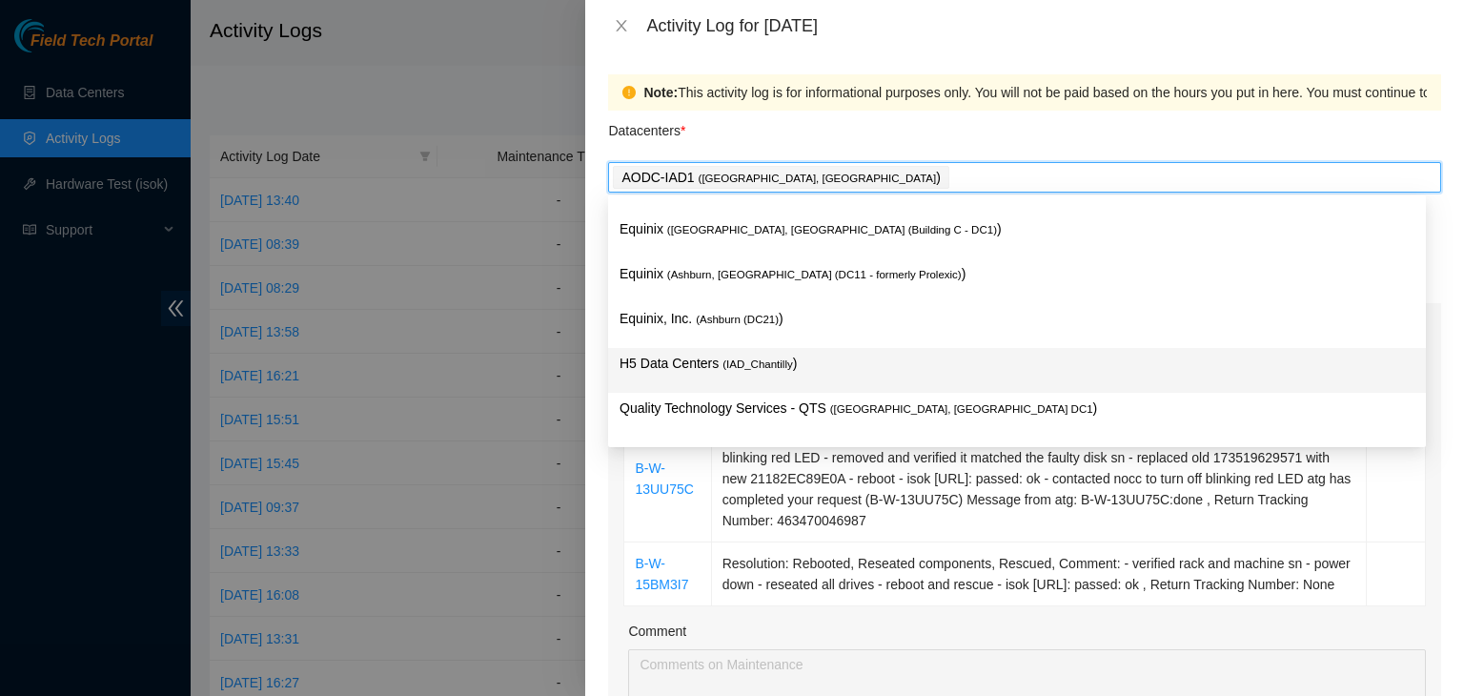
click at [727, 353] on div "H5 Data Centers ( IAD_Chantilly )" at bounding box center [1017, 370] width 818 height 45
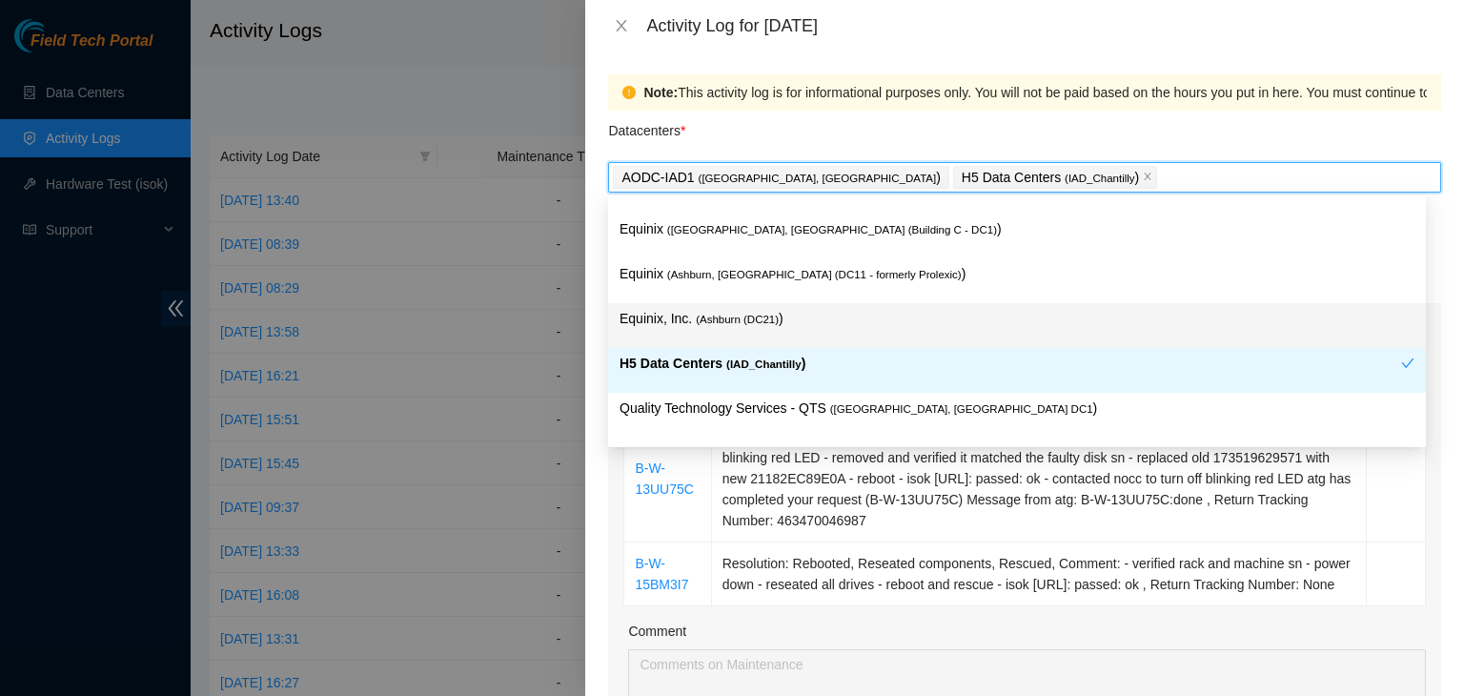
click at [729, 319] on span "( [GEOGRAPHIC_DATA] (DC21)" at bounding box center [737, 319] width 83 height 11
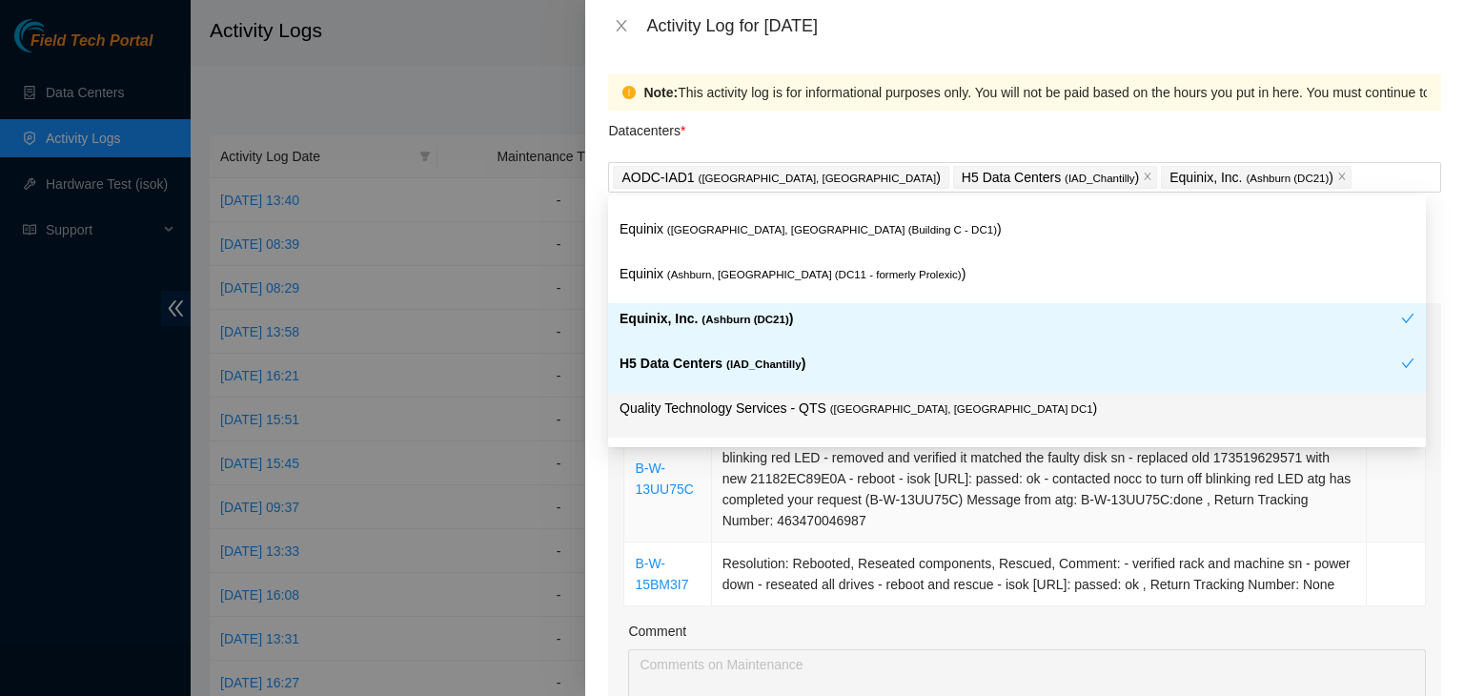
click at [820, 510] on td "Resolution: Rebooted, Replaced disk, Other, Comment: - verified rack and machin…" at bounding box center [1039, 479] width 655 height 127
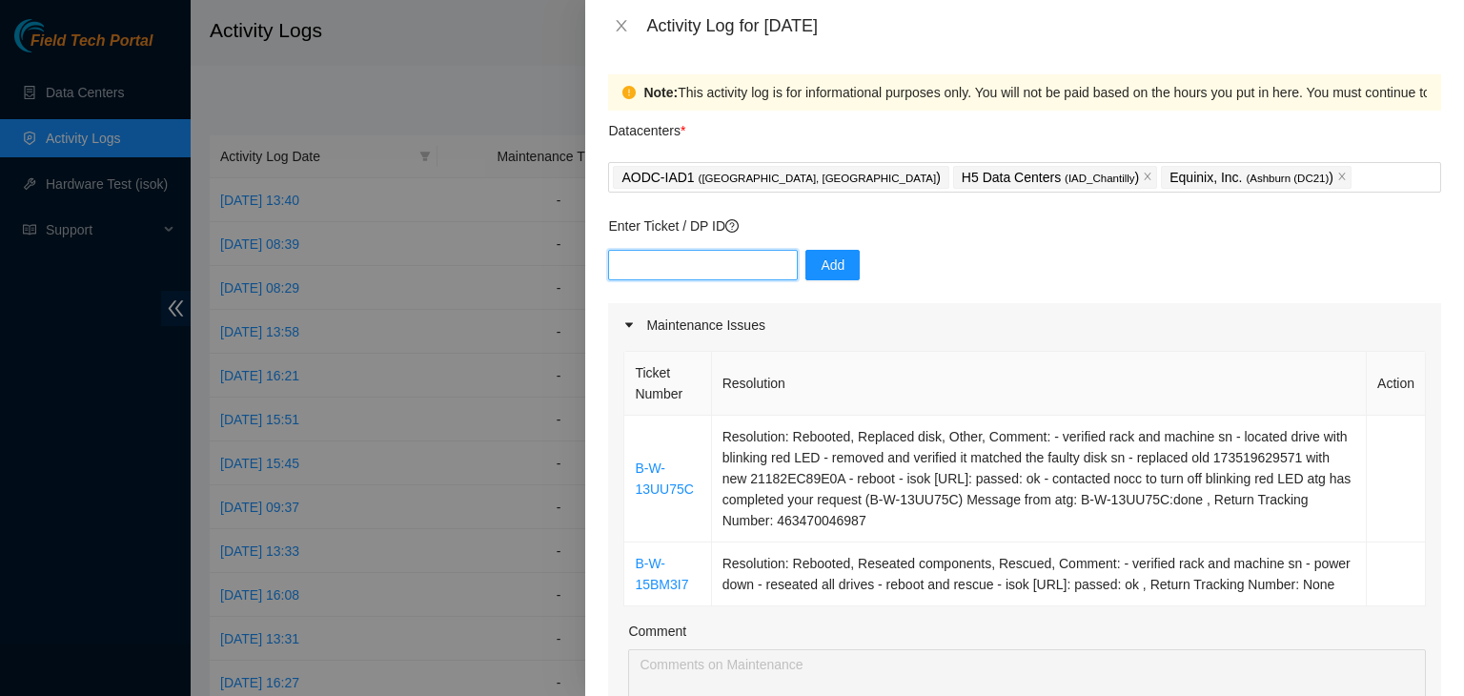
click at [702, 269] on input "text" at bounding box center [703, 265] width 190 height 31
paste input "DP84780"
type input "DP84780"
click at [821, 254] on span "Add" at bounding box center [833, 264] width 24 height 21
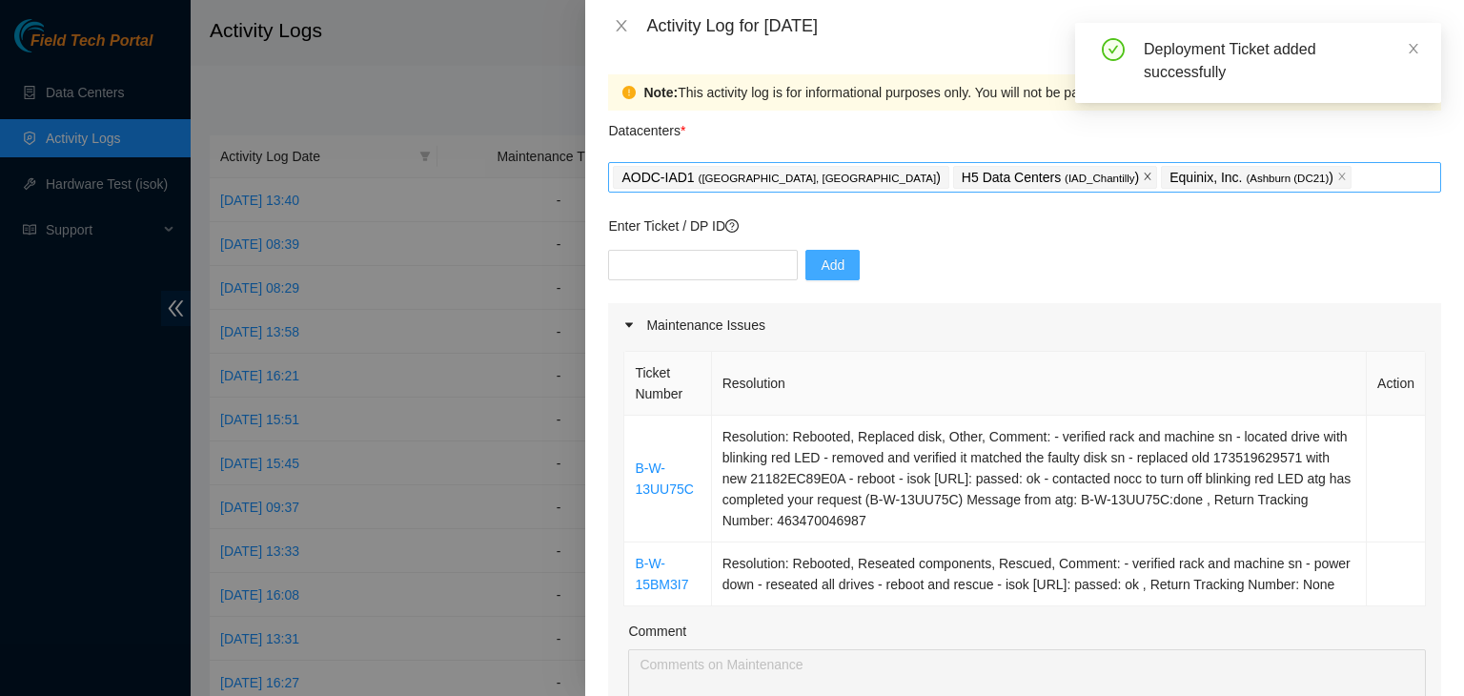
click at [1143, 177] on icon "close" at bounding box center [1148, 177] width 10 height 10
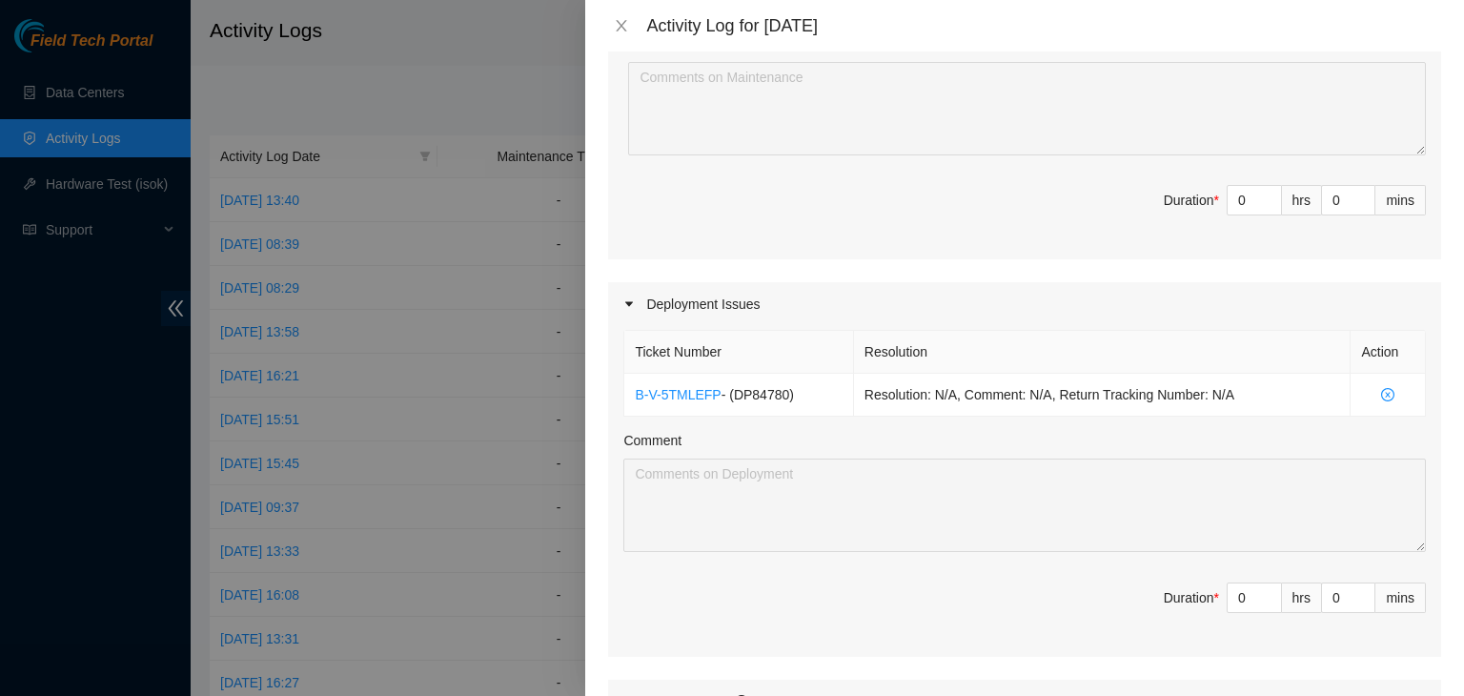
scroll to position [602, 0]
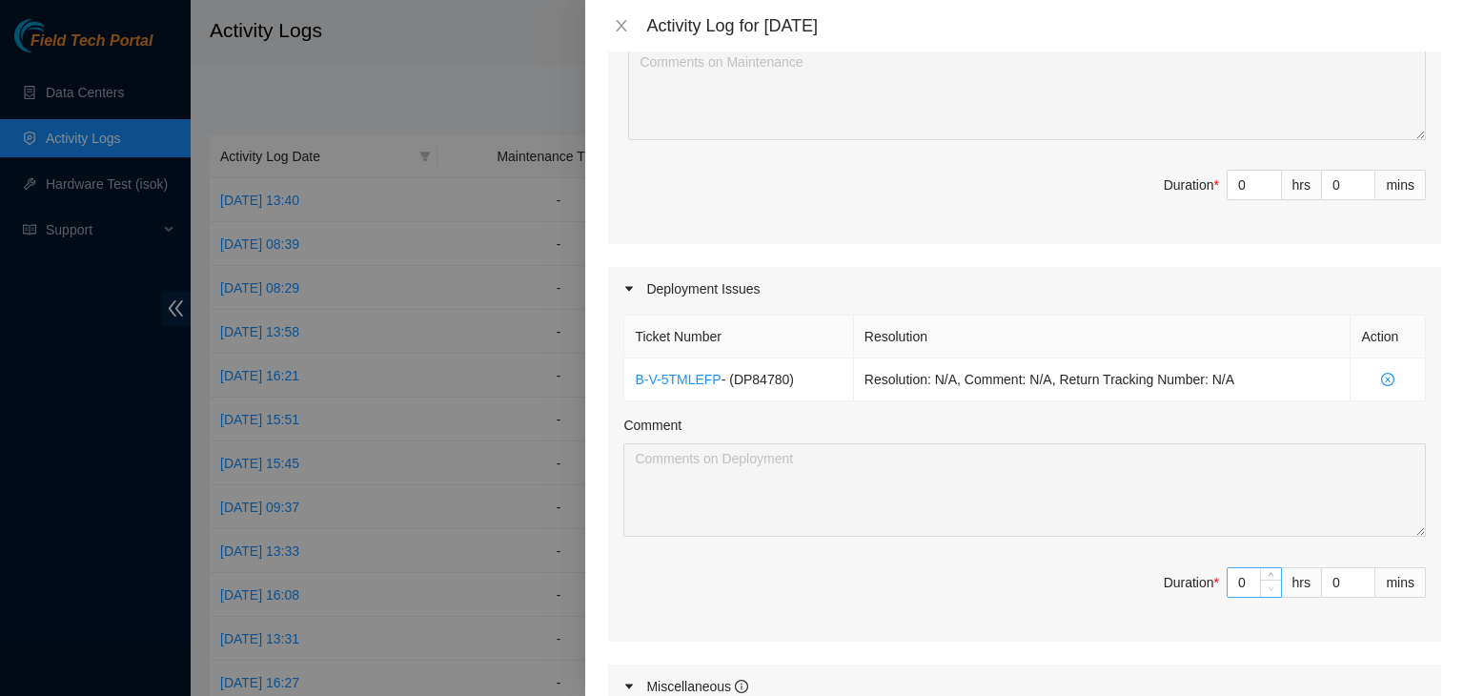
click at [1260, 597] on span "Decrease Value" at bounding box center [1270, 588] width 21 height 17
click at [1240, 597] on input "0" at bounding box center [1254, 582] width 53 height 29
type input "04"
type input "4"
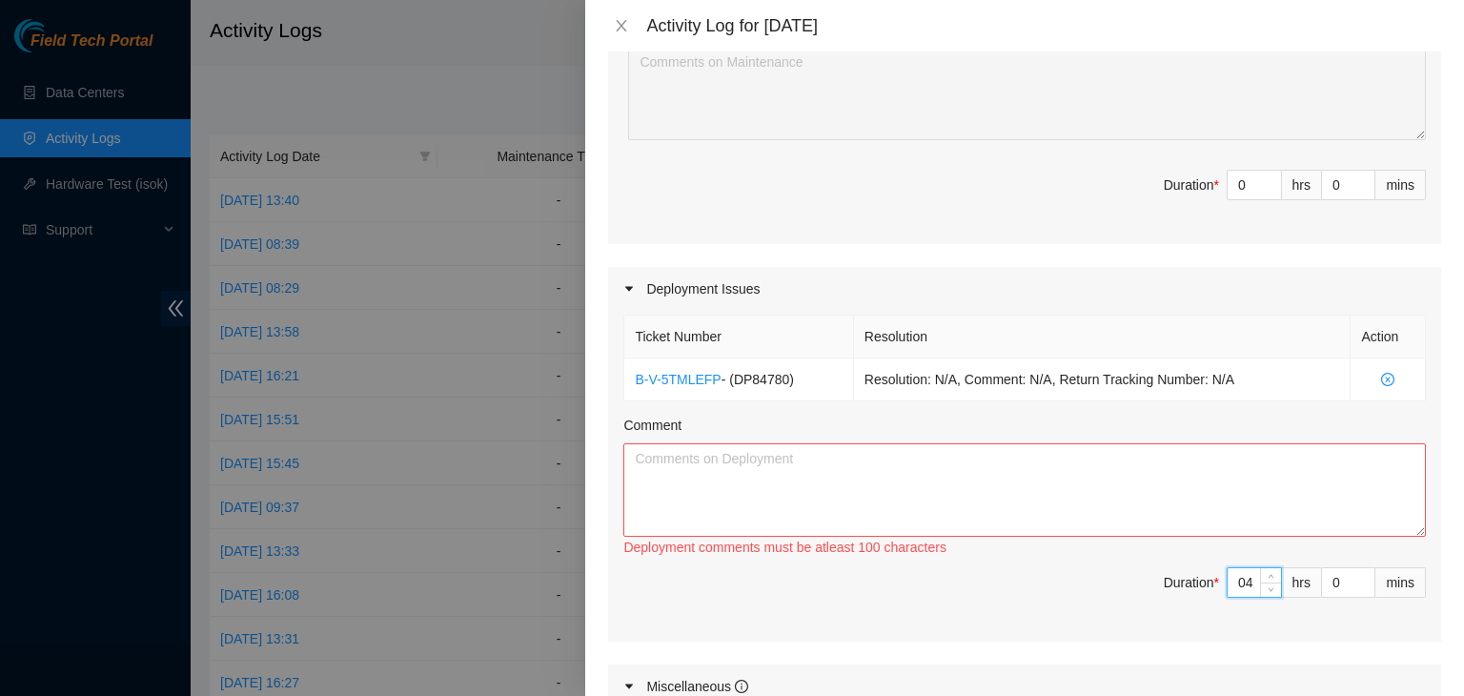
type input "4"
type input "3"
type input "30"
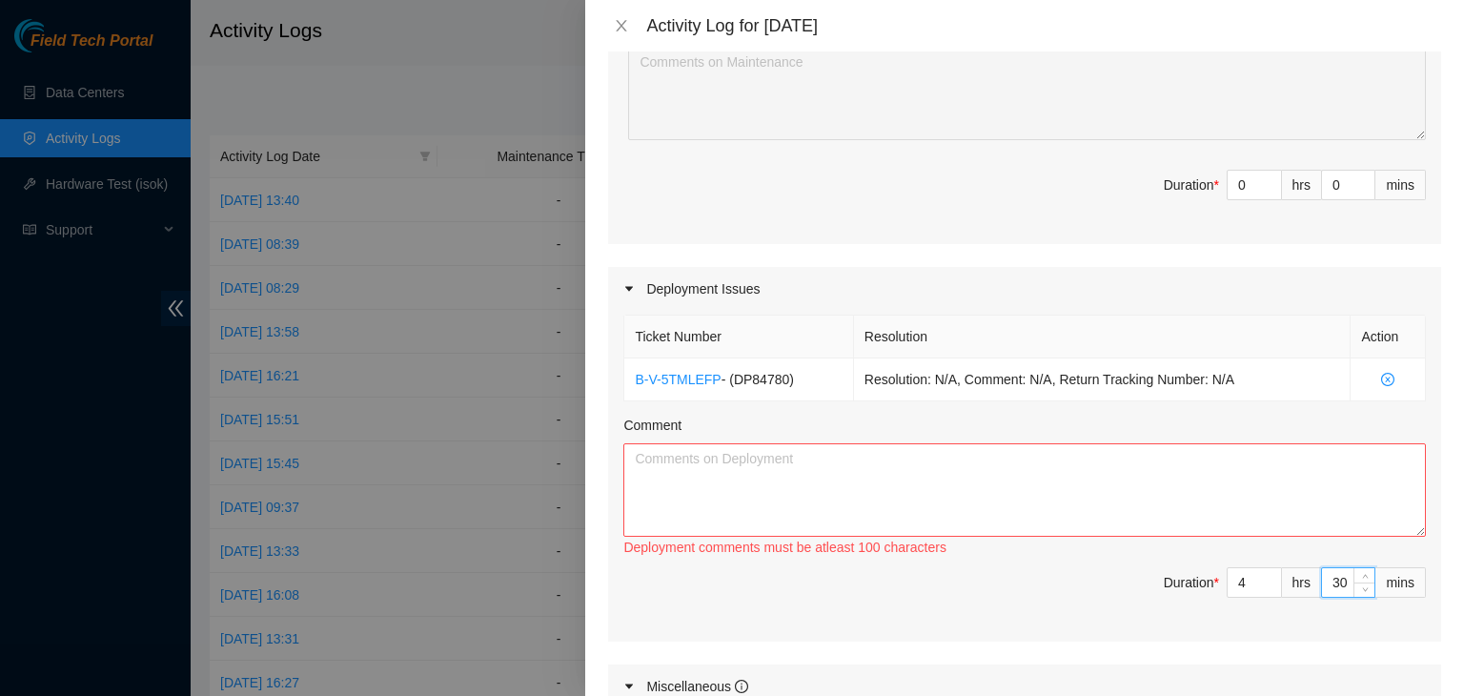
type input "30"
click at [861, 489] on textarea "Comment" at bounding box center [1024, 489] width 803 height 93
paste textarea "DP83125"
paste textarea "maintenance window [DATE][DATE] 8am"
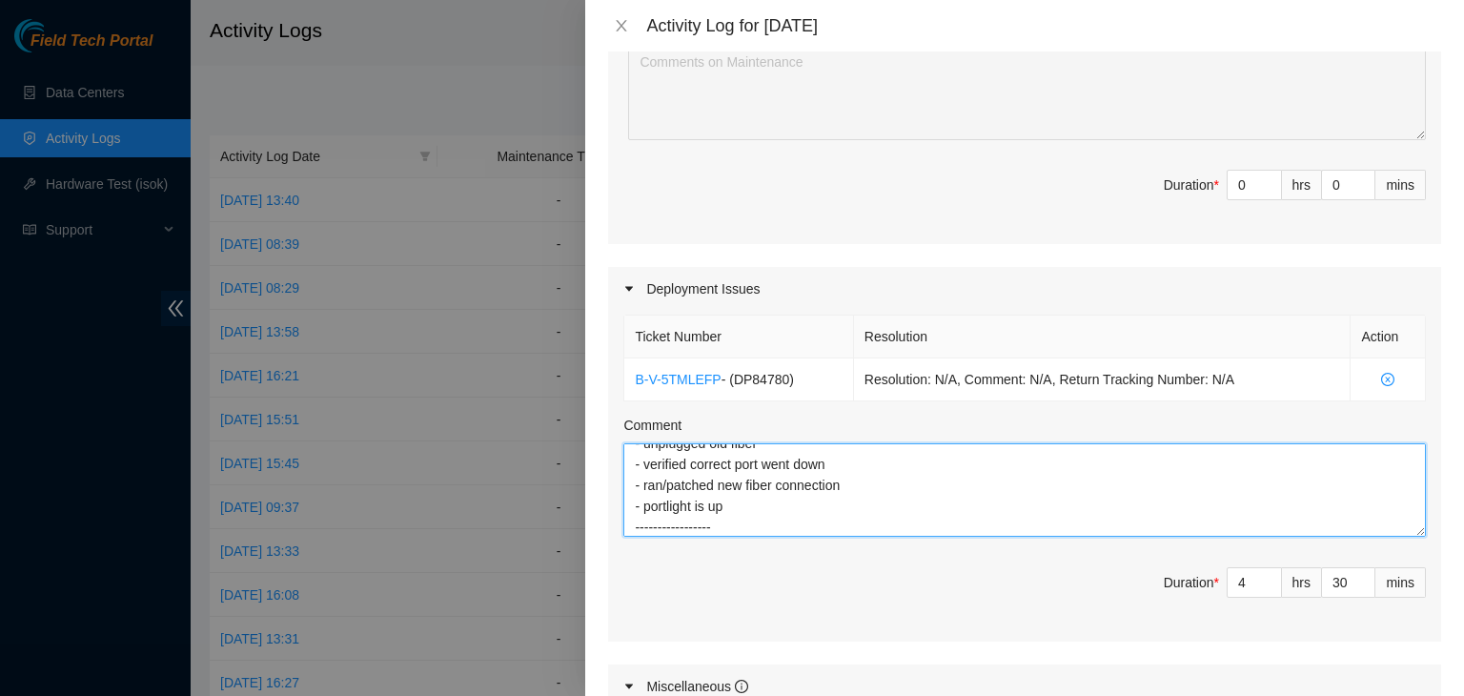
scroll to position [57, 0]
paste textarea "DP84780"
paste textarea "I patched grv2 1/3/7 <> PP:0001:1310039, port 8 - 22458168. I patched grv2 1/3/…"
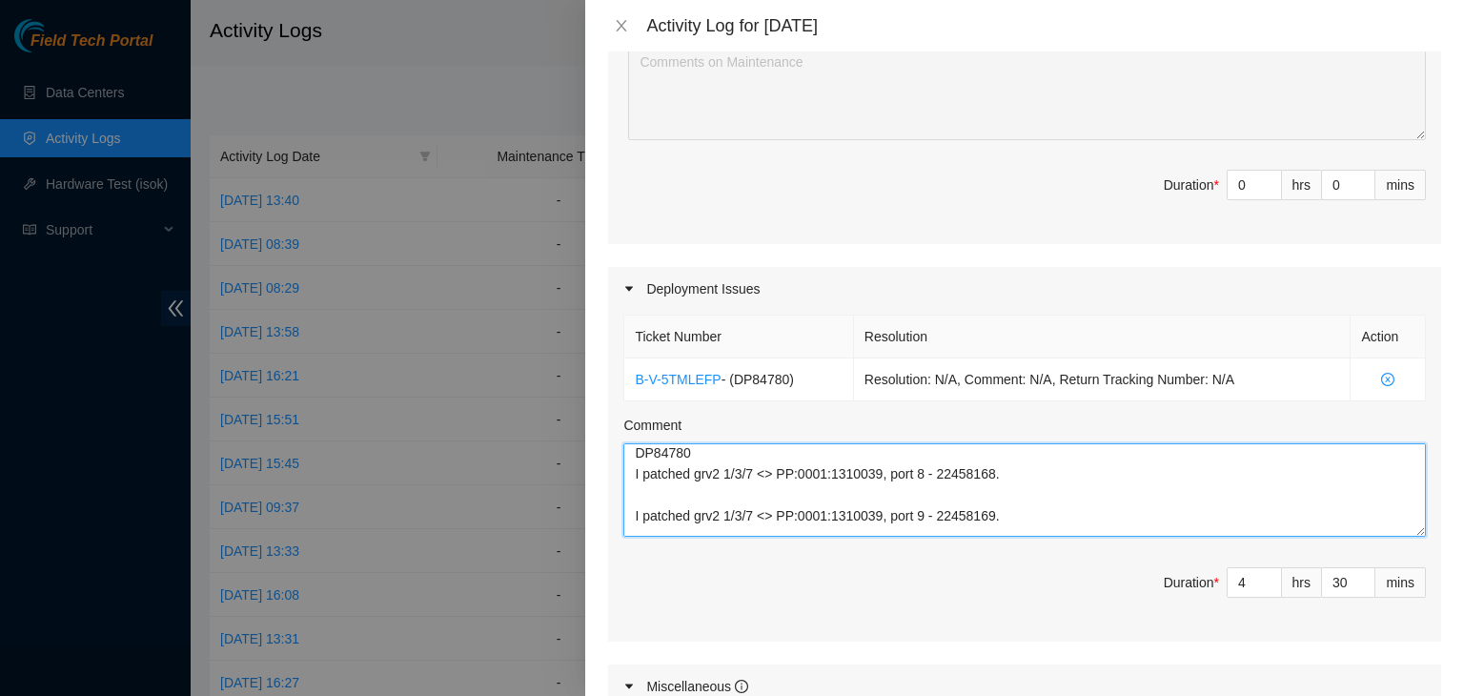
scroll to position [168, 0]
click at [635, 537] on textarea "DP83125 - maintenance window [DATE][DATE] 8am - unplugged old fiber - verified …" at bounding box center [1024, 489] width 803 height 93
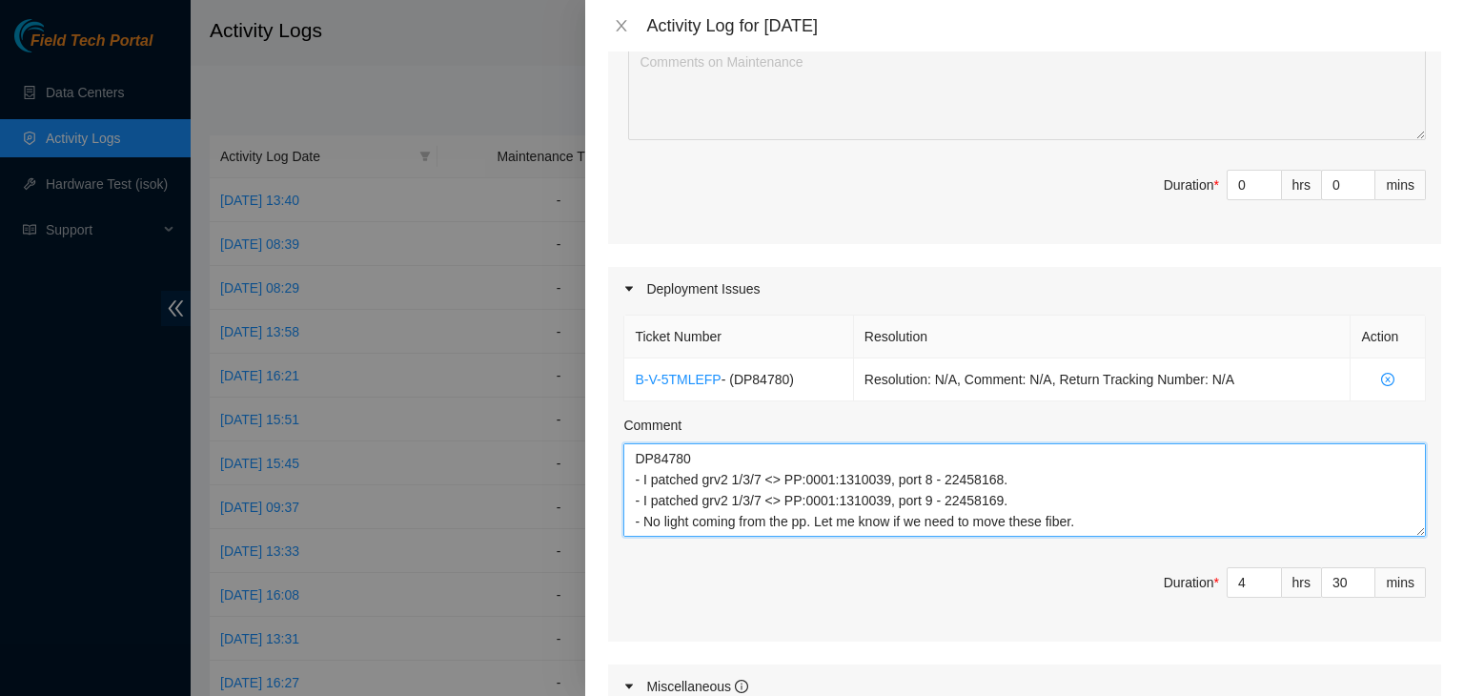
scroll to position [126, 0]
click at [1093, 536] on textarea "DP83125 - maintenance window [DATE][DATE] 8am - unplugged old fiber - verified …" at bounding box center [1024, 489] width 803 height 93
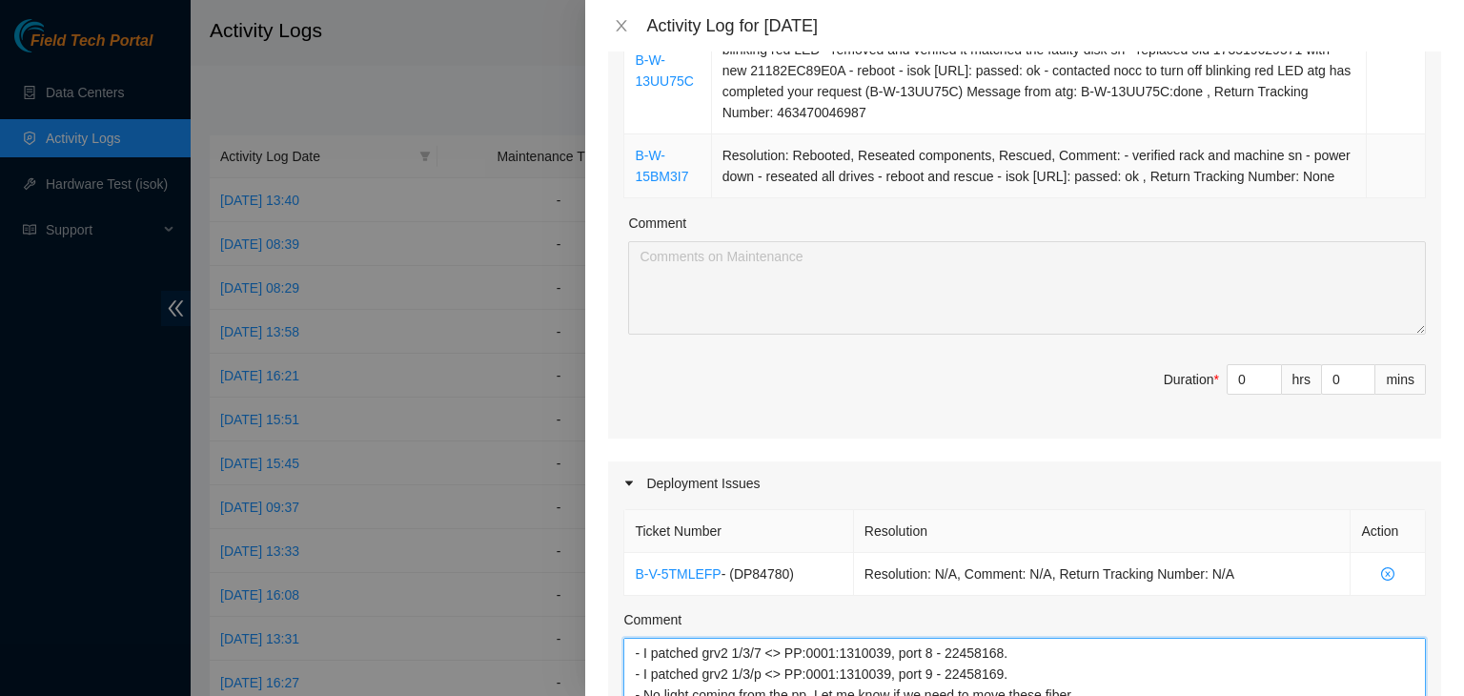
scroll to position [374, 0]
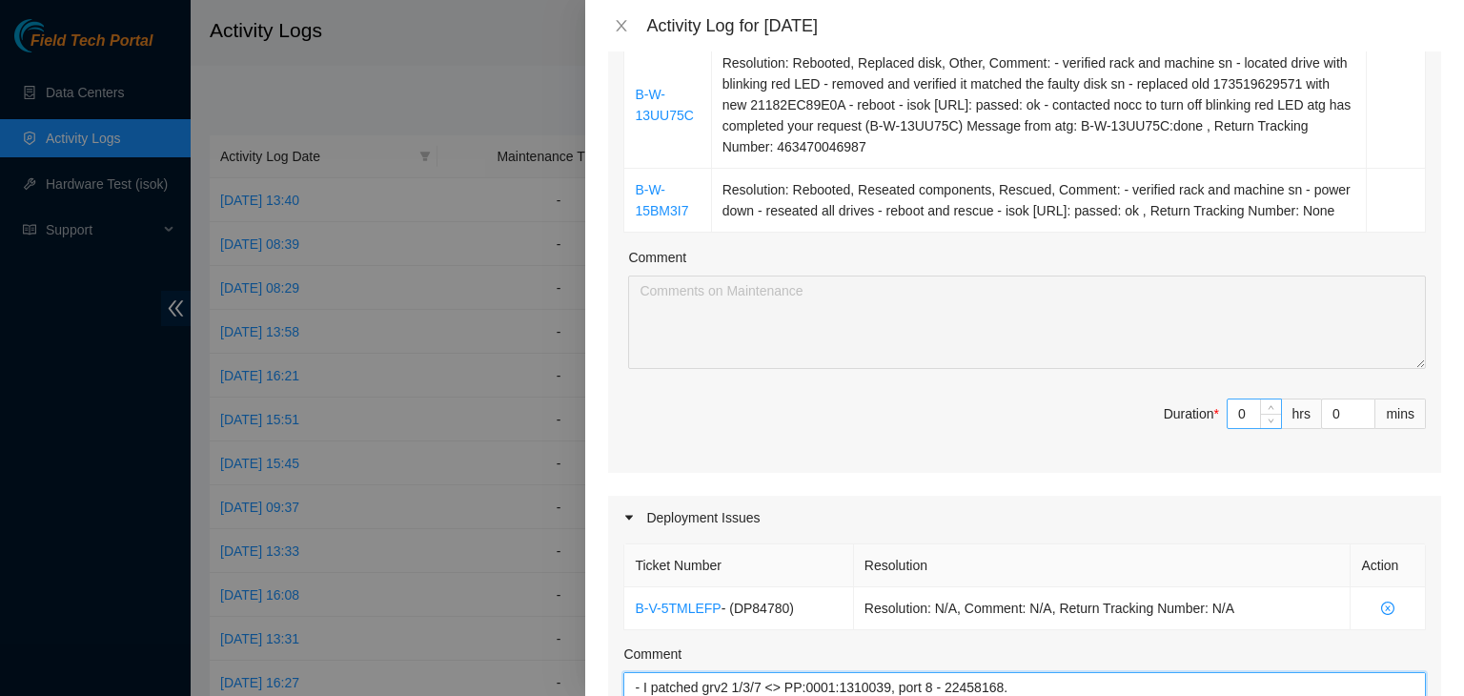
type textarea "DP83125 - maintenance window [DATE][DATE] 8am - unplugged old fiber - verified …"
click at [1237, 428] on input "0" at bounding box center [1254, 413] width 53 height 29
type input "04"
type input "8"
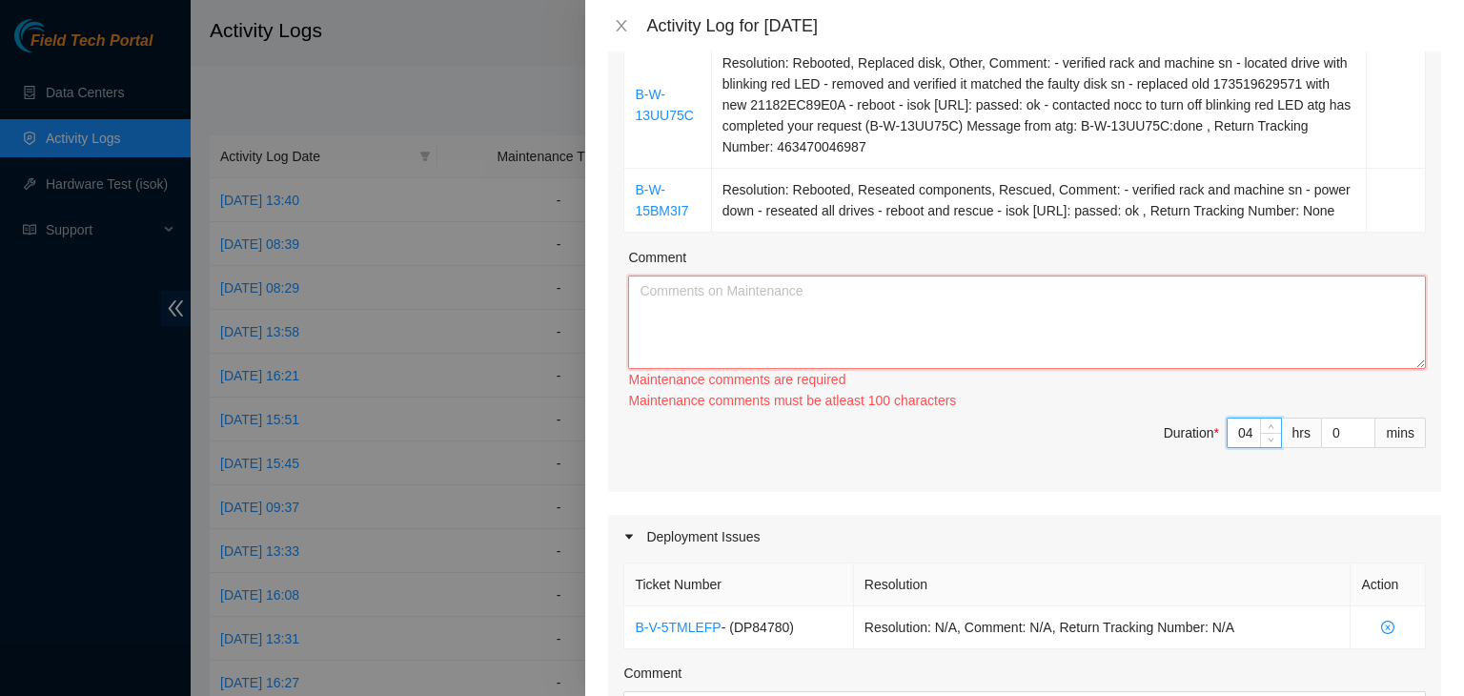
type input "4"
click at [918, 317] on textarea "Comment" at bounding box center [1027, 321] width 798 height 93
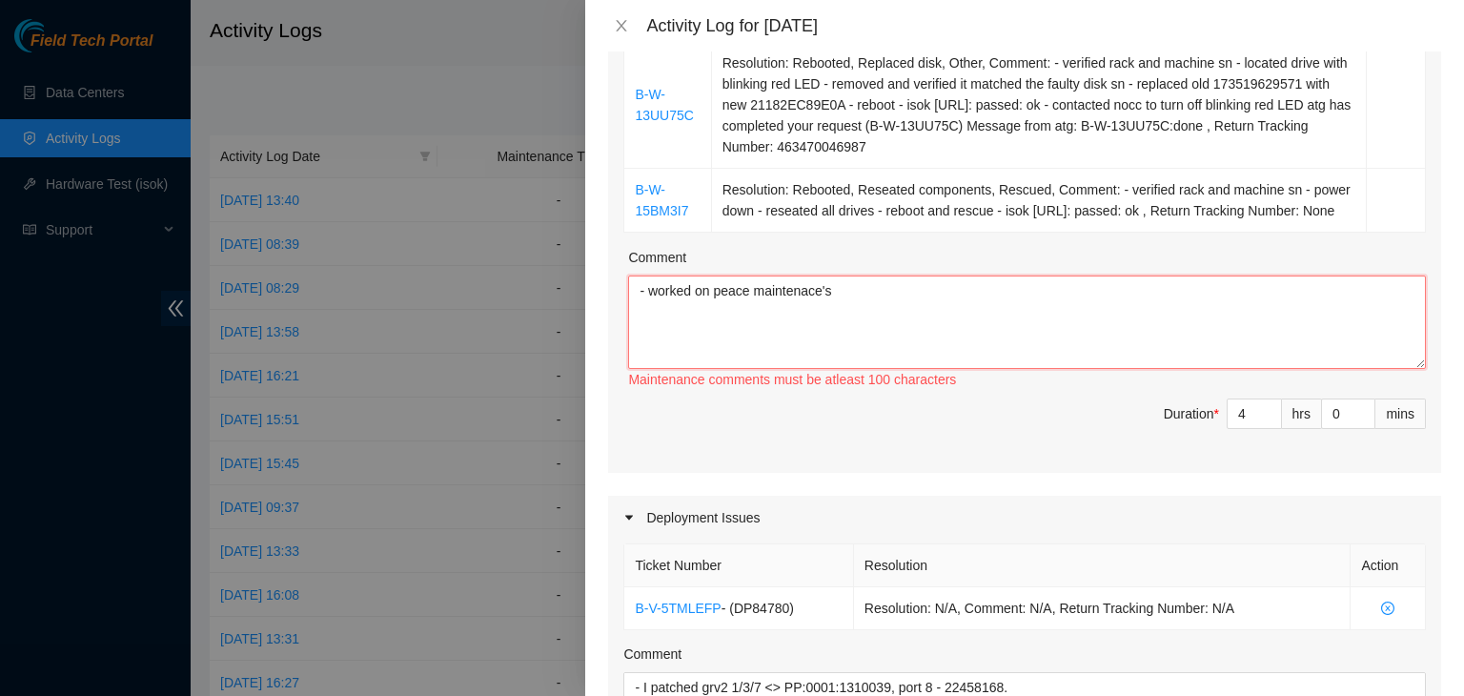
click at [1212, 354] on textarea "- worked on peace maintenace's" at bounding box center [1027, 321] width 798 height 93
drag, startPoint x: 779, startPoint y: 317, endPoint x: 750, endPoint y: 344, distance: 39.1
click at [750, 344] on textarea "- worked on peace maintenace's" at bounding box center [1027, 321] width 798 height 93
click at [808, 312] on textarea "- worked on peace maintenace's" at bounding box center [1027, 321] width 798 height 93
click at [832, 310] on textarea "- worked on peace maintenance's - once completed I reached out to techchat to c…" at bounding box center [1027, 321] width 798 height 93
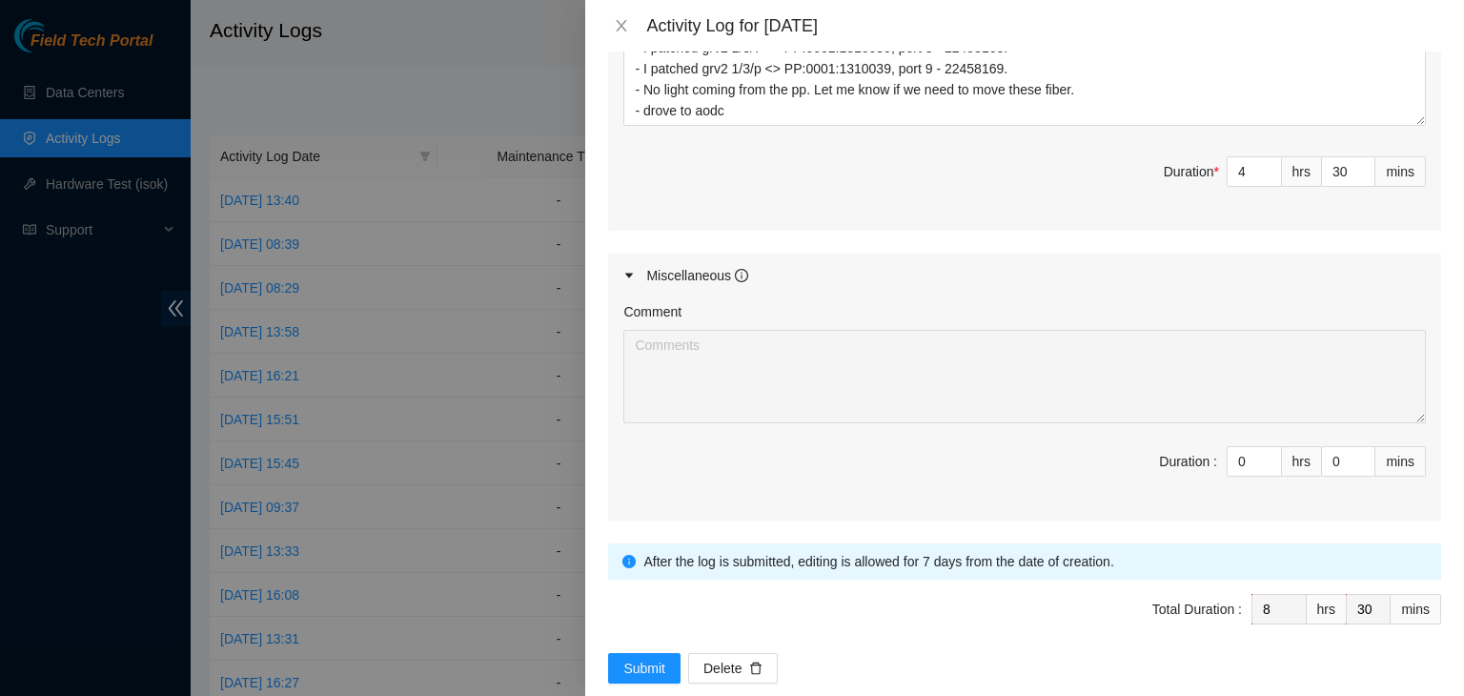
scroll to position [1061, 0]
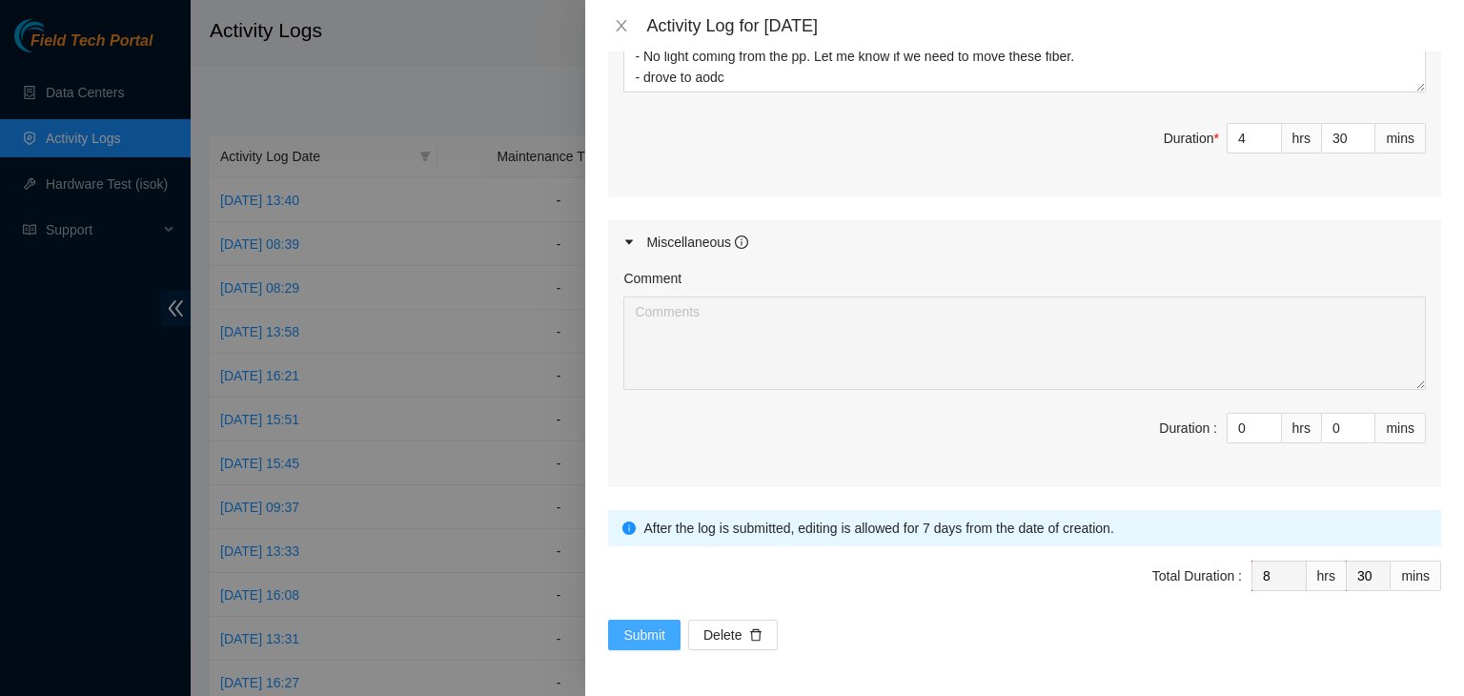
type textarea "- worked on peace maintenances - once completed I reached out to techchat to cl…"
click at [644, 624] on span "Submit" at bounding box center [644, 634] width 42 height 21
click at [636, 646] on button "Submit" at bounding box center [644, 635] width 72 height 31
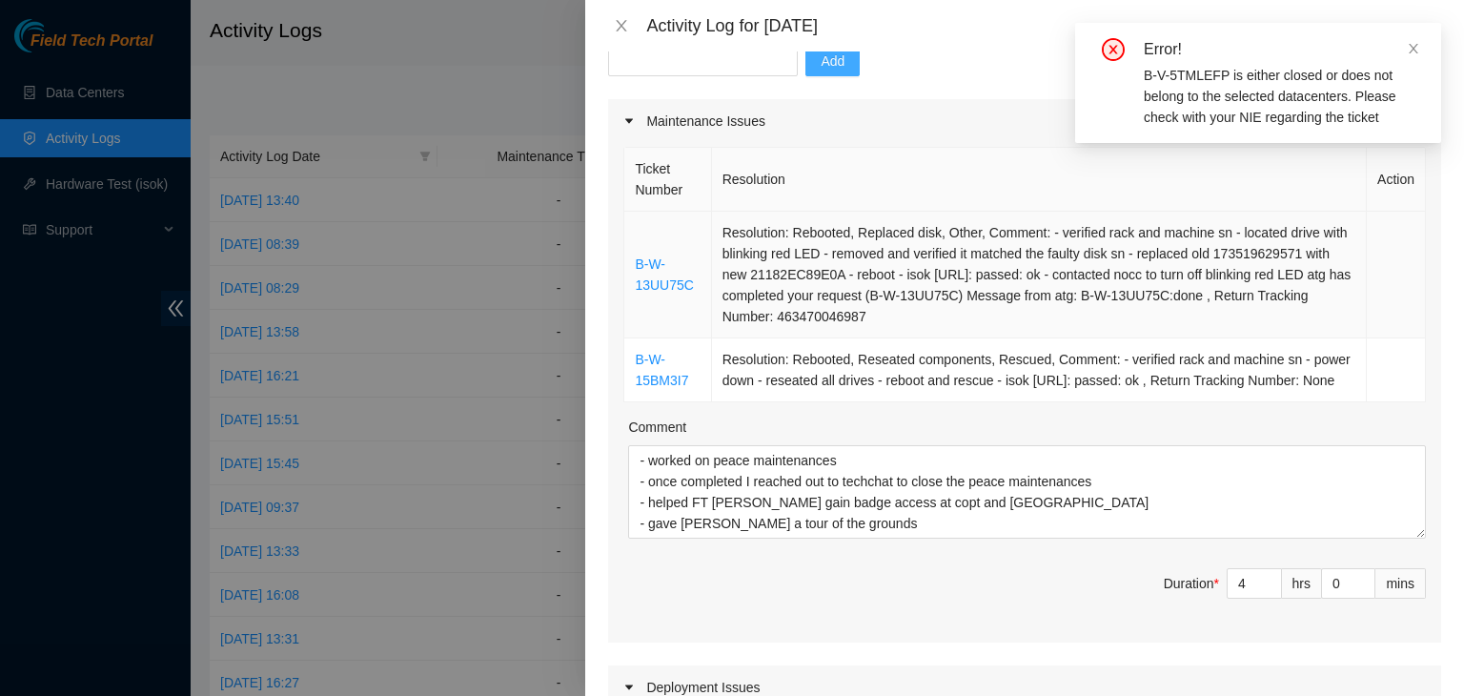
scroll to position [0, 0]
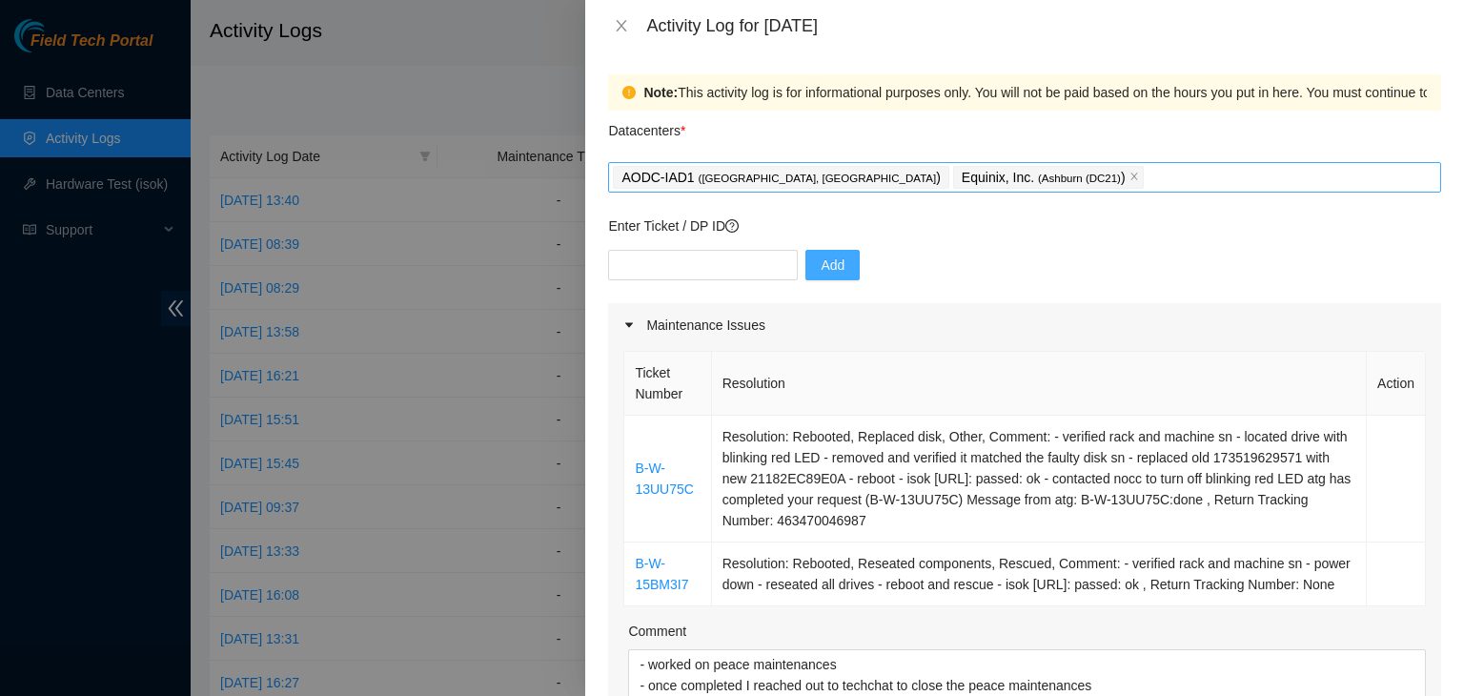
click at [1010, 171] on div "AODC-IAD1 ( [GEOGRAPHIC_DATA], [GEOGRAPHIC_DATA] ) Equinix, Inc. ( [GEOGRAPHIC_…" at bounding box center [1025, 177] width 824 height 27
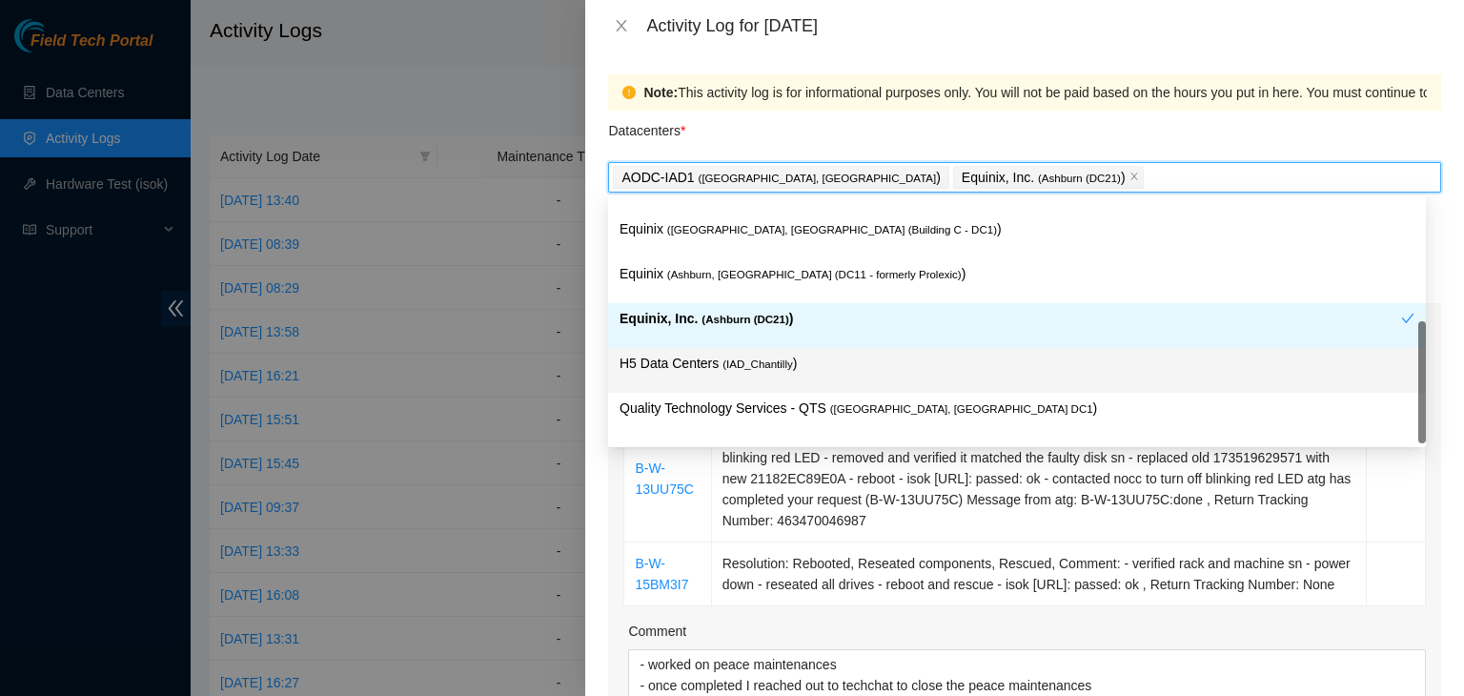
click at [844, 358] on p "H5 Data Centers ( IAD_Chantilly )" at bounding box center [1017, 364] width 795 height 22
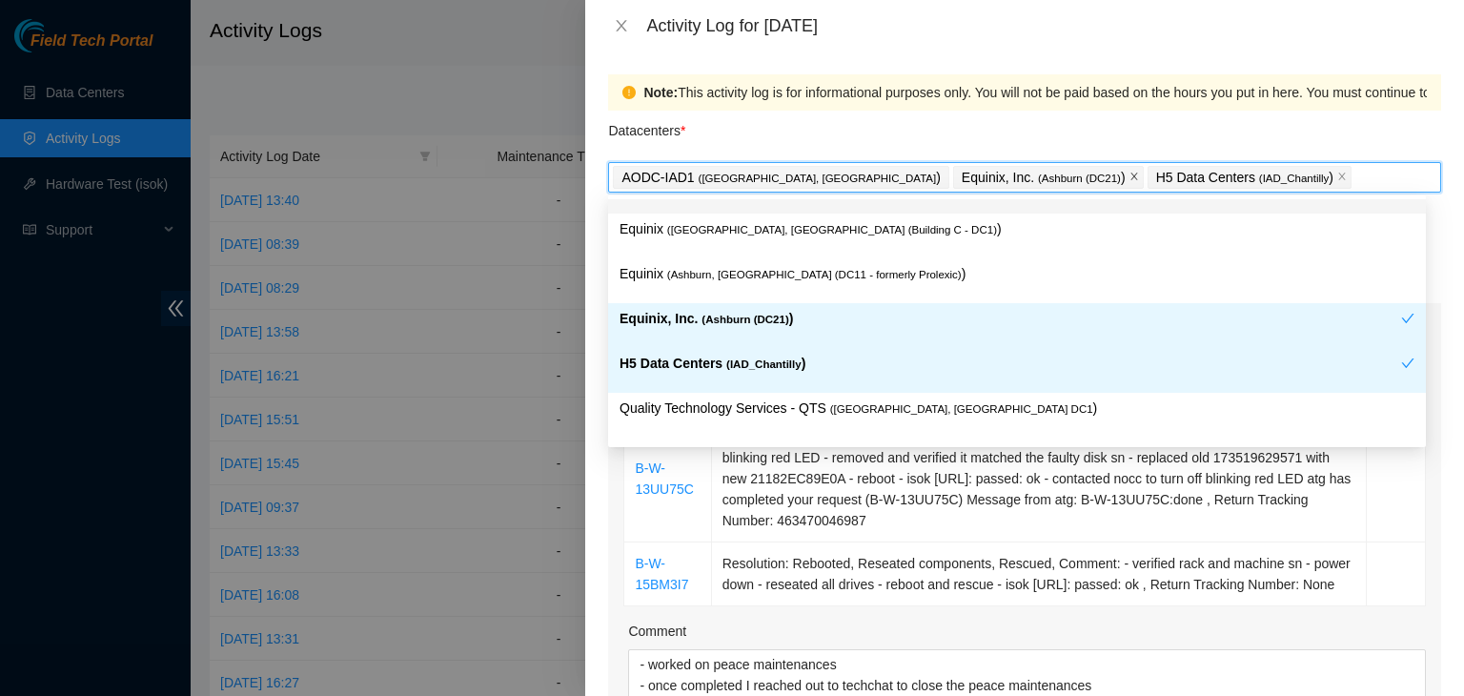
click at [1130, 172] on span at bounding box center [1135, 177] width 10 height 21
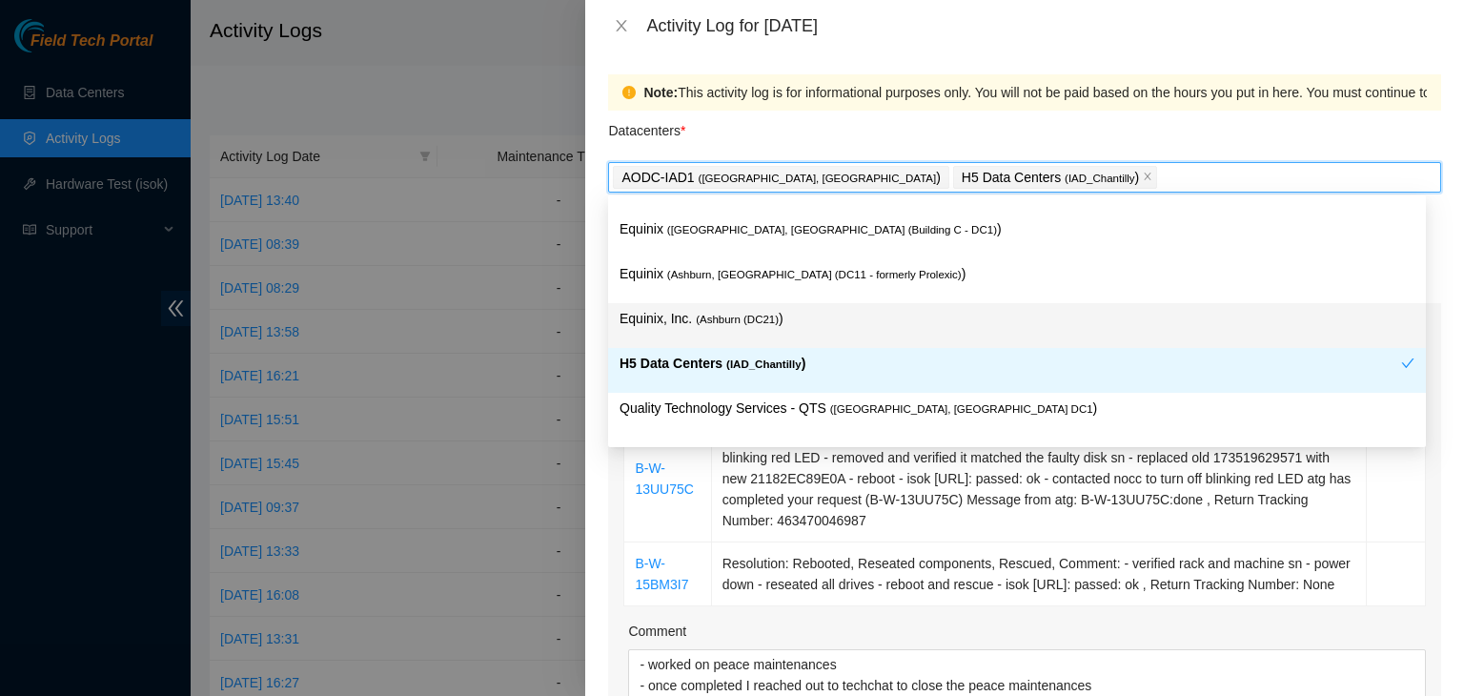
click at [782, 325] on p "Equinix, Inc. ( [GEOGRAPHIC_DATA] (DC21) )" at bounding box center [1017, 319] width 795 height 22
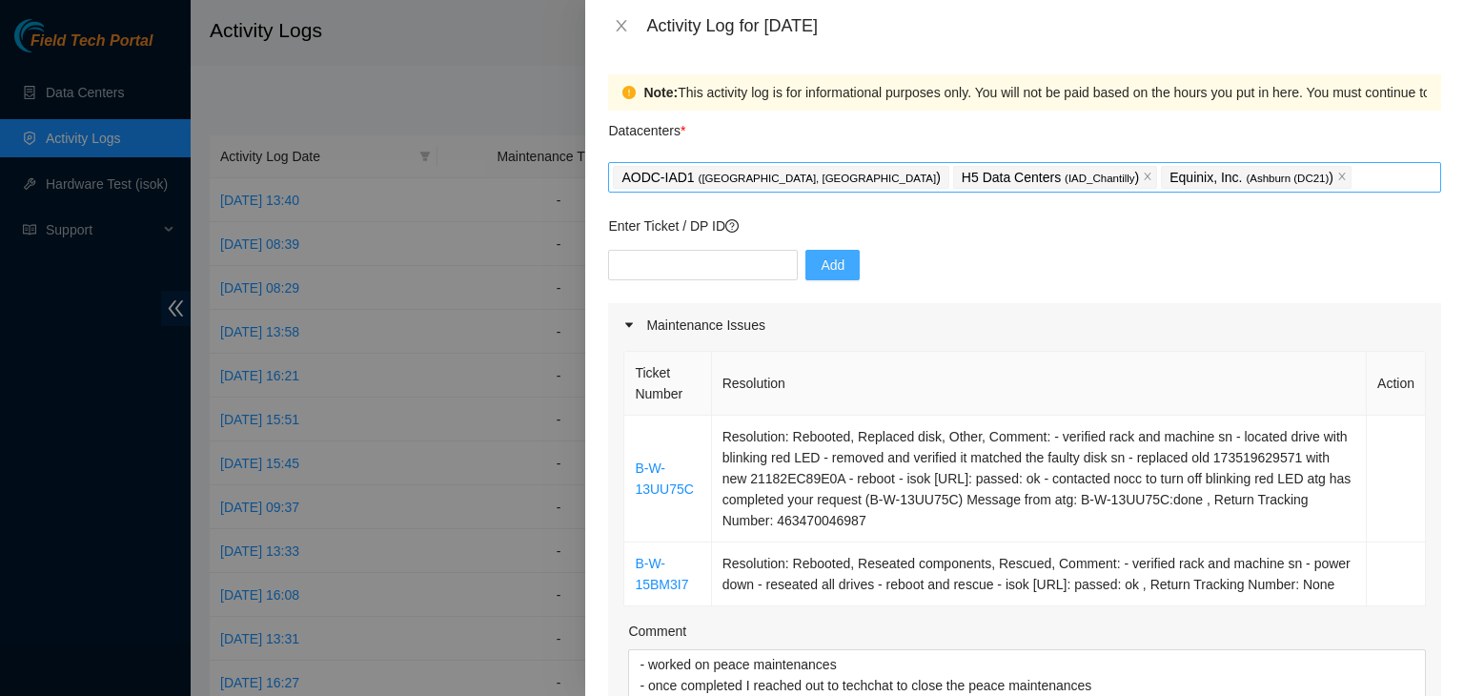
click at [609, 525] on div "Ticket Number Resolution Action B-W-13UU75C Resolution: Rebooted, Replaced disk…" at bounding box center [1024, 596] width 833 height 499
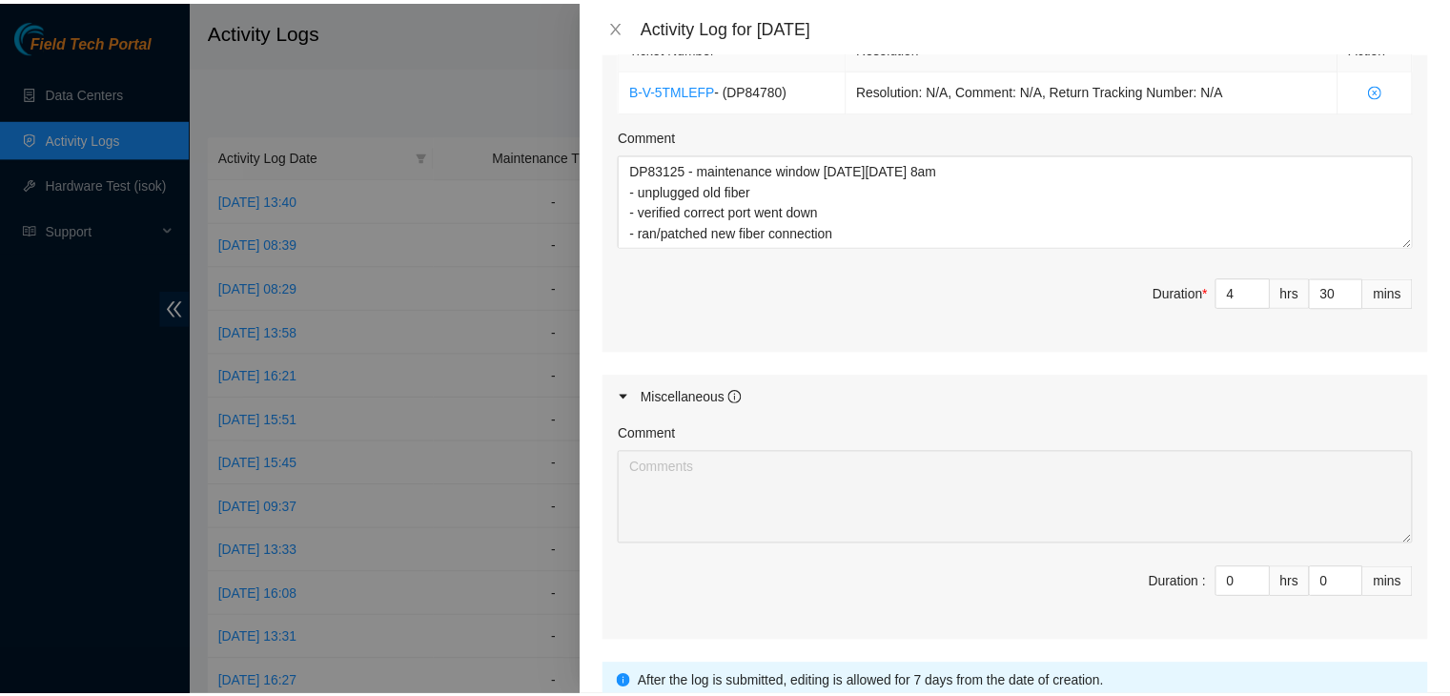
scroll to position [1061, 0]
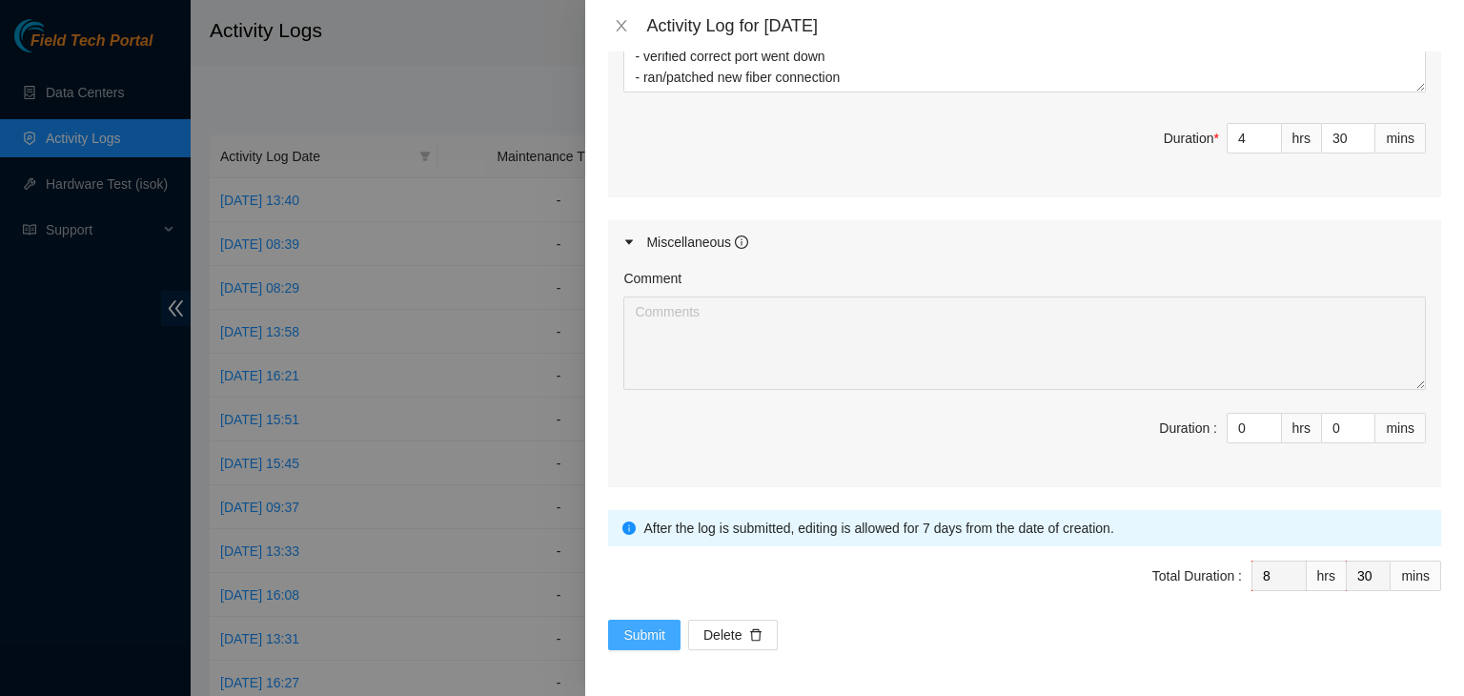
click at [643, 639] on span "Submit" at bounding box center [644, 634] width 42 height 21
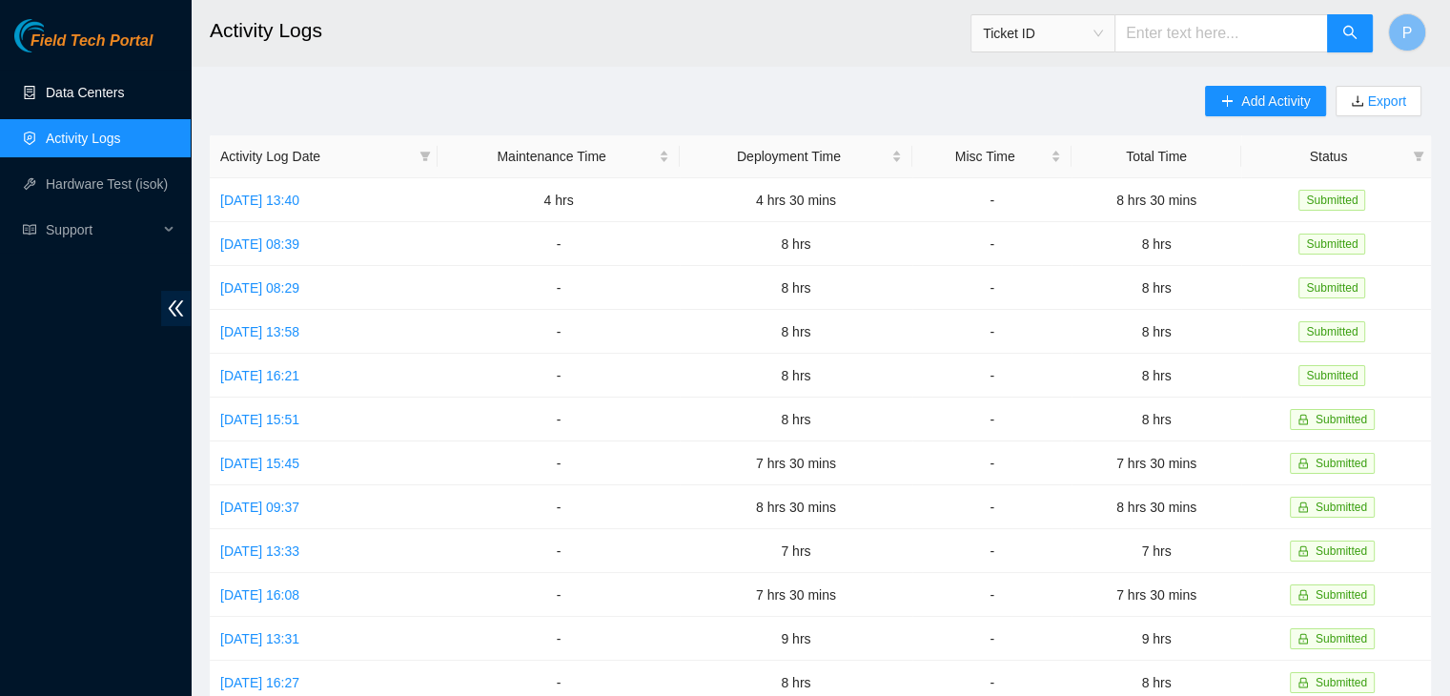
click at [118, 92] on link "Data Centers" at bounding box center [85, 92] width 78 height 15
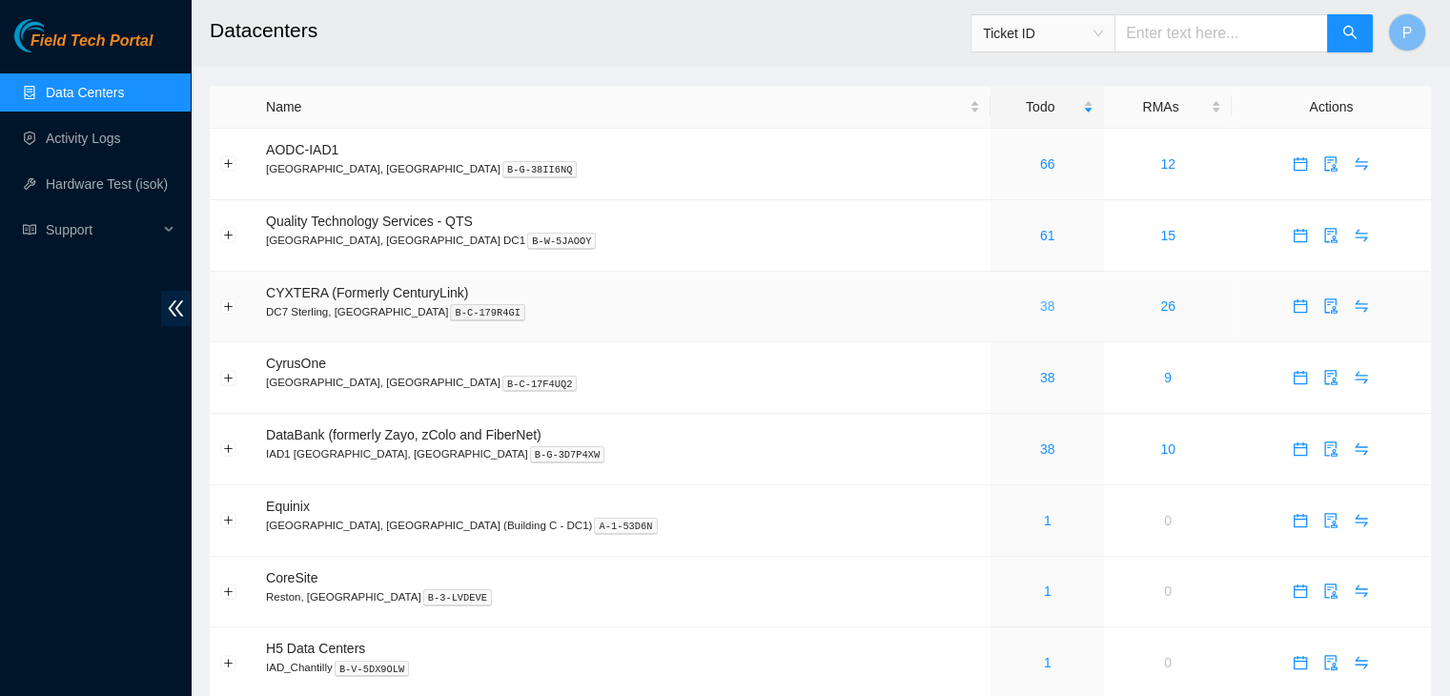
click at [1040, 302] on link "38" at bounding box center [1047, 305] width 15 height 15
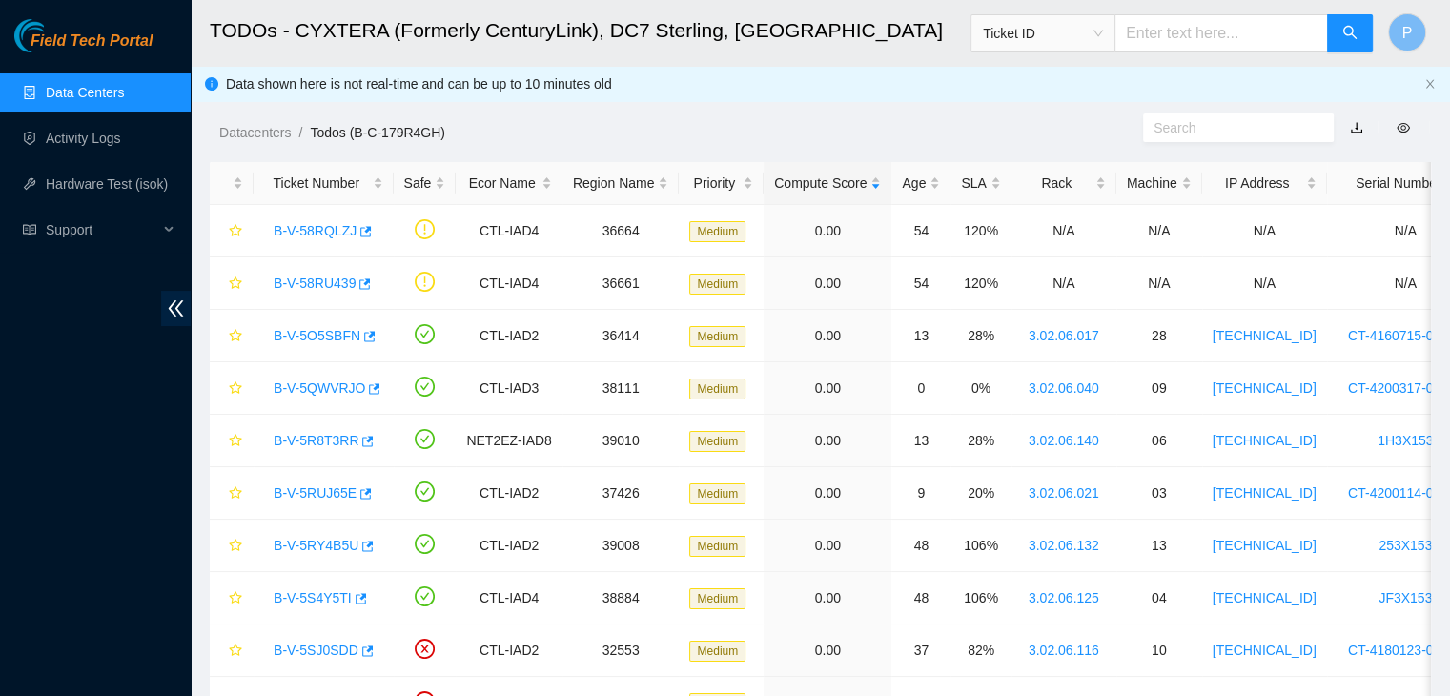
click at [114, 426] on div "Field Tech Portal Data Centers Activity Logs Hardware Test (isok) Support" at bounding box center [95, 357] width 191 height 677
drag, startPoint x: 132, startPoint y: 434, endPoint x: 59, endPoint y: 490, distance: 91.7
click at [59, 490] on div "Field Tech Portal Data Centers Activity Logs Hardware Test (isok) Support" at bounding box center [95, 357] width 191 height 677
click at [22, 584] on div "Field Tech Portal Data Centers Activity Logs Hardware Test (isok) Support" at bounding box center [95, 357] width 191 height 677
click at [78, 85] on link "Data Centers" at bounding box center [85, 92] width 78 height 15
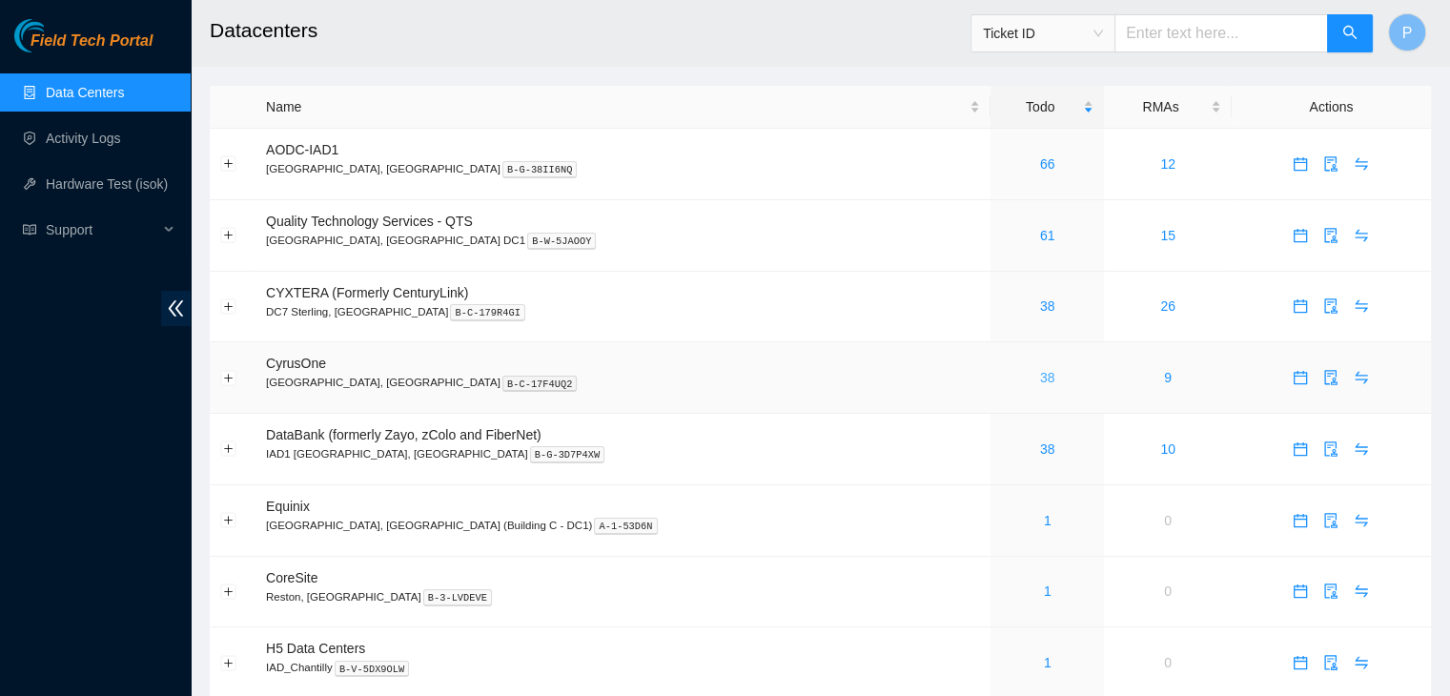
click at [1040, 382] on link "38" at bounding box center [1047, 377] width 15 height 15
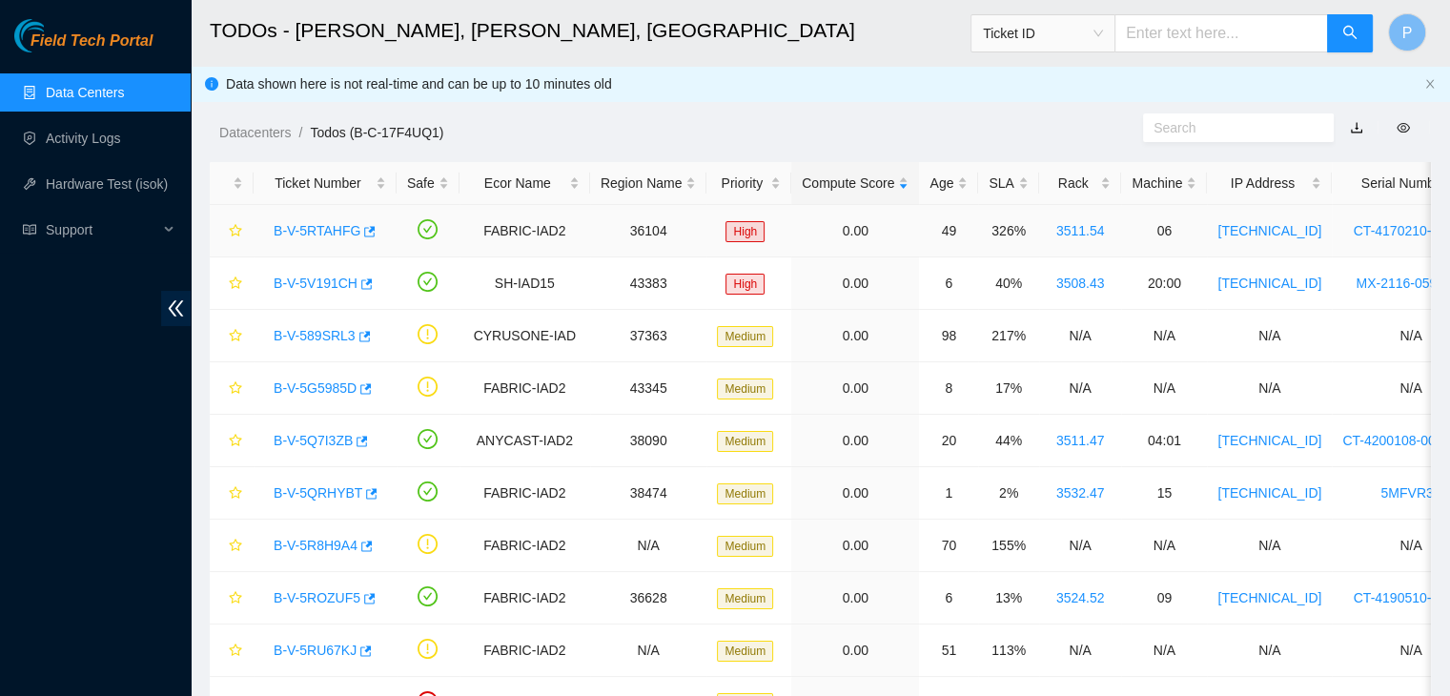
click at [308, 229] on link "B-V-5RTAHFG" at bounding box center [317, 230] width 87 height 15
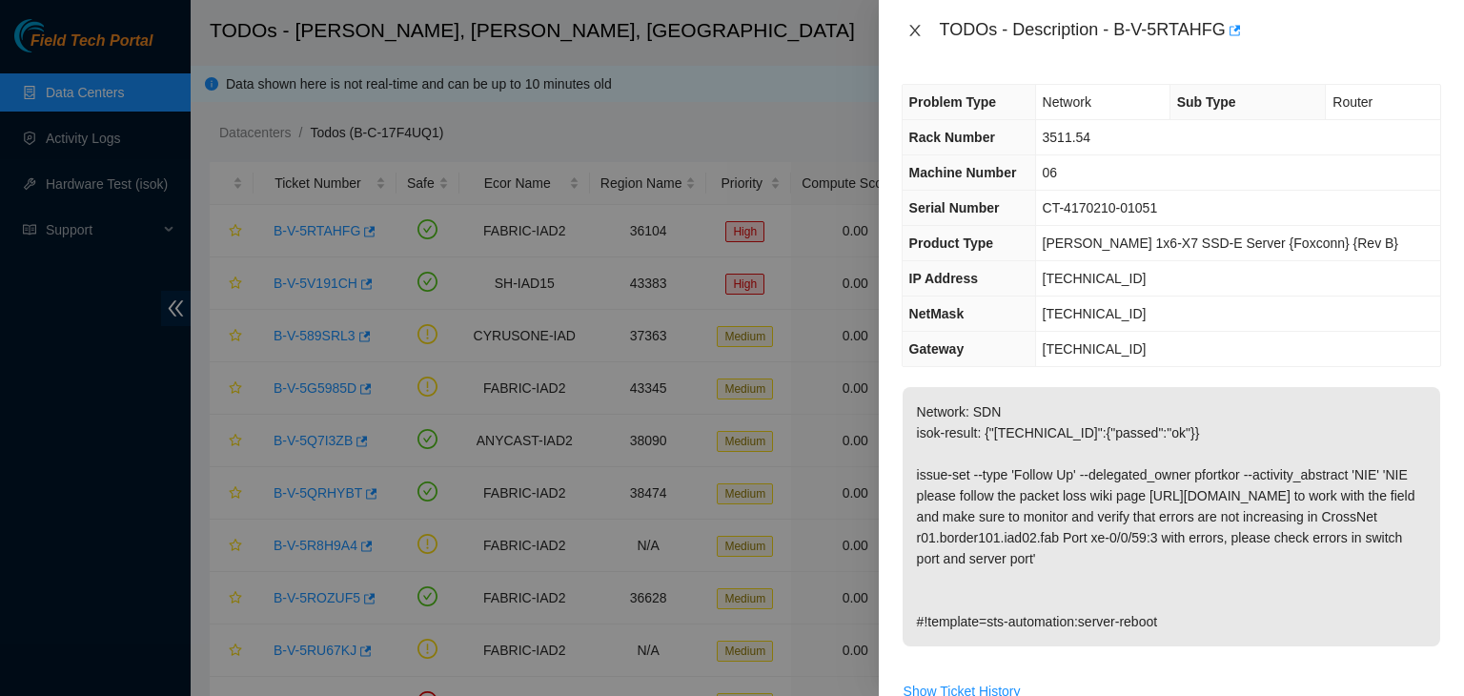
click at [915, 24] on icon "close" at bounding box center [914, 30] width 15 height 15
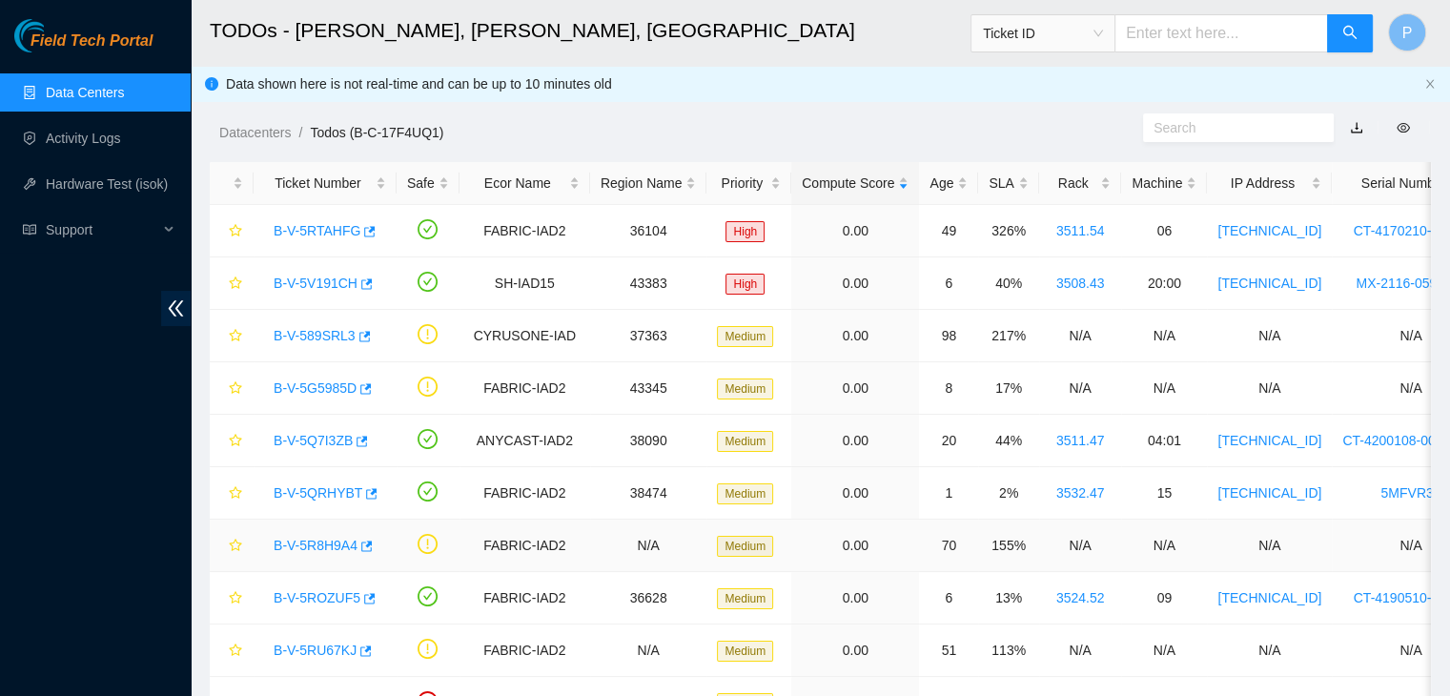
click at [843, 519] on td "0.00" at bounding box center [855, 545] width 128 height 52
click at [104, 100] on link "Data Centers" at bounding box center [85, 92] width 78 height 15
